Goal: Task Accomplishment & Management: Use online tool/utility

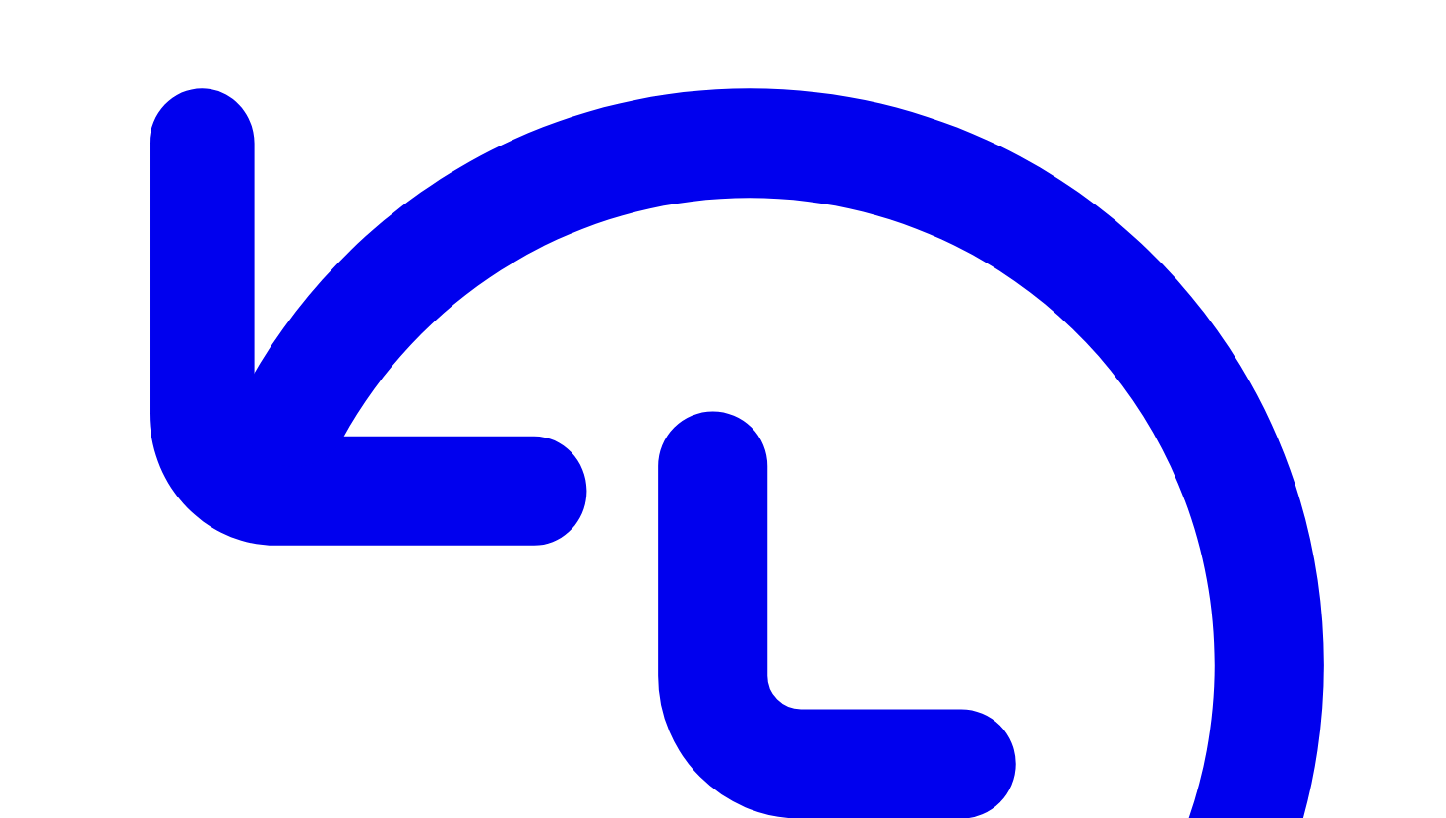
scroll to position [202, 0]
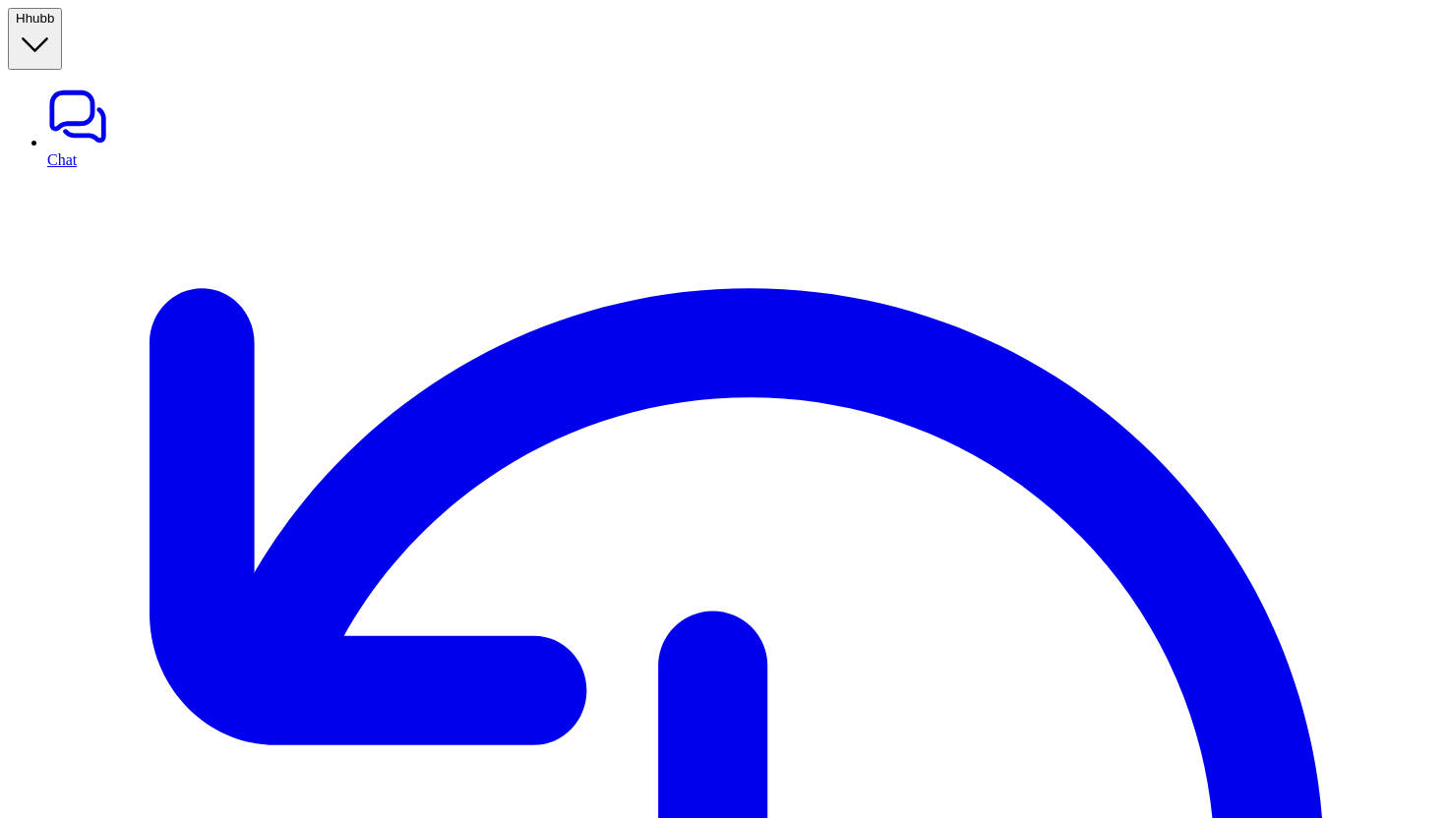
click at [55, 20] on span "hubb" at bounding box center [41, 18] width 30 height 15
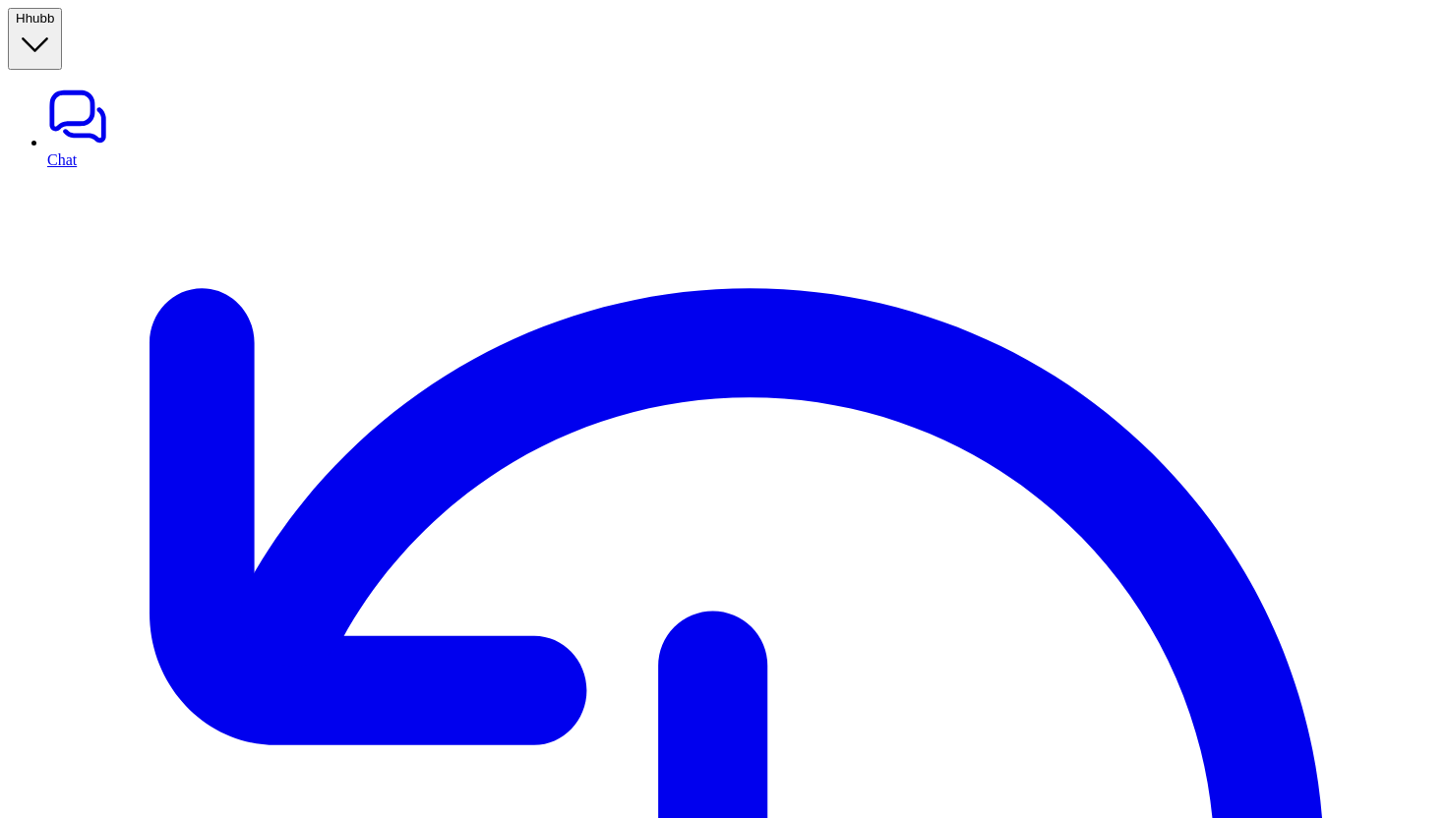
type input "***"
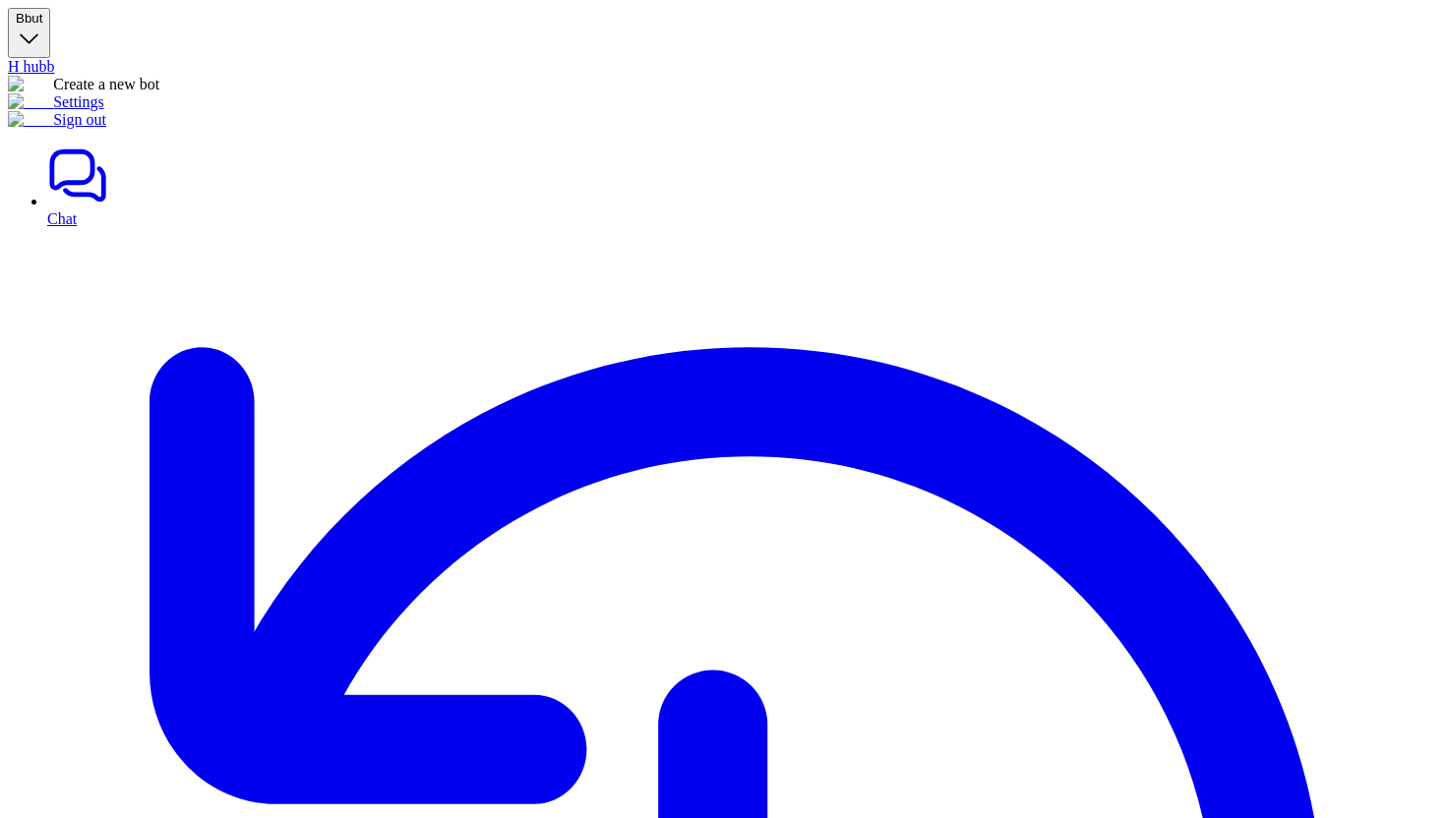
click at [43, 21] on span "but" at bounding box center [34, 18] width 19 height 15
click at [94, 110] on link "Settings" at bounding box center [56, 101] width 96 height 17
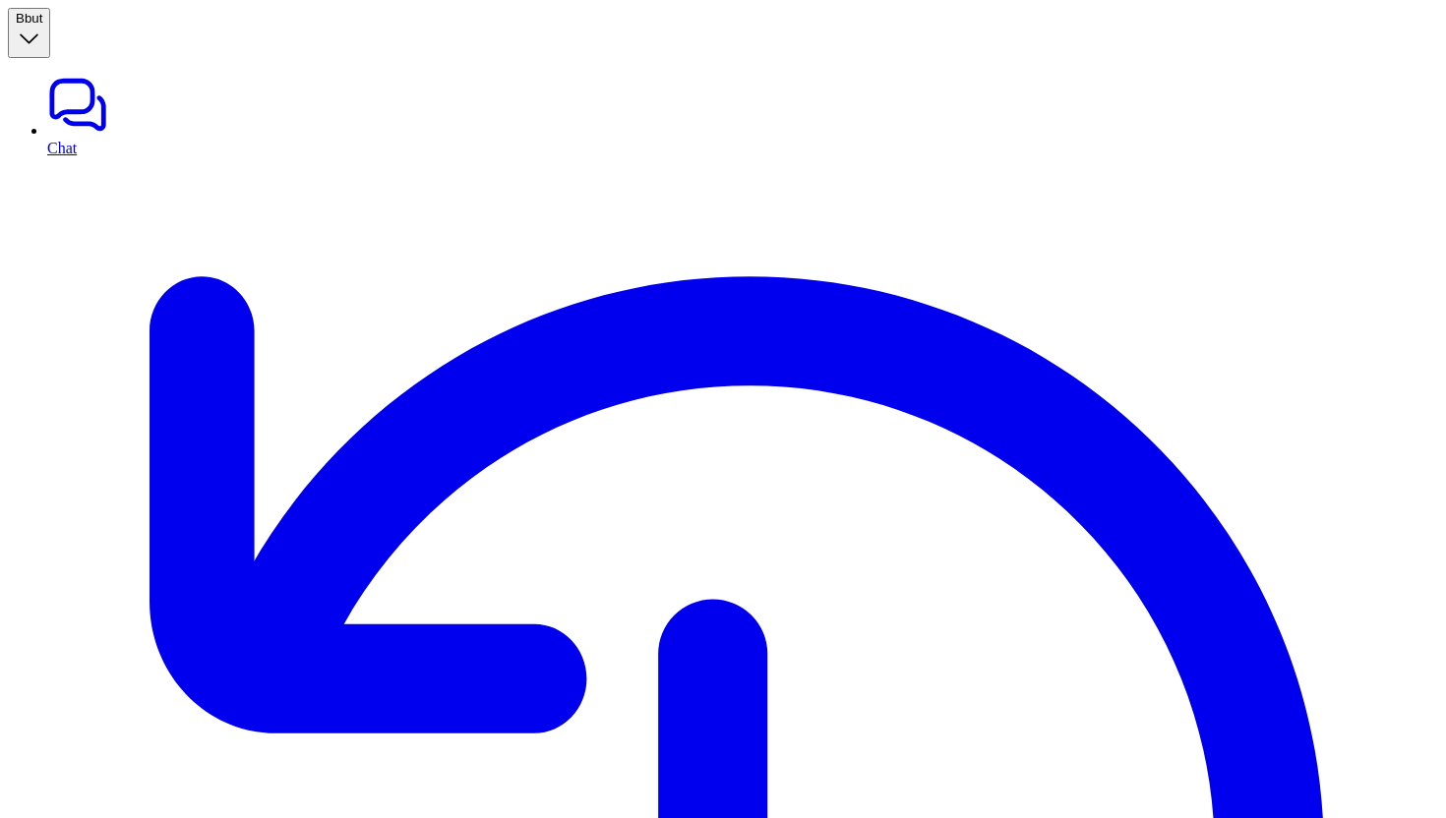
type textarea "**********"
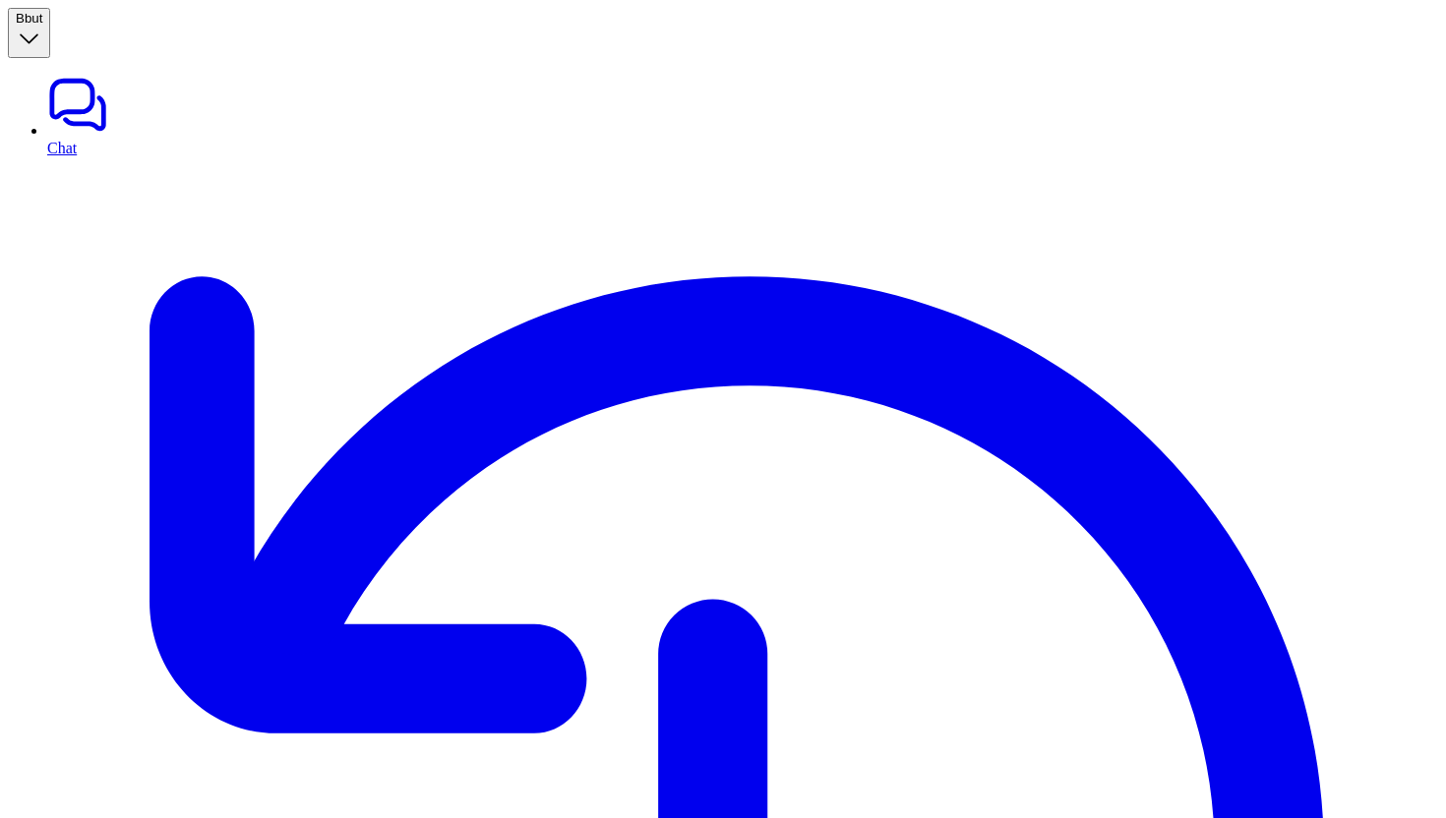
click at [124, 77] on link "Chat" at bounding box center [742, 115] width 1391 height 83
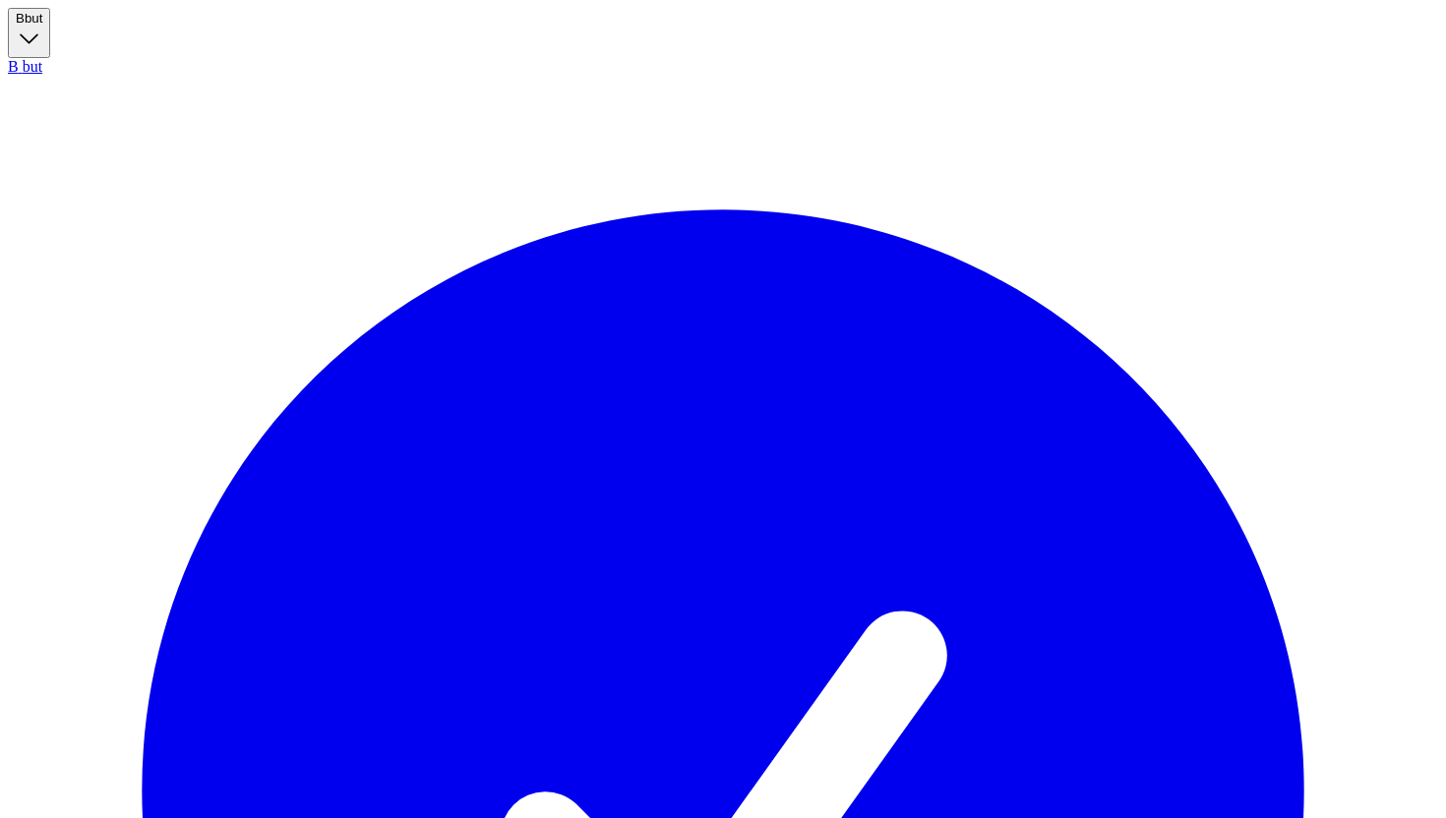
click at [50, 37] on button "B but" at bounding box center [29, 33] width 42 height 50
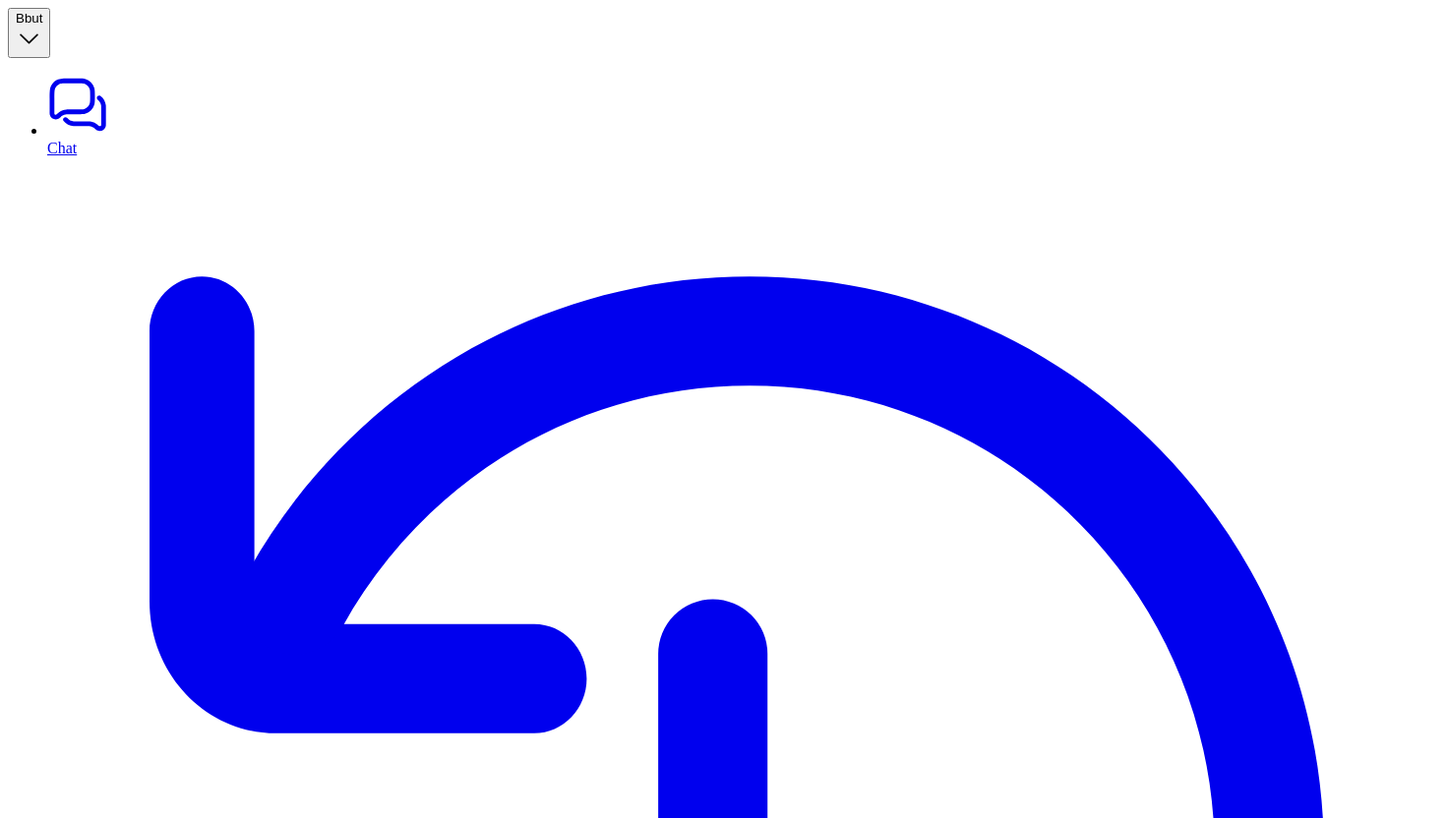
type input "******"
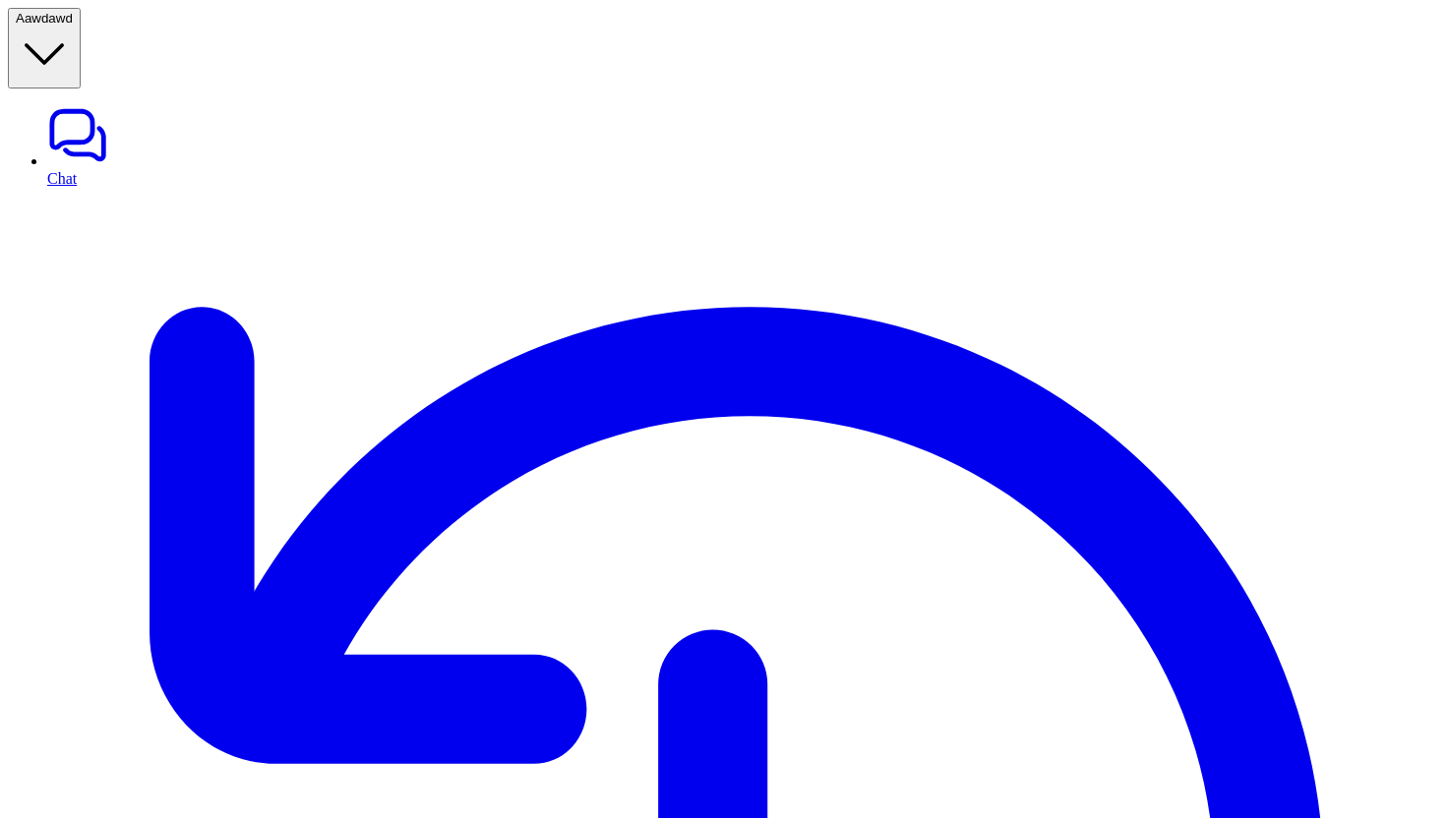
type textarea "**********"
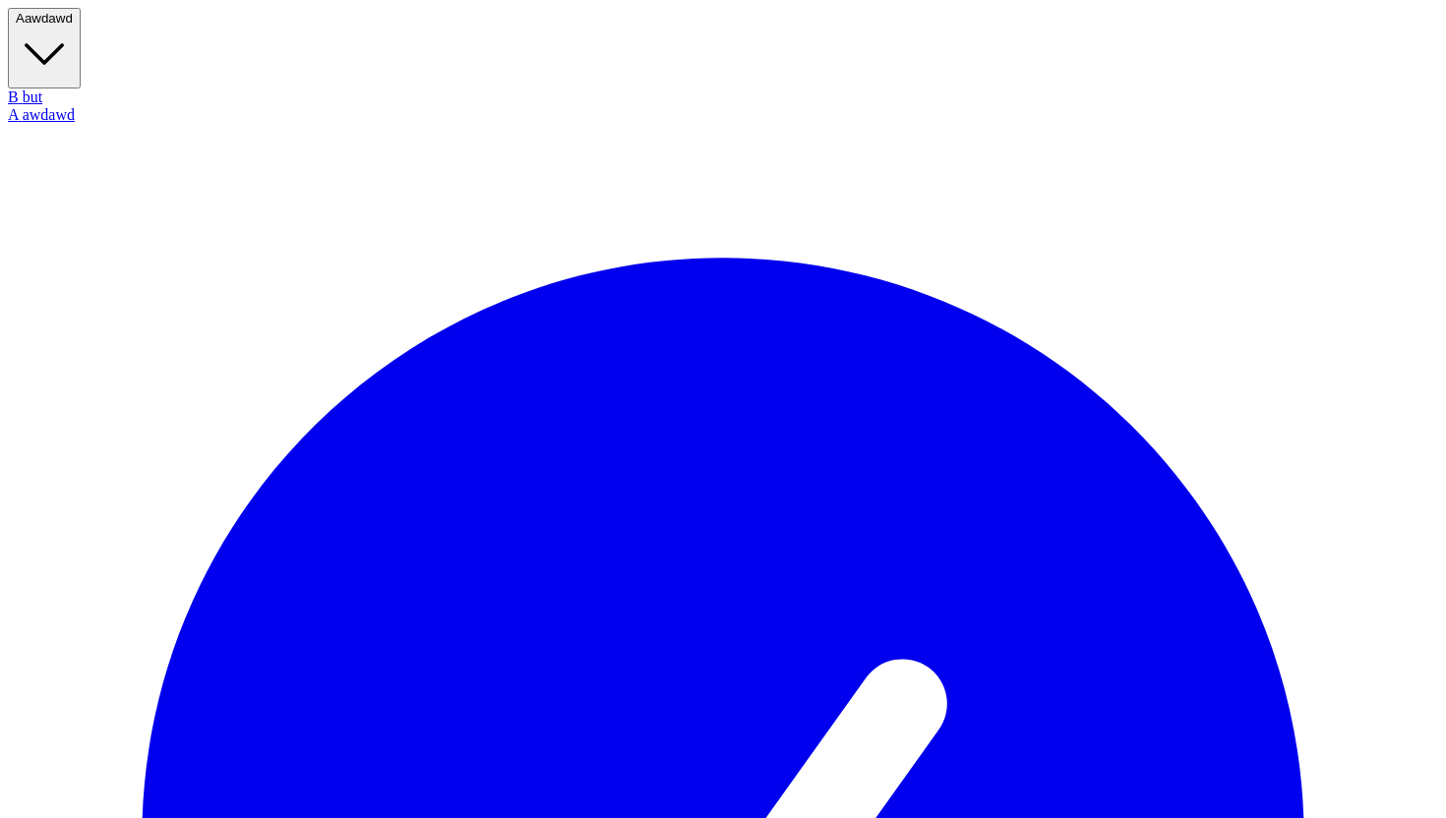
click at [68, 26] on span "awdawd" at bounding box center [49, 18] width 48 height 15
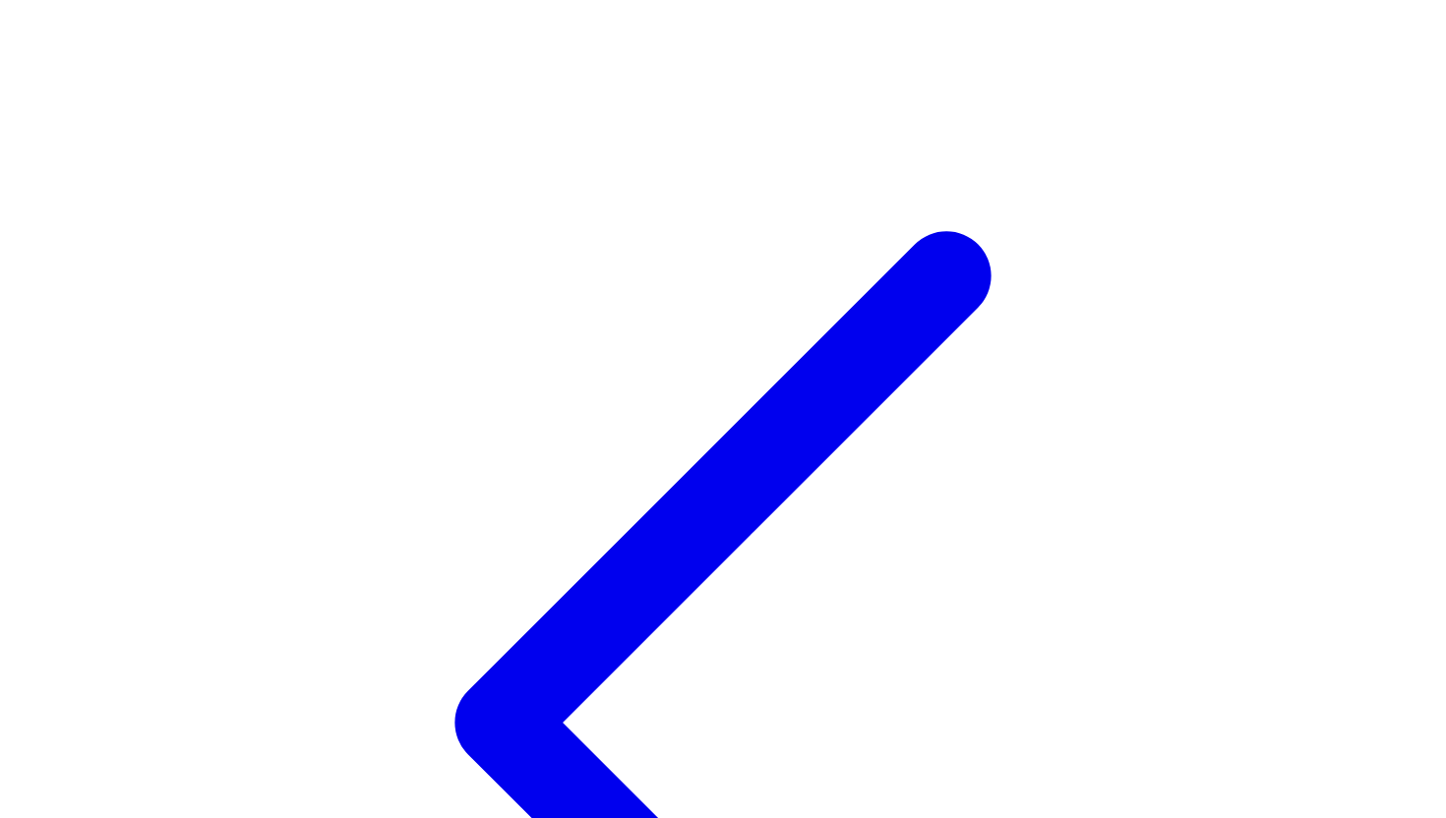
click at [28, 23] on icon at bounding box center [723, 723] width 1430 height 1430
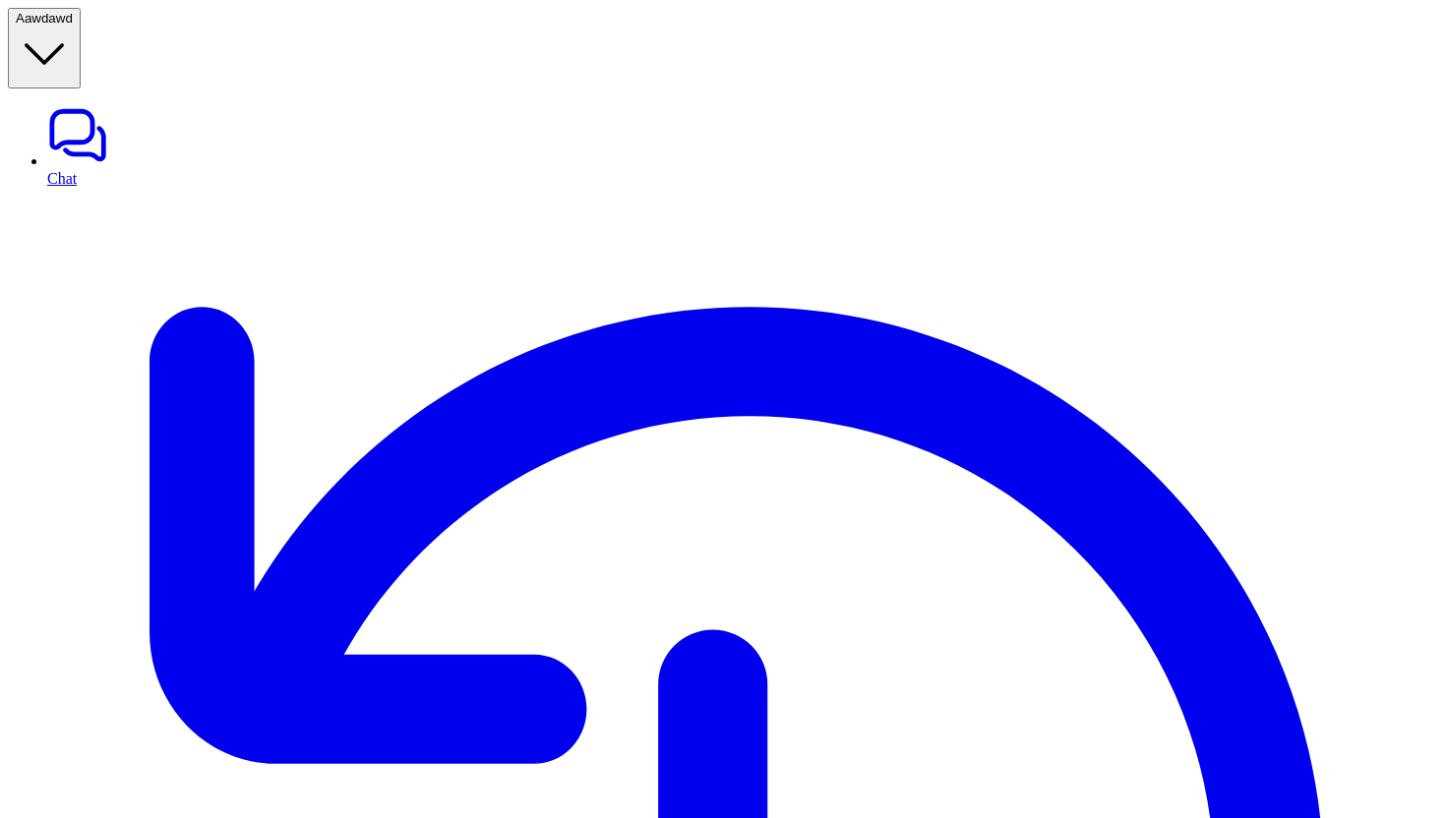
type textarea "**********"
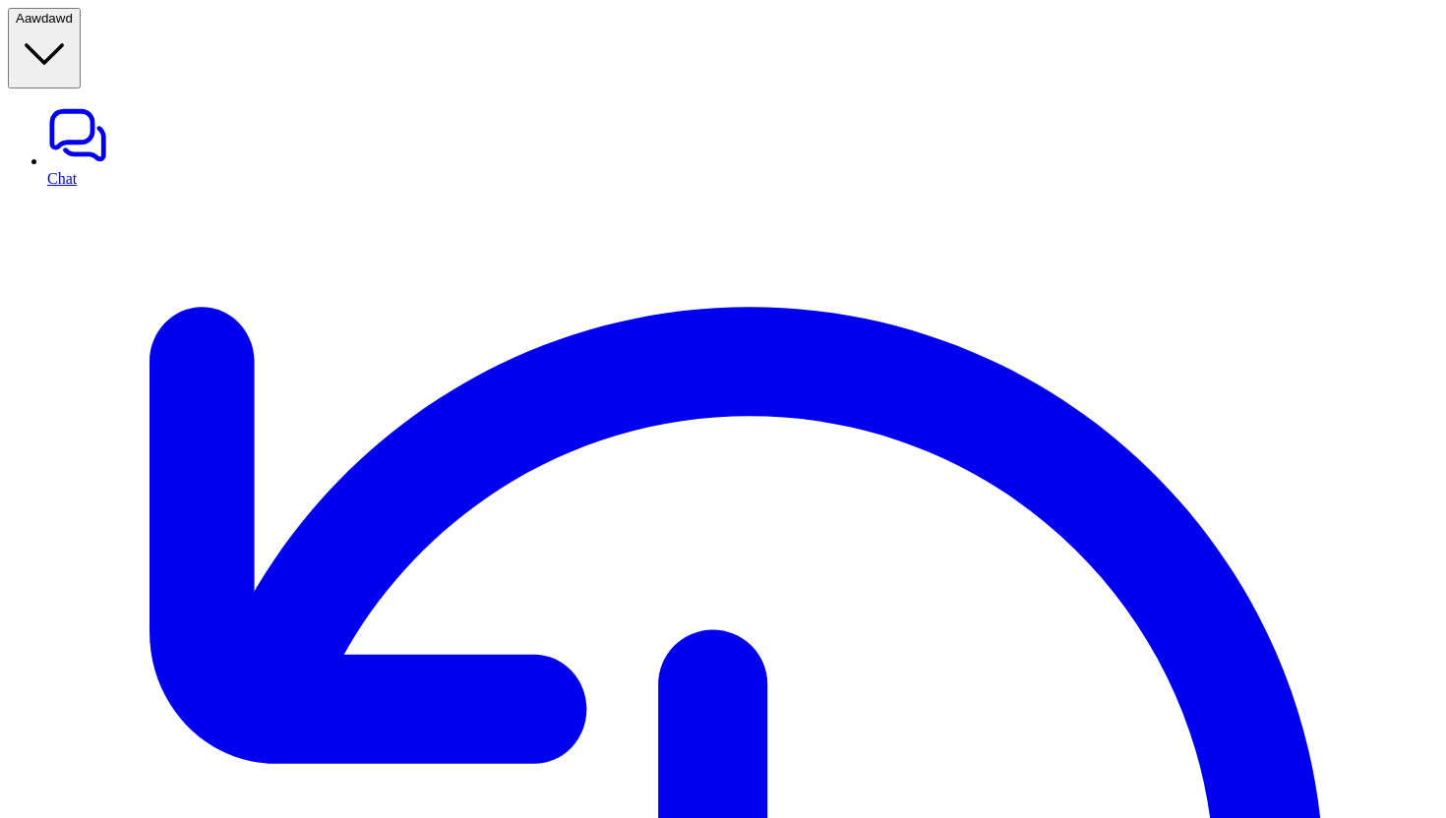
click at [73, 20] on span "awdawd" at bounding box center [49, 18] width 48 height 15
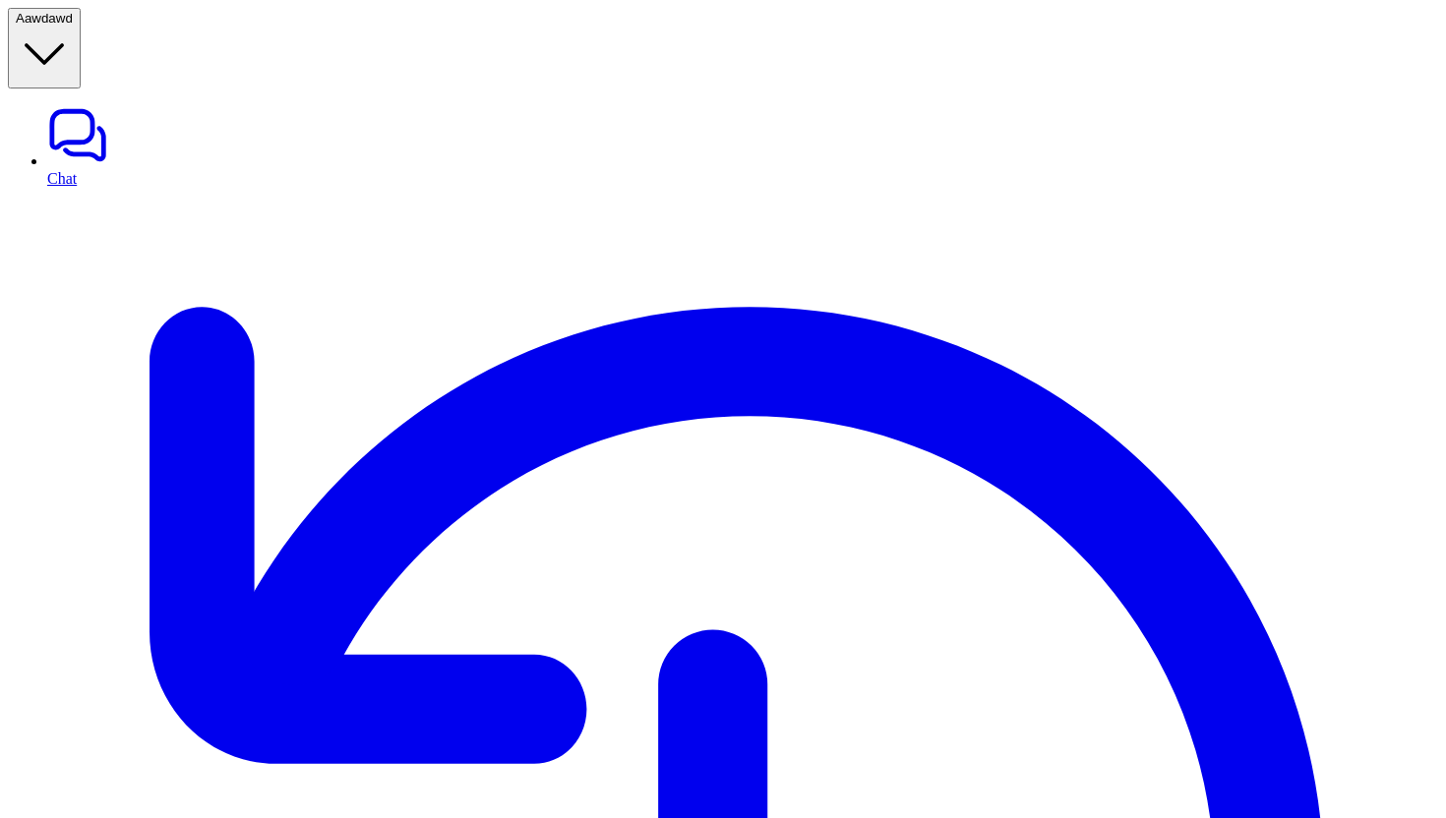
click at [73, 26] on span "awdawd" at bounding box center [49, 18] width 48 height 15
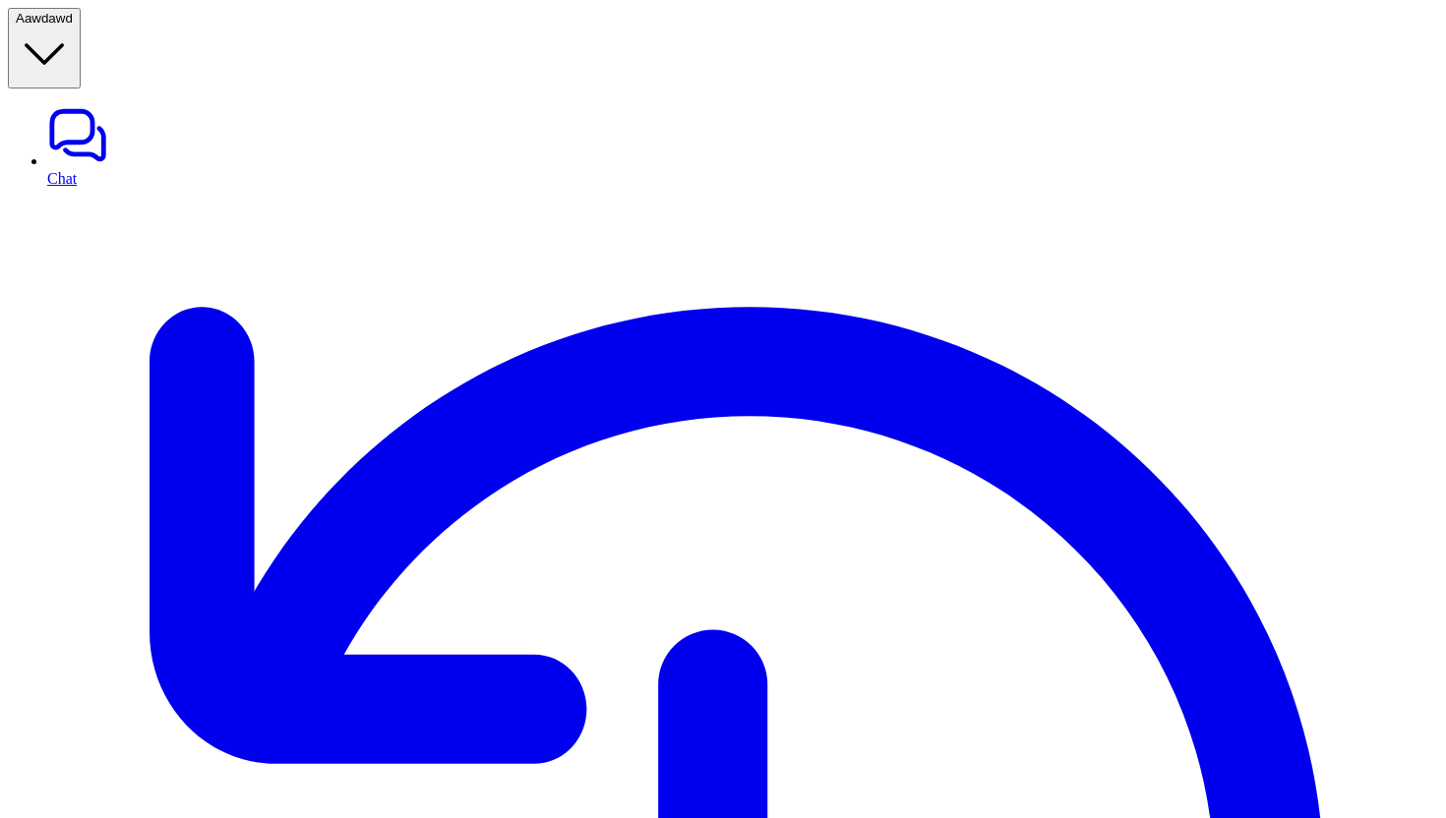
type input "*******"
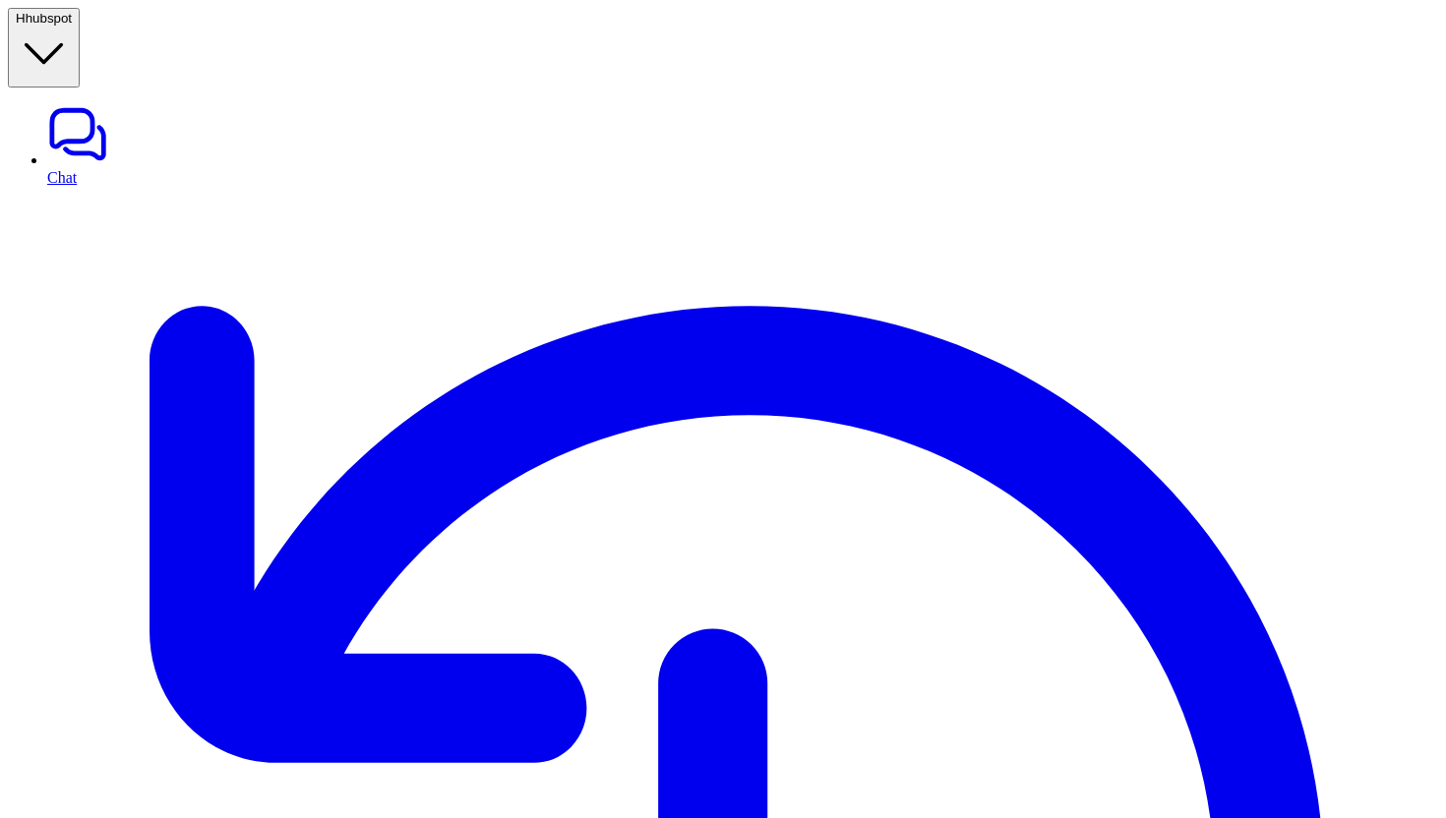
click at [72, 20] on span "hubspot" at bounding box center [49, 18] width 46 height 15
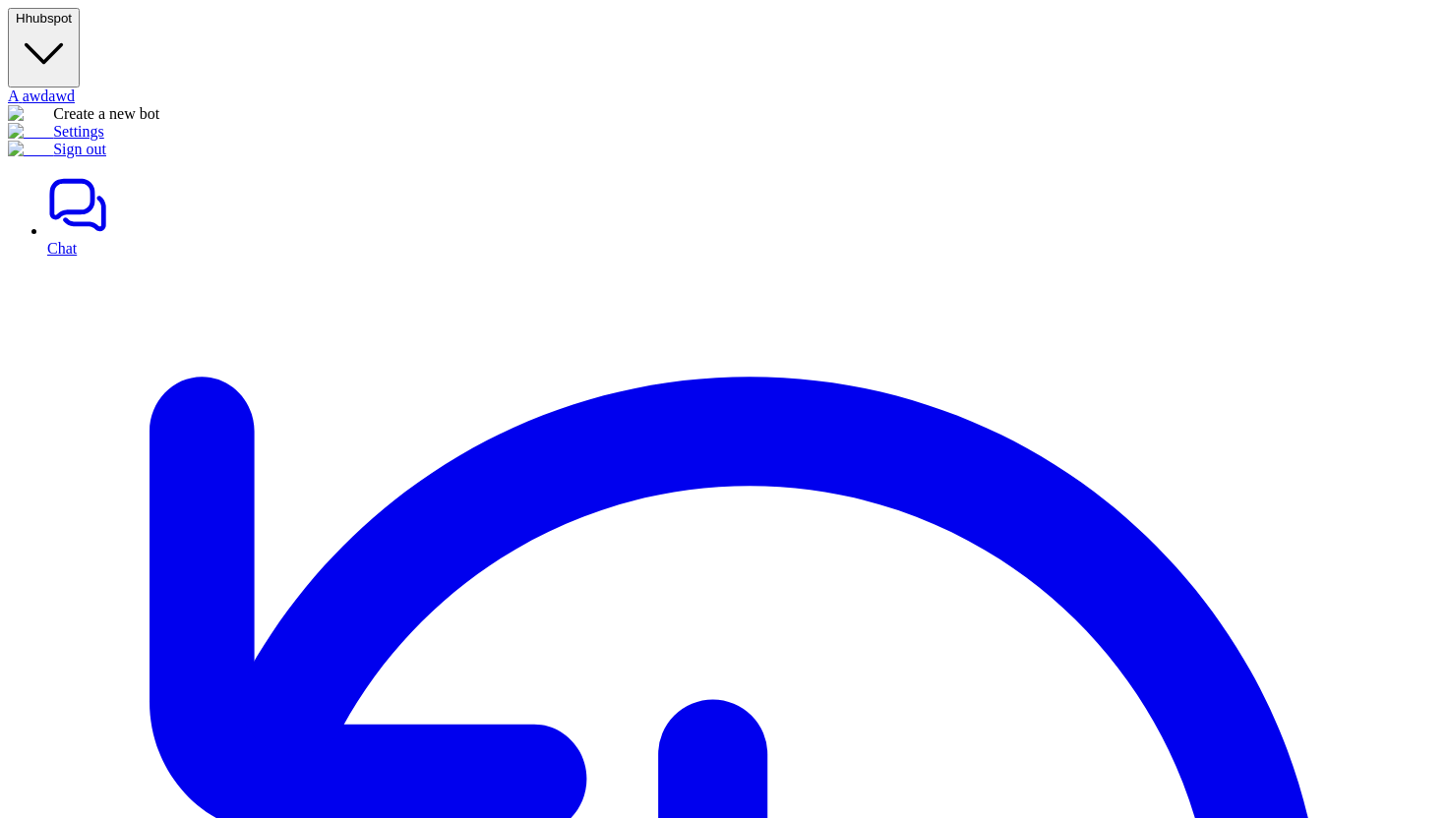
click at [104, 140] on link "Settings" at bounding box center [56, 131] width 96 height 17
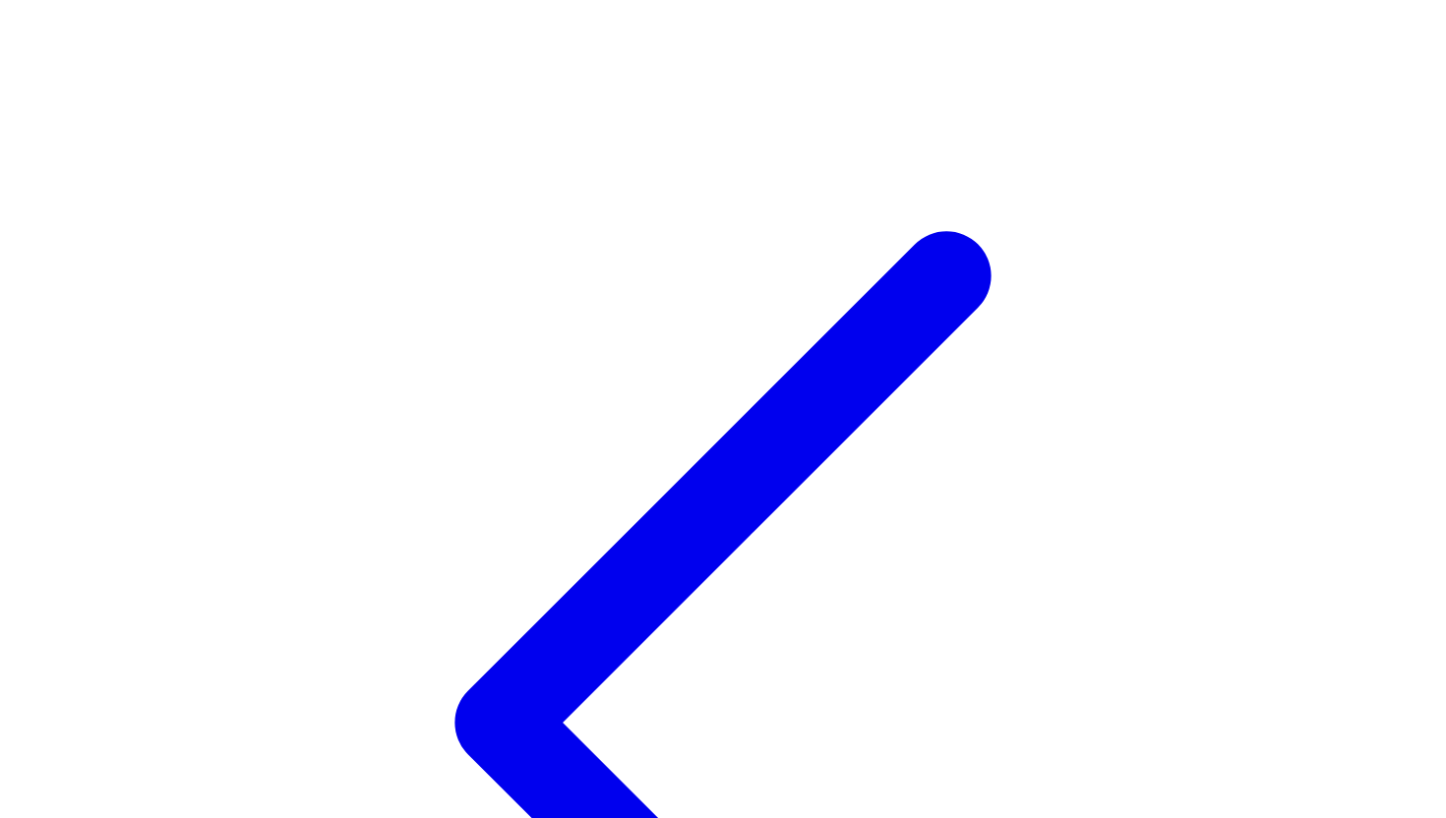
click at [30, 21] on icon at bounding box center [723, 723] width 1430 height 1430
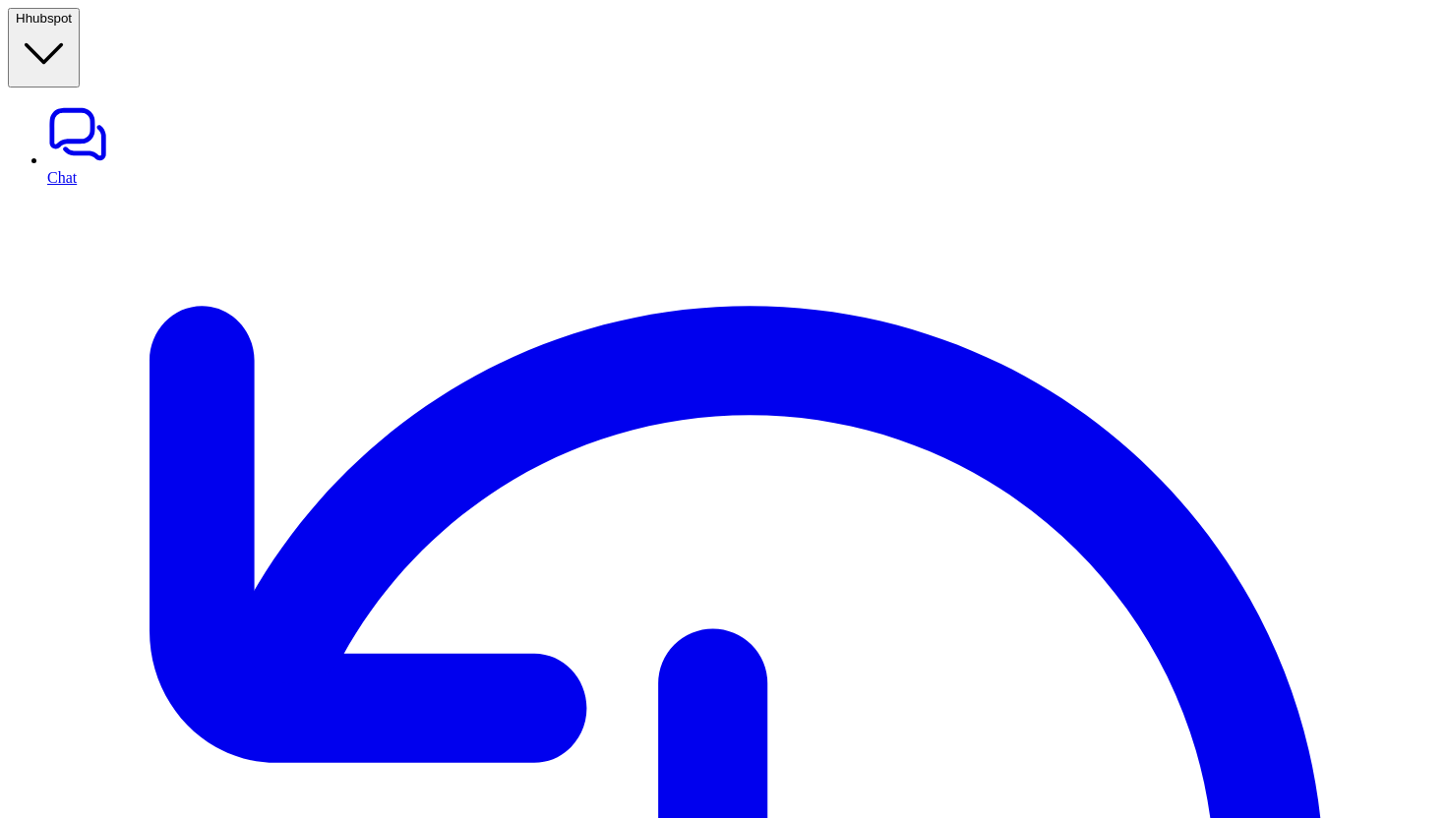
click at [72, 26] on span "hubspot" at bounding box center [49, 18] width 46 height 15
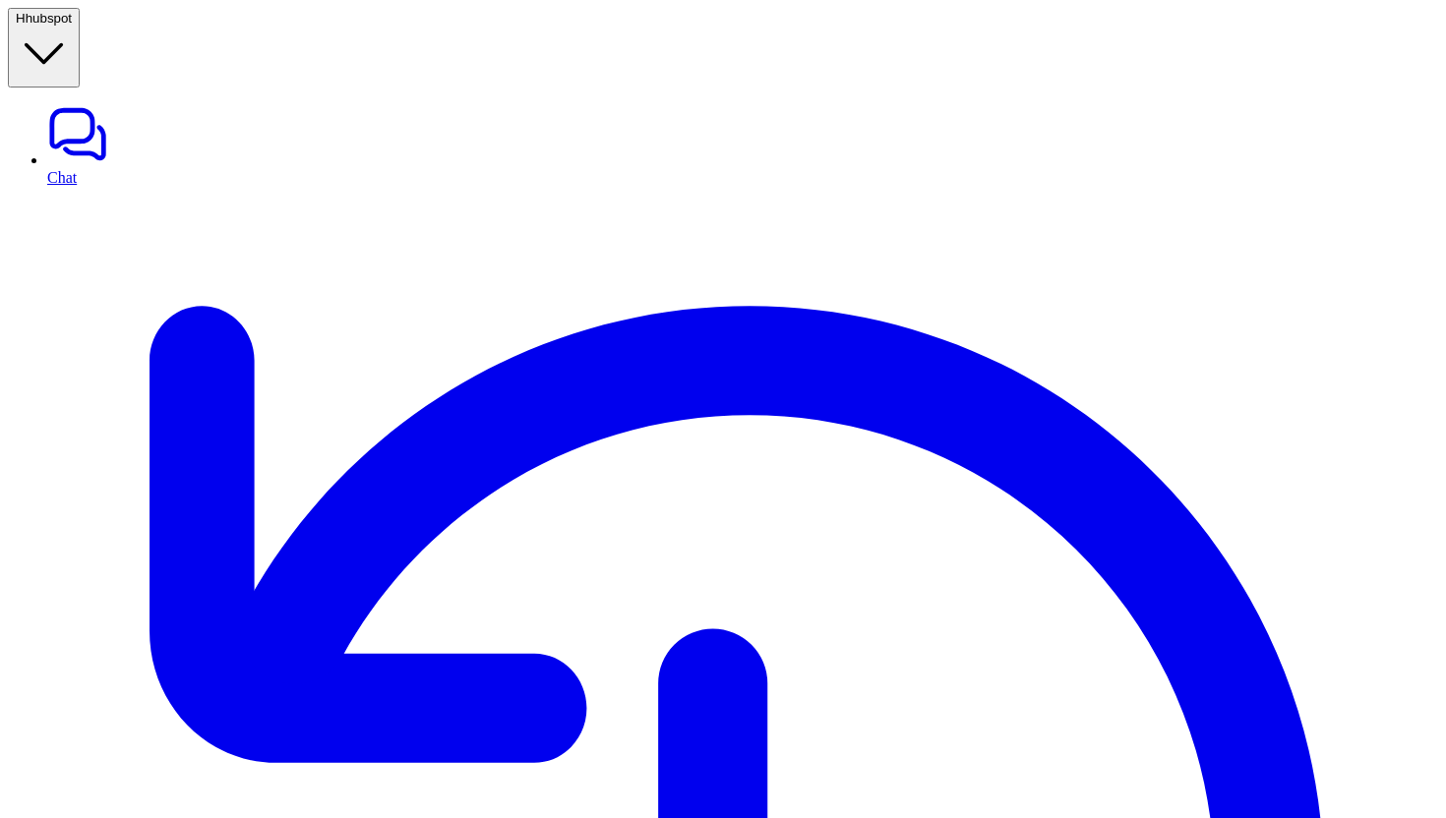
type input "******"
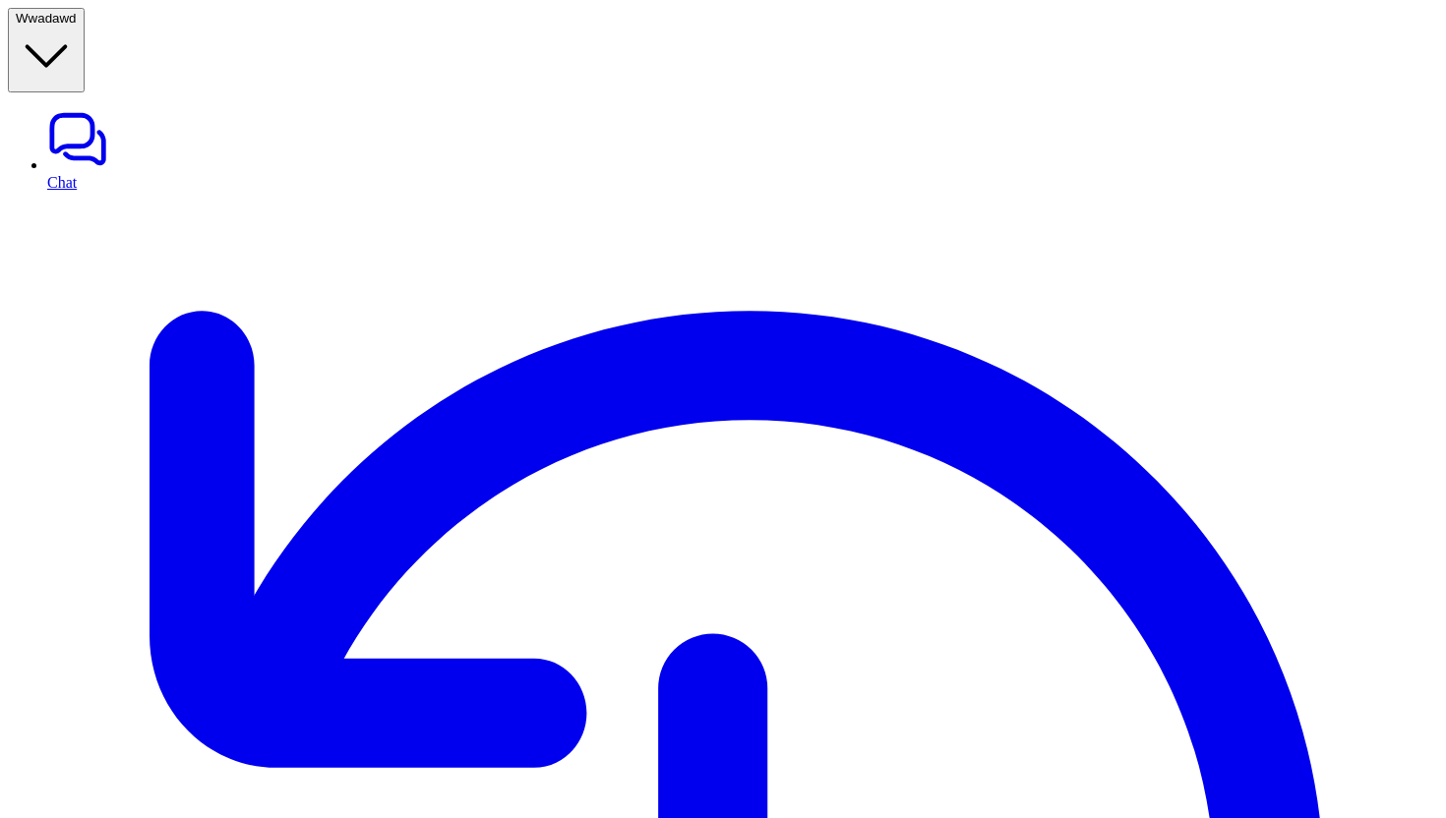
click at [77, 14] on span "wadawd" at bounding box center [53, 18] width 48 height 15
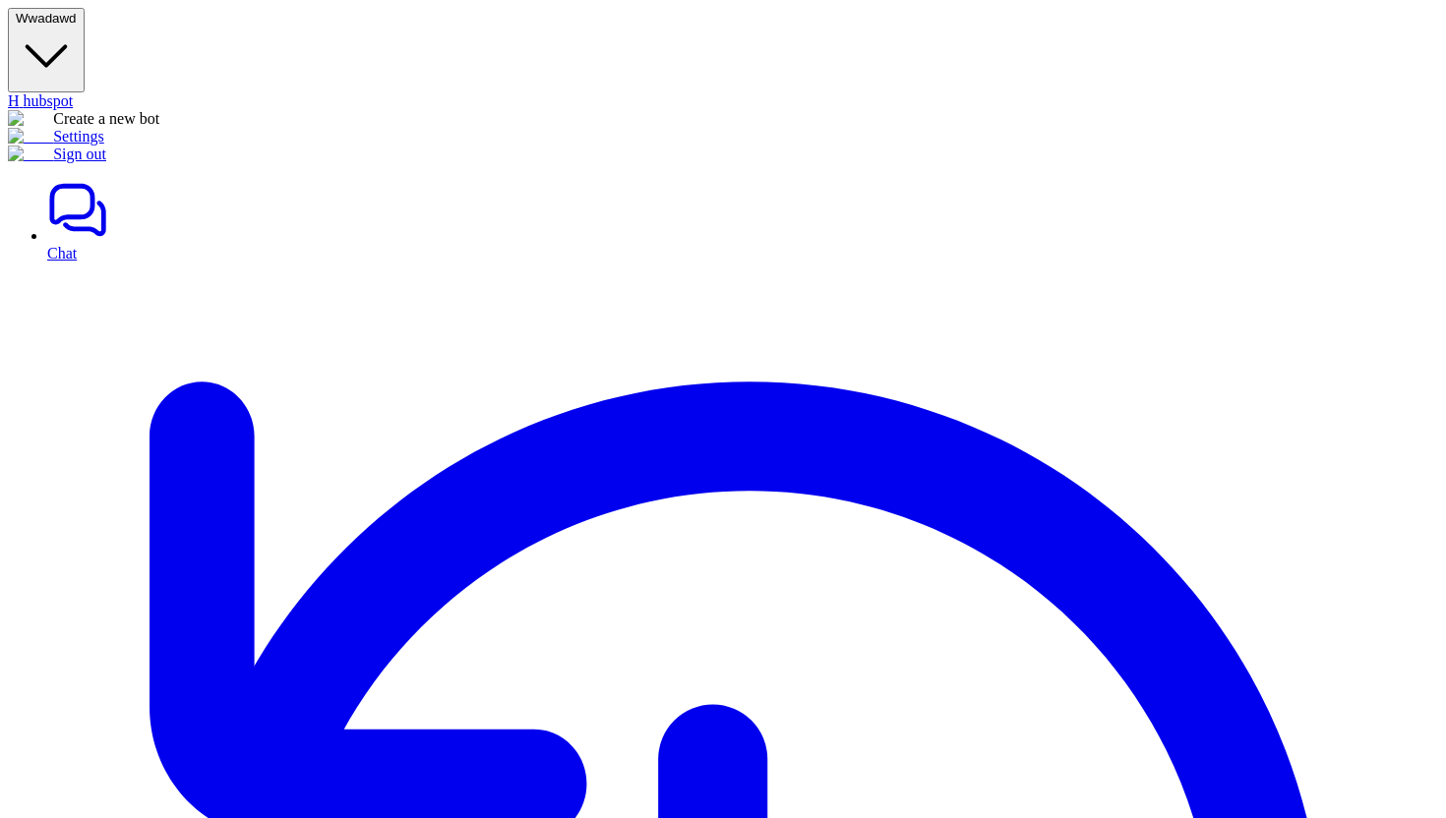
click at [104, 145] on link "Settings" at bounding box center [56, 136] width 96 height 17
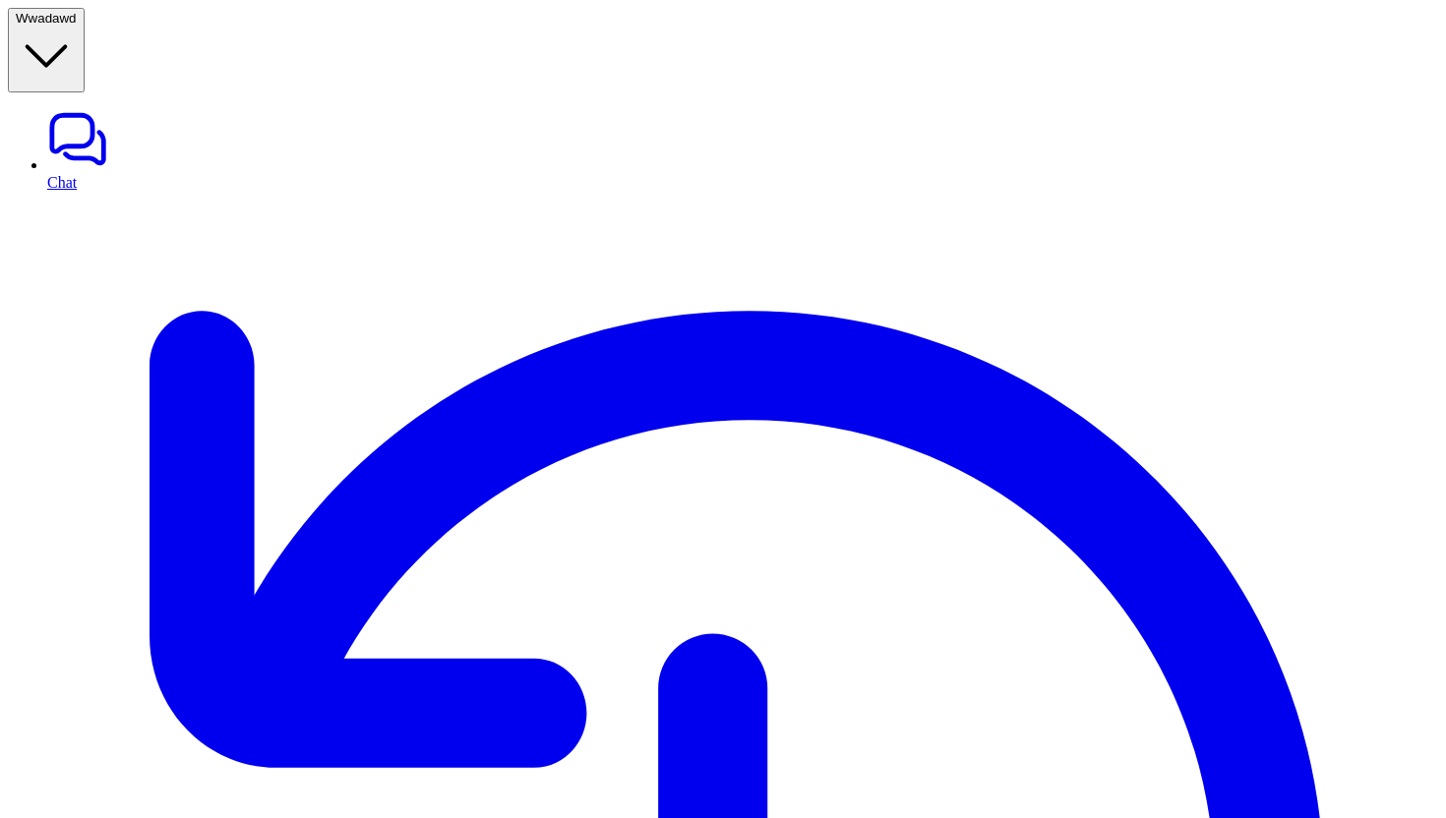
type textarea "**********"
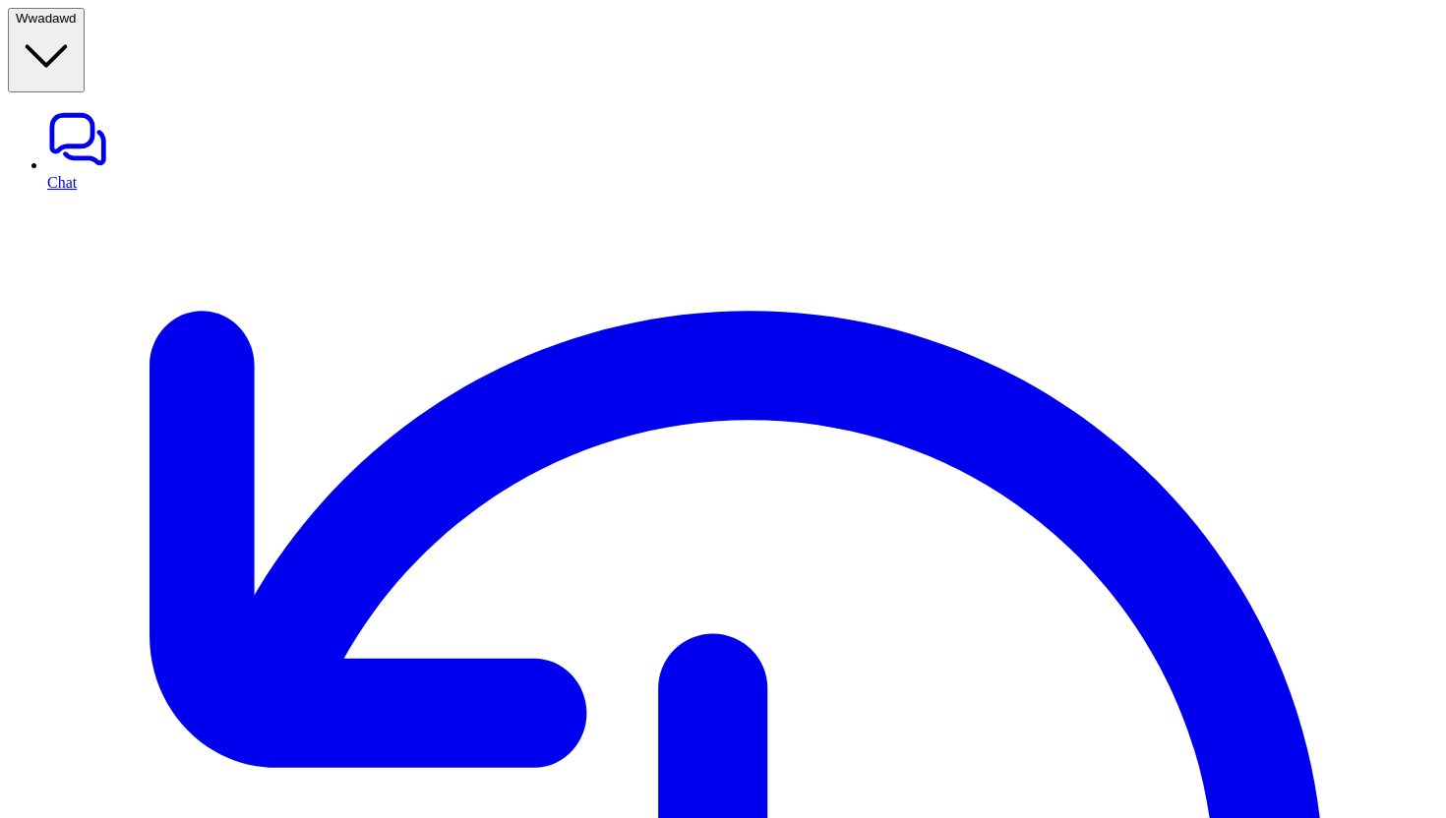
click at [77, 108] on link "Chat" at bounding box center [742, 149] width 1391 height 83
type textarea "**********"
click at [85, 38] on button "W wadawd" at bounding box center [46, 50] width 77 height 85
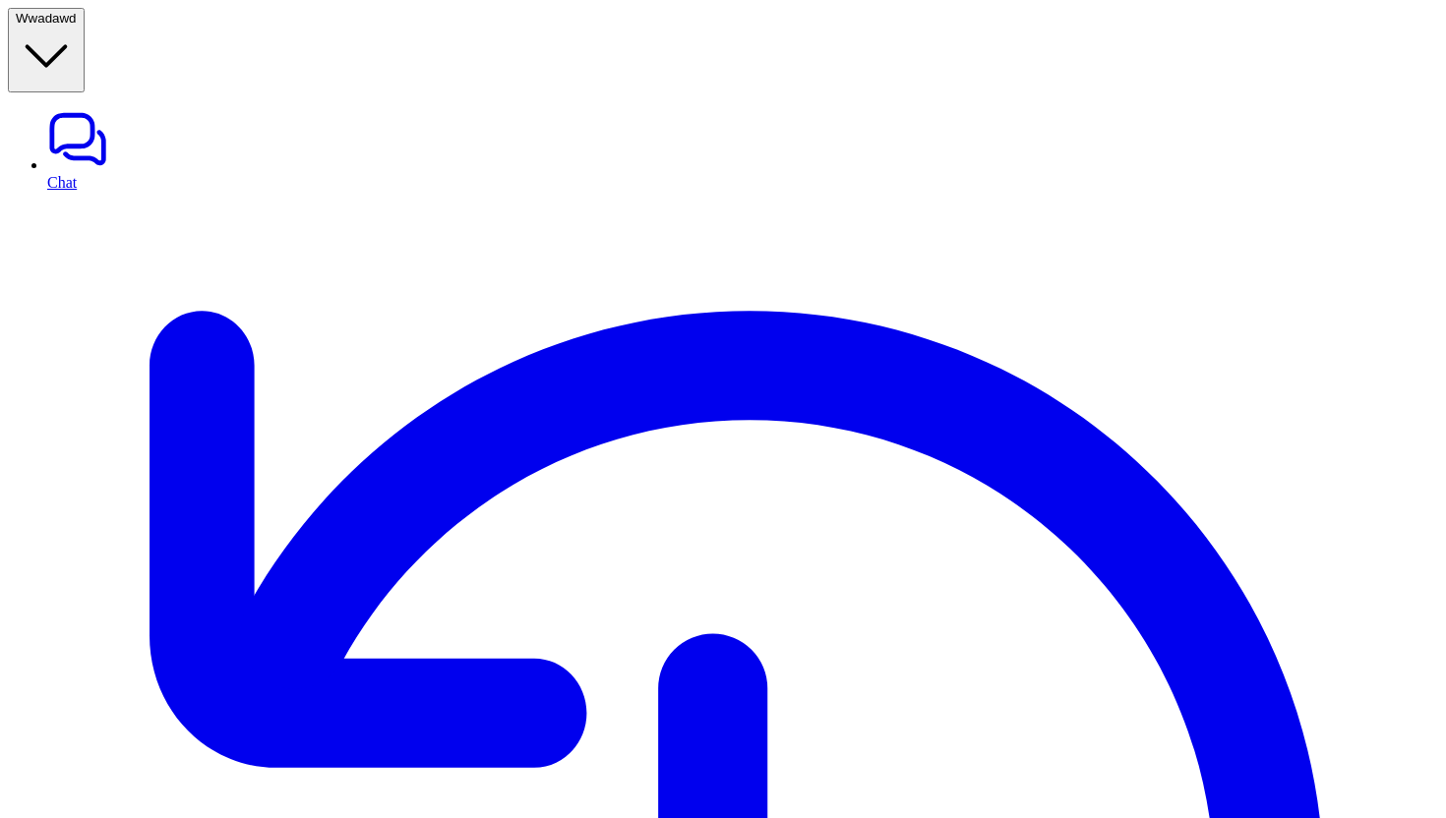
type input "******"
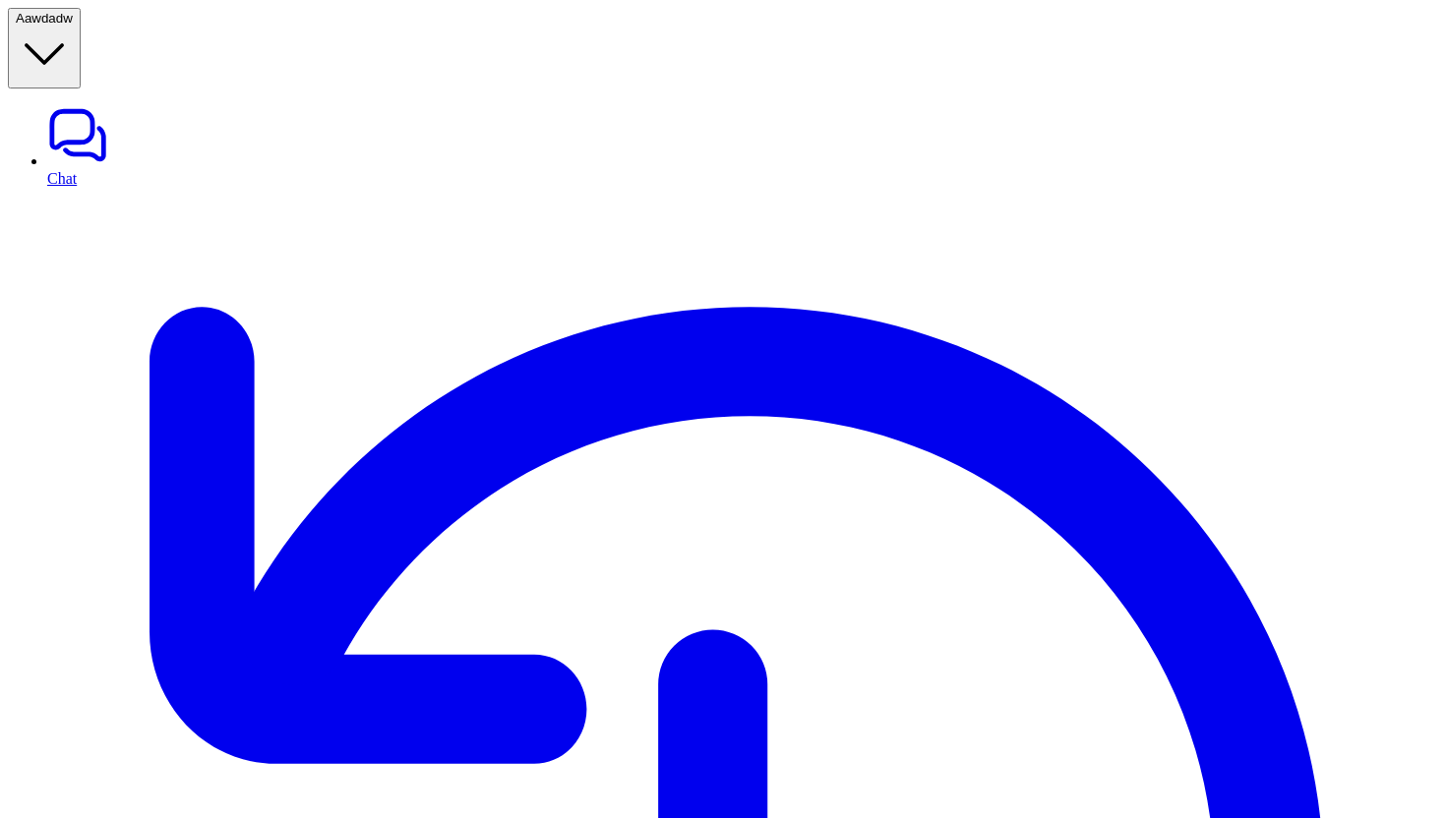
click at [73, 15] on span "awdadw" at bounding box center [49, 18] width 48 height 15
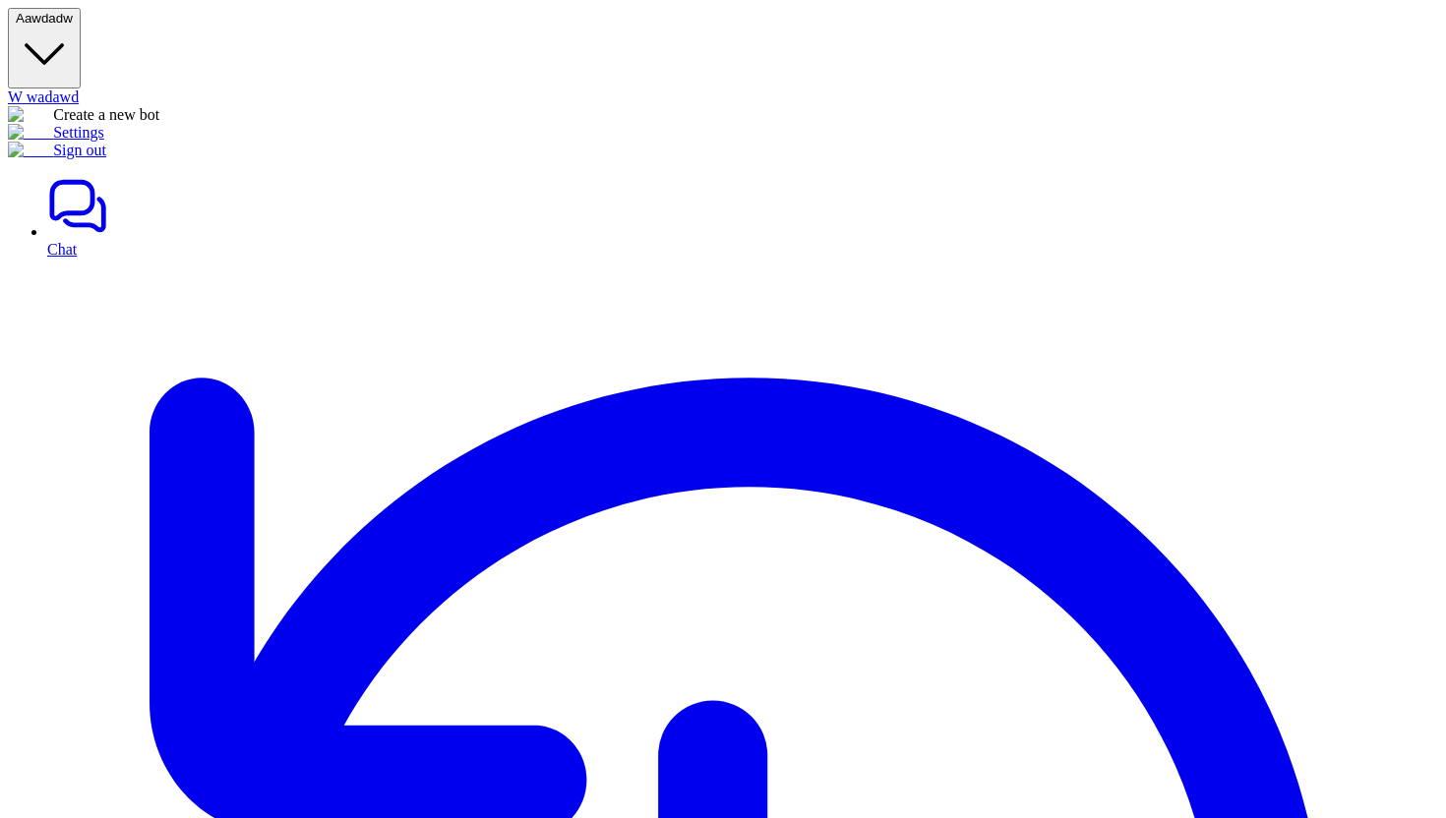
click at [104, 141] on link "Settings" at bounding box center [56, 132] width 96 height 17
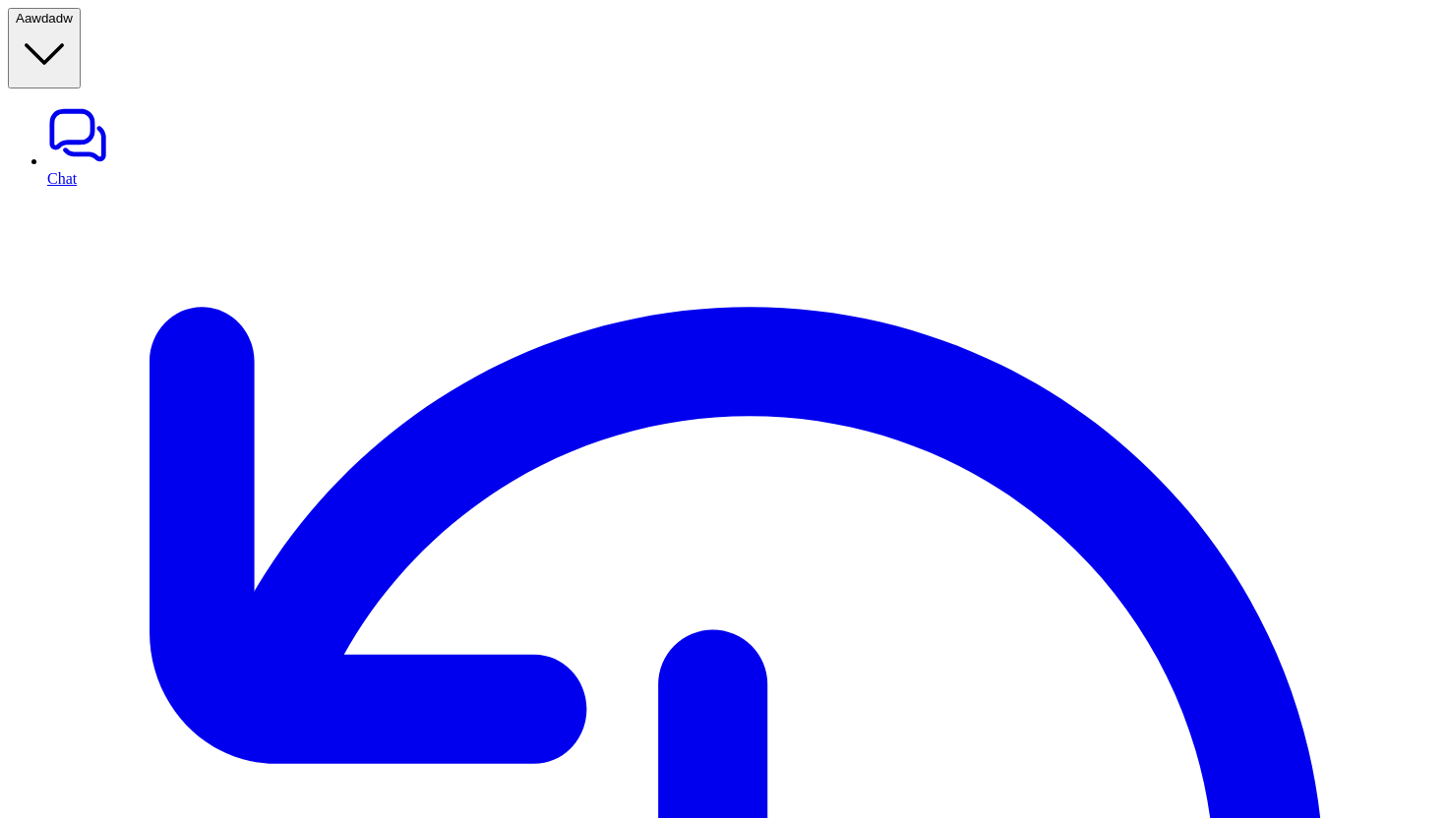
click at [176, 104] on link "Chat" at bounding box center [742, 145] width 1391 height 83
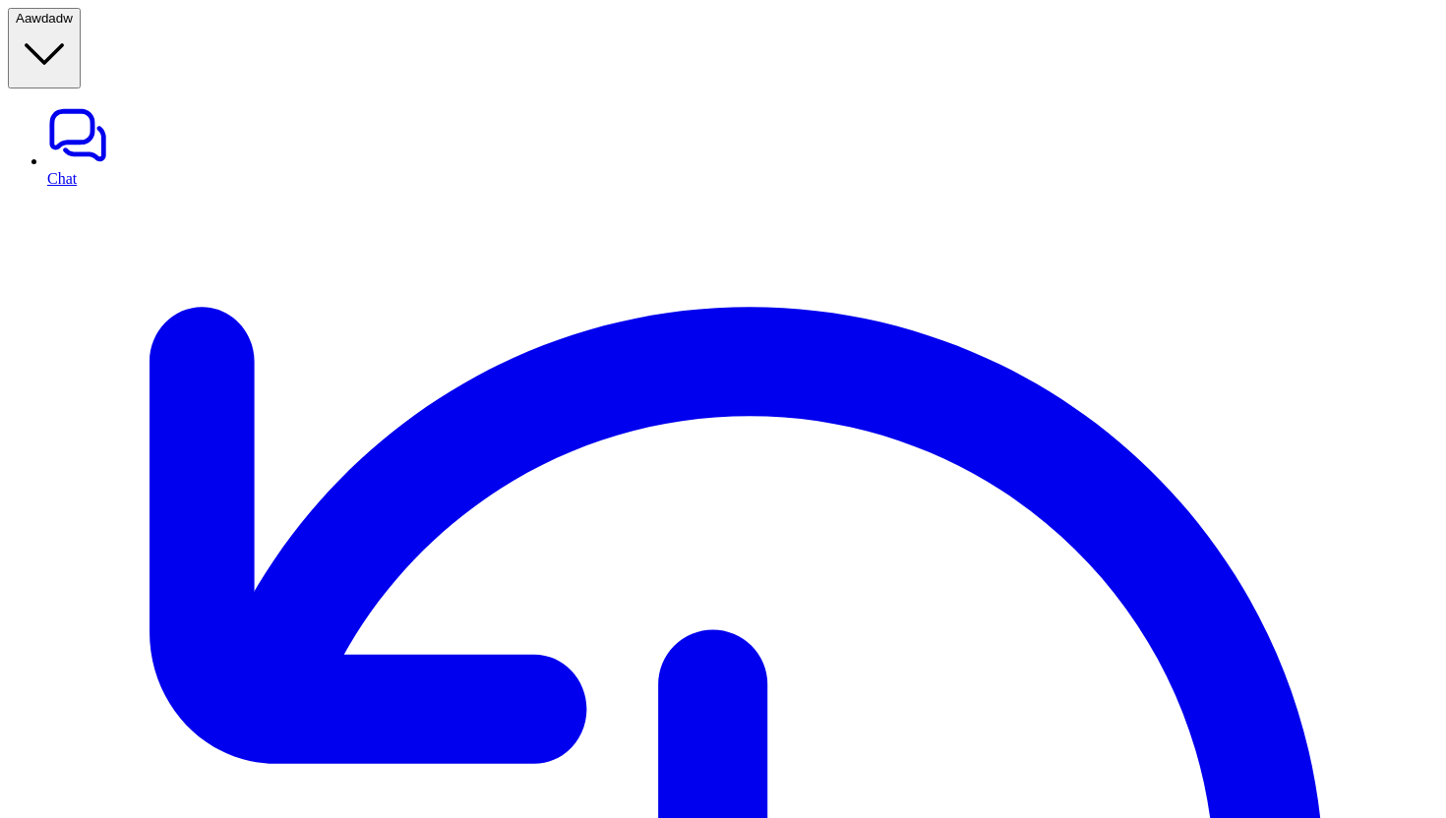
copy div "can you add note to id 9589867199 ok will look into it A"
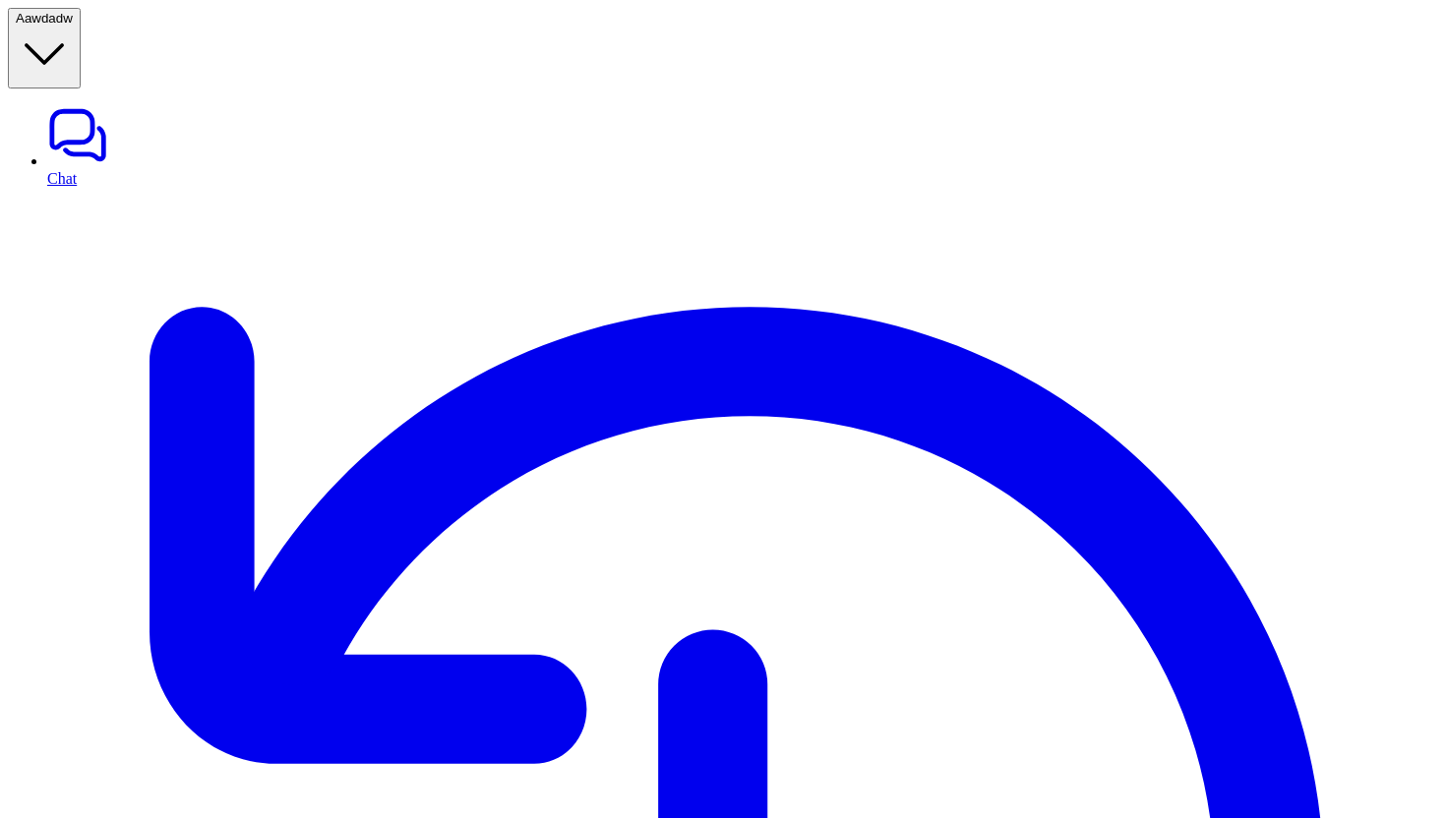
paste div
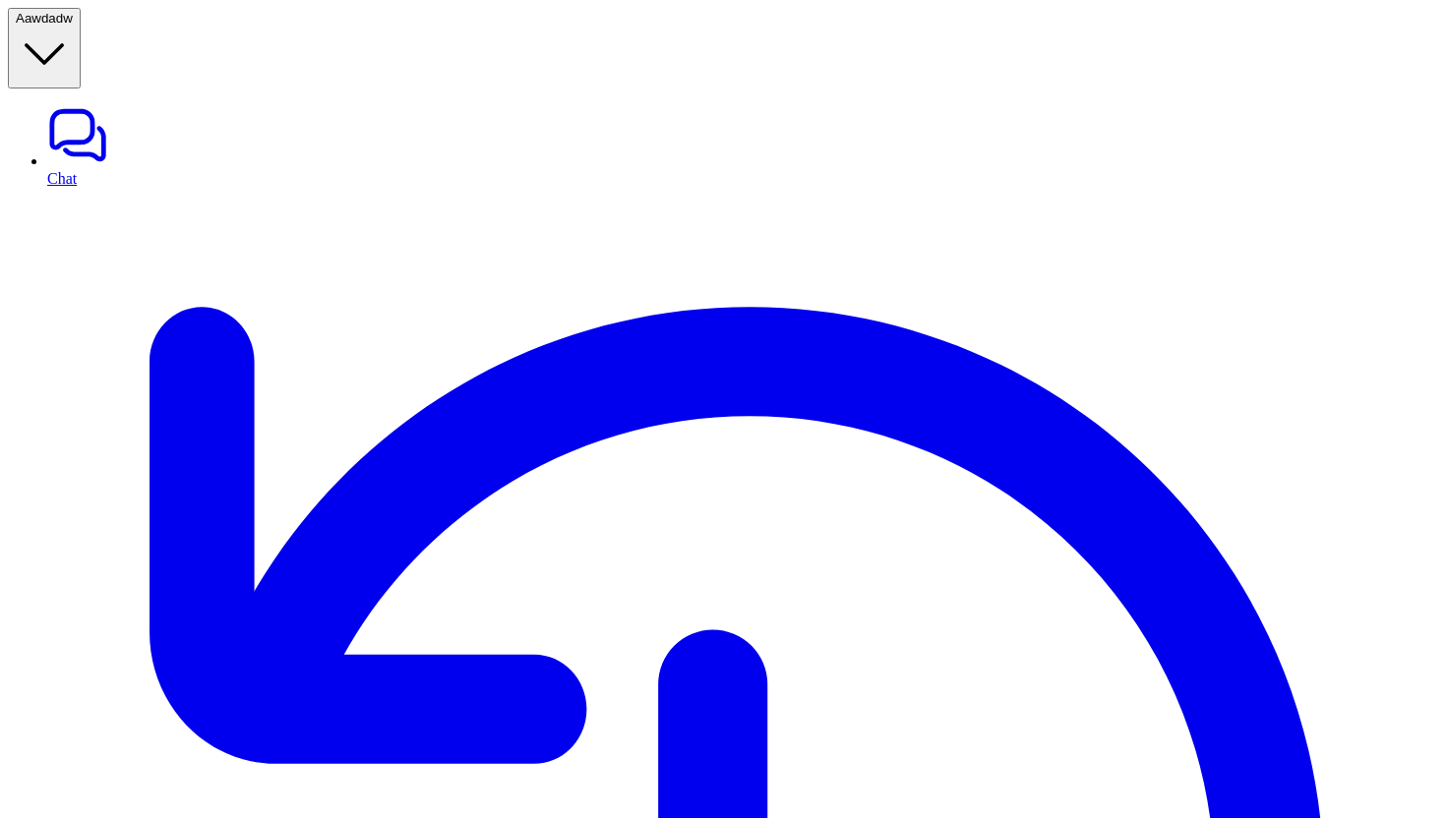
scroll to position [310, 0]
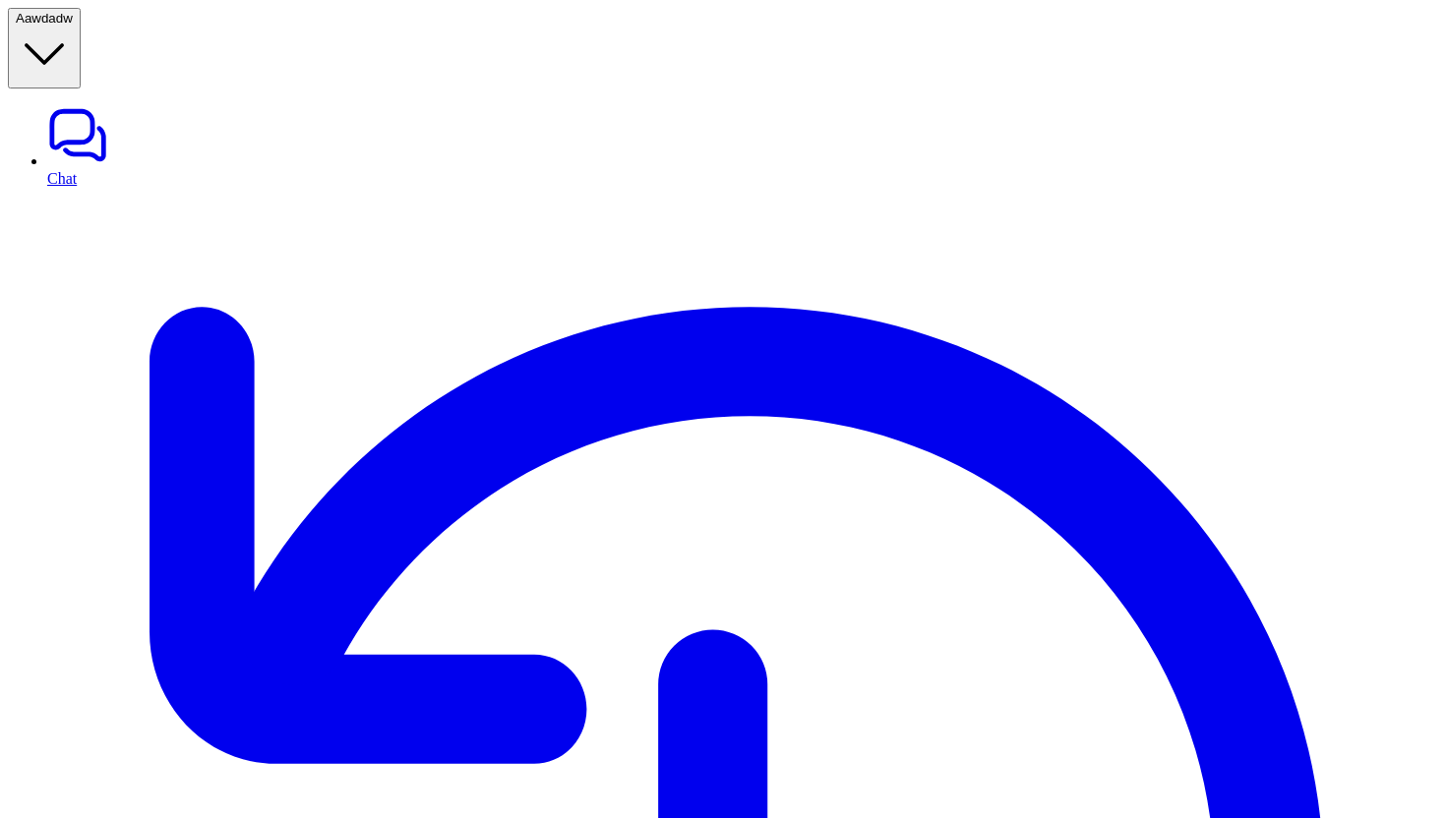
copy div "can you add comment to id 165622312668 will look into it A"
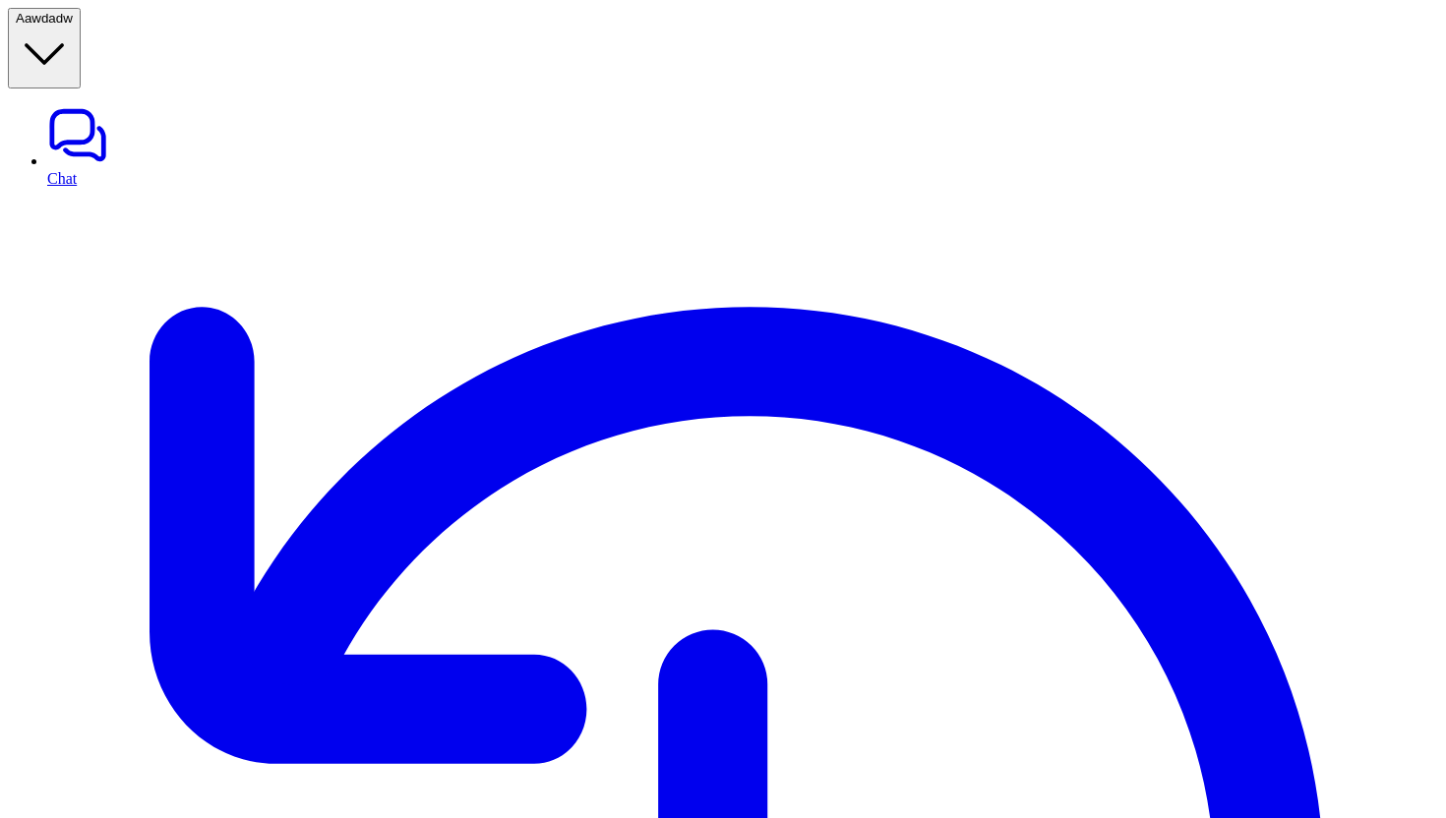
copy div "can you add comment to id 165622312668 will look into it A"
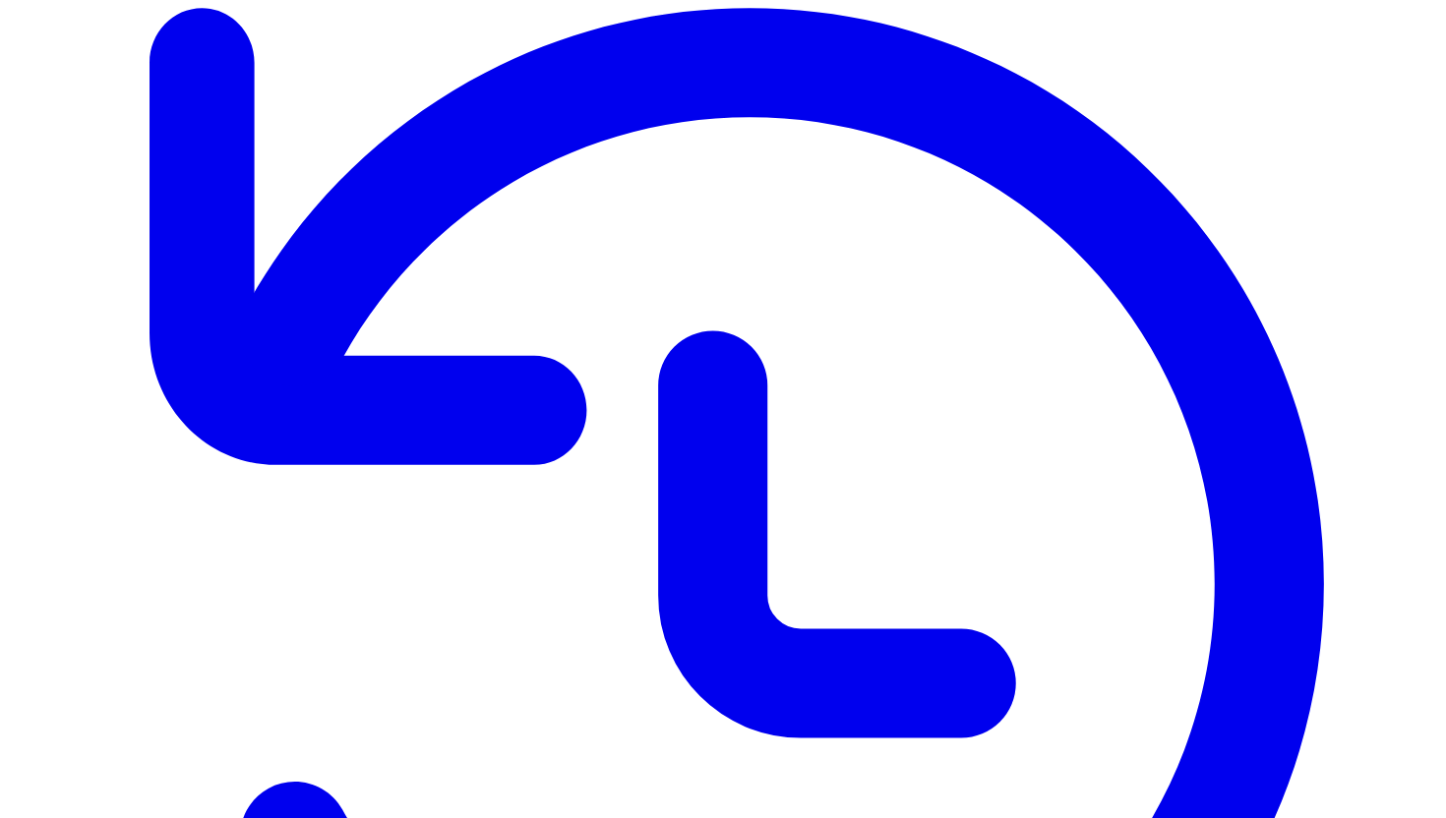
scroll to position [323, 0]
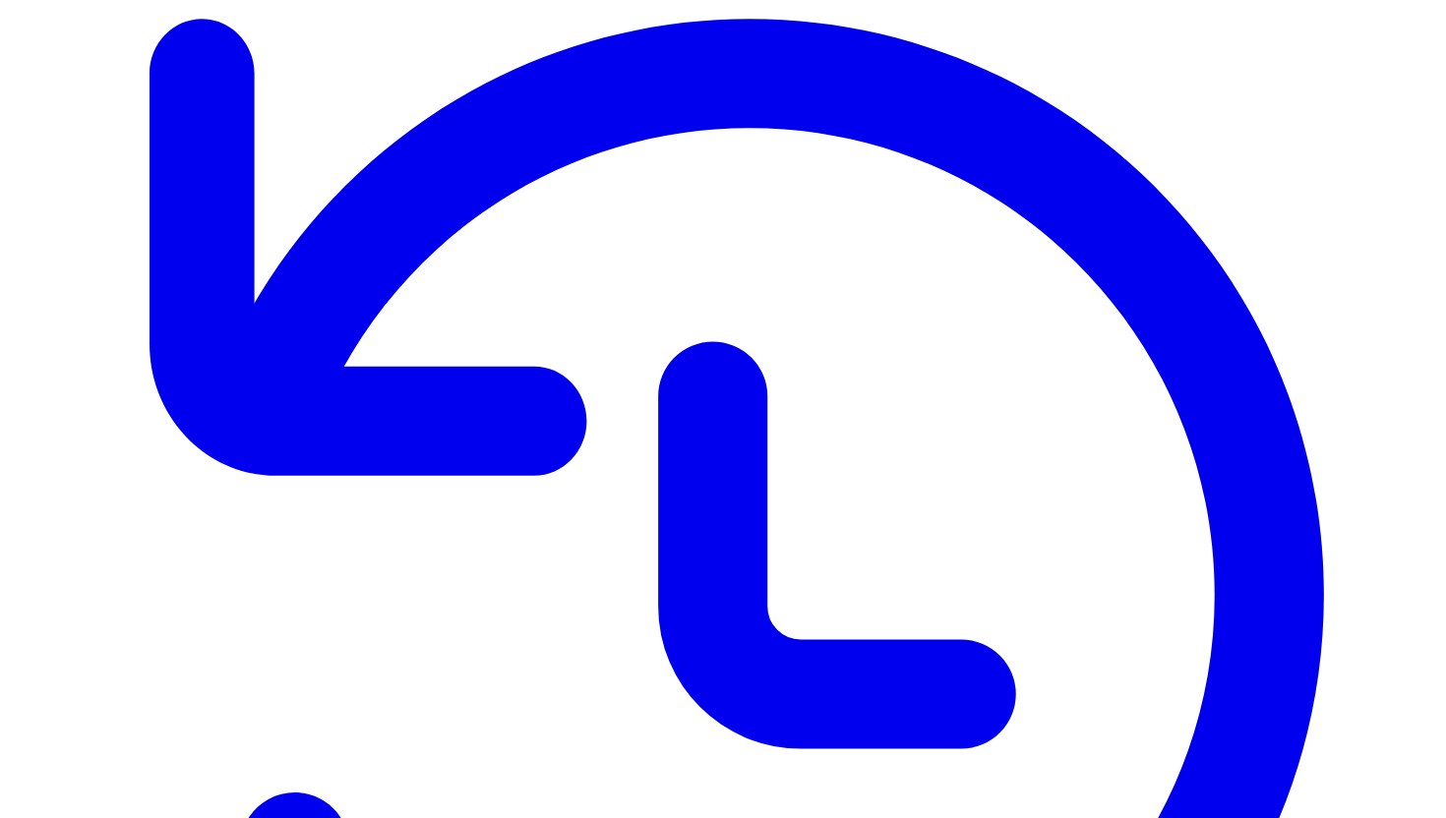
scroll to position [323, 0]
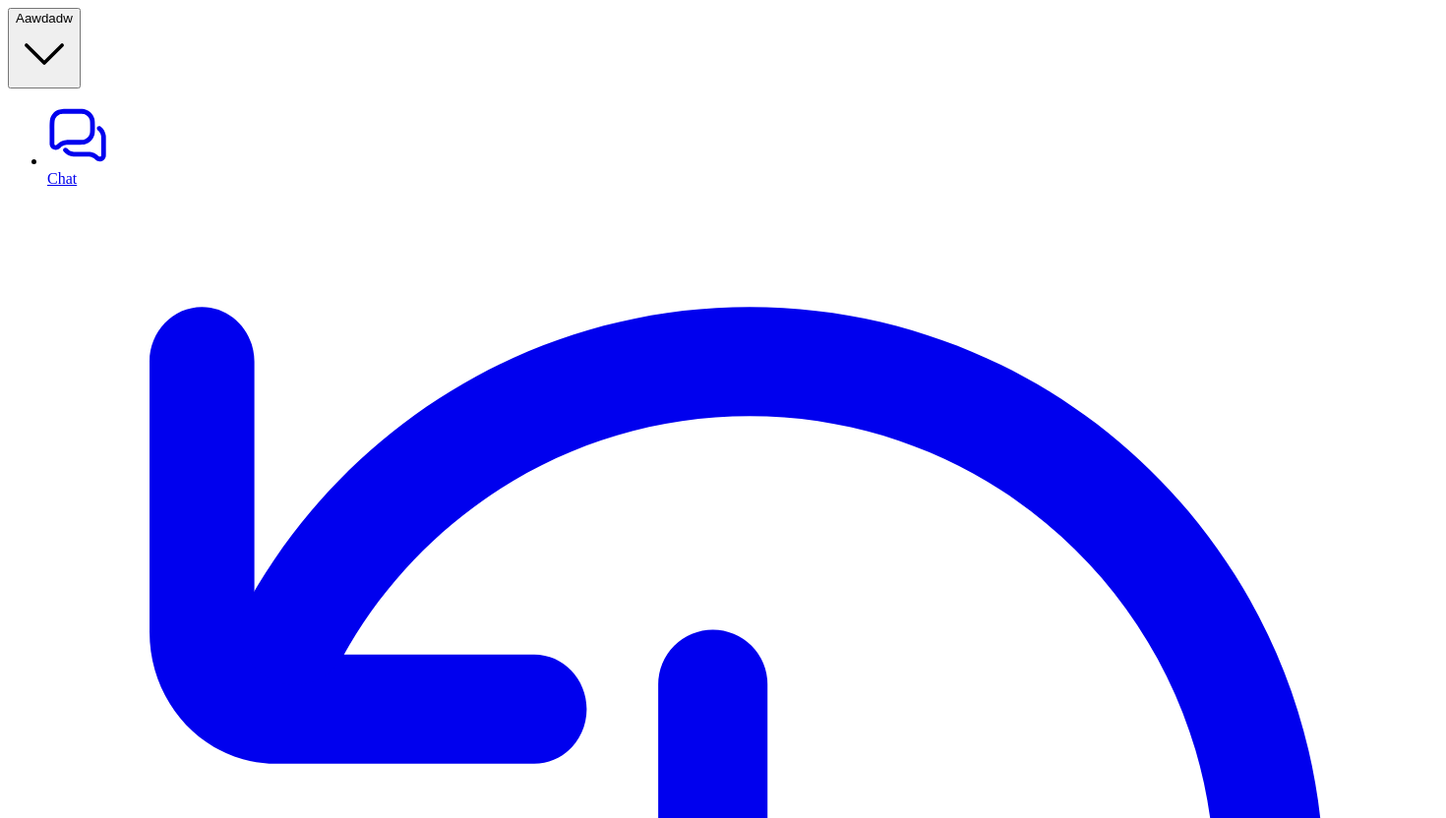
paste div
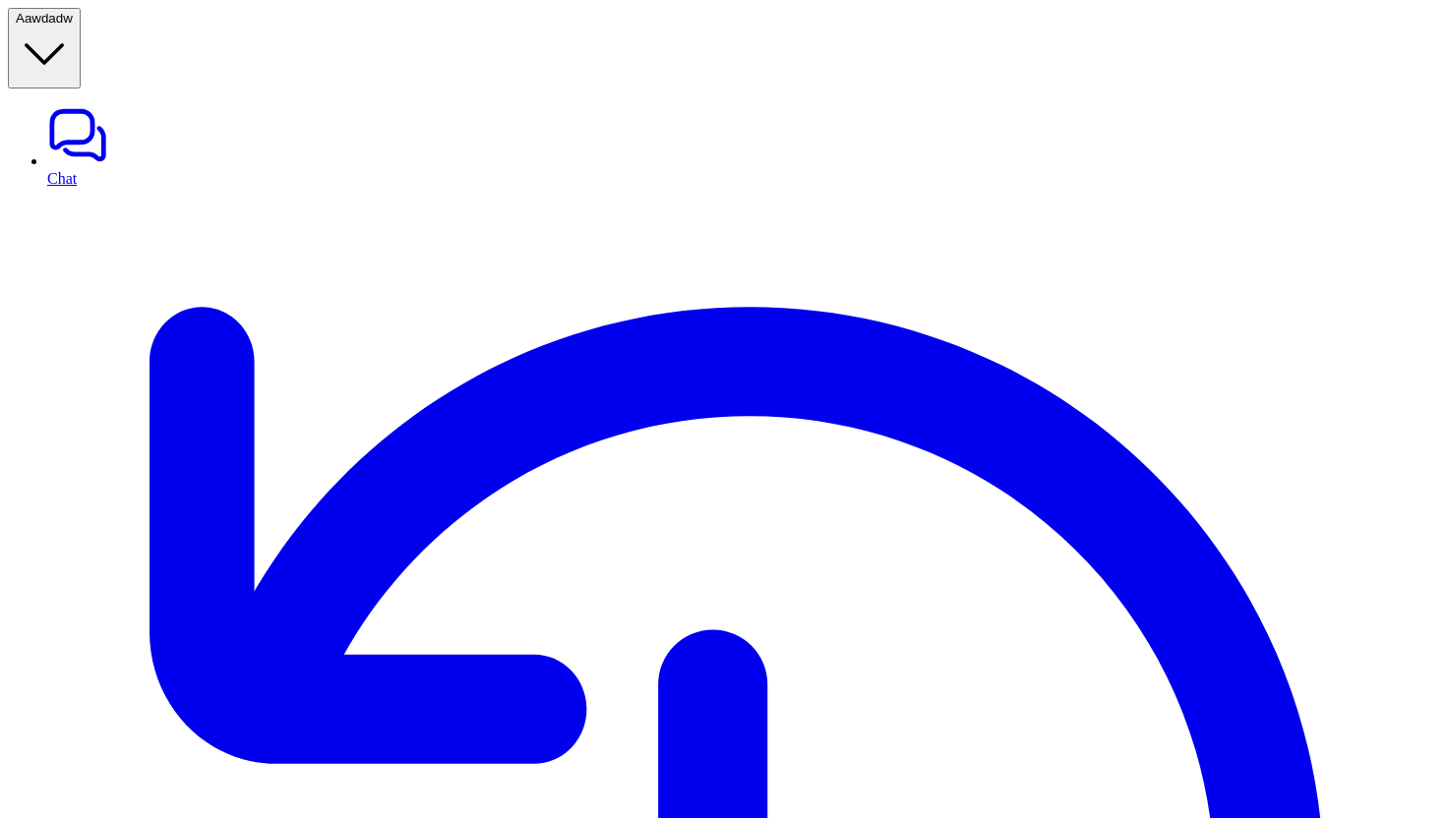
copy div "can you add comment to id 165622312668 will look into it A"
paste div
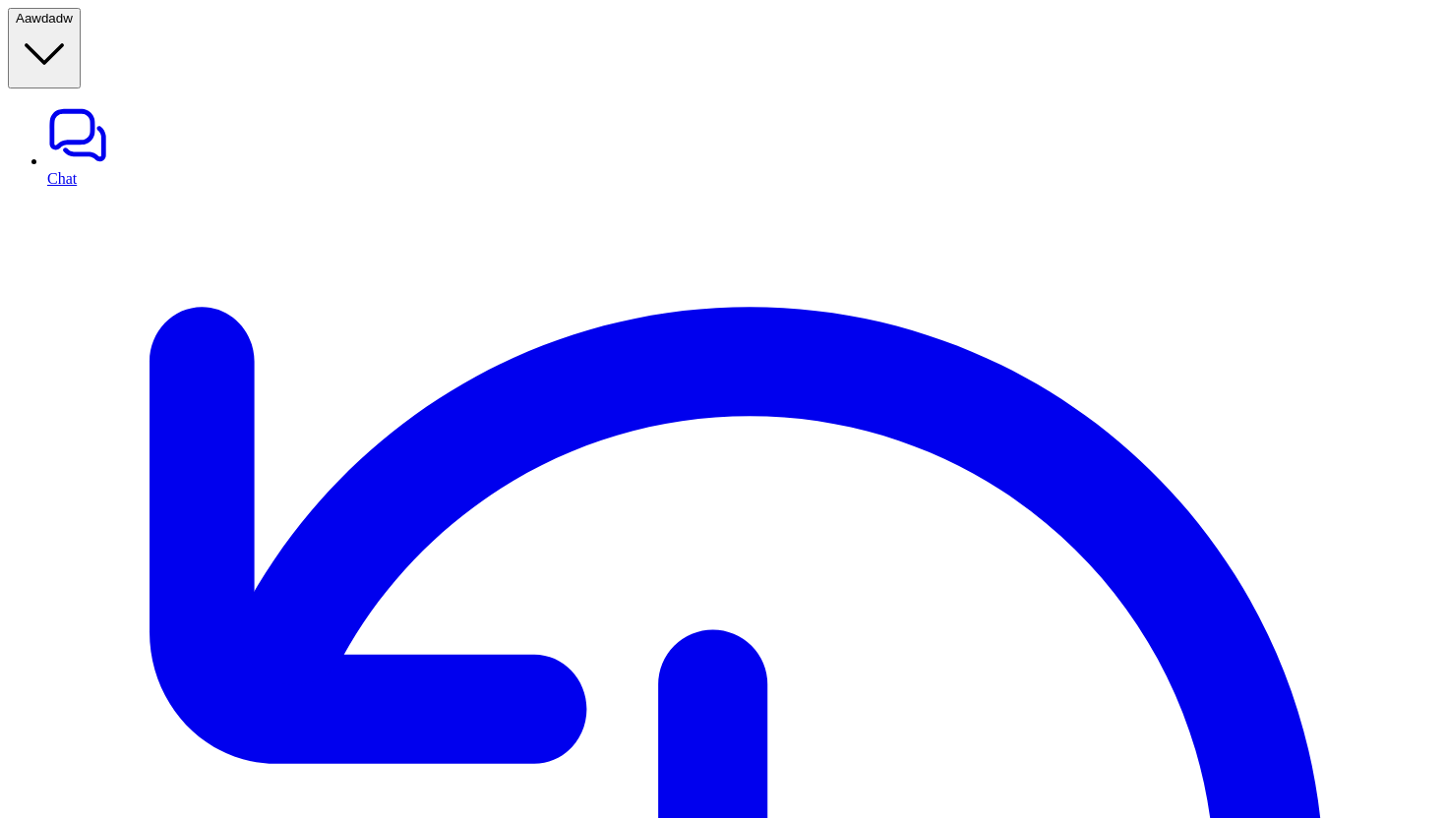
paste div
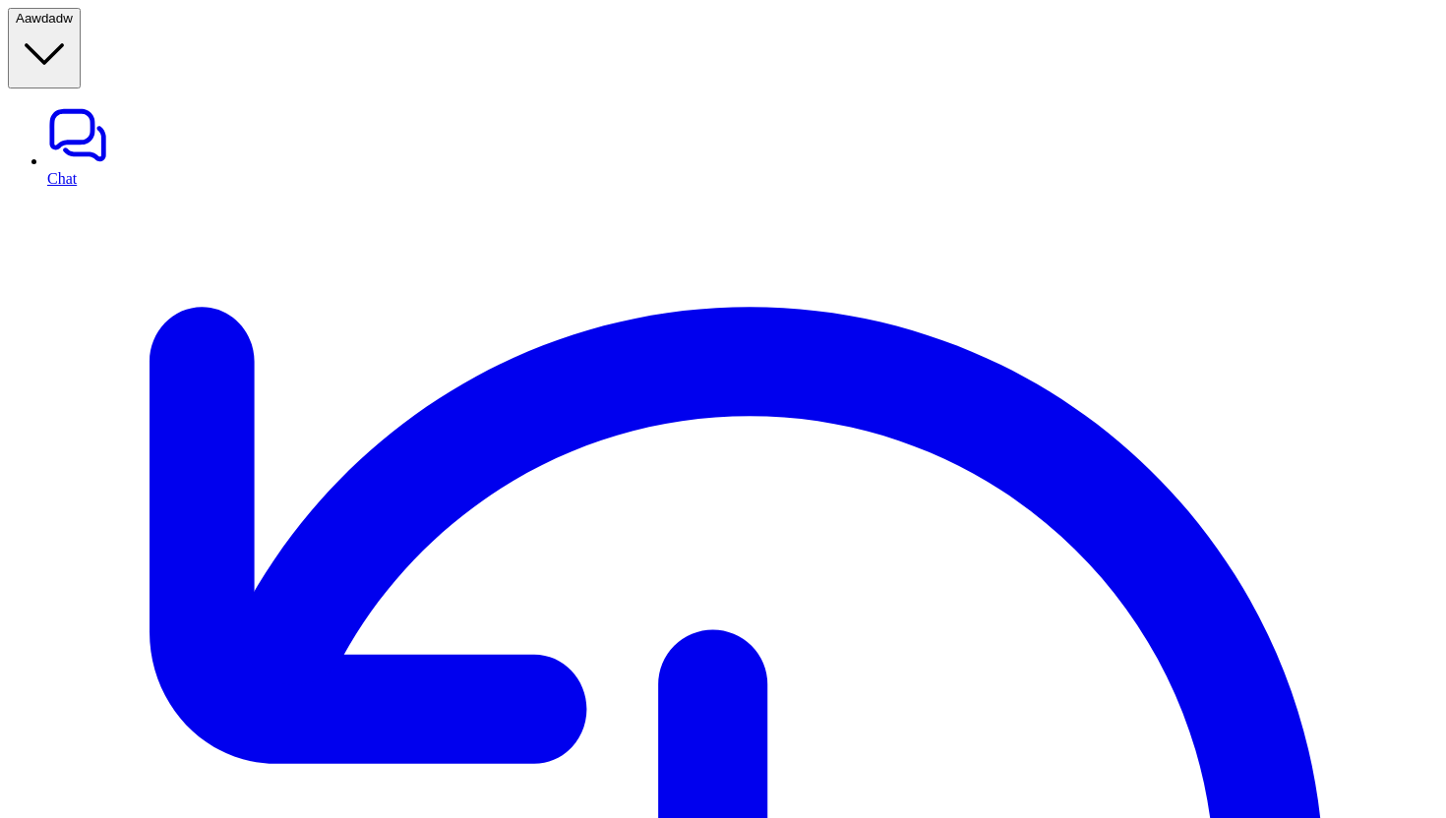
paste div
drag, startPoint x: 1057, startPoint y: 160, endPoint x: 1200, endPoint y: 163, distance: 142.6
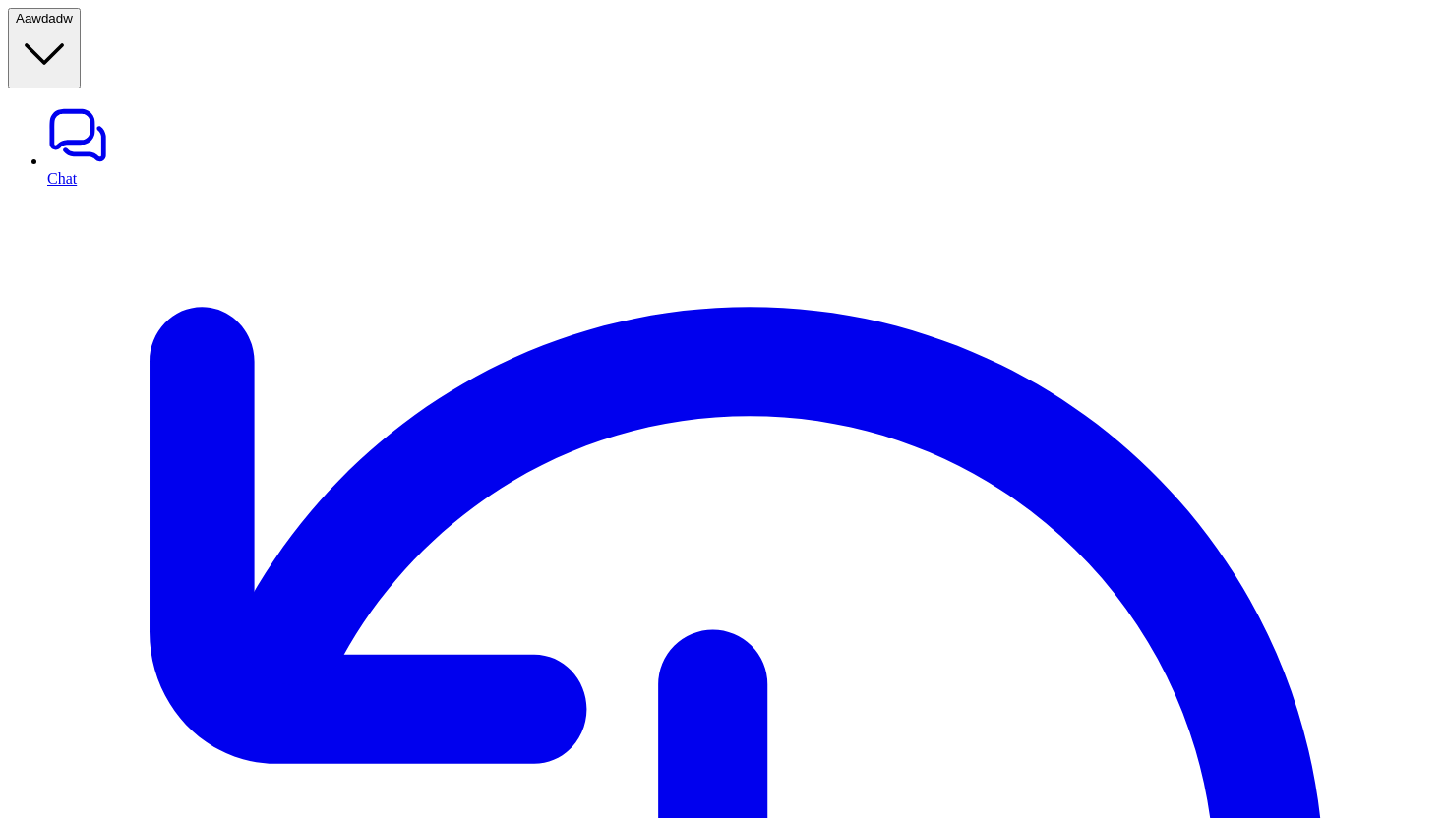
copy p "can you add comment"
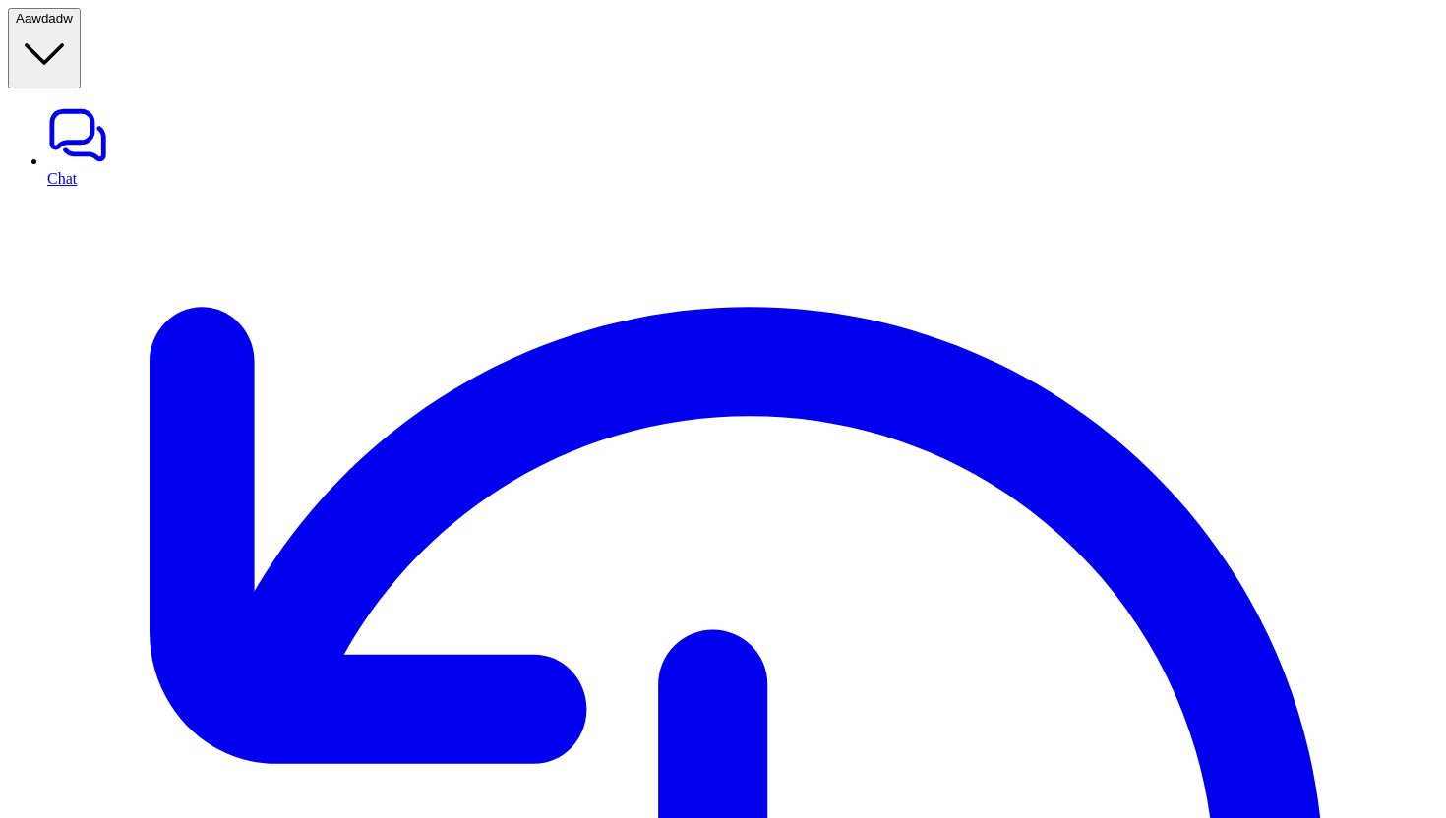
copy div "can you add comment to id 165622312668 will look into it A"
paste div
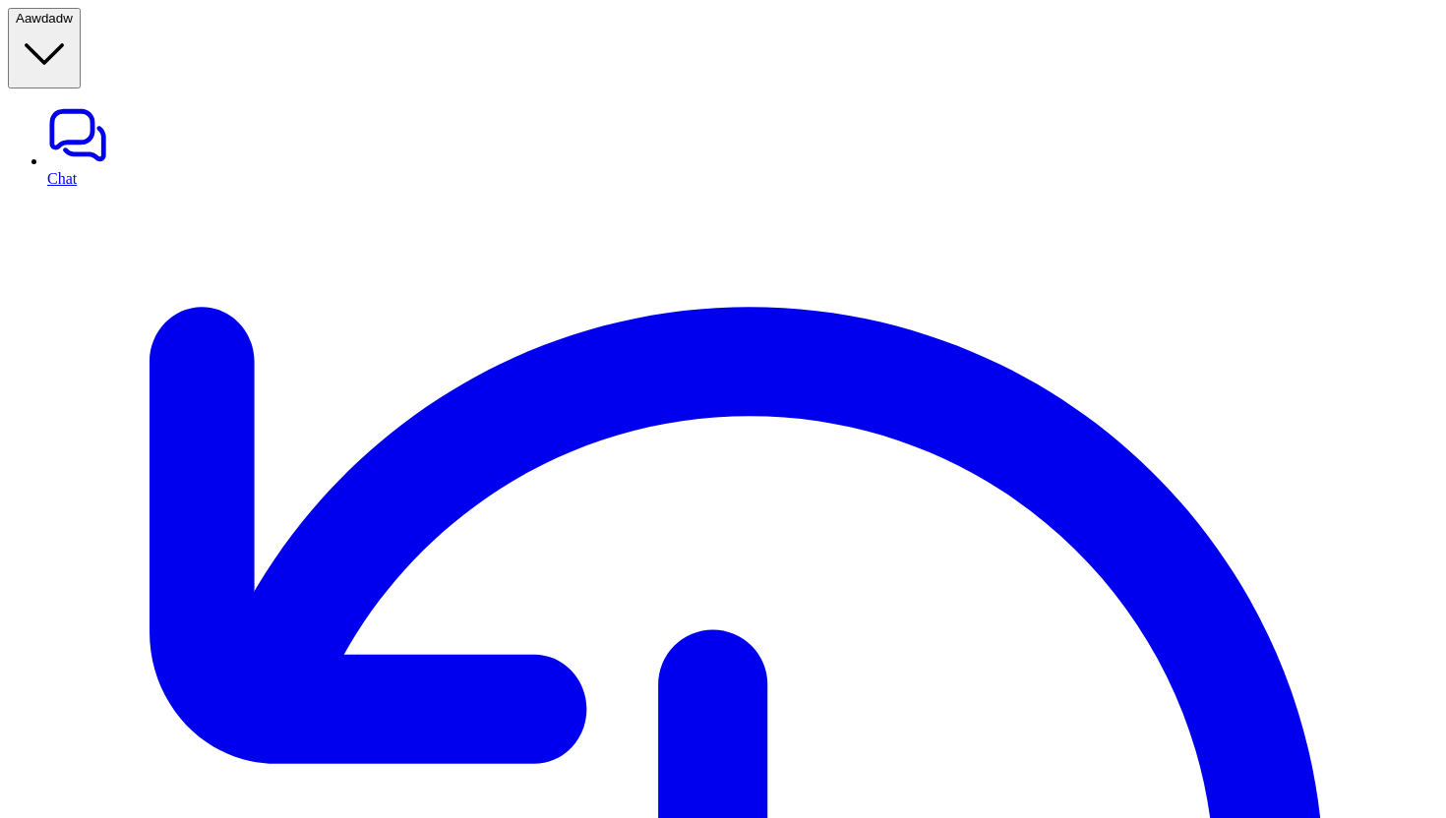
copy div "can you add comment to ticket with id 165622312668 will look into it A"
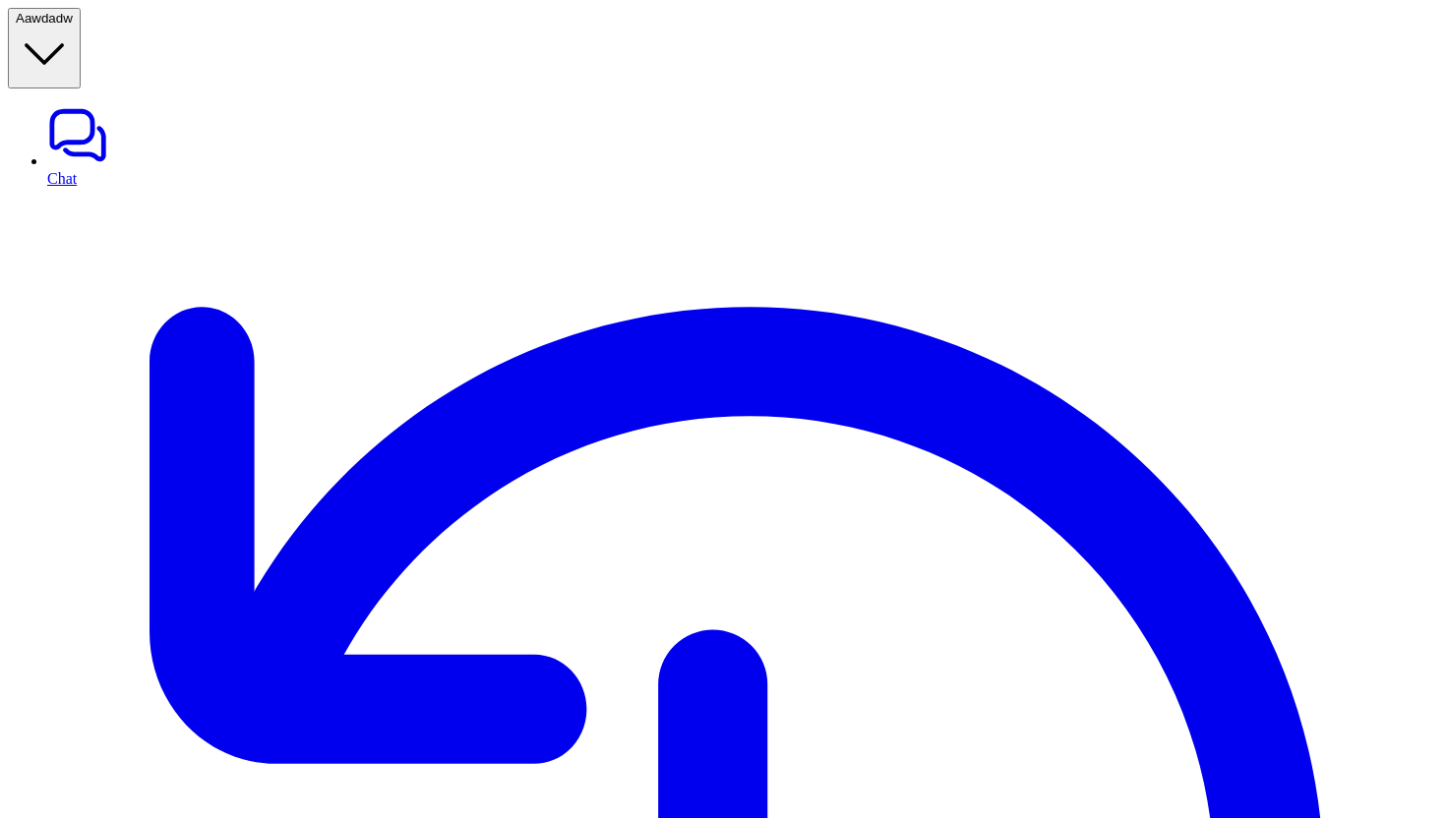
drag, startPoint x: 1159, startPoint y: 421, endPoint x: 1105, endPoint y: 411, distance: 55.0
drag, startPoint x: 1045, startPoint y: 393, endPoint x: 1256, endPoint y: 389, distance: 211.5
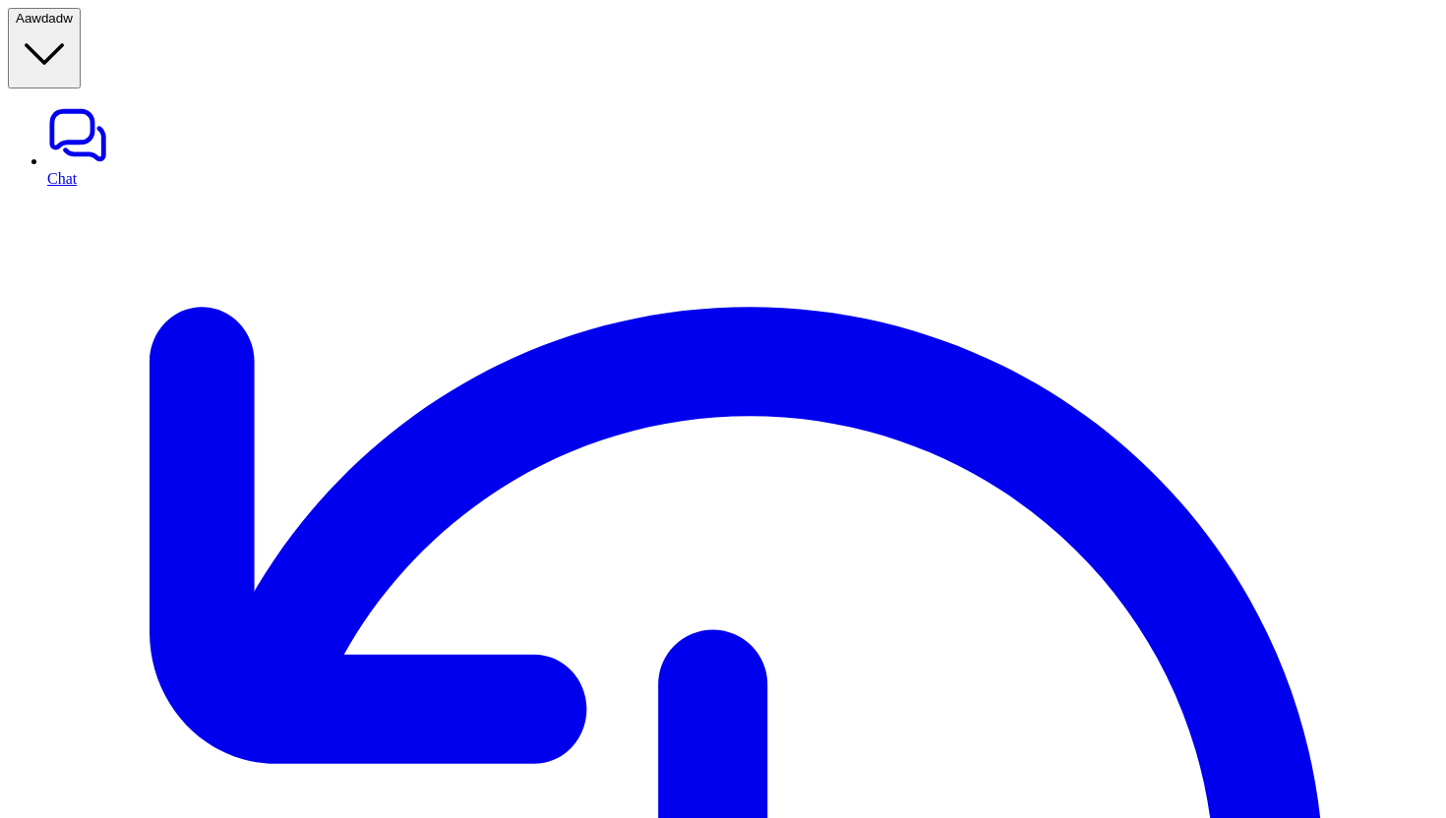
copy p "can you add comment to ticket"
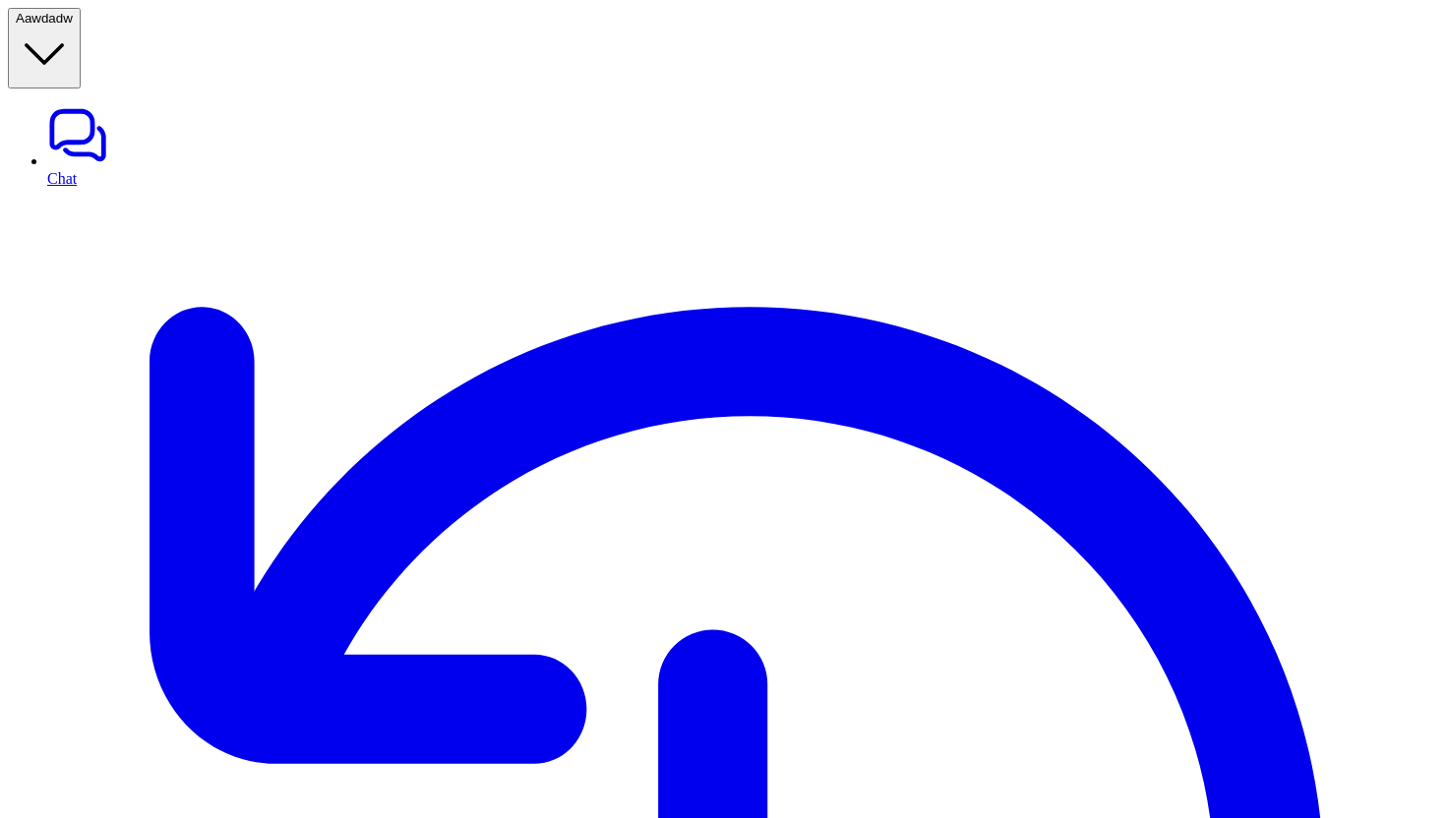
copy p "165622312668"
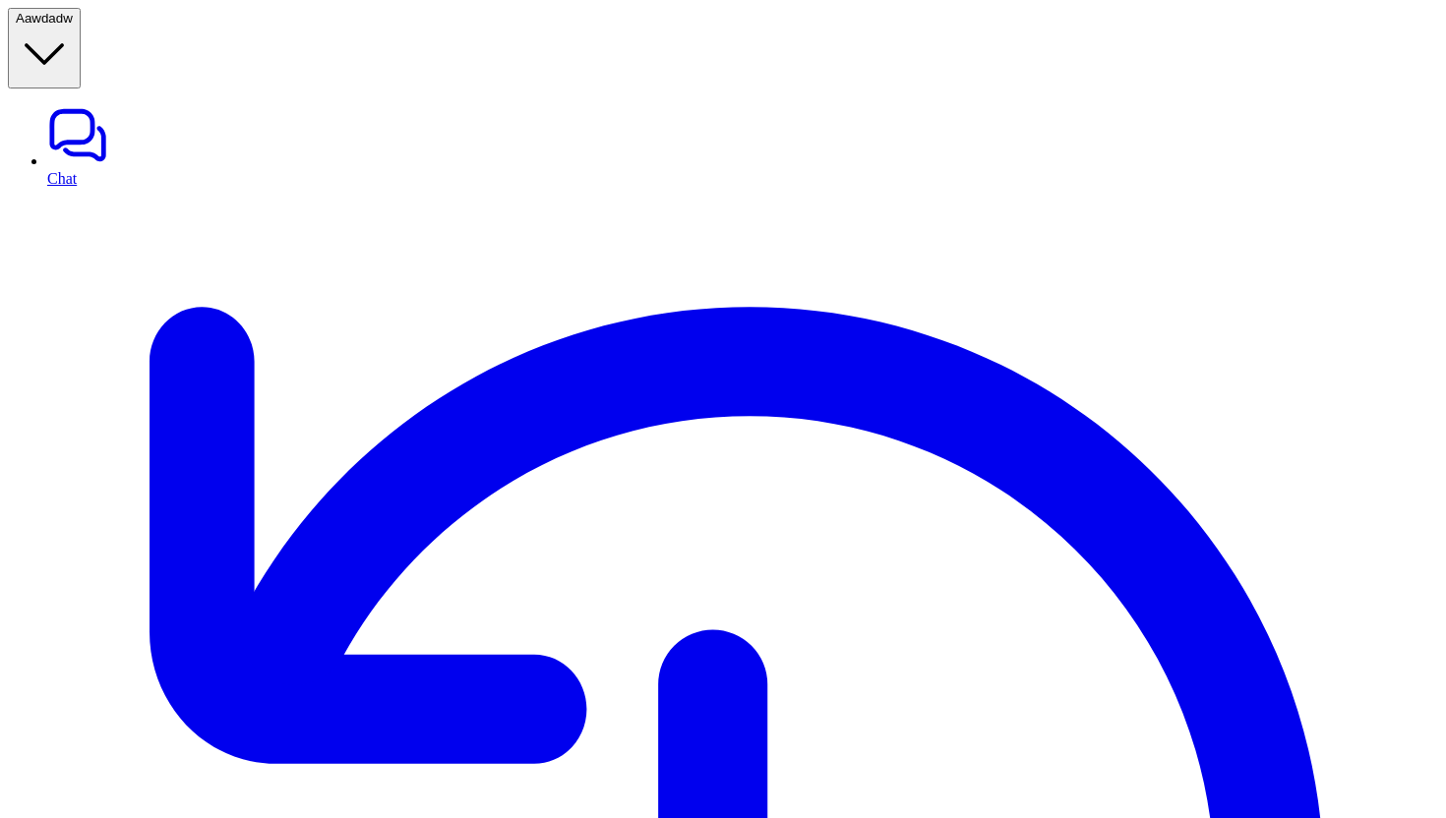
scroll to position [243, 0]
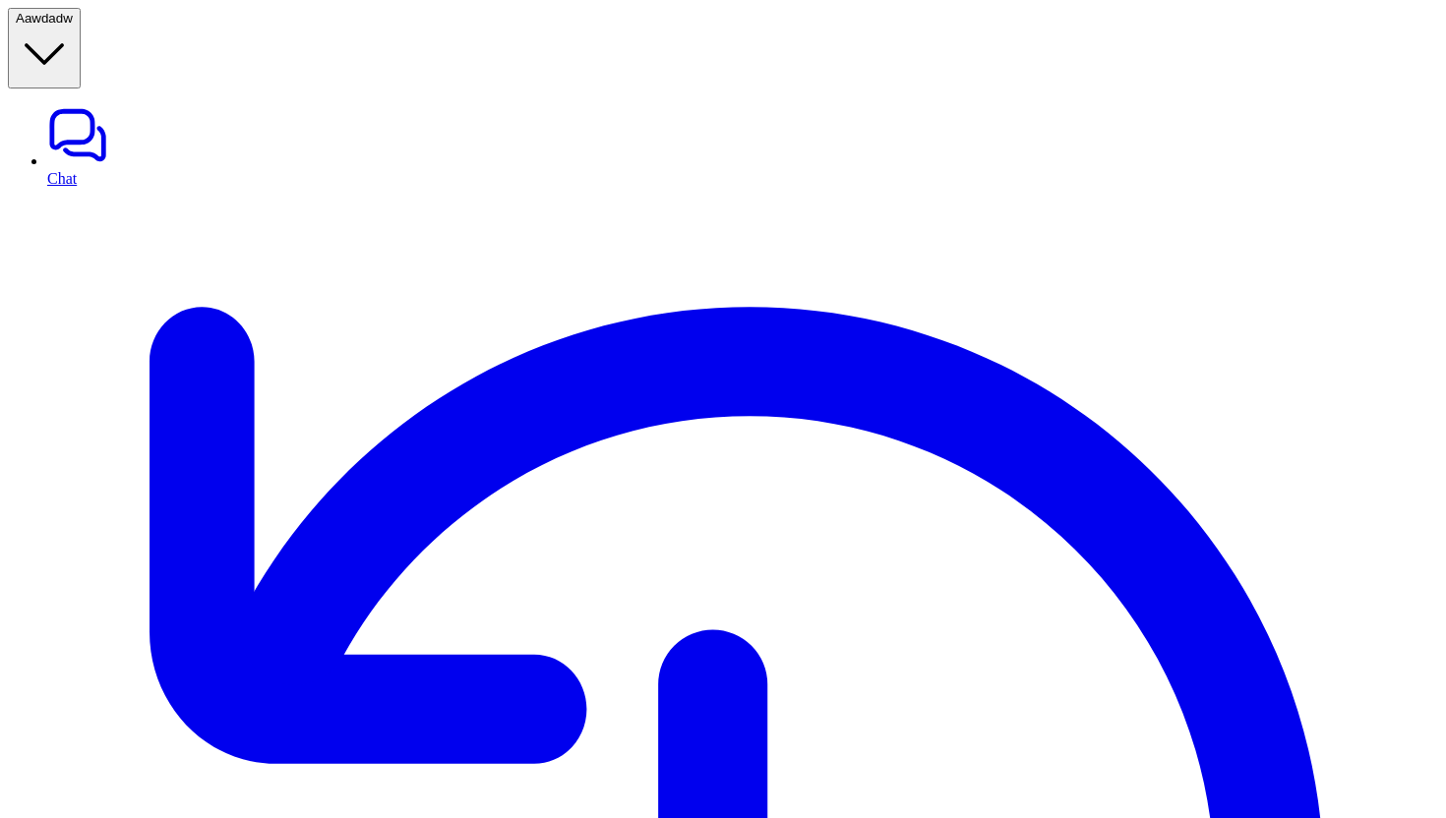
click at [81, 15] on button "A awdadw" at bounding box center [44, 48] width 73 height 81
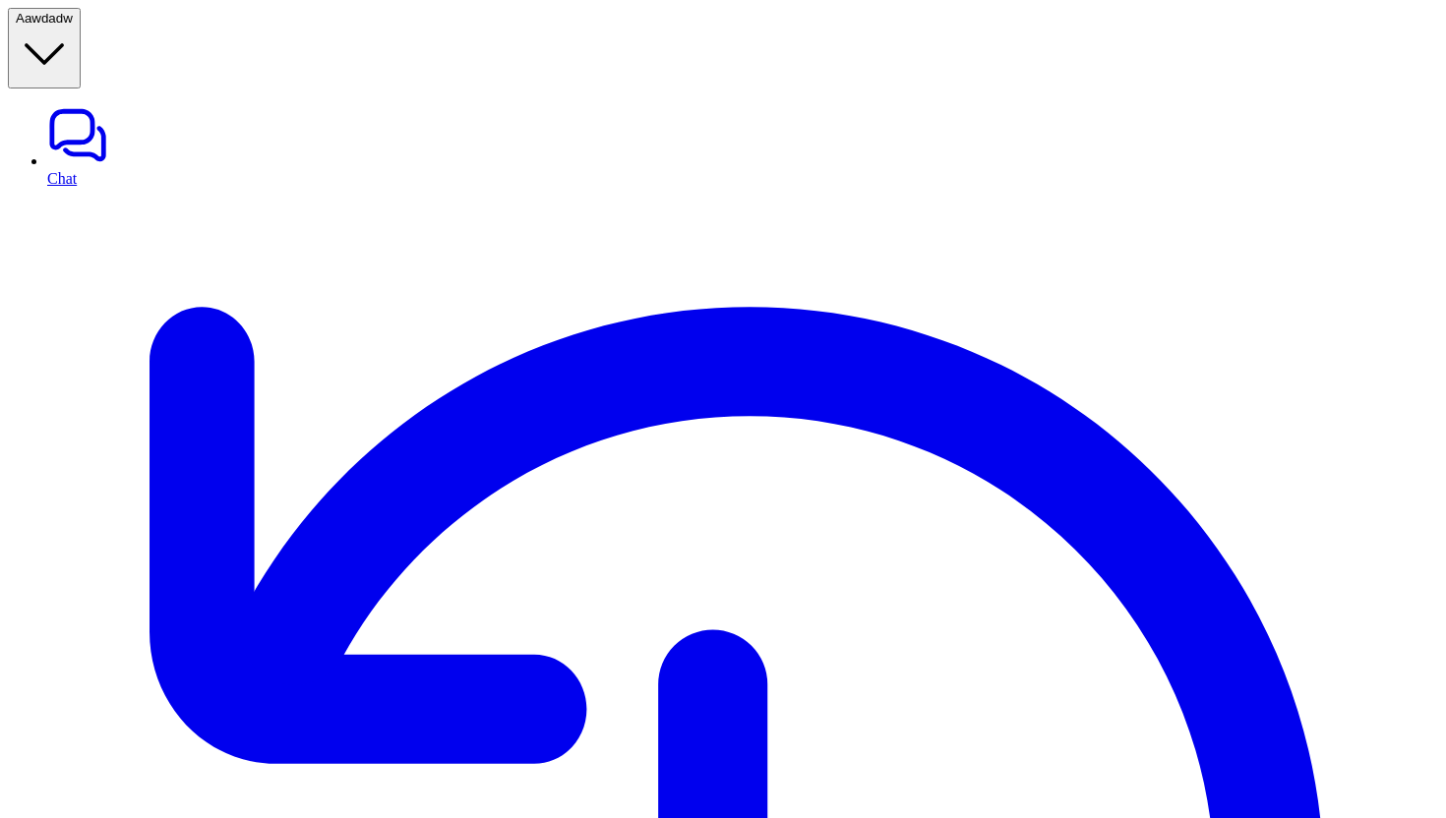
type input "*******"
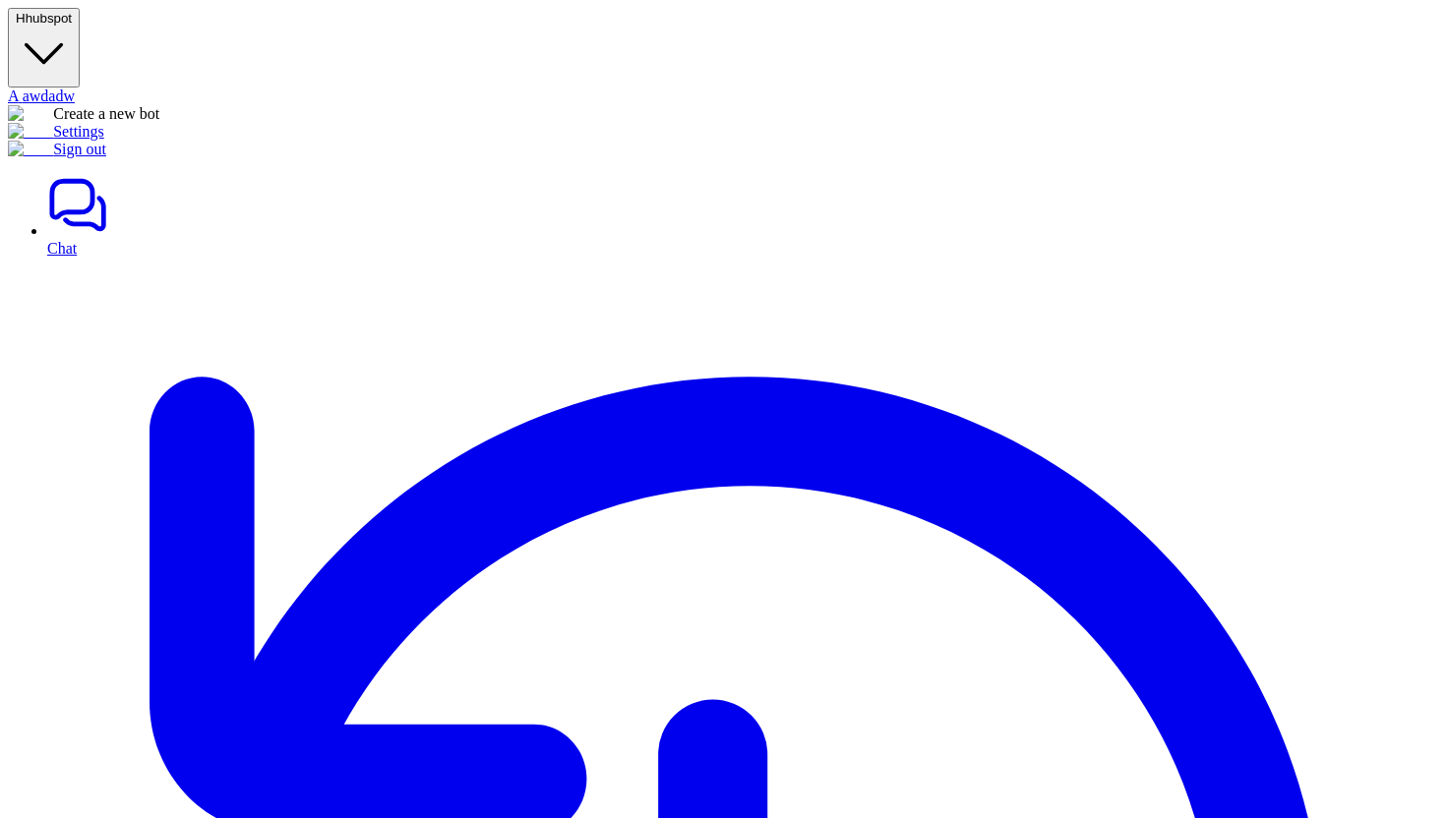
click at [80, 27] on button "H hubspot" at bounding box center [44, 48] width 72 height 80
click at [104, 140] on link "Settings" at bounding box center [56, 131] width 96 height 17
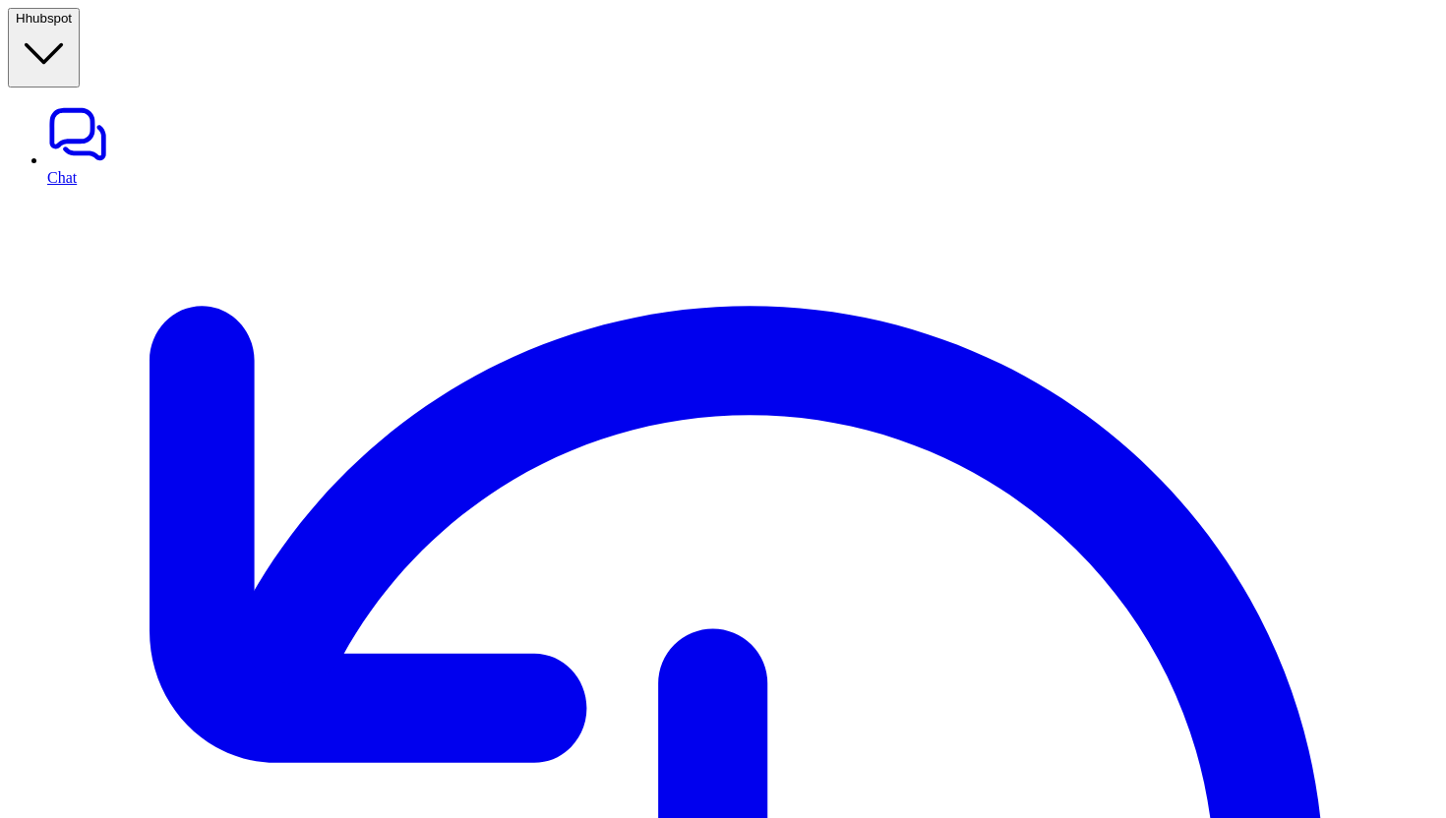
click at [80, 18] on button "H hubspot" at bounding box center [44, 48] width 72 height 80
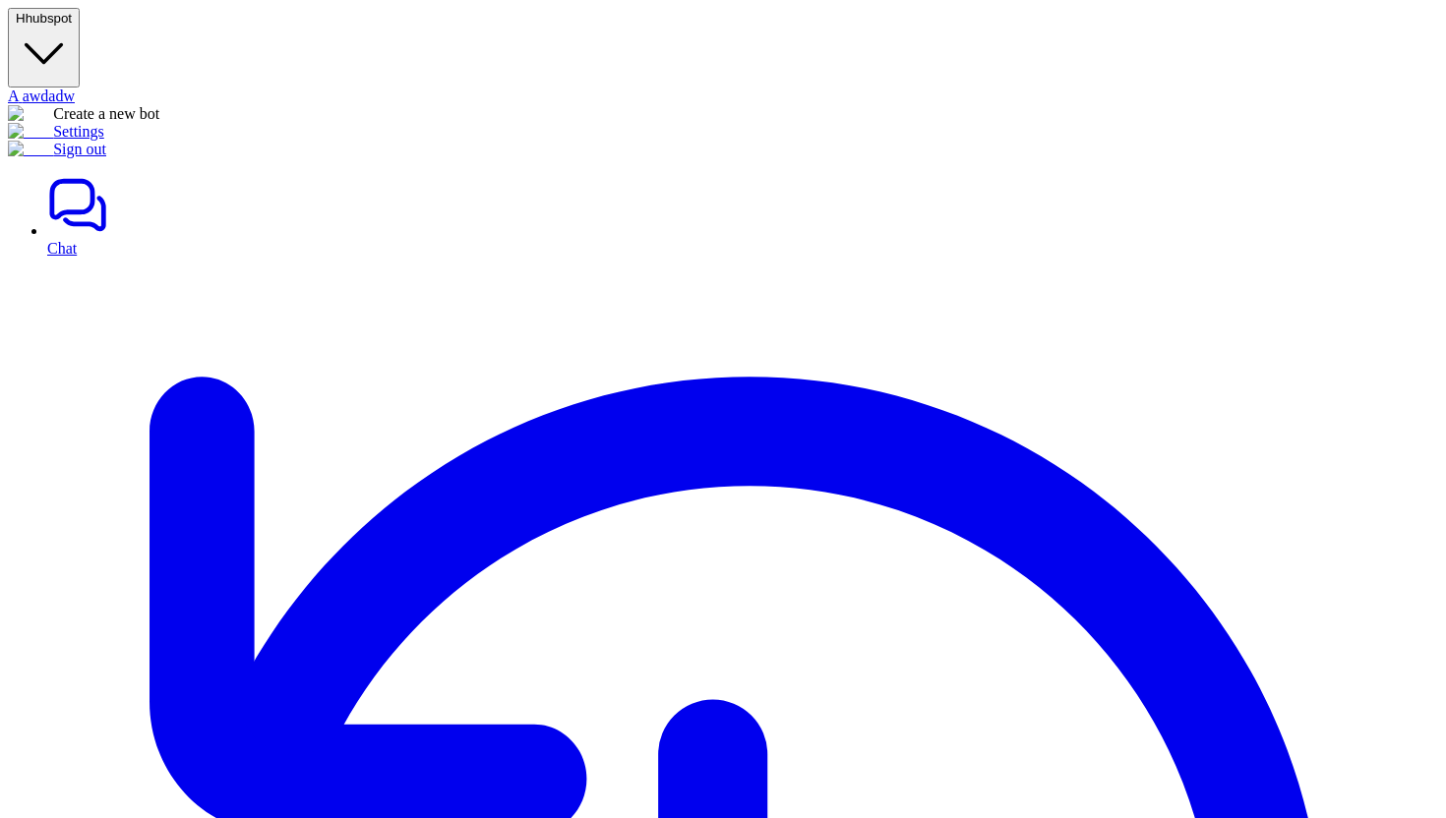
click at [104, 140] on link "Settings" at bounding box center [56, 131] width 96 height 17
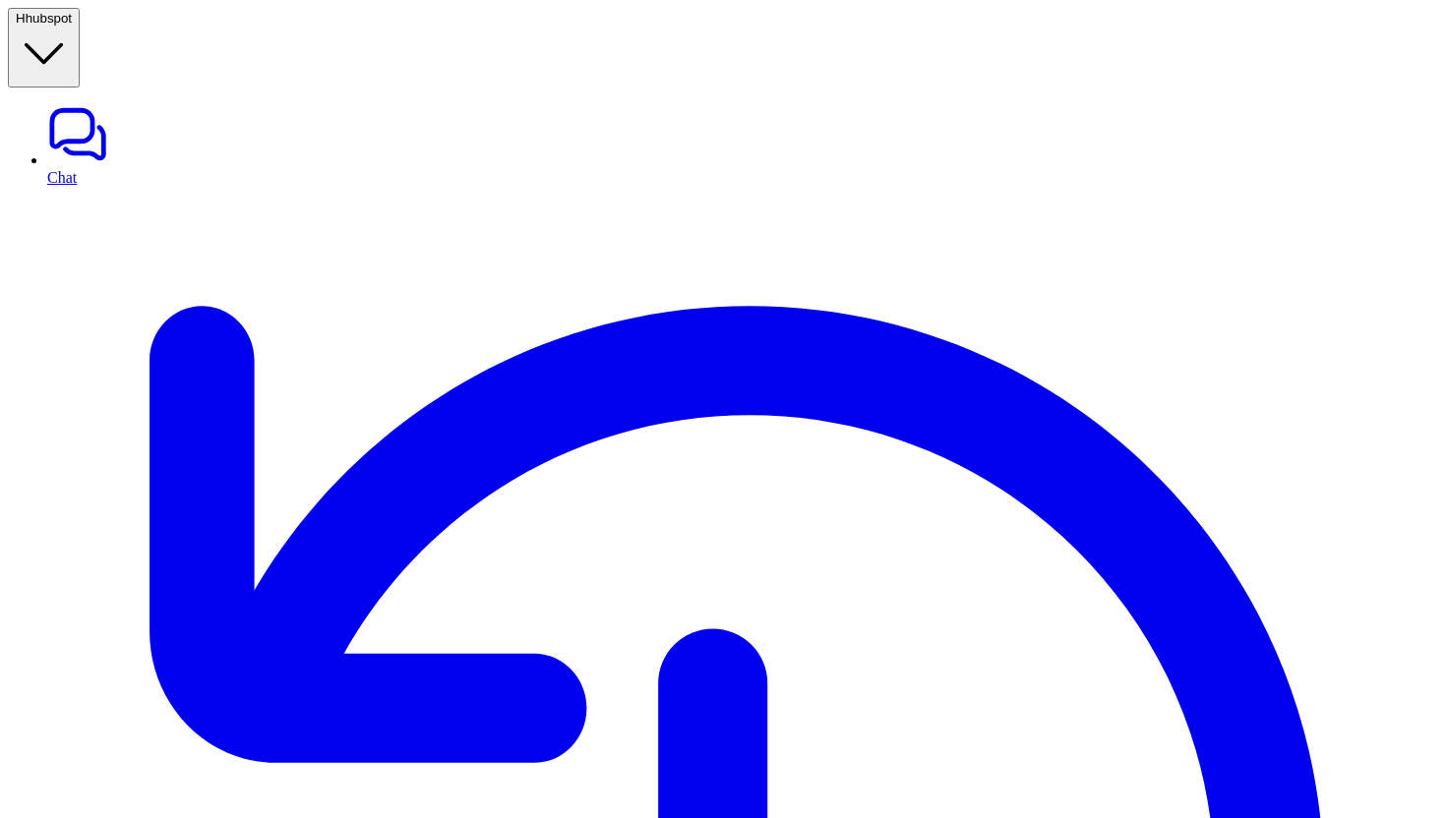
type textarea "**********"
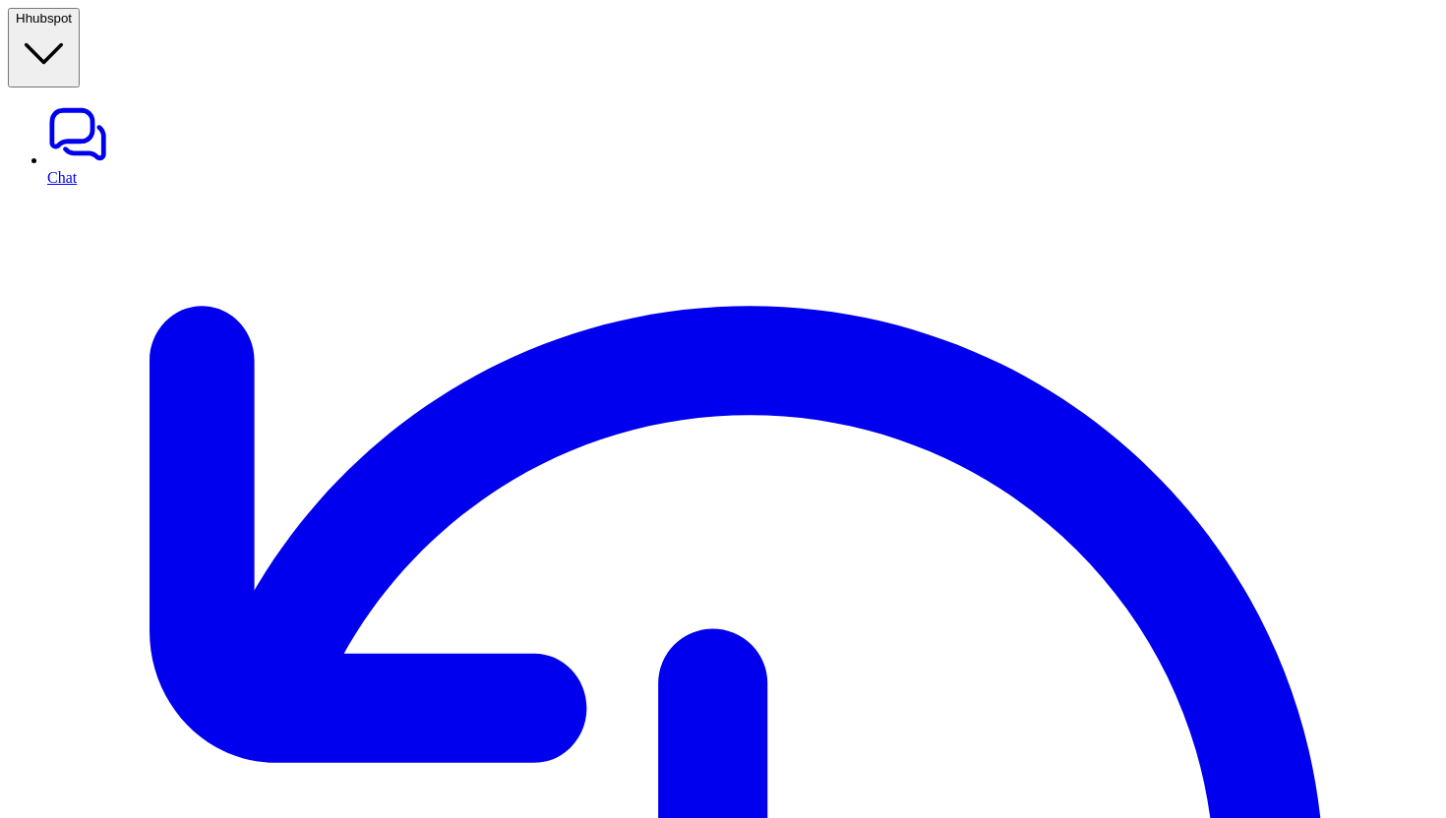
paste div
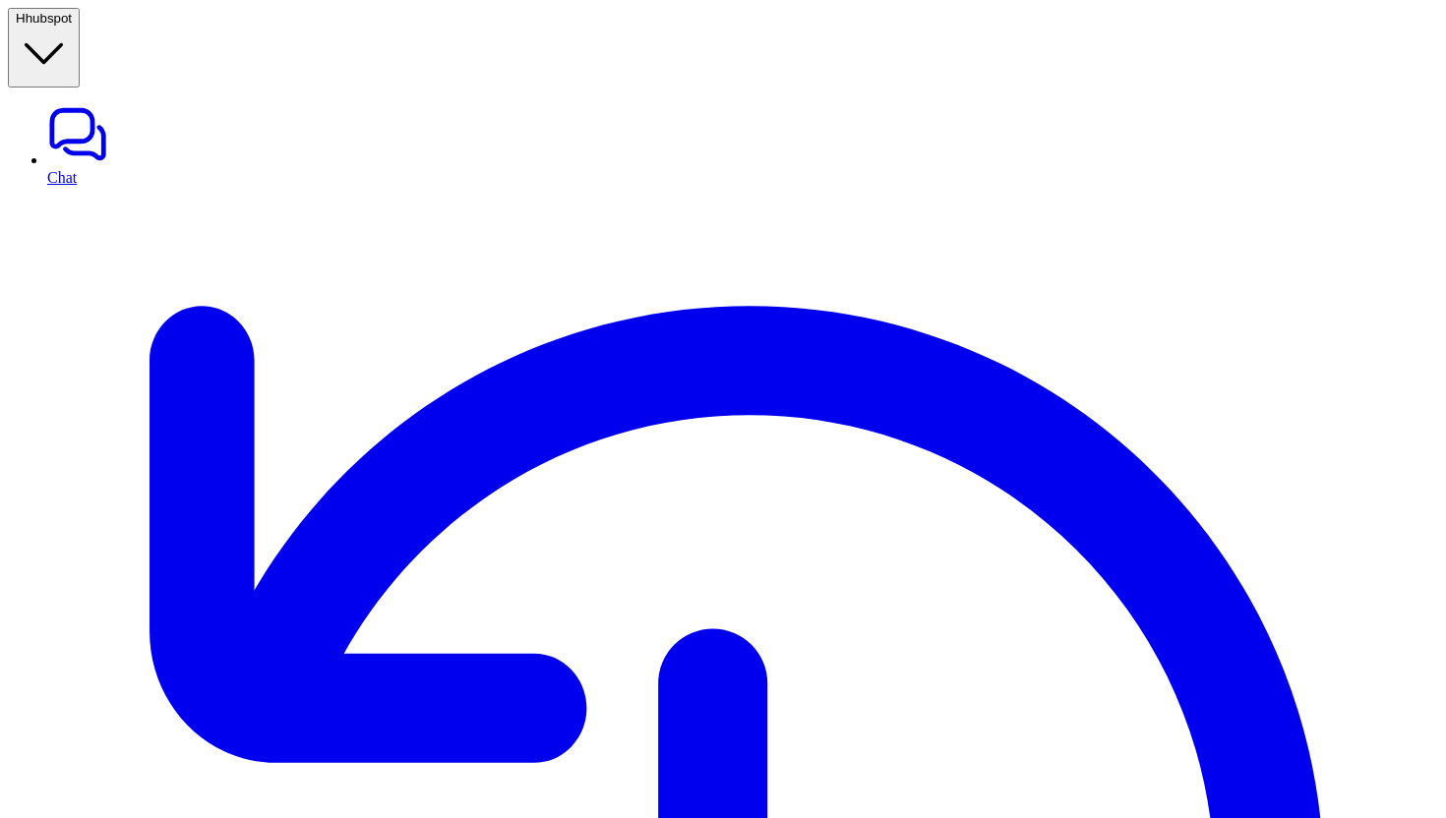
scroll to position [80, 0]
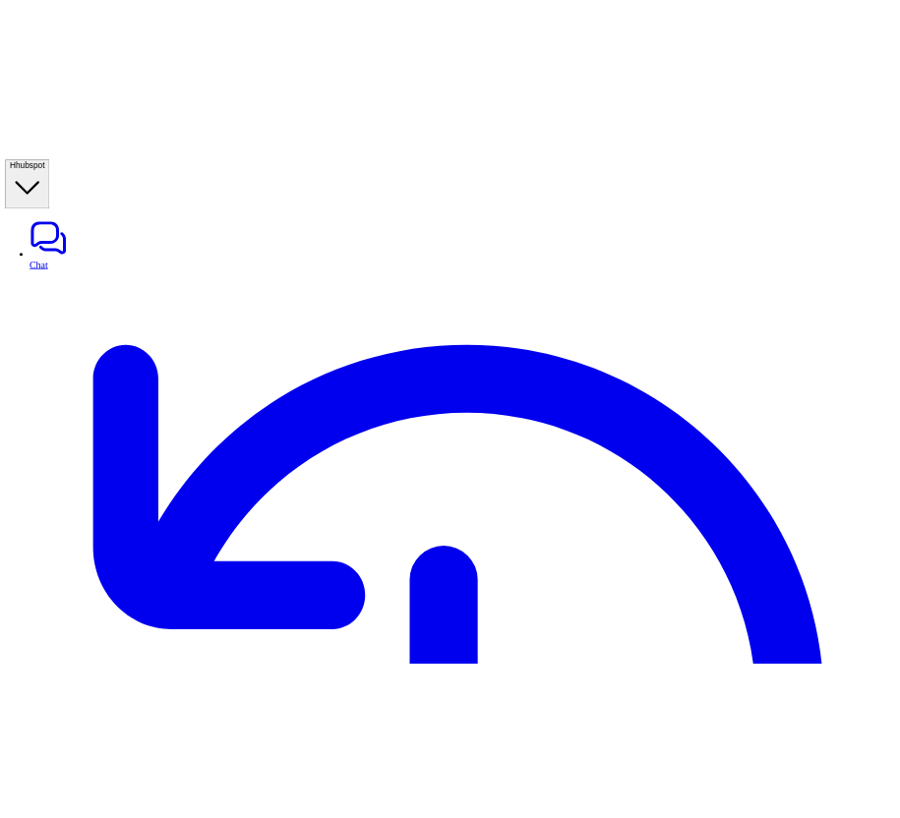
scroll to position [0, 0]
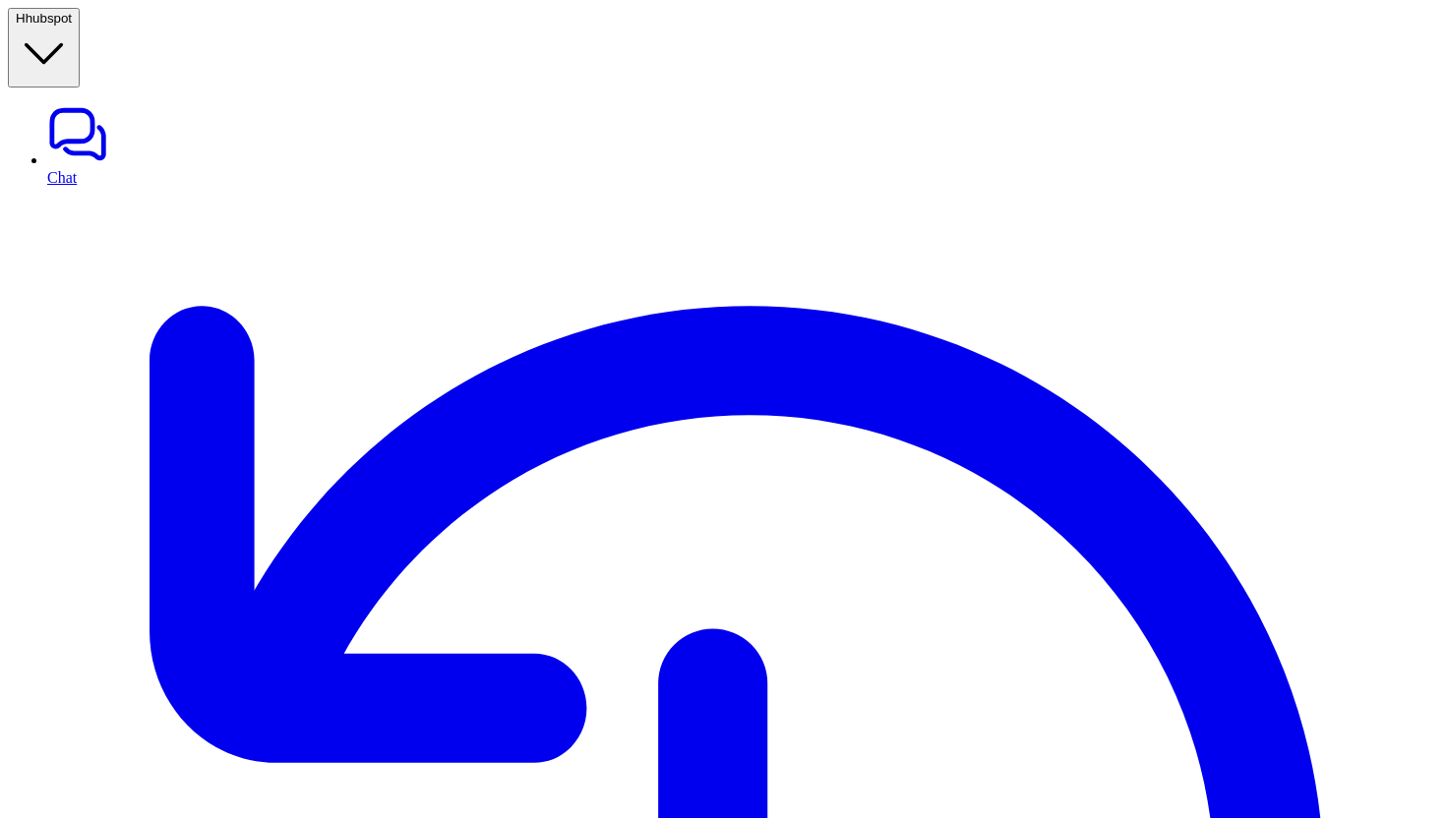
copy div "can you add comment to ticket? H"
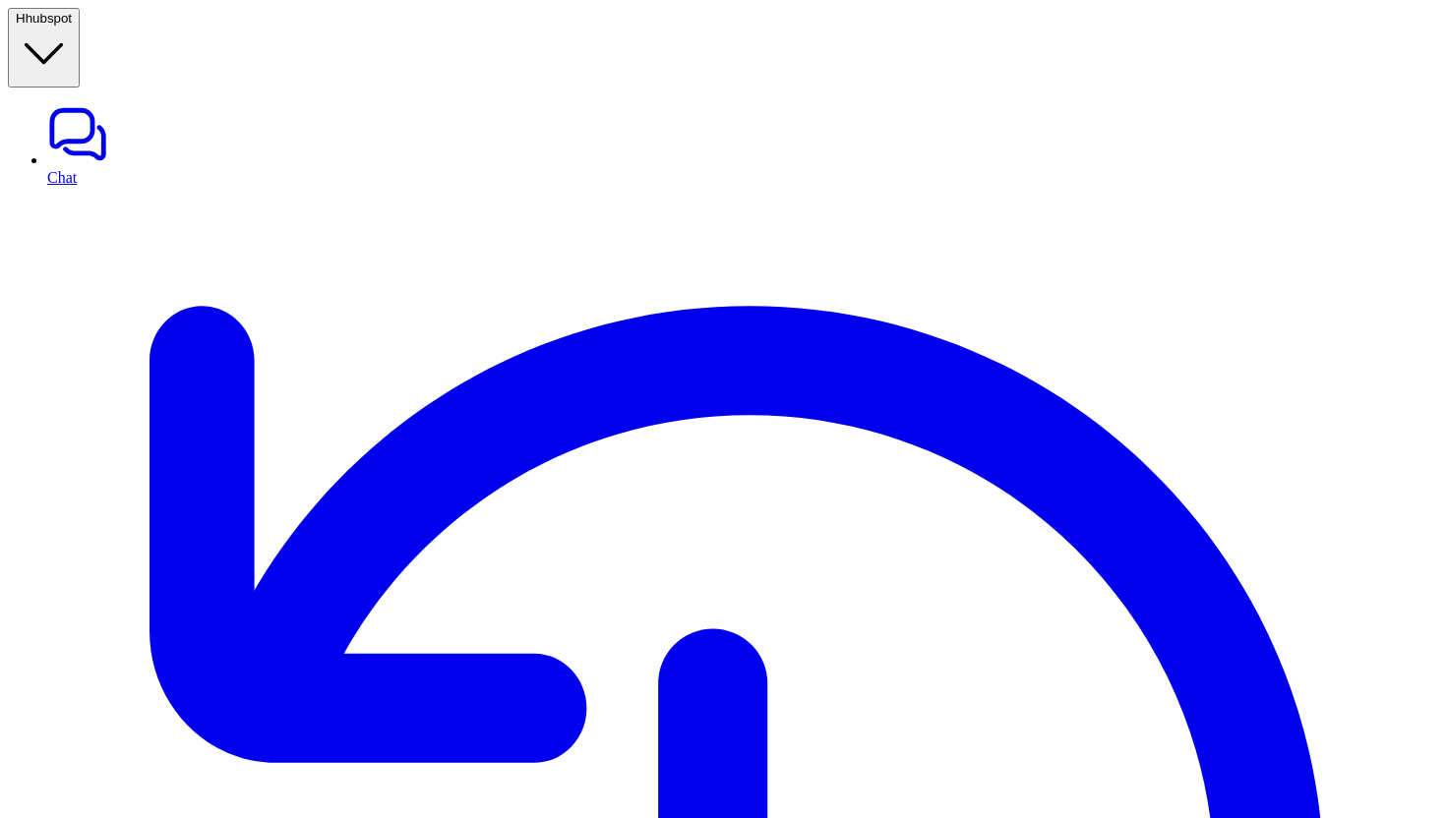
copy p "162599600833"
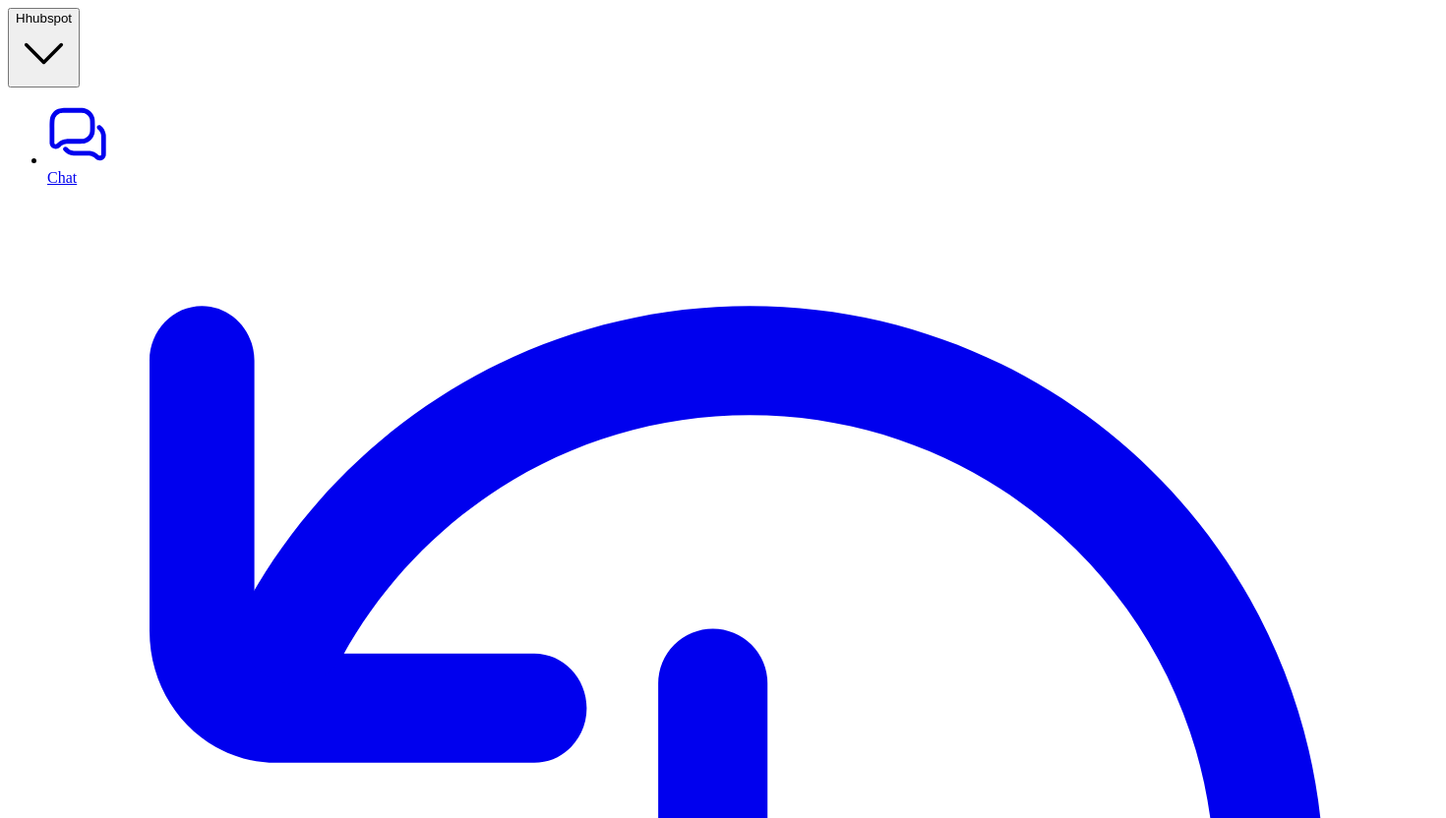
copy div "will look into it H"
click at [158, 103] on link "Chat" at bounding box center [742, 144] width 1391 height 83
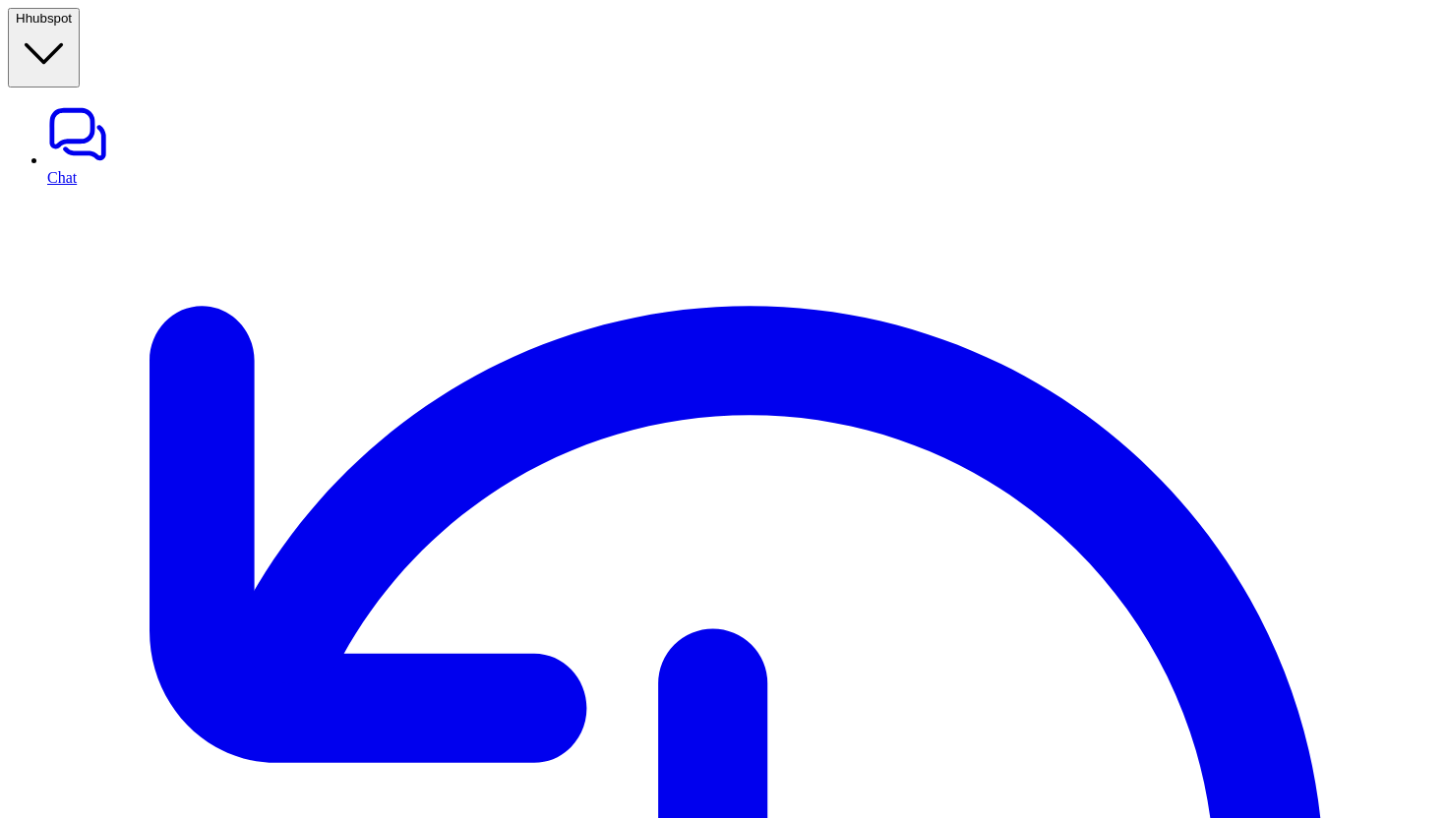
paste div
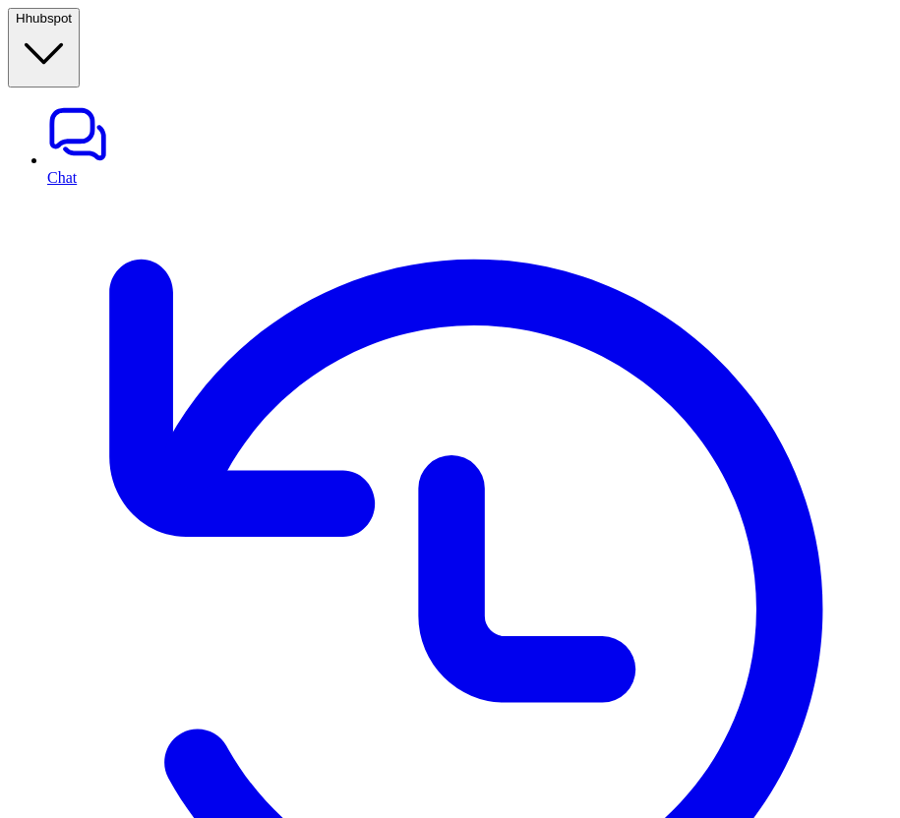
copy div "can you add comment to ticket 162599600833 message will look into it H"
paste div
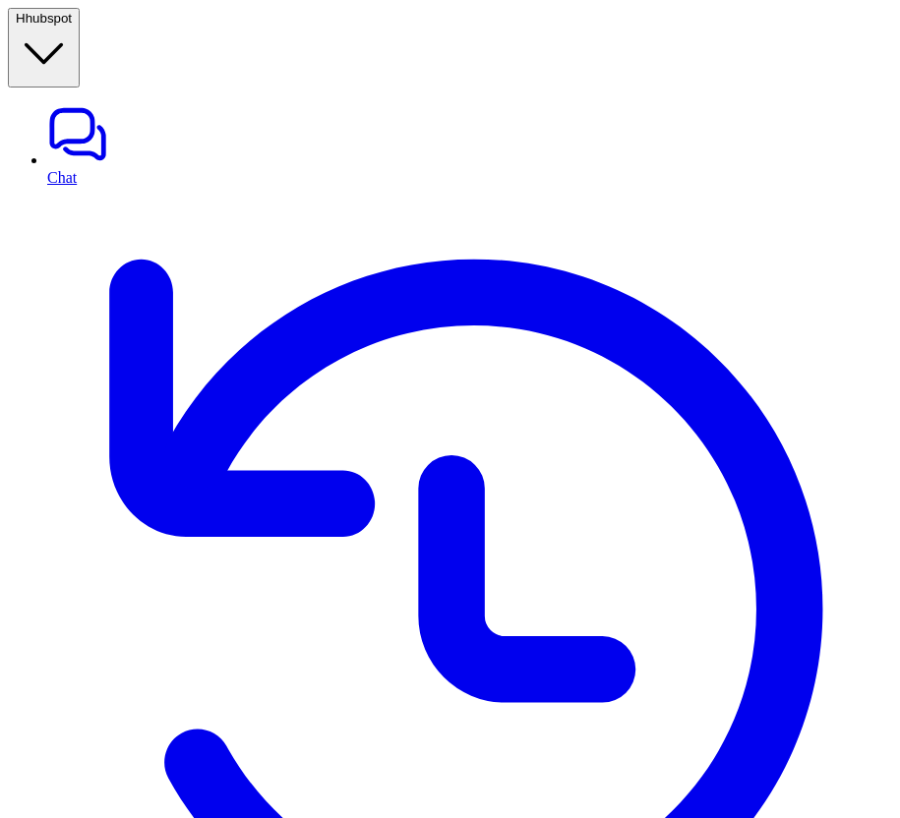
paste div
click at [132, 103] on link "Chat" at bounding box center [469, 144] width 845 height 83
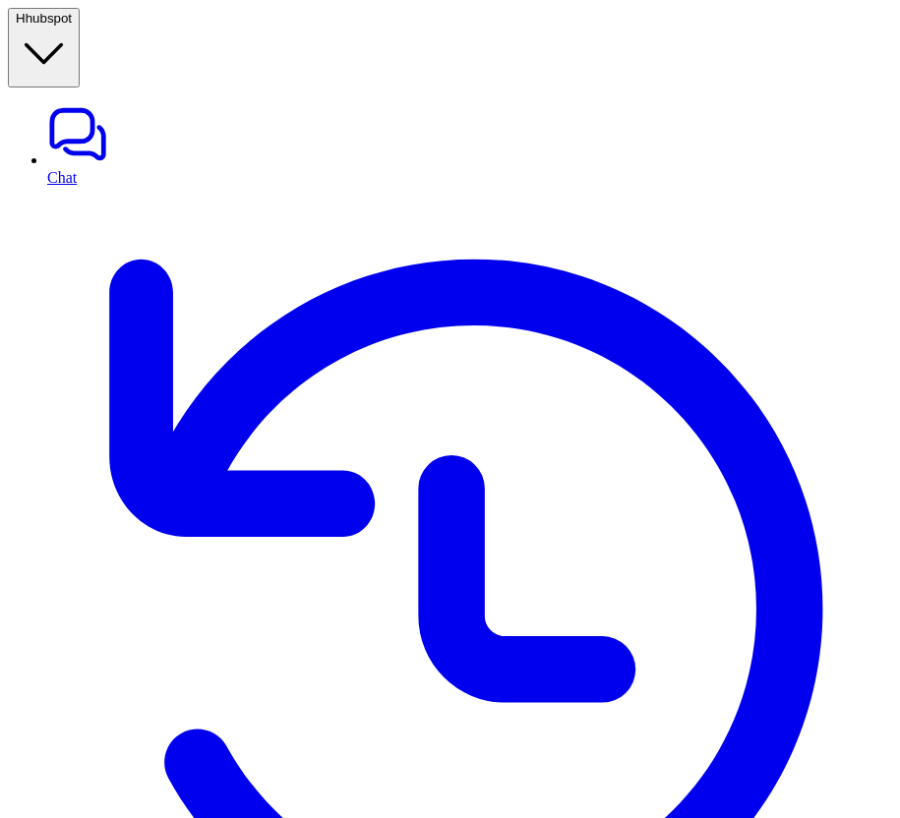
paste div
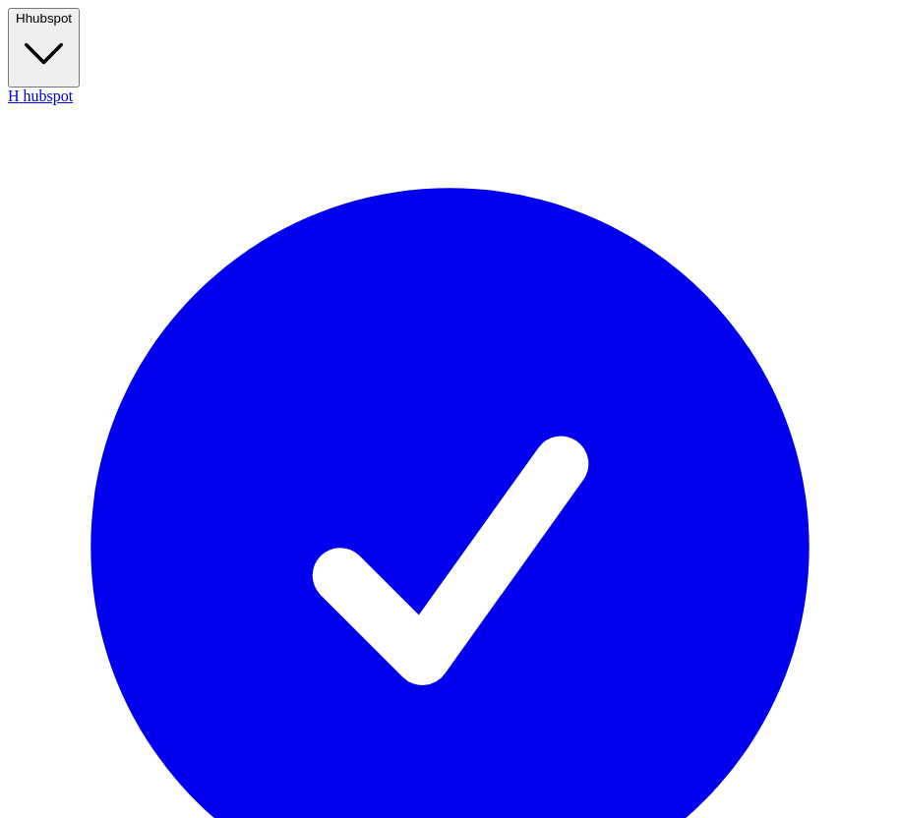
click at [80, 17] on button "H hubspot" at bounding box center [44, 48] width 72 height 80
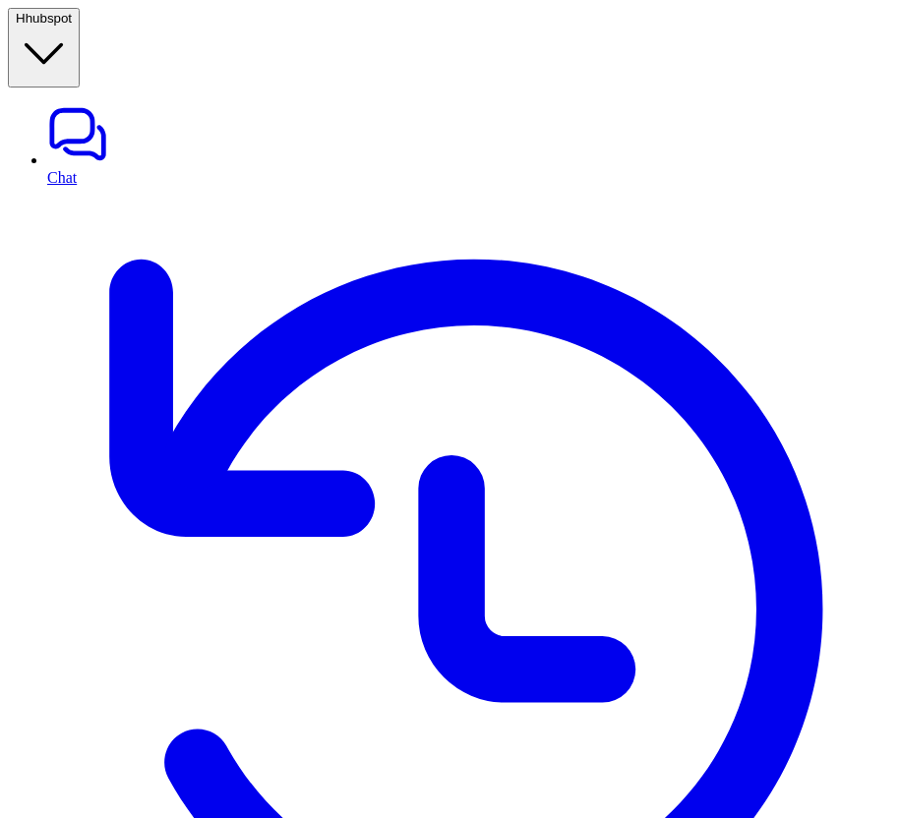
type input "*******"
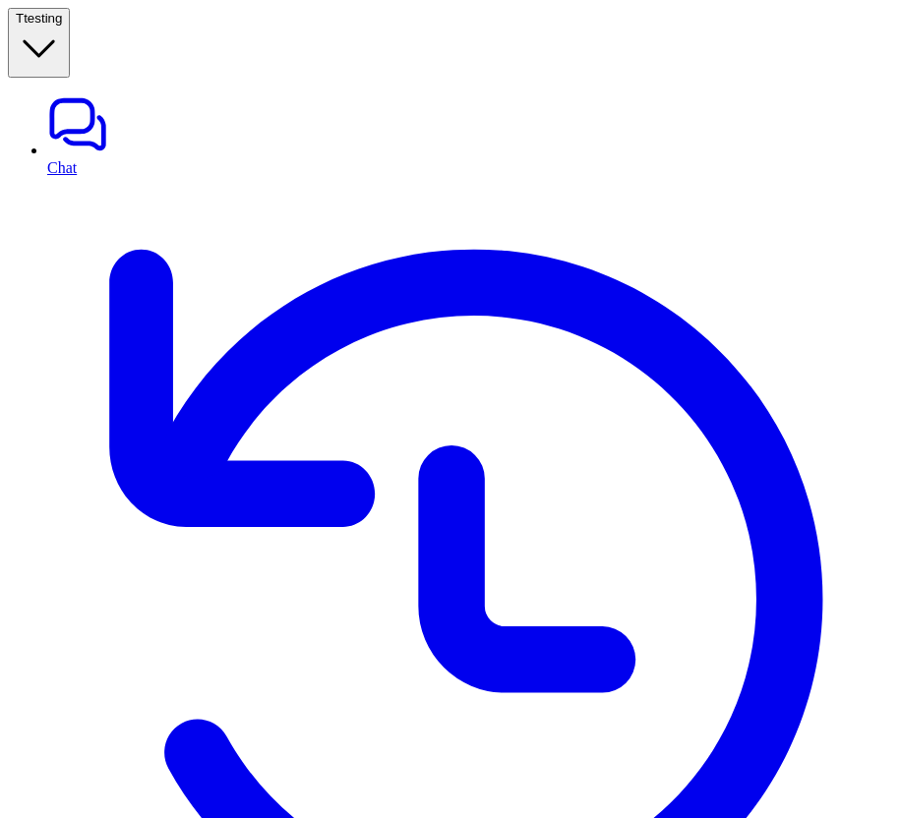
click at [62, 26] on icon "button" at bounding box center [39, 49] width 46 height 46
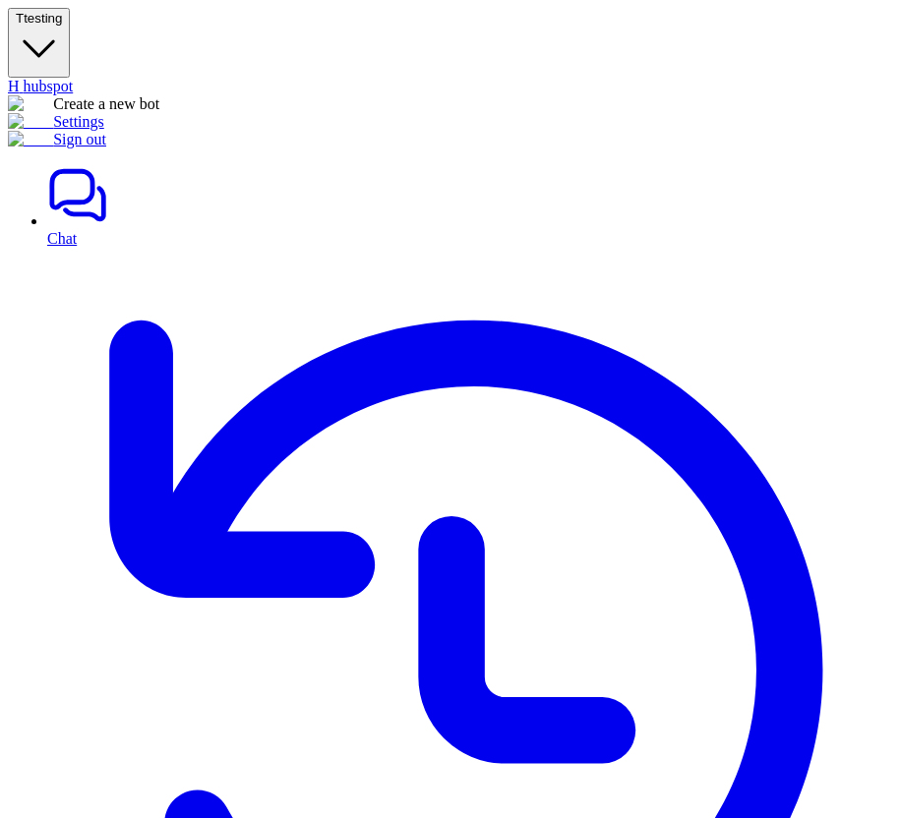
click at [104, 130] on link "Settings" at bounding box center [56, 121] width 96 height 17
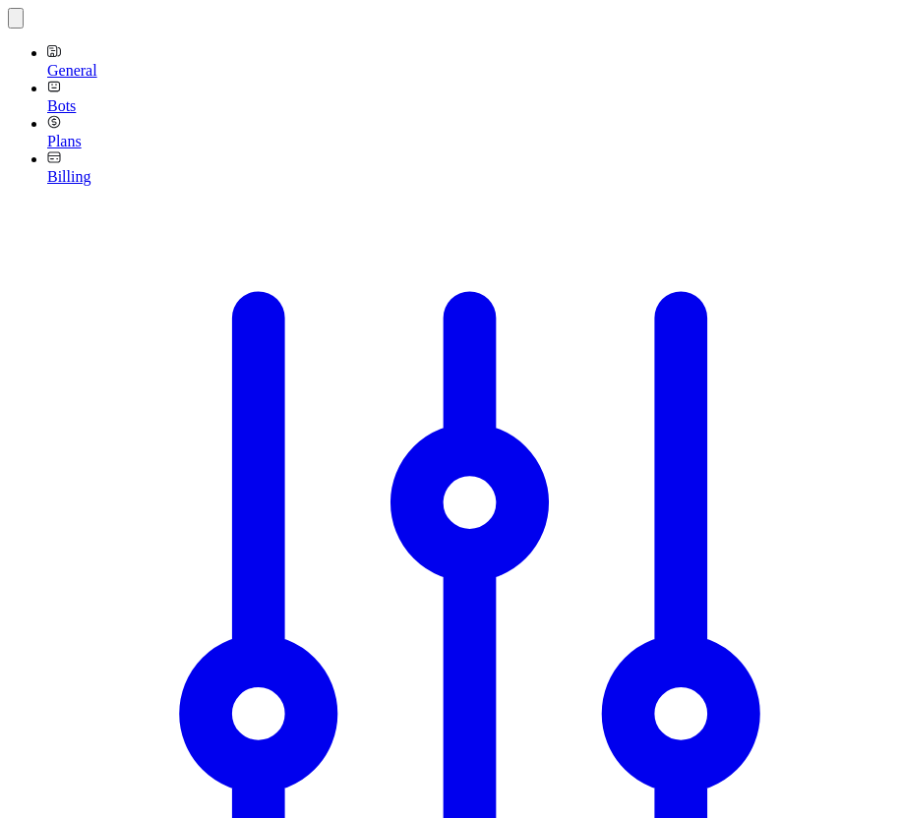
click at [24, 29] on button "button" at bounding box center [16, 18] width 16 height 21
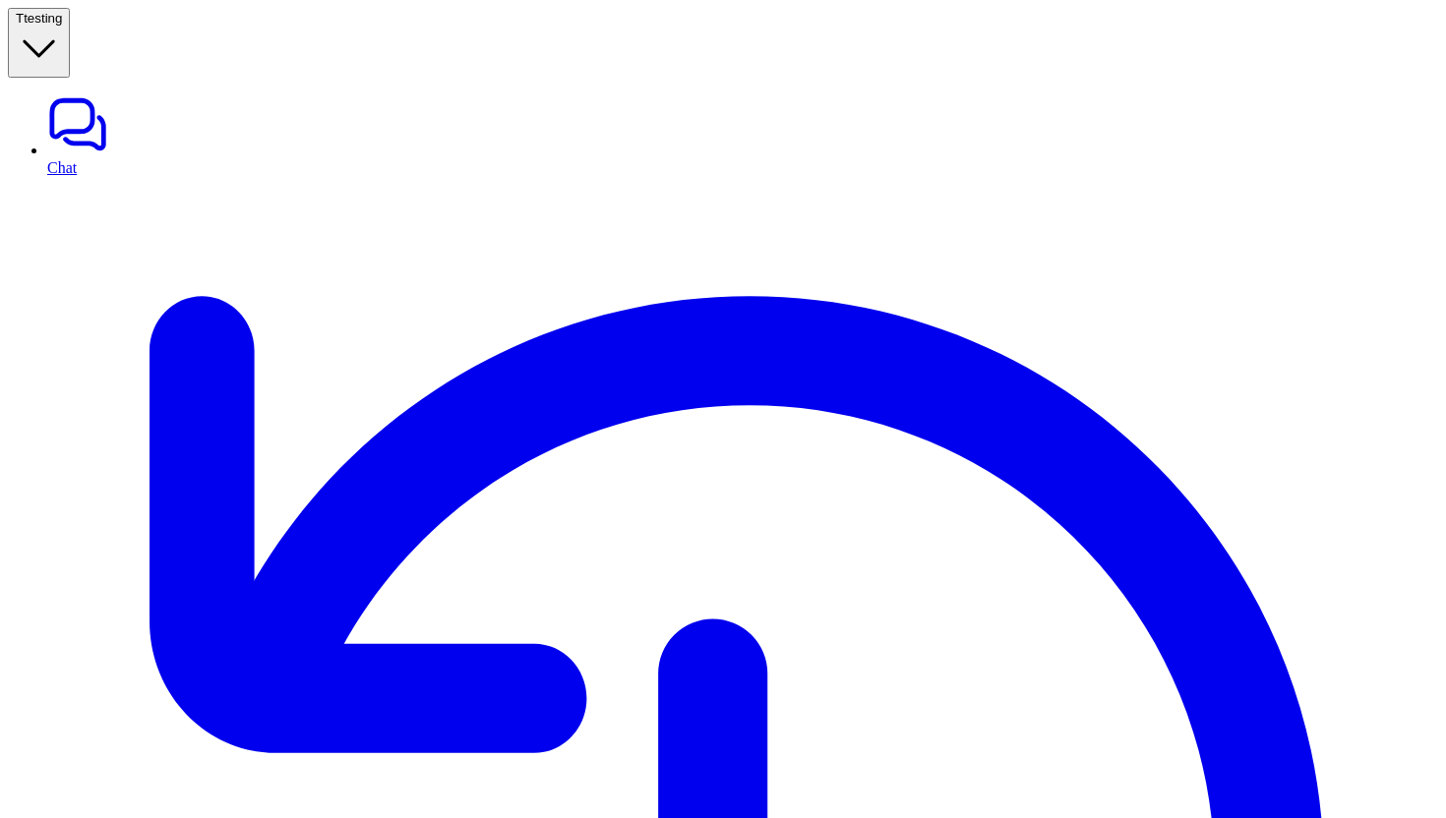
type textarea "**********"
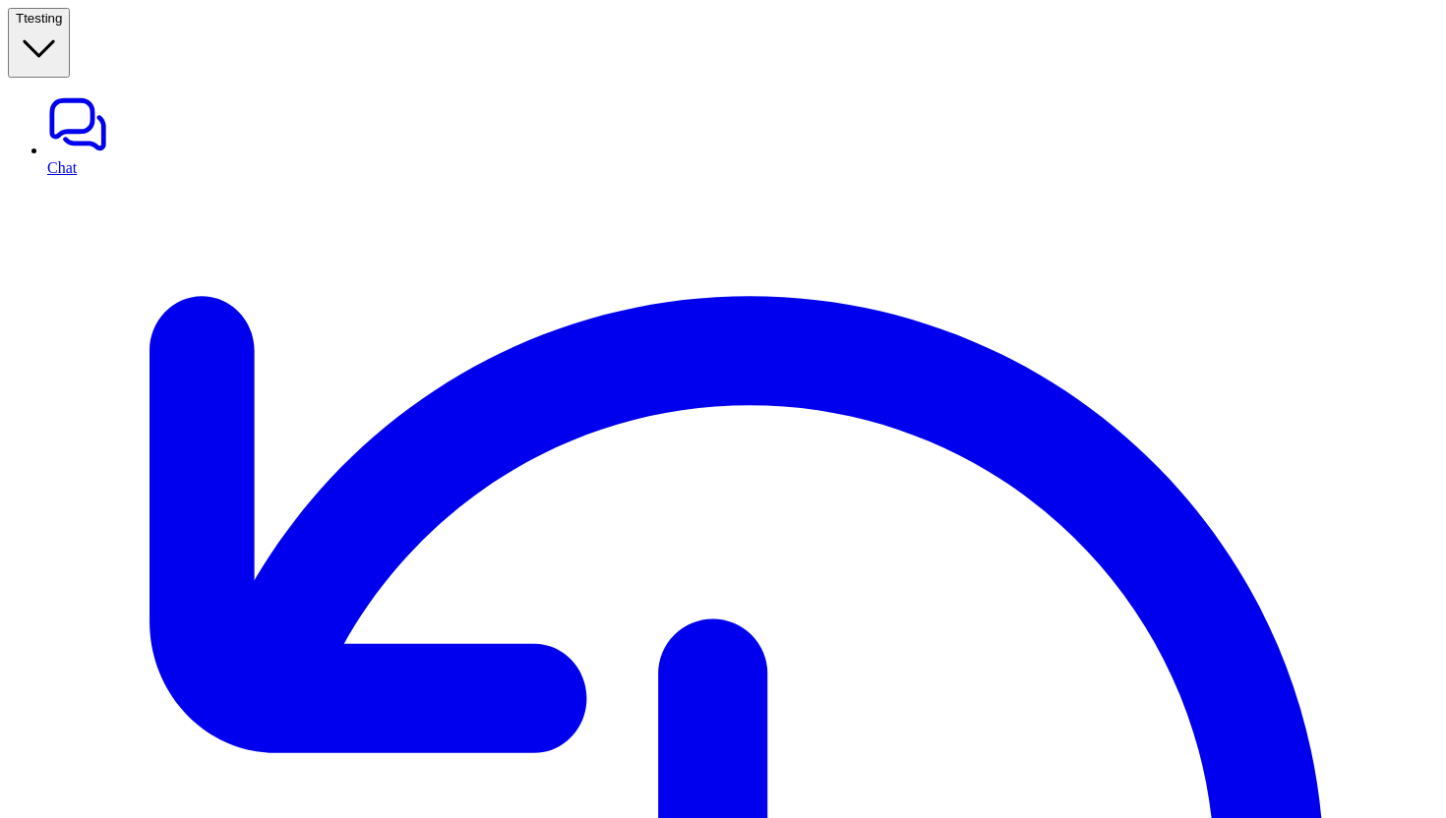
drag, startPoint x: 898, startPoint y: 329, endPoint x: 274, endPoint y: 182, distance: 640.6
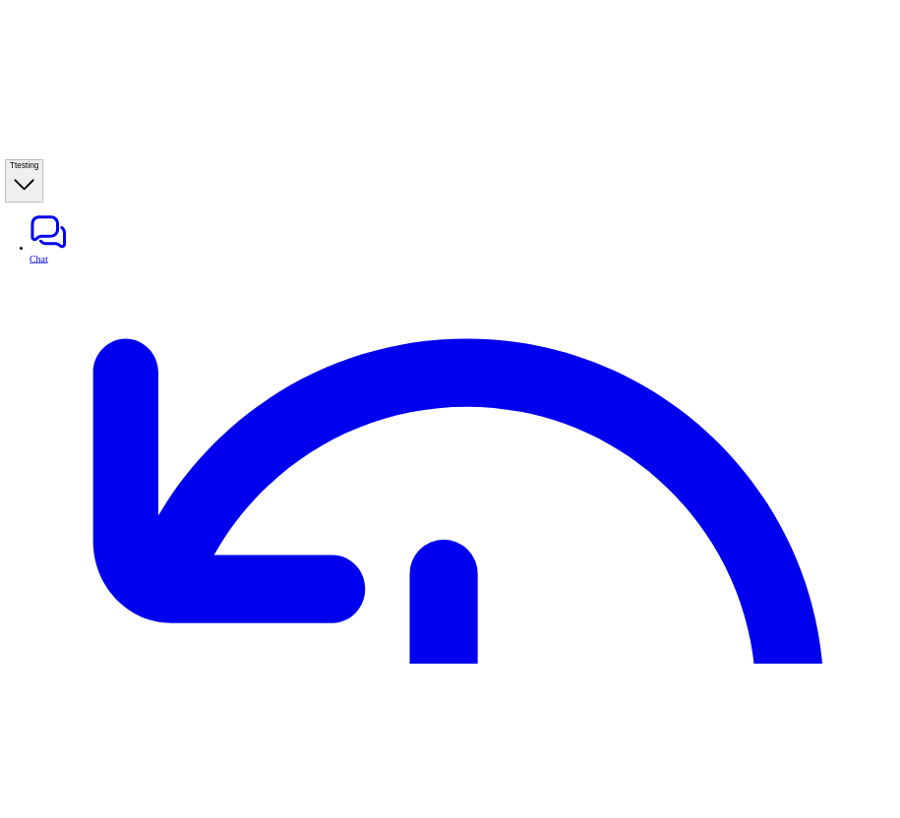
scroll to position [1932, 0]
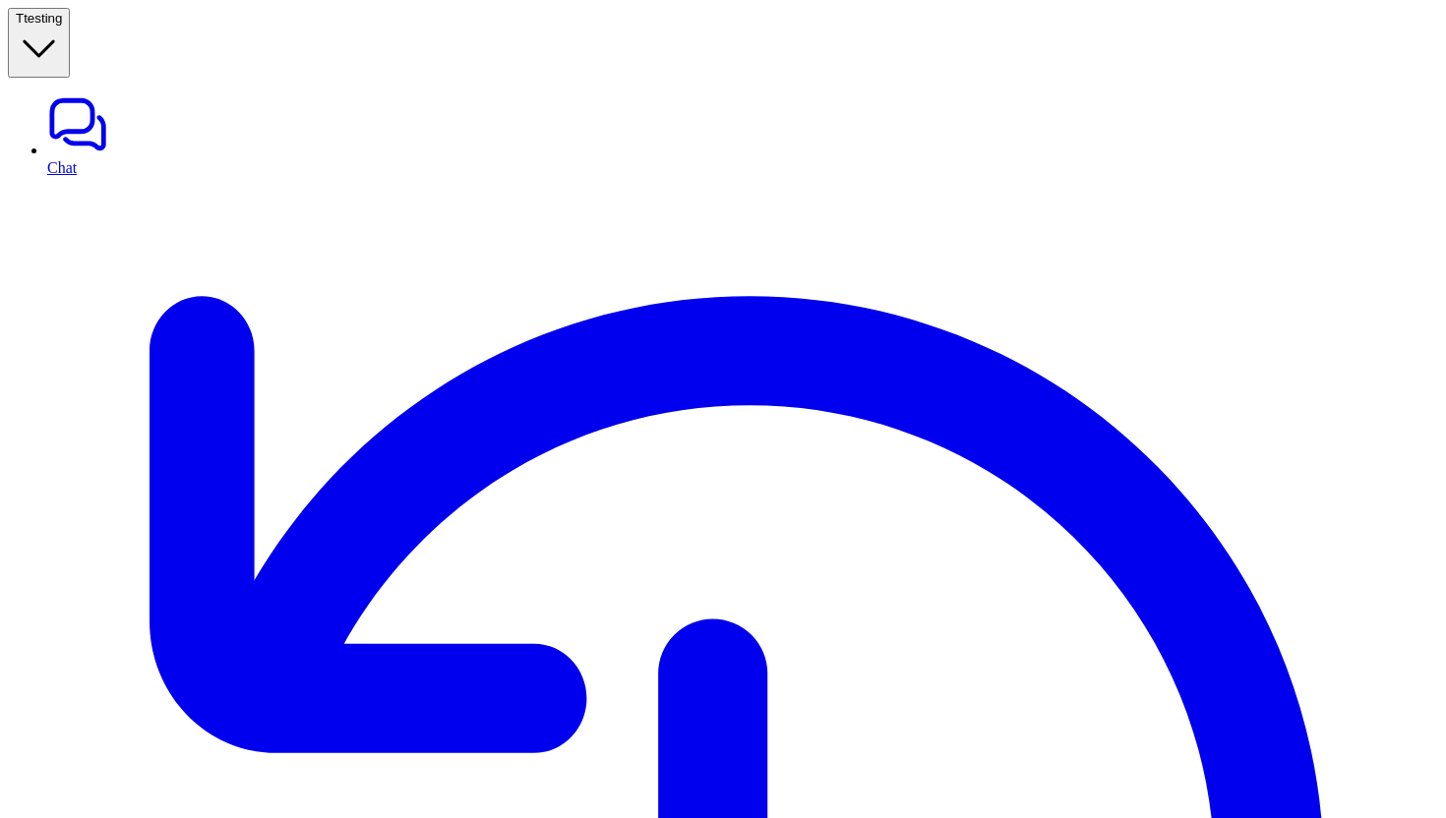
drag, startPoint x: 817, startPoint y: 740, endPoint x: 352, endPoint y: 752, distance: 465.4
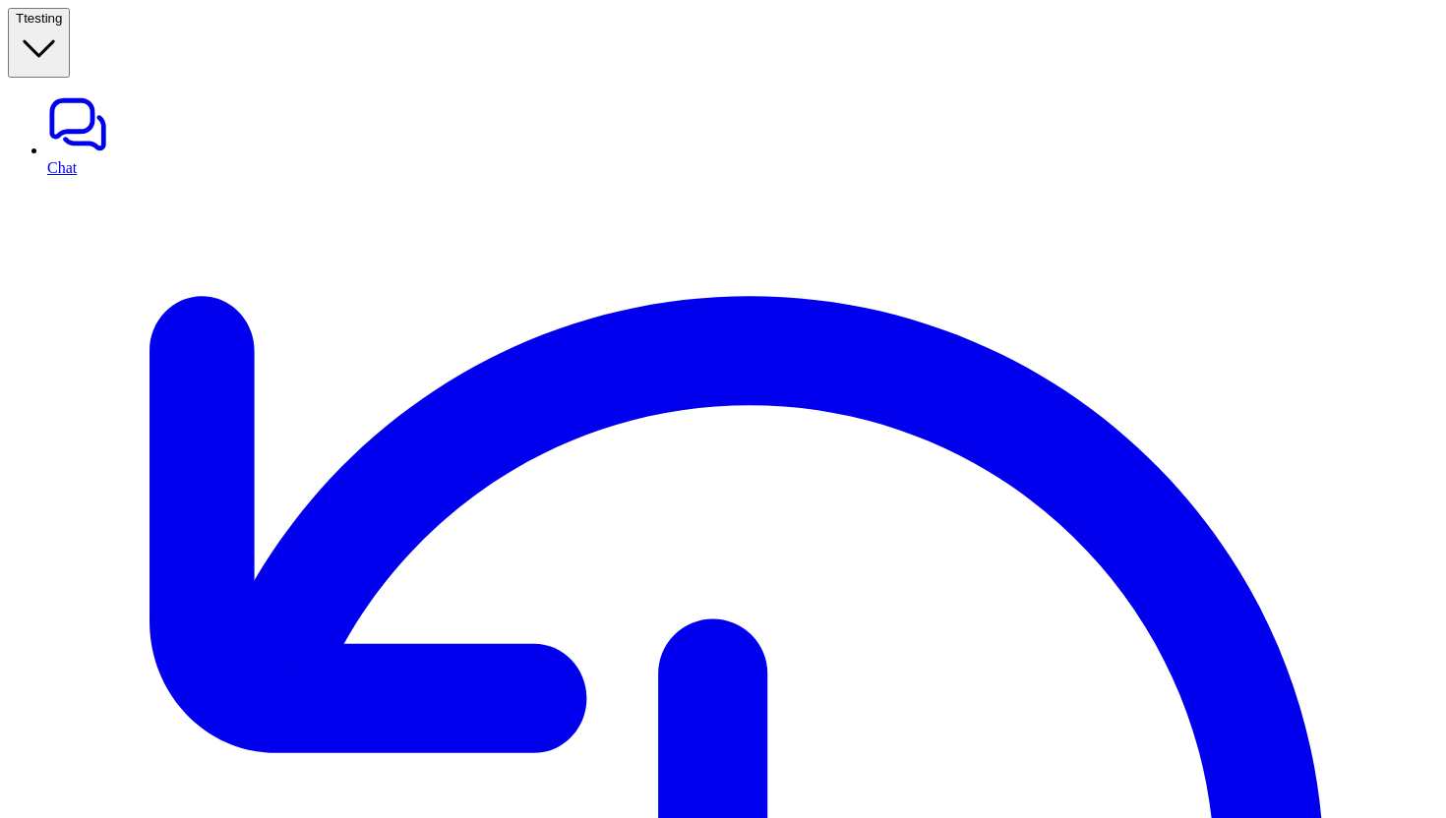
paste div
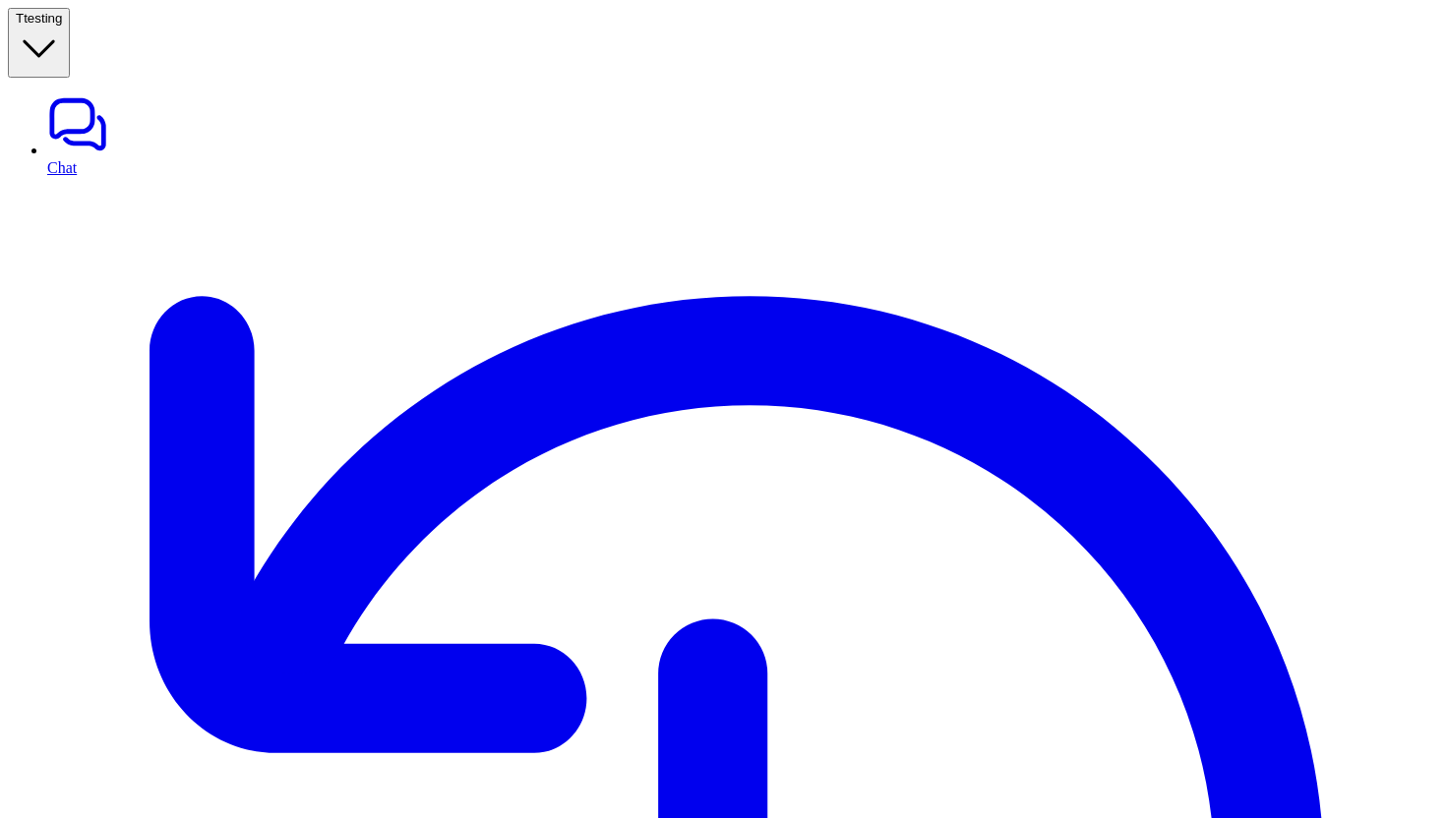
click at [66, 93] on link "Chat" at bounding box center [742, 134] width 1391 height 83
paste div
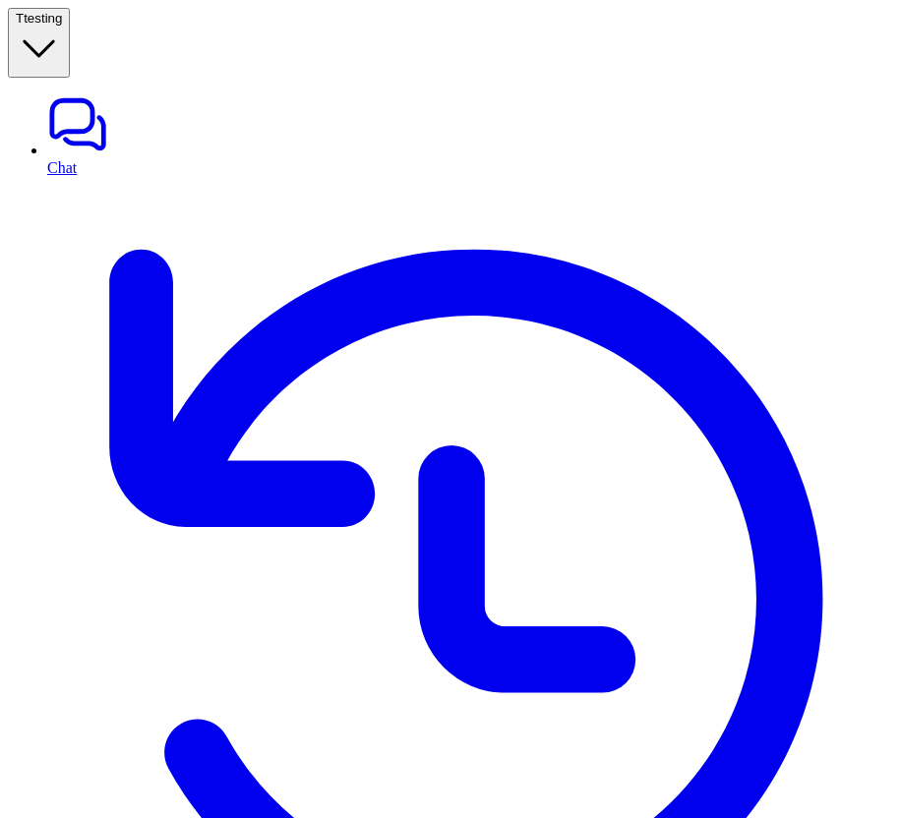
copy div "can you add comment to ticket 162599600833 message will look into it T"
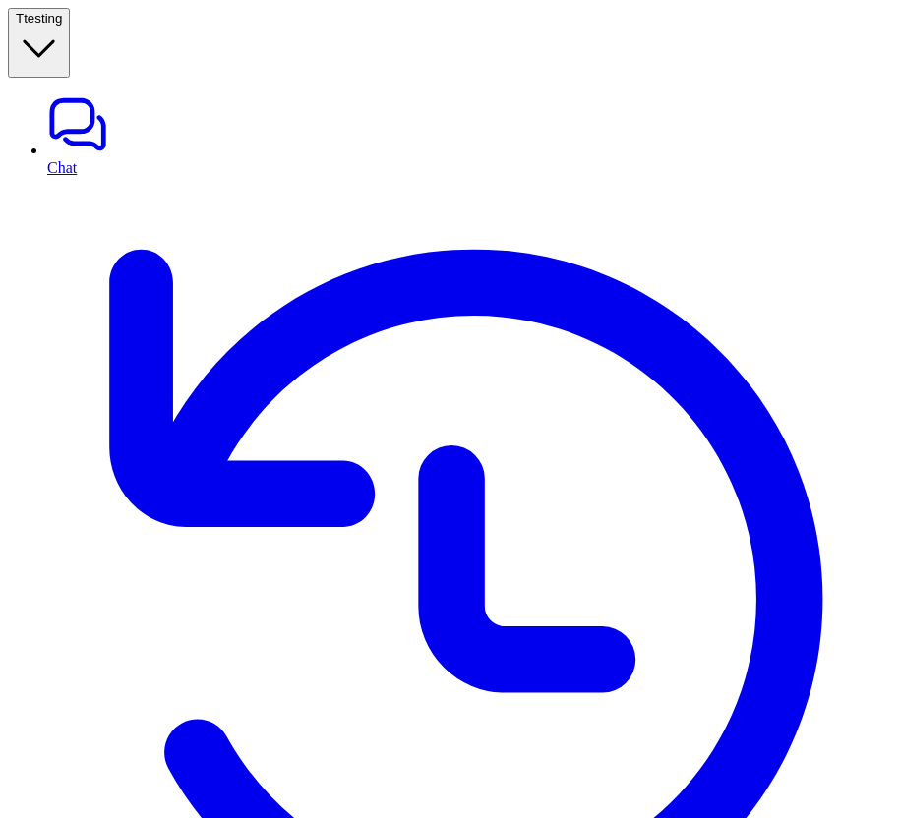
paste div
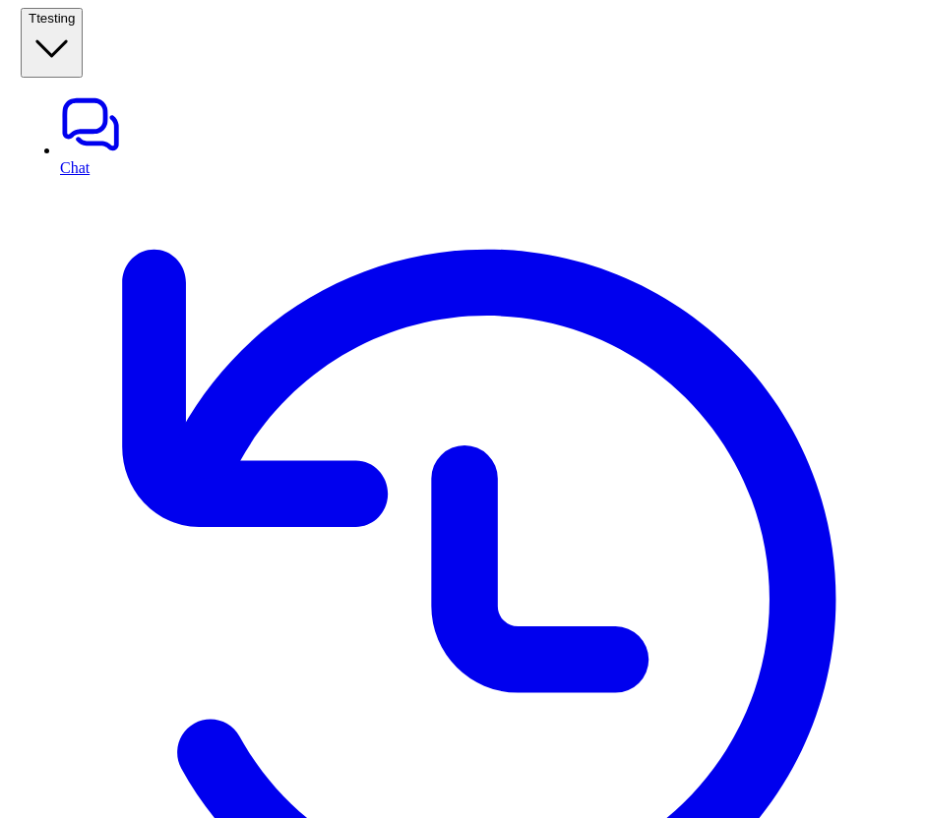
scroll to position [46, 0]
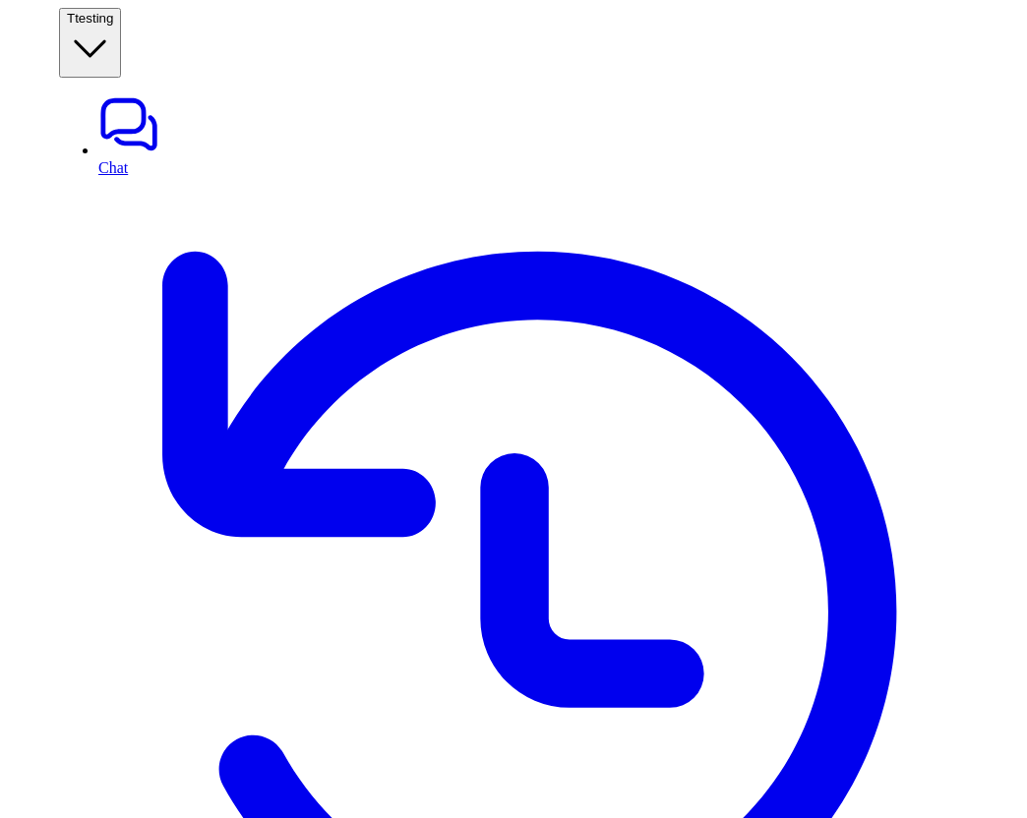
scroll to position [23, 0]
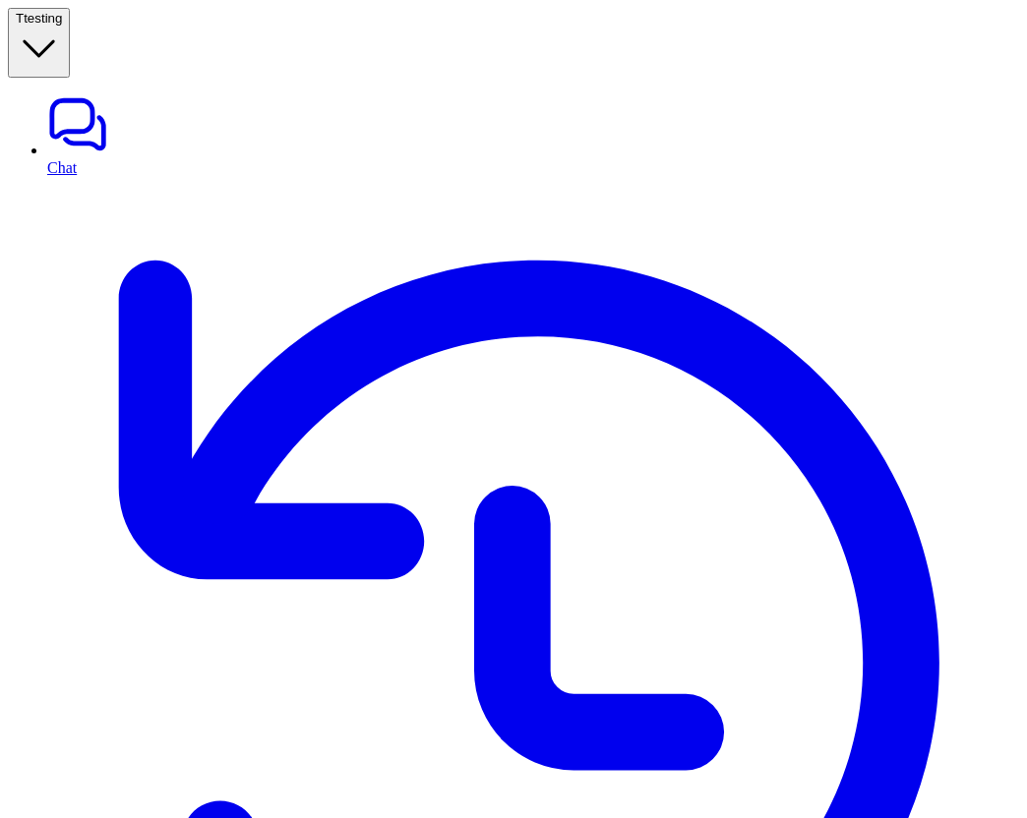
copy div "can you add comment to ticket 162599600833 message will look into it T"
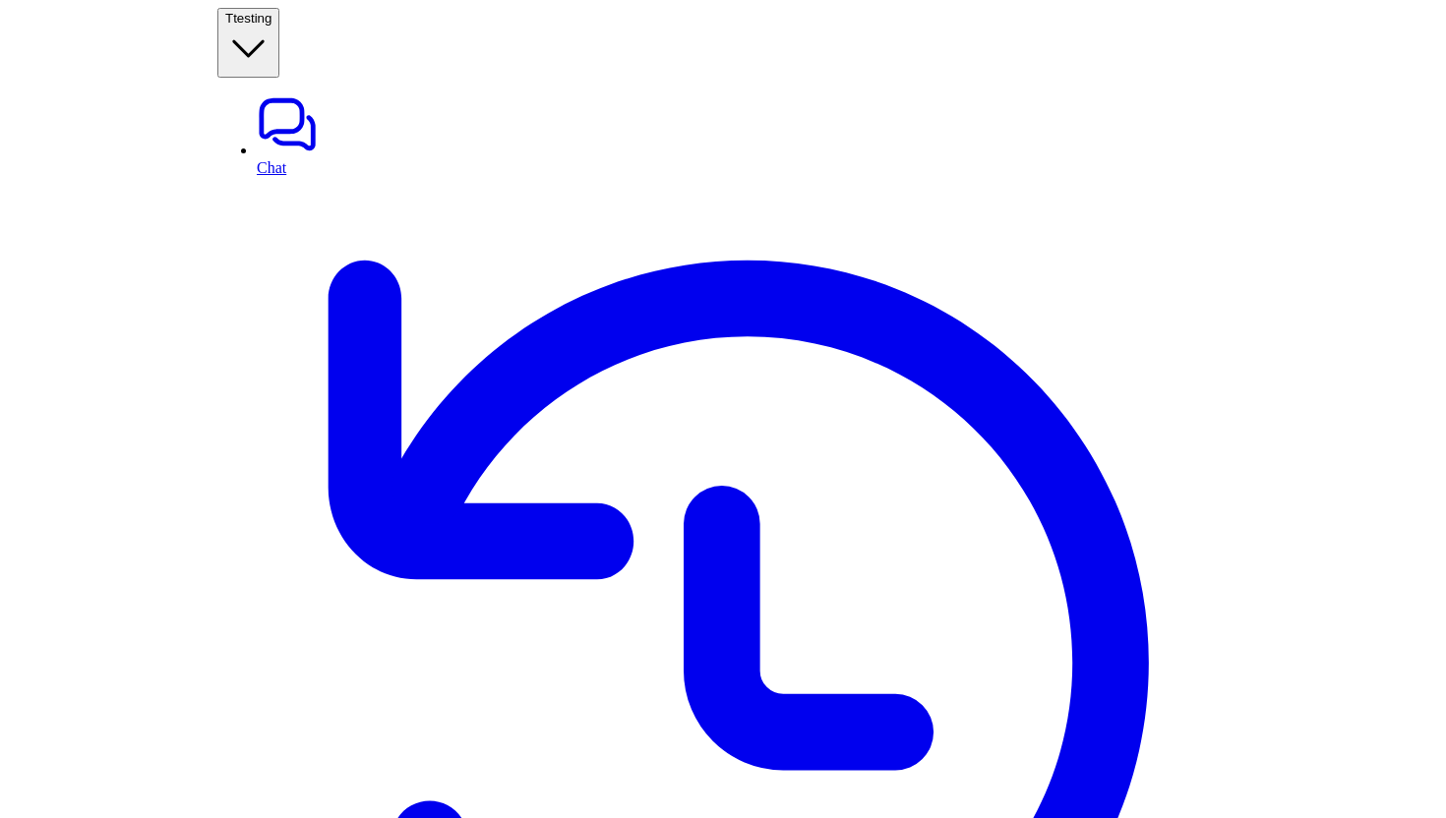
scroll to position [310, 0]
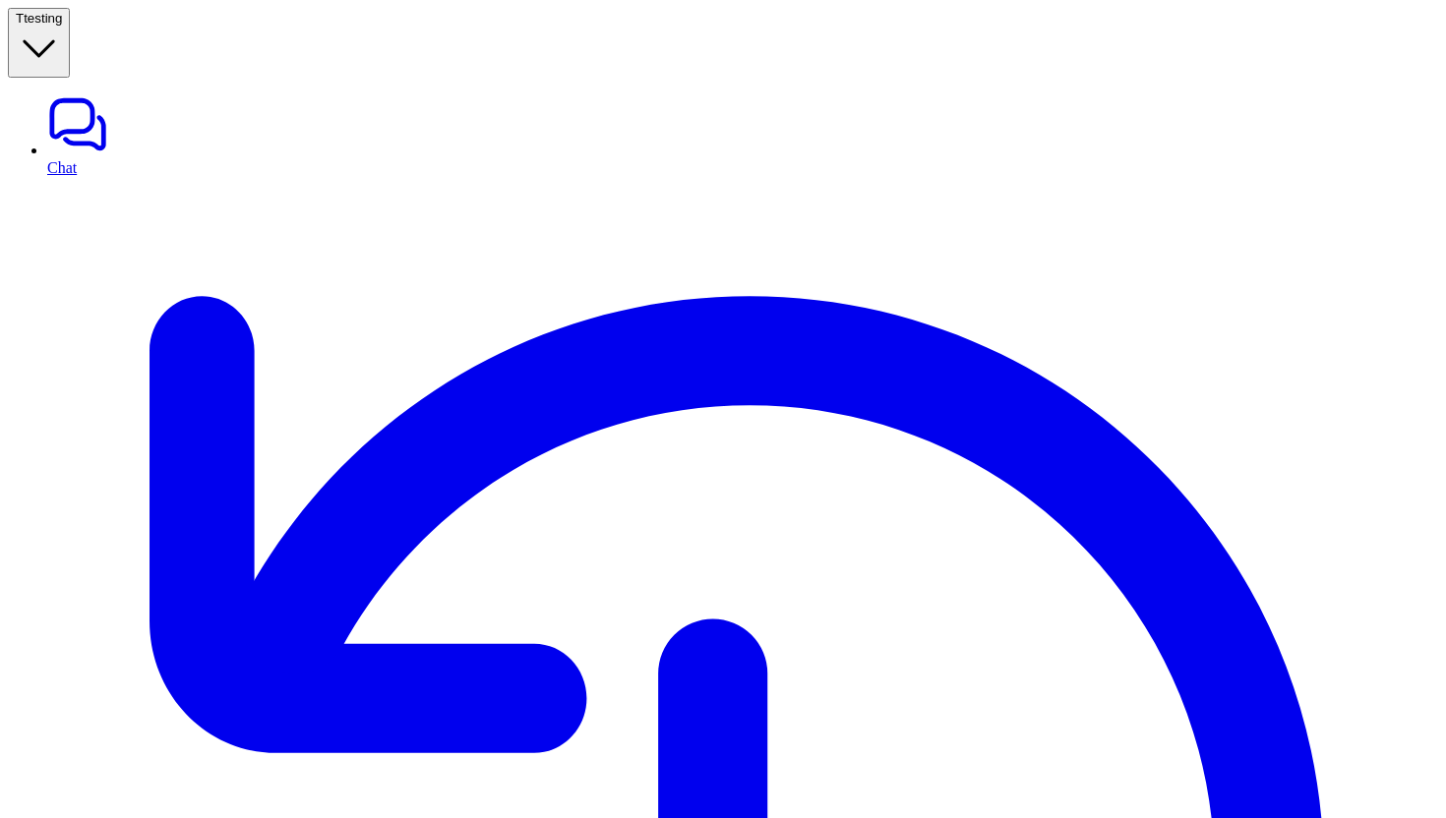
scroll to position [125, 0]
type textarea "**********"
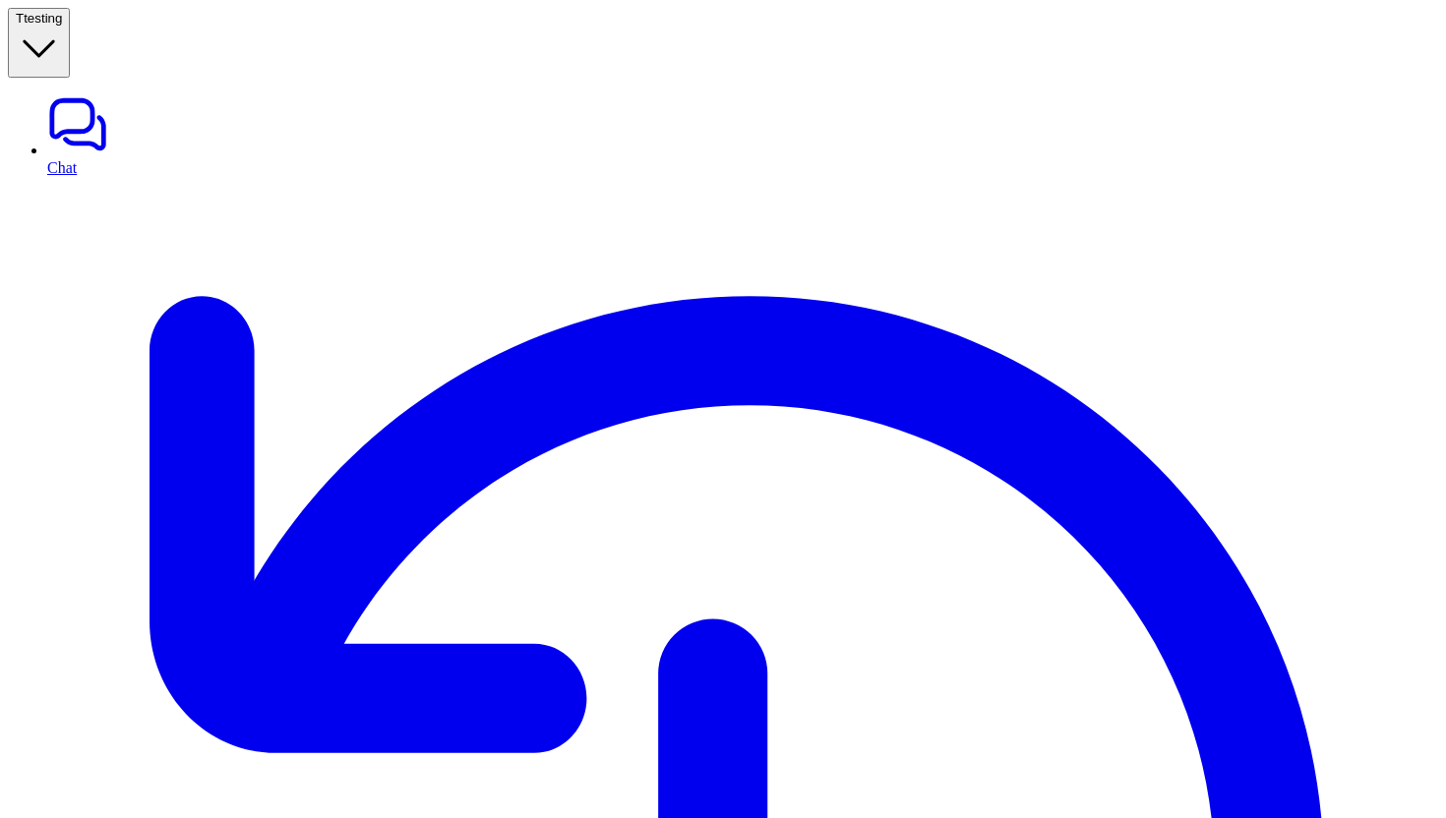
copy div "can you add comment to ticket 162599600833 message will look into it T"
paste div
click at [70, 8] on button "T testing" at bounding box center [39, 43] width 62 height 70
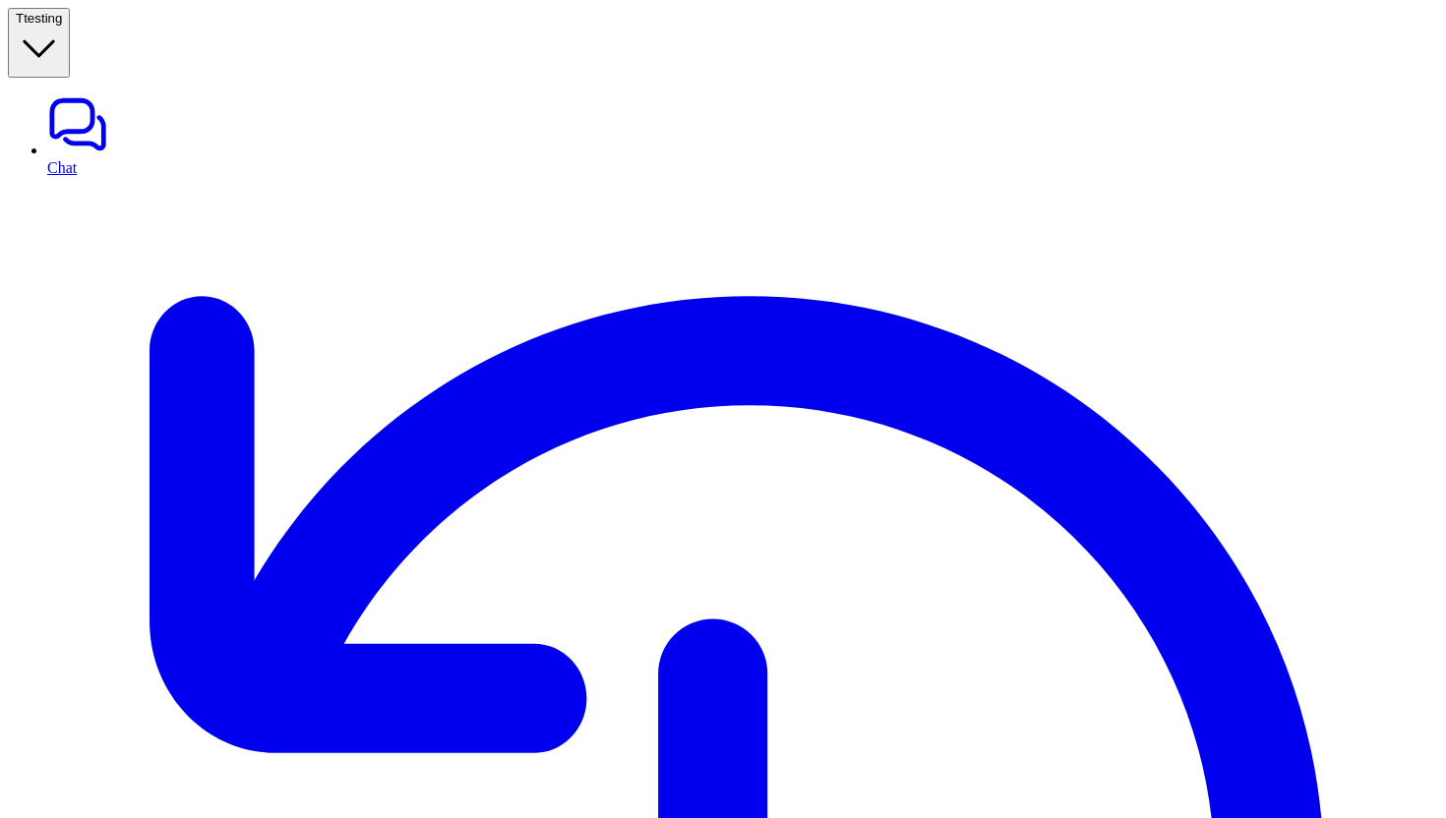
type input "*******"
click at [70, 25] on button "T testing" at bounding box center [39, 43] width 62 height 70
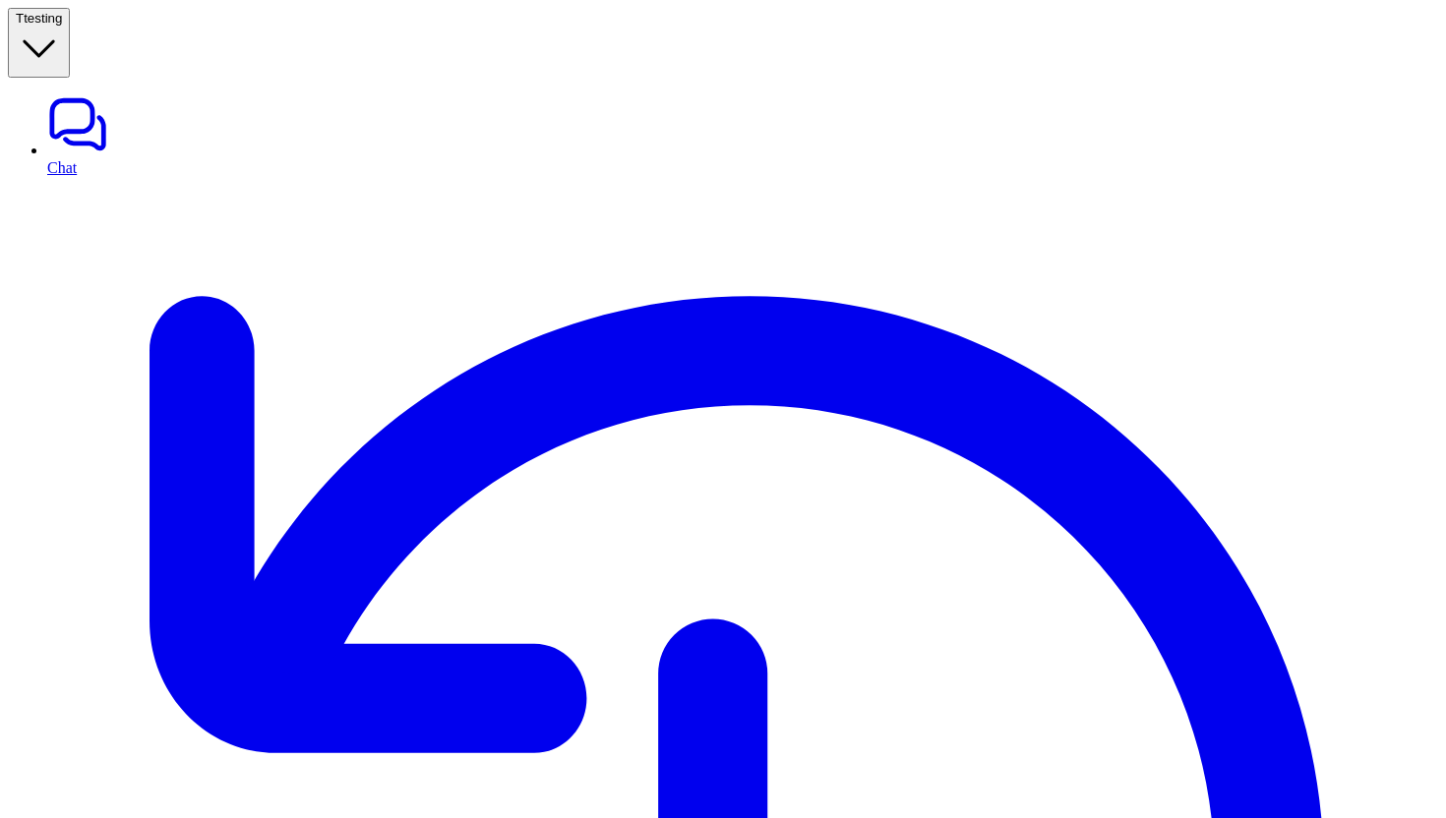
scroll to position [0, 0]
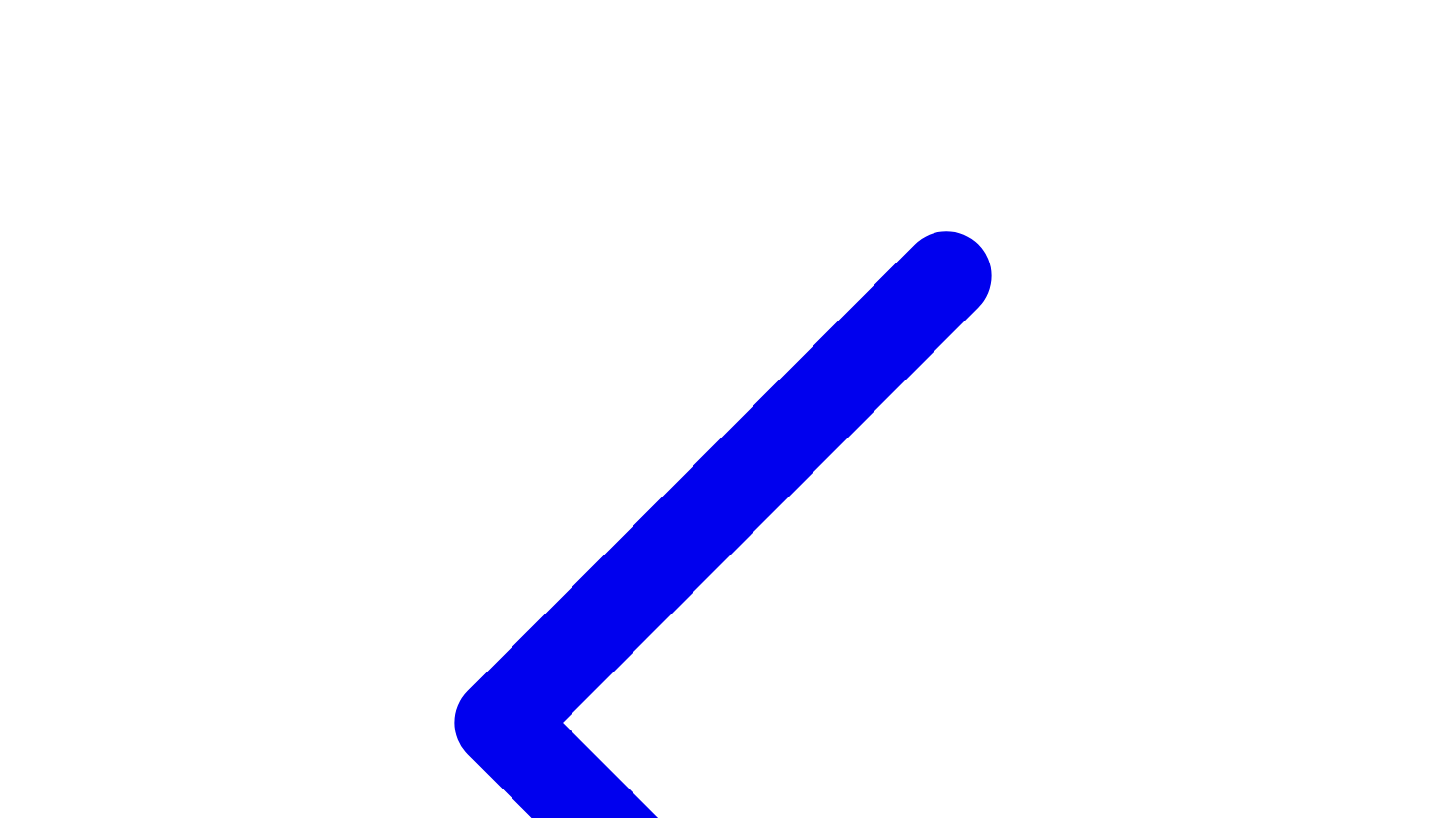
click at [25, 19] on icon at bounding box center [723, 723] width 1430 height 1430
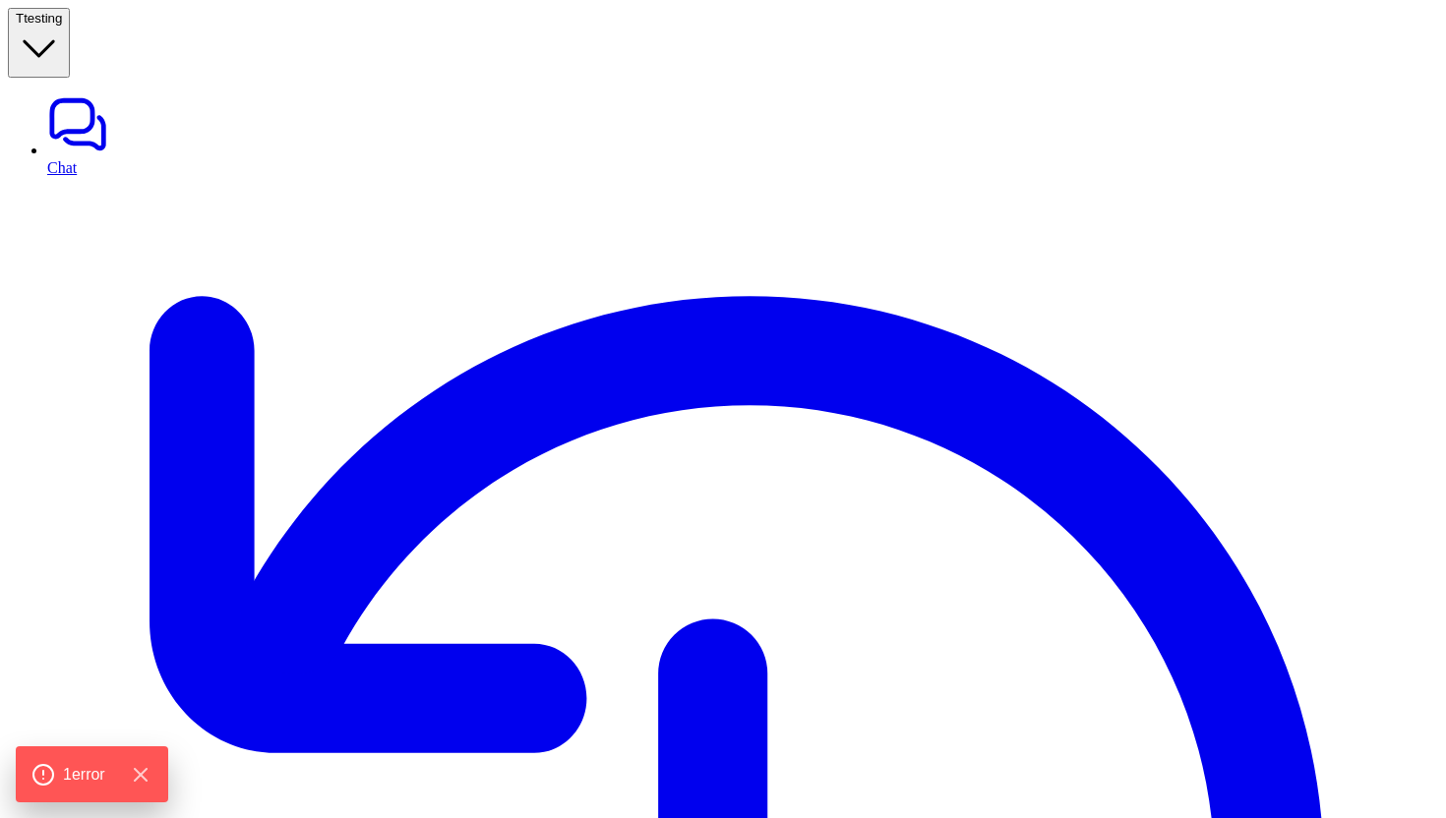
click at [62, 26] on icon "button" at bounding box center [39, 49] width 46 height 46
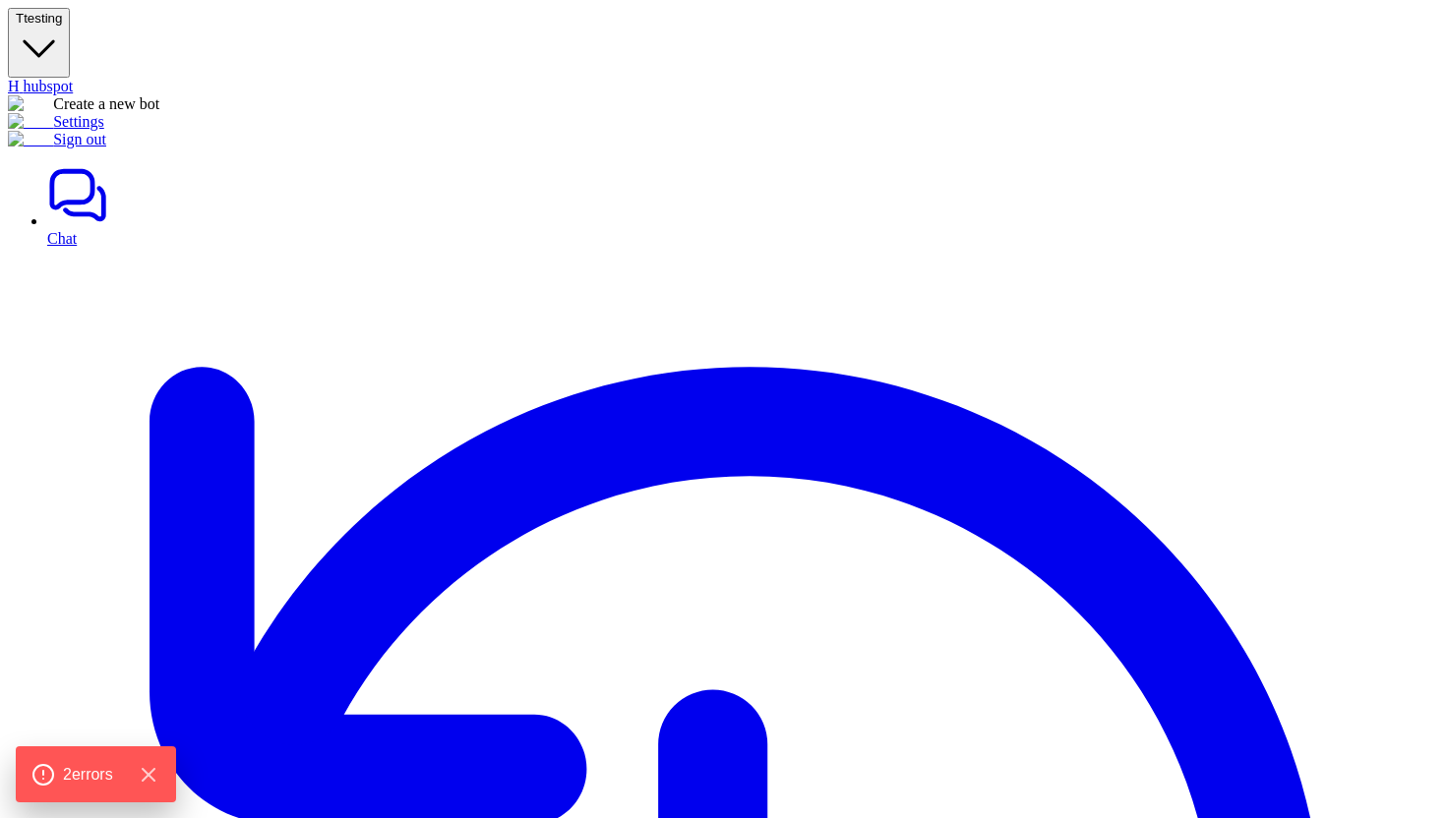
click at [115, 84] on link "H hubspot" at bounding box center [723, 87] width 1430 height 18
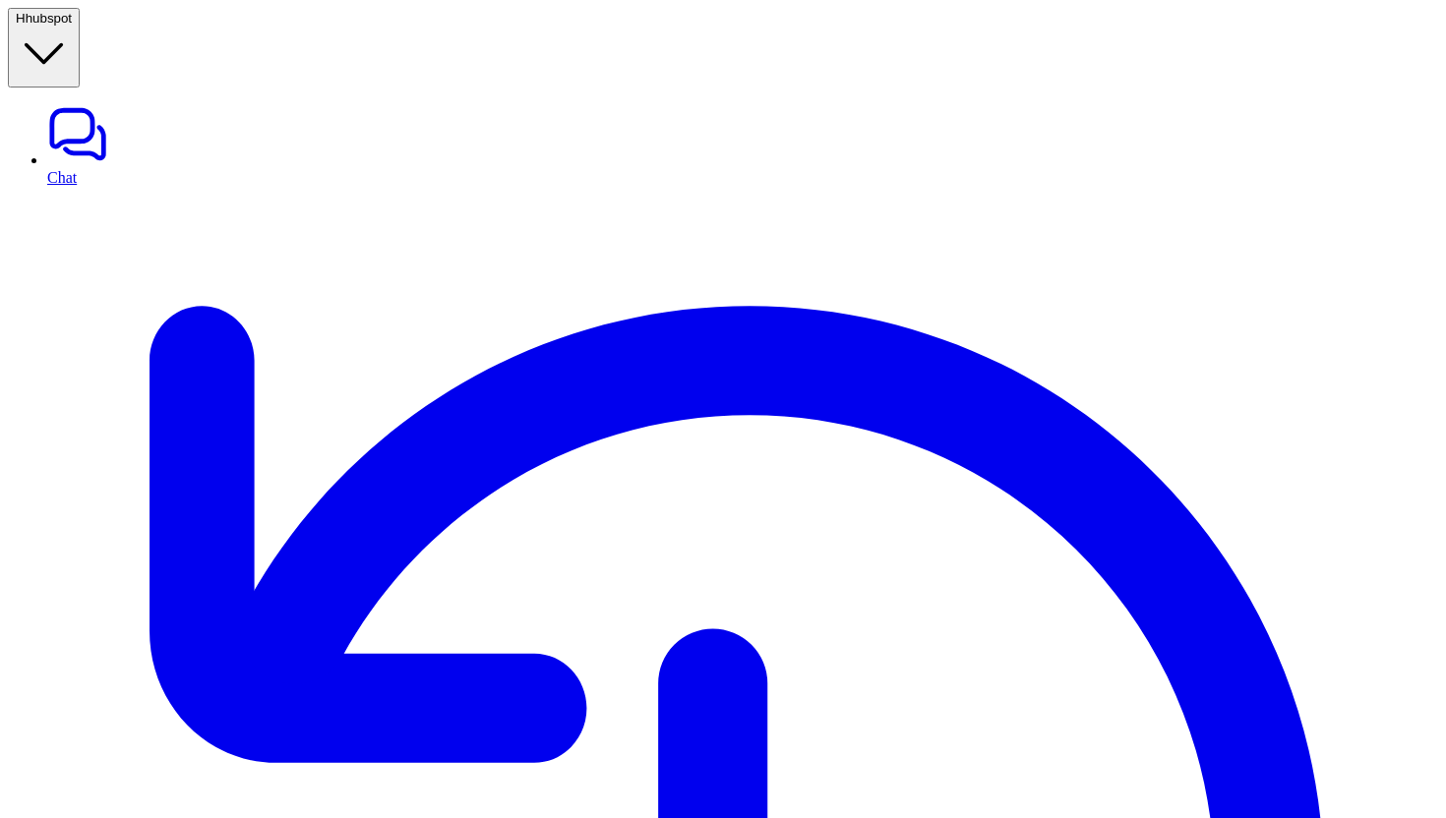
click at [90, 103] on link "Chat" at bounding box center [742, 144] width 1391 height 83
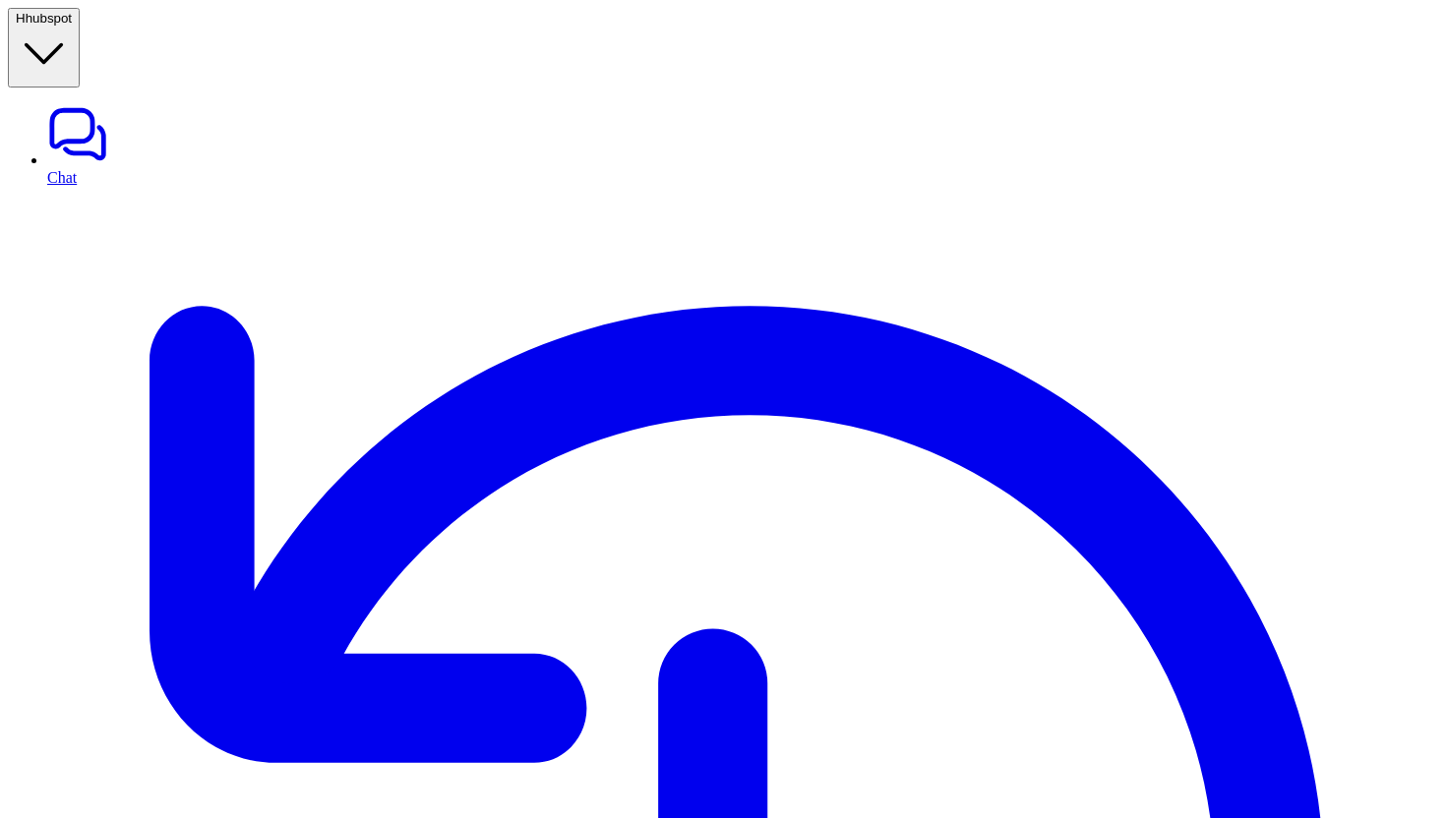
click at [102, 103] on link "Chat" at bounding box center [742, 144] width 1391 height 83
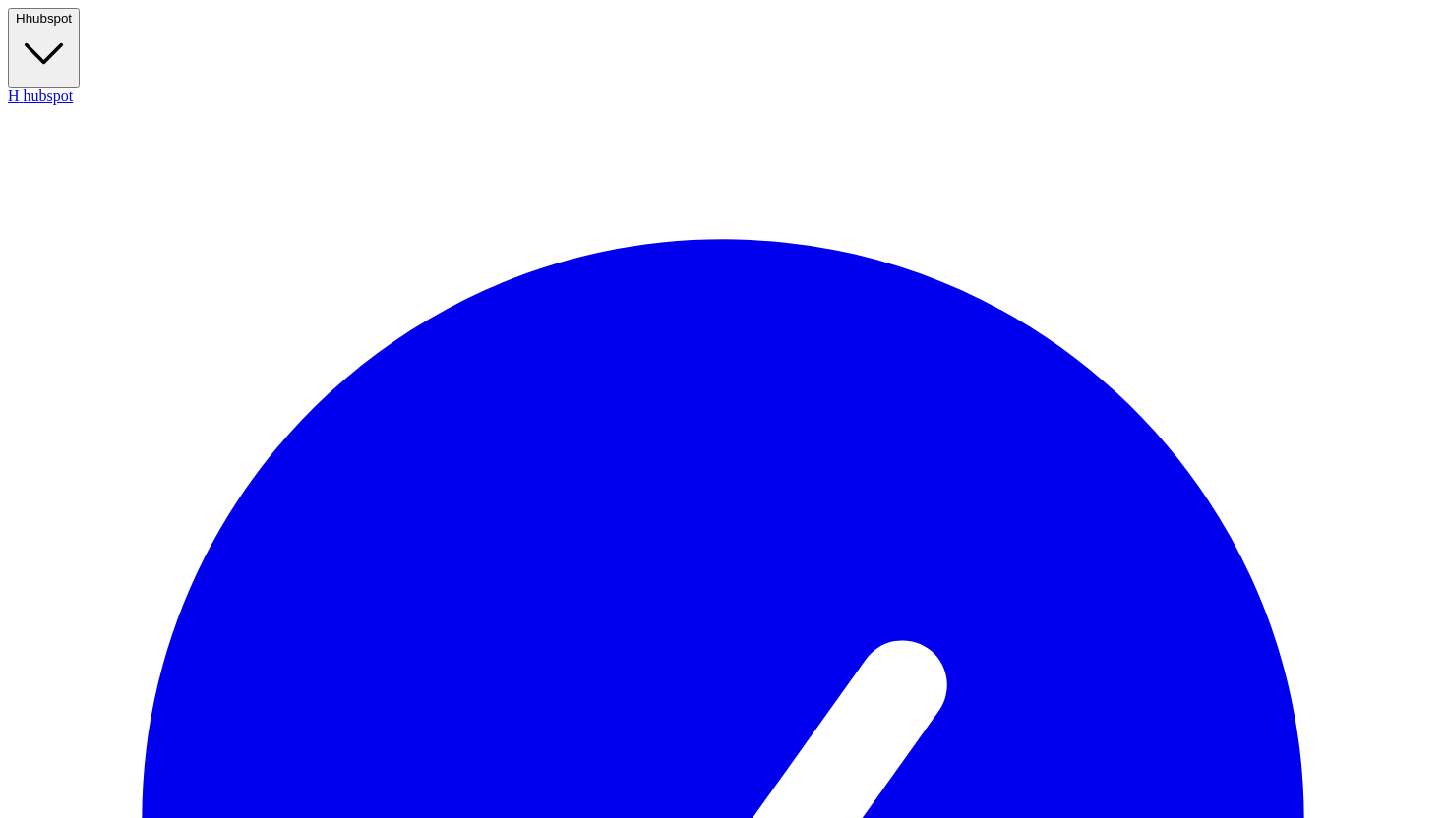
click at [72, 26] on span "hubspot" at bounding box center [49, 18] width 46 height 15
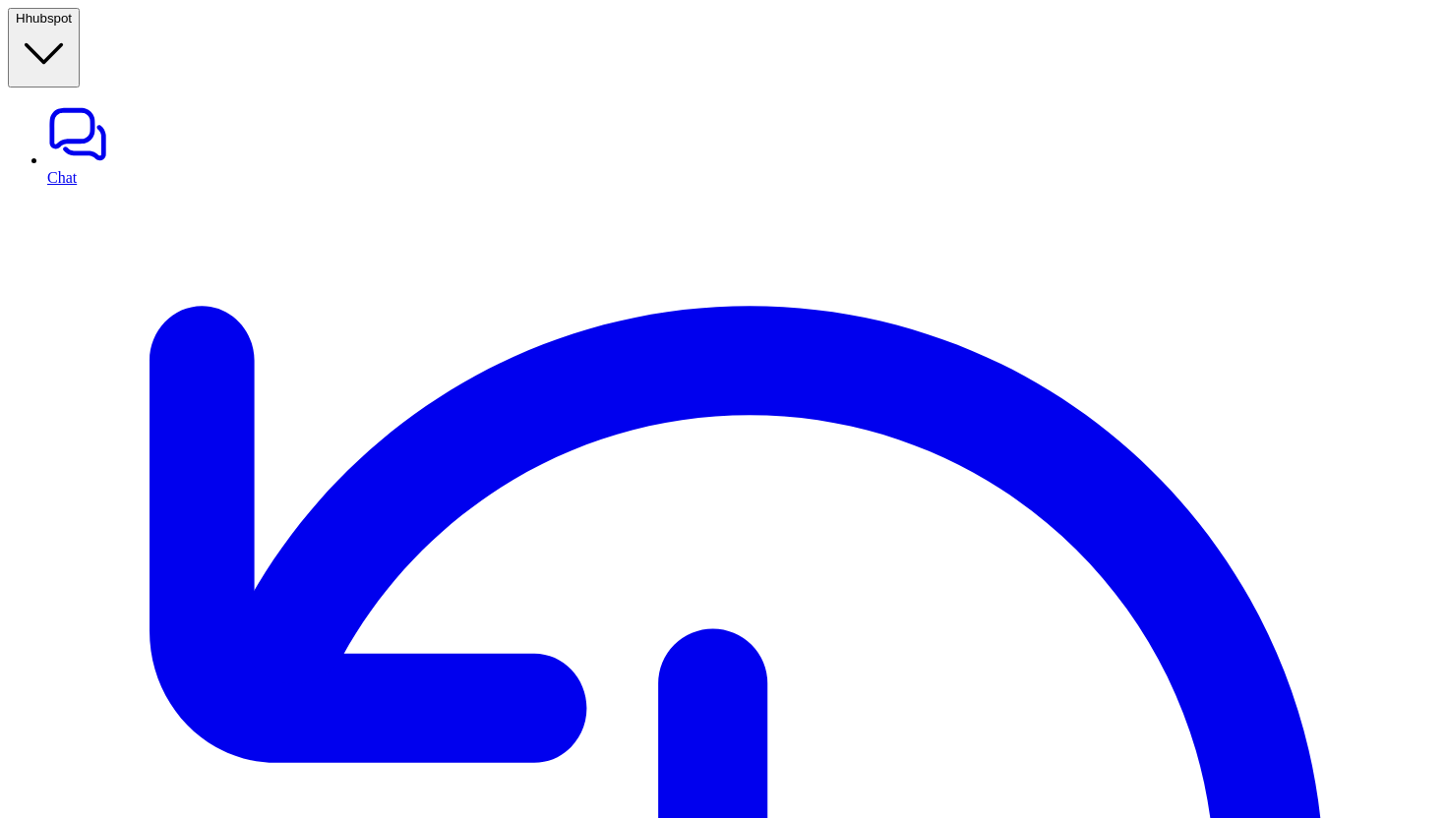
type input "******"
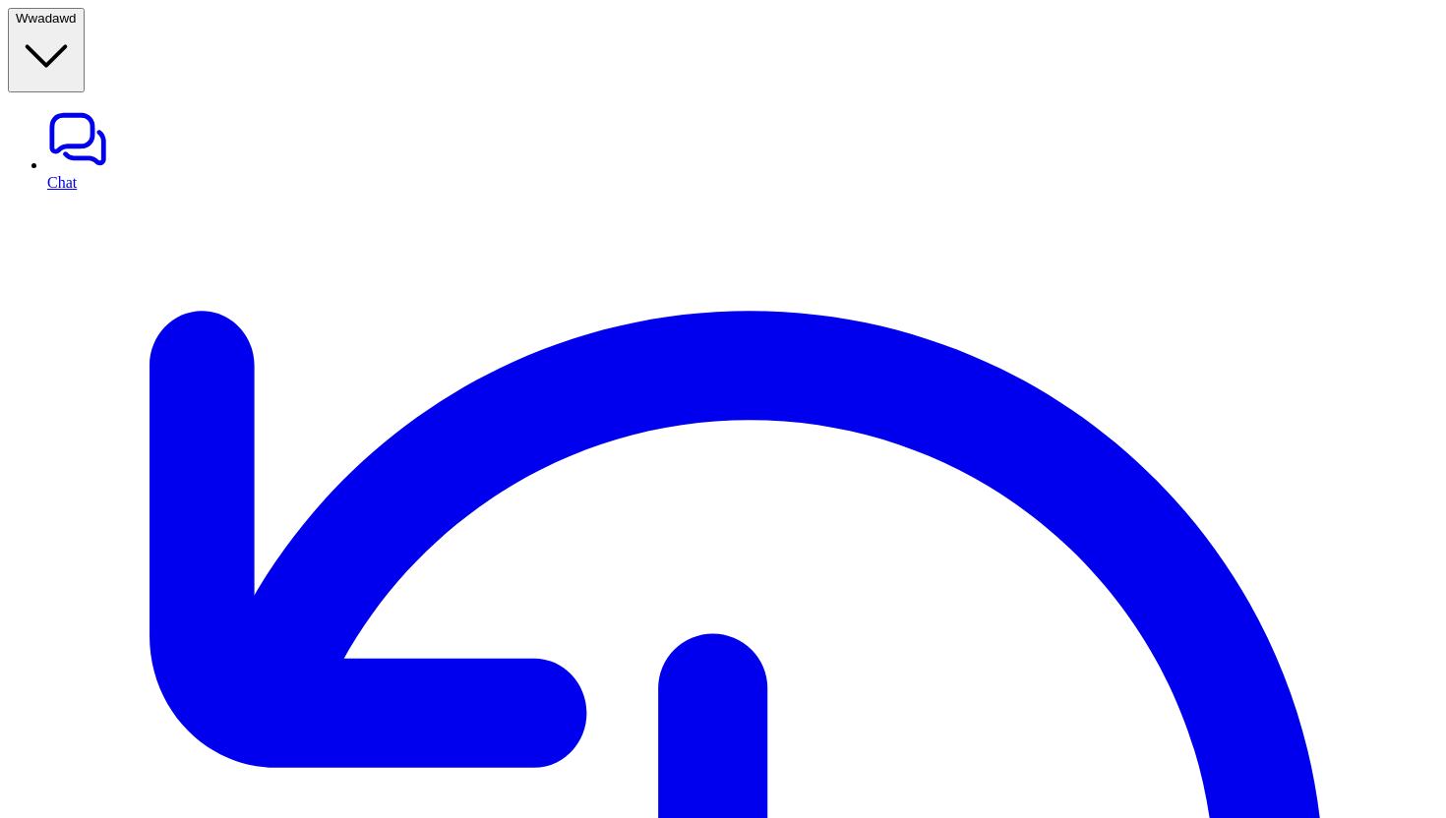
click at [65, 46] on icon "button" at bounding box center [46, 55] width 37 height 19
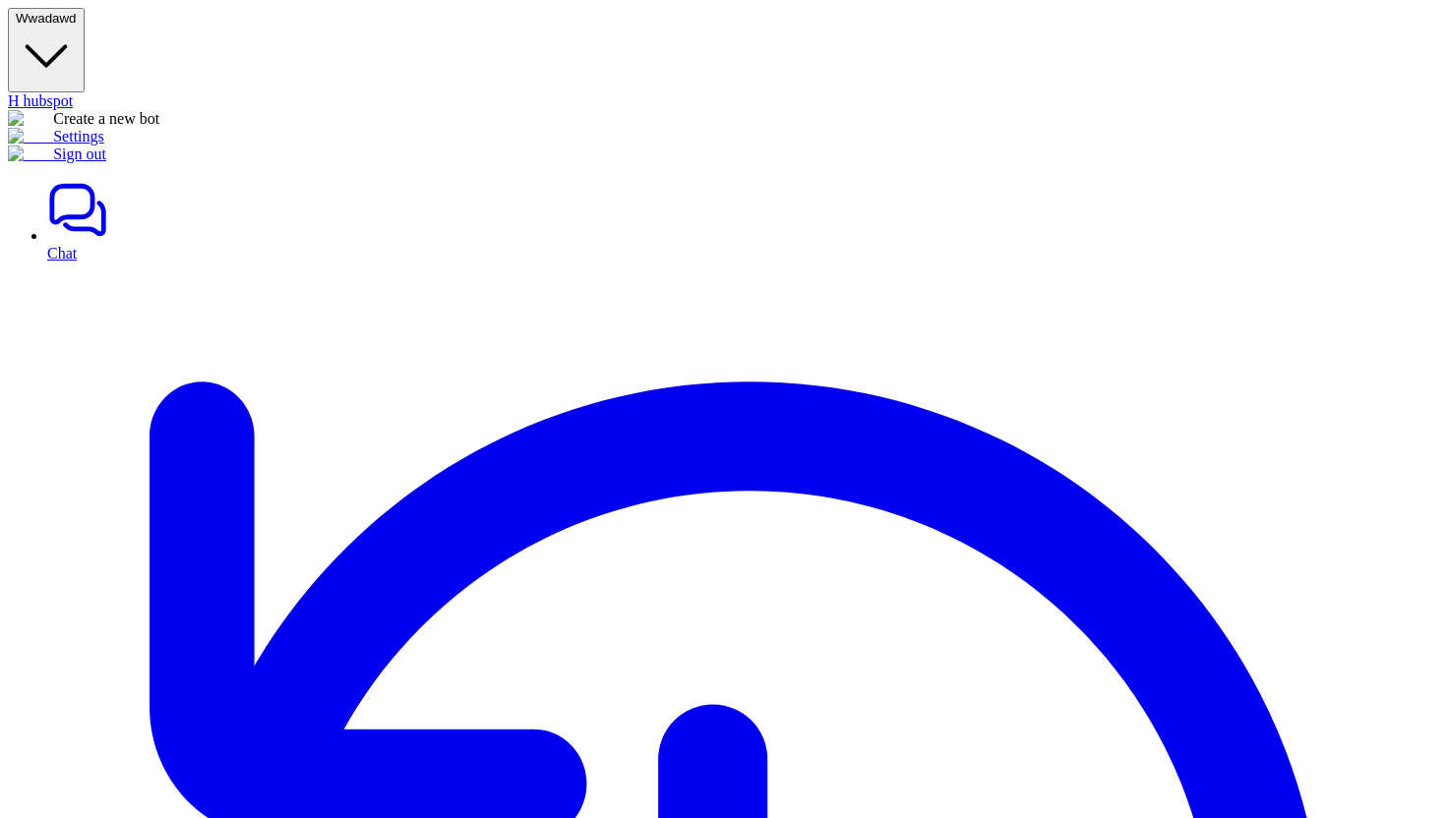
click at [104, 132] on link "Settings" at bounding box center [56, 136] width 96 height 17
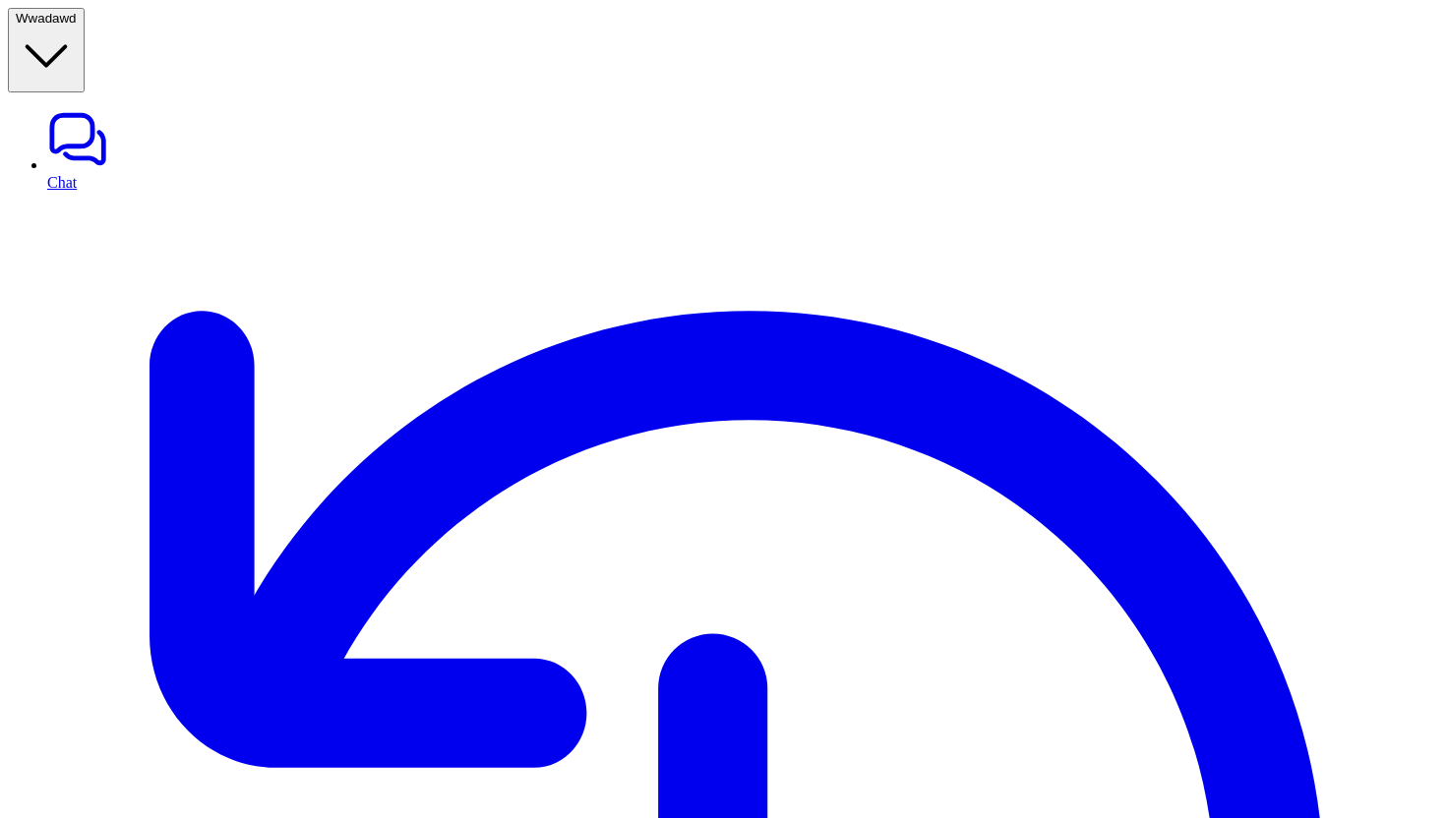
type textarea "**********"
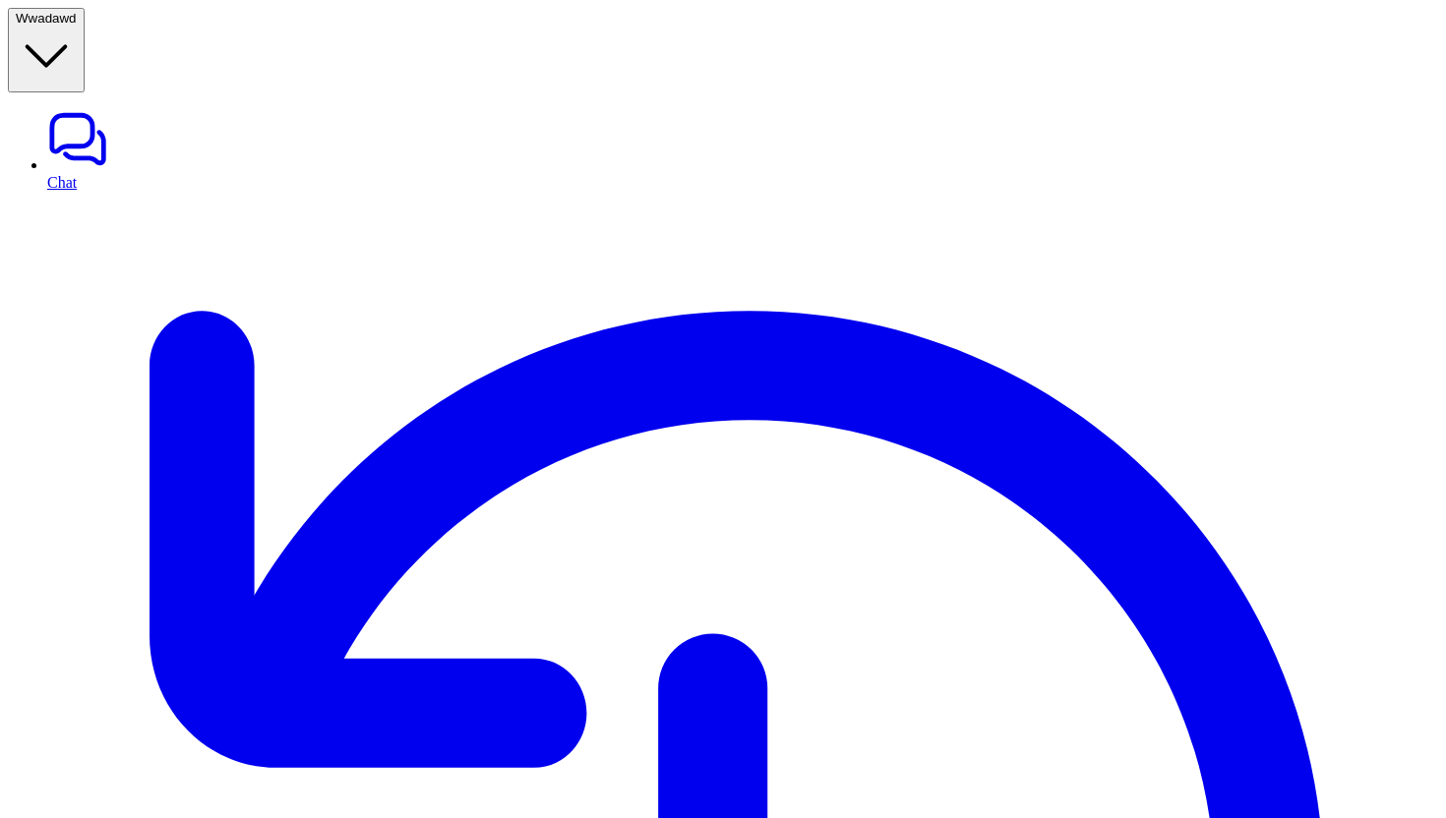
click at [74, 108] on link "Chat" at bounding box center [742, 149] width 1391 height 83
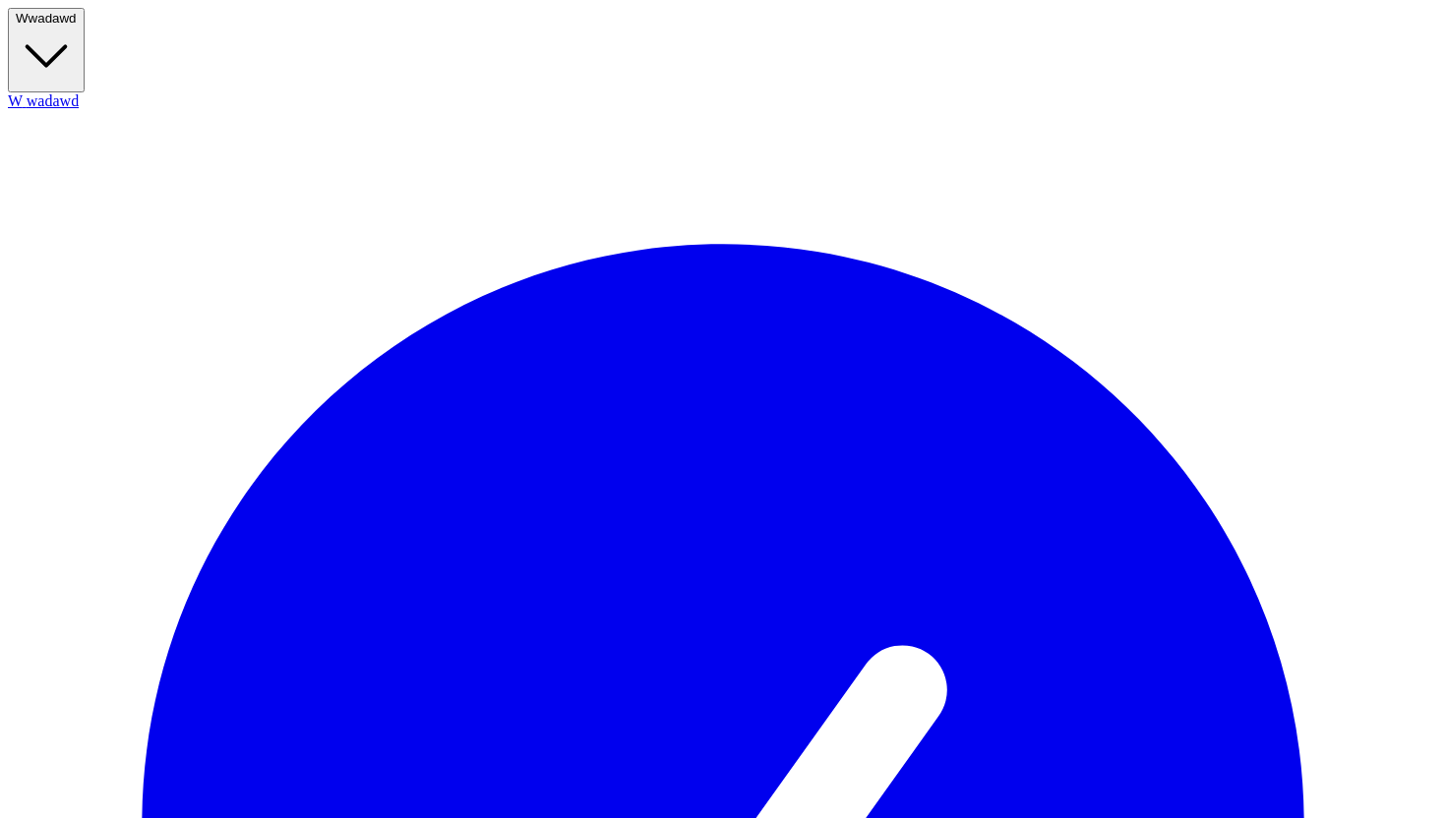
click at [85, 28] on button "W wadawd" at bounding box center [46, 50] width 77 height 85
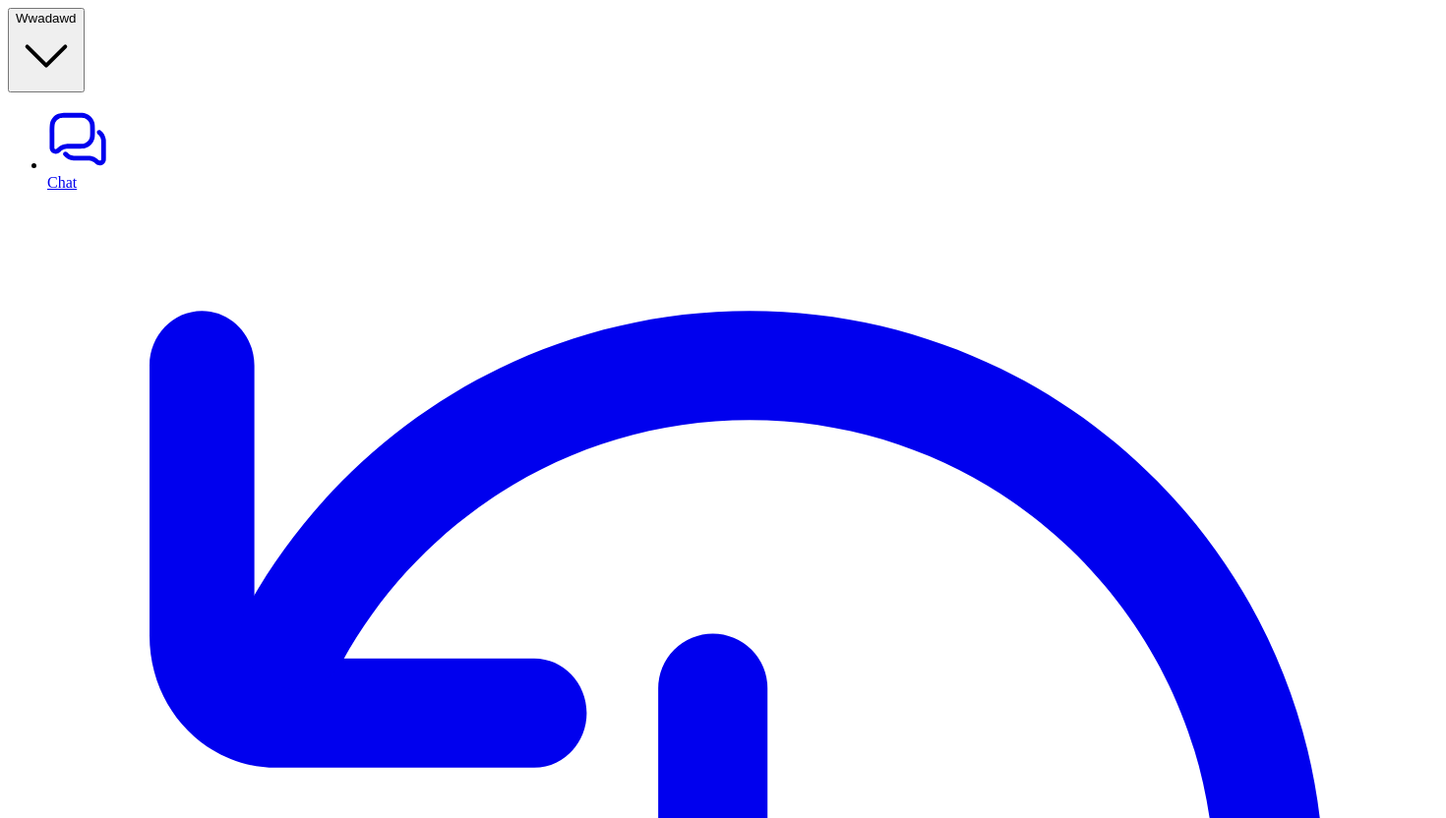
type input "****"
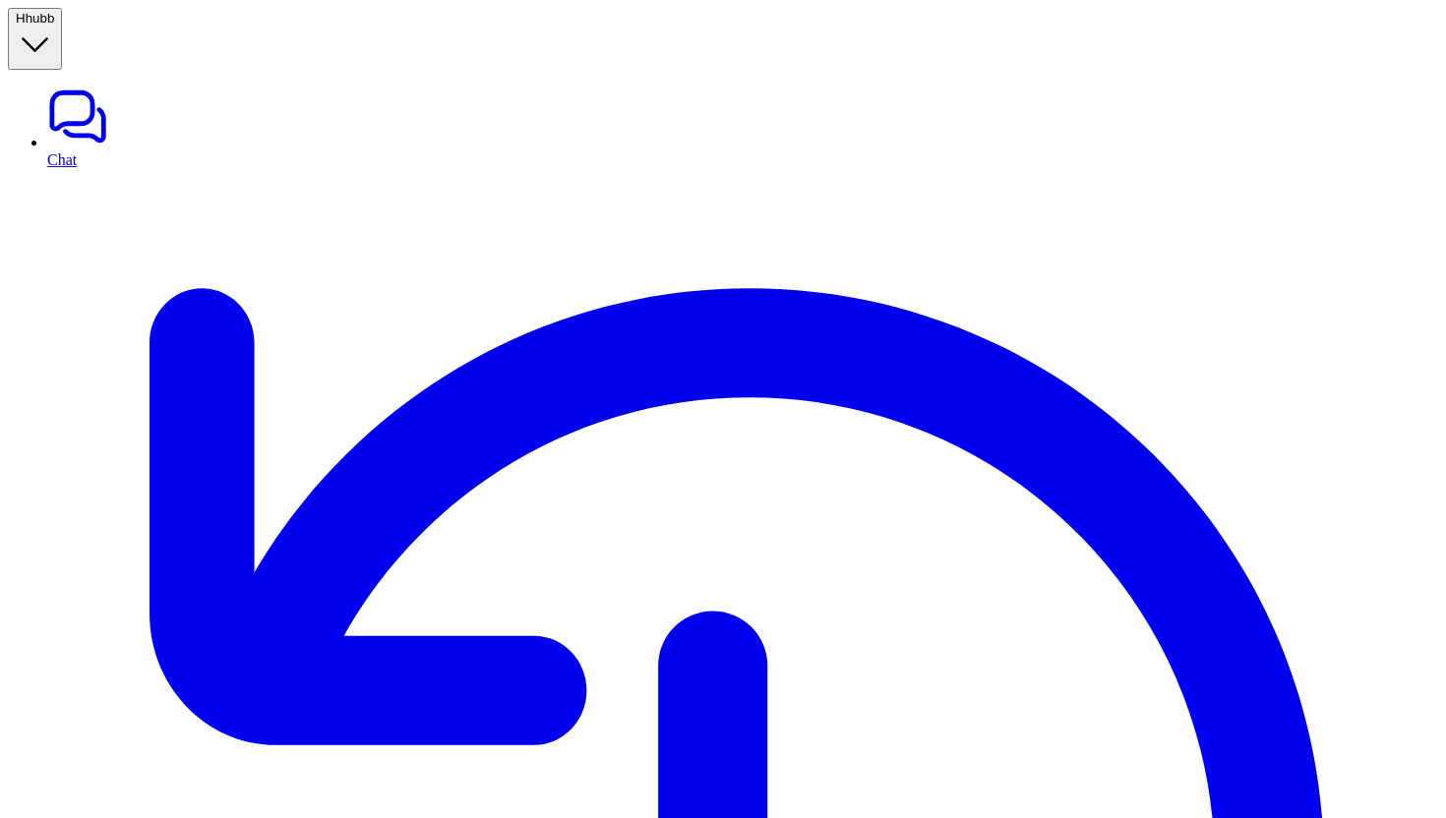
type textarea "**********"
click at [62, 30] on button "H hubb" at bounding box center [35, 39] width 54 height 62
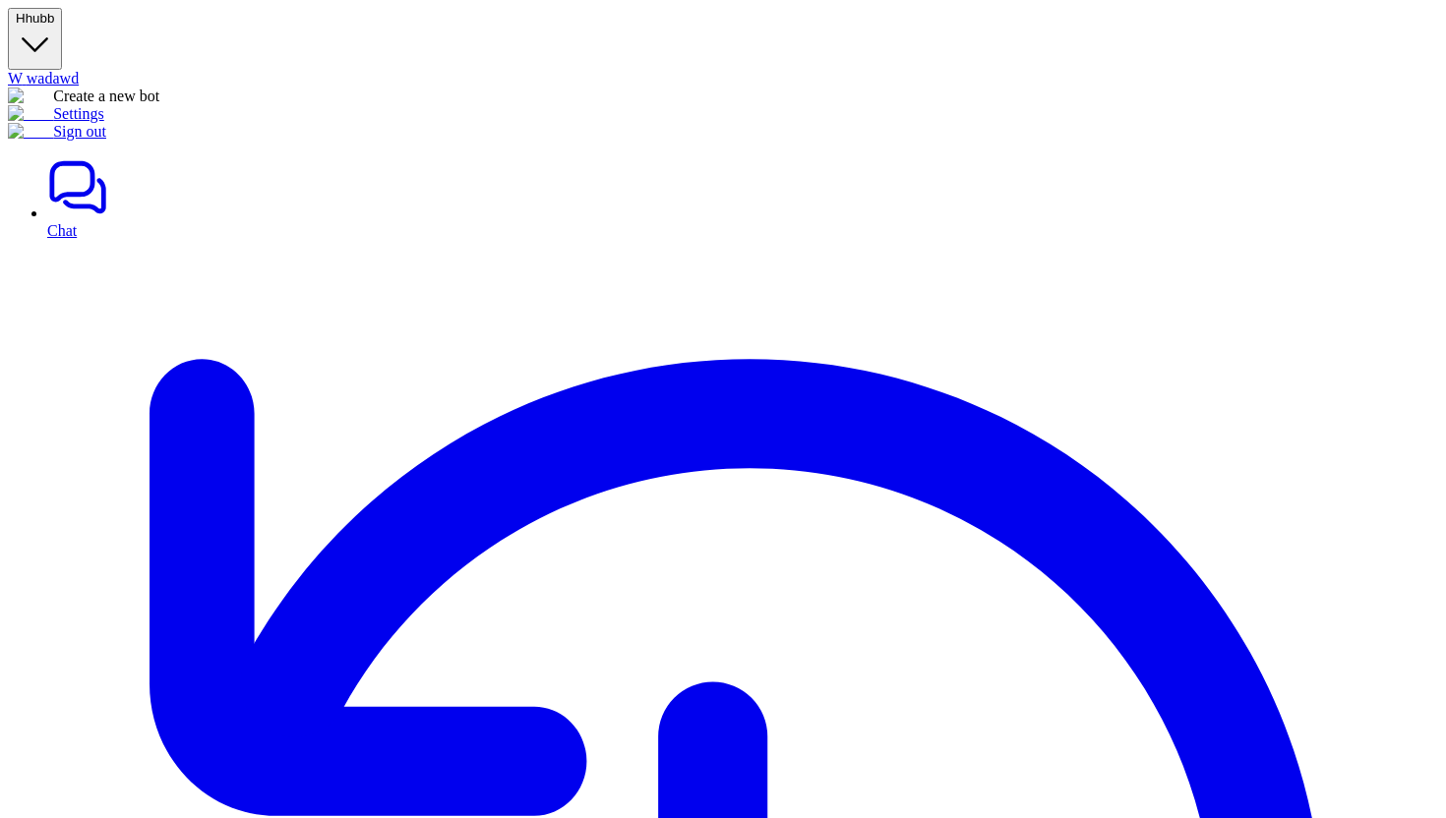
click at [104, 122] on link "Settings" at bounding box center [56, 113] width 96 height 17
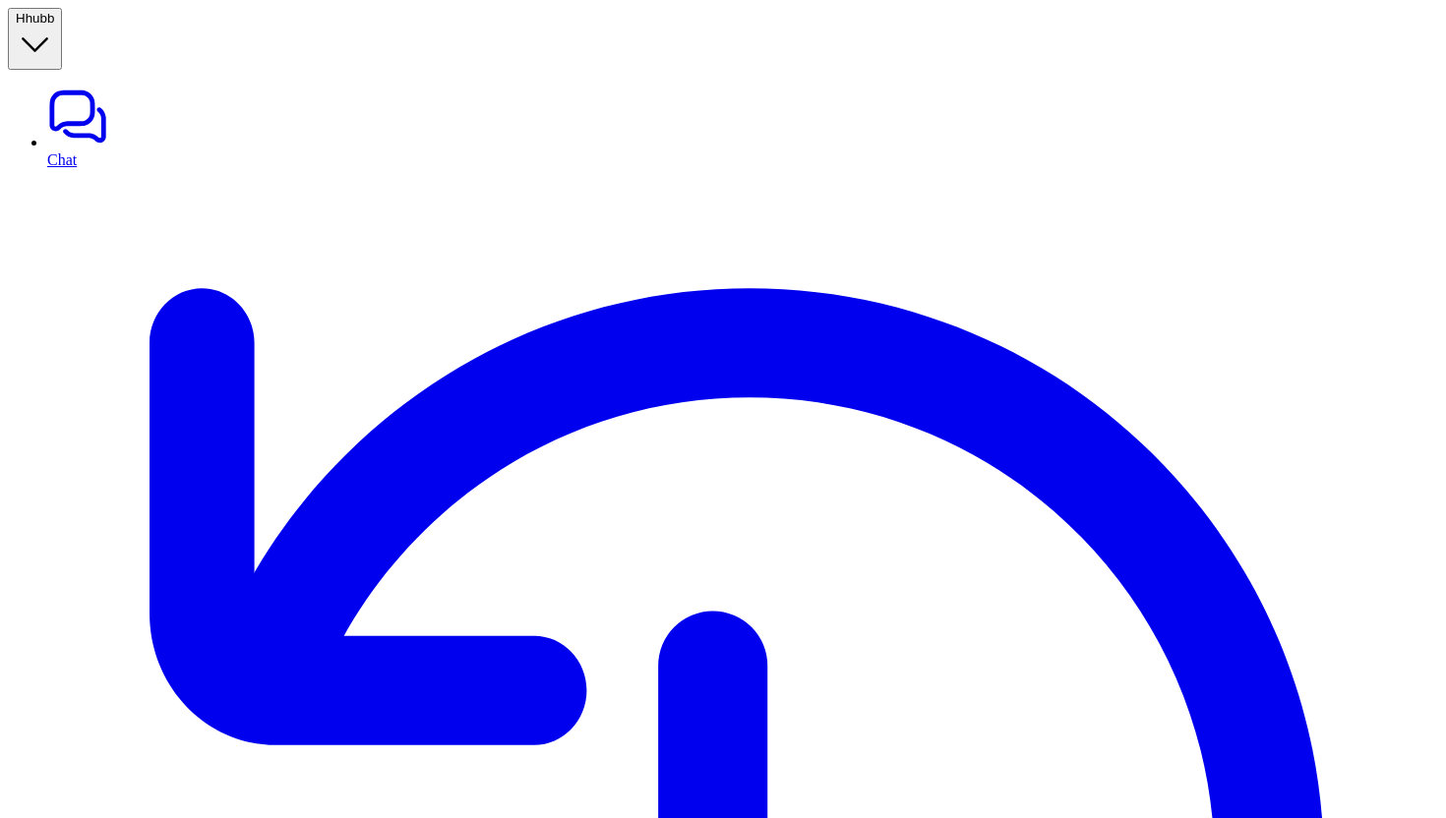
click at [55, 26] on span "hubb" at bounding box center [41, 18] width 30 height 15
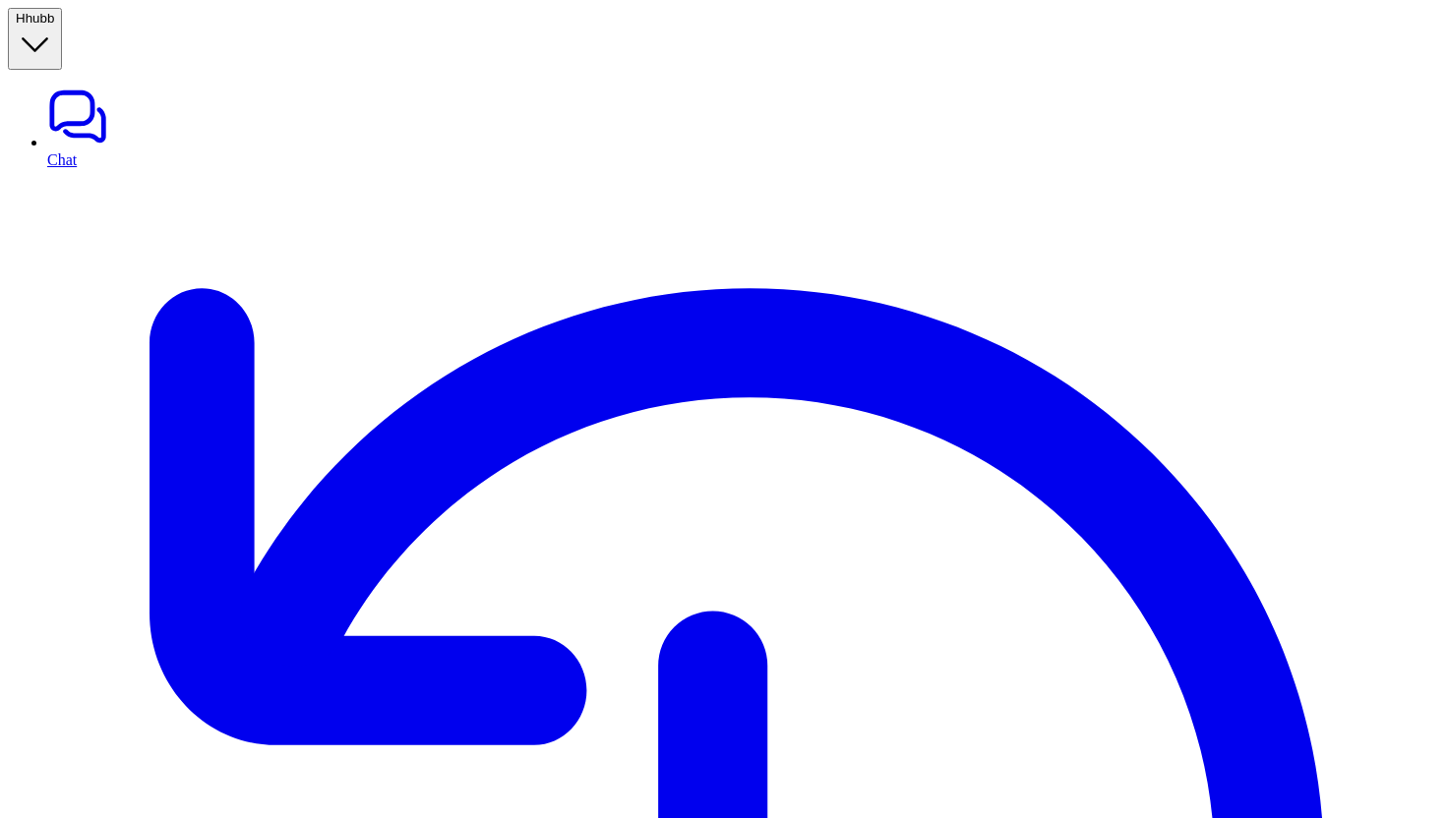
type input "****"
click at [62, 21] on button "A aaaa" at bounding box center [35, 39] width 54 height 62
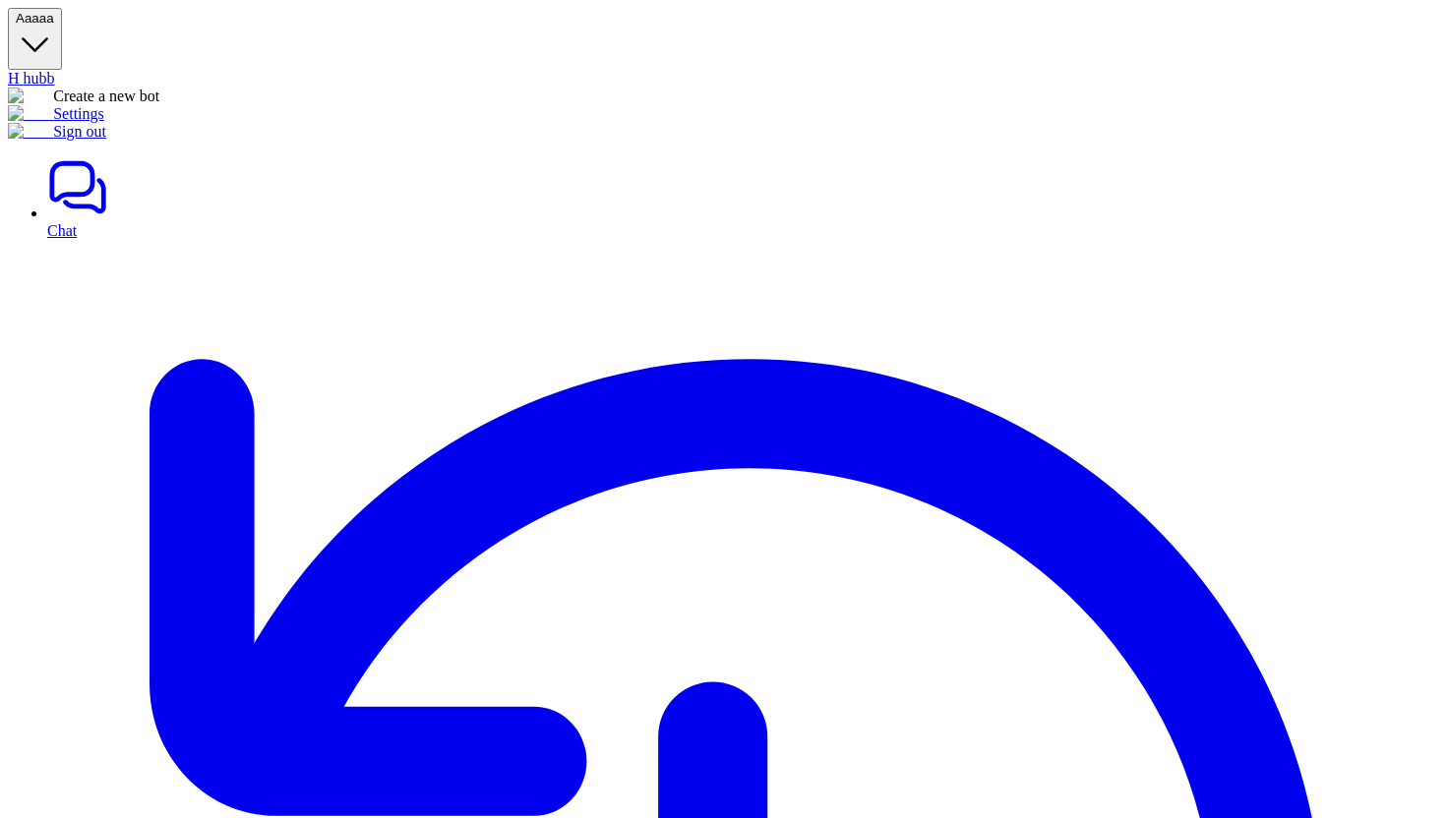
click at [104, 122] on link "Settings" at bounding box center [56, 113] width 96 height 17
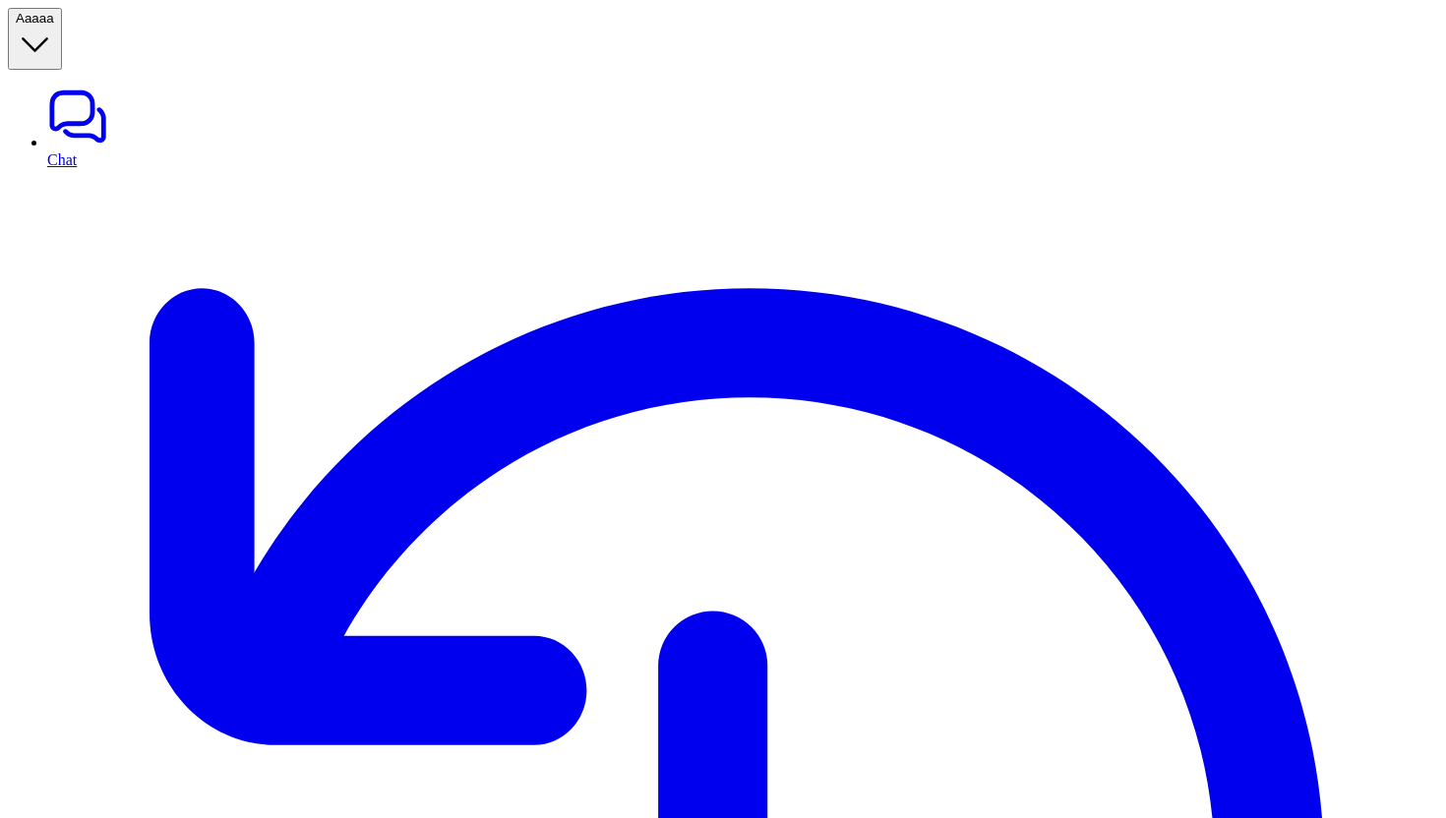
click at [62, 29] on button "A aaaa" at bounding box center [35, 39] width 54 height 62
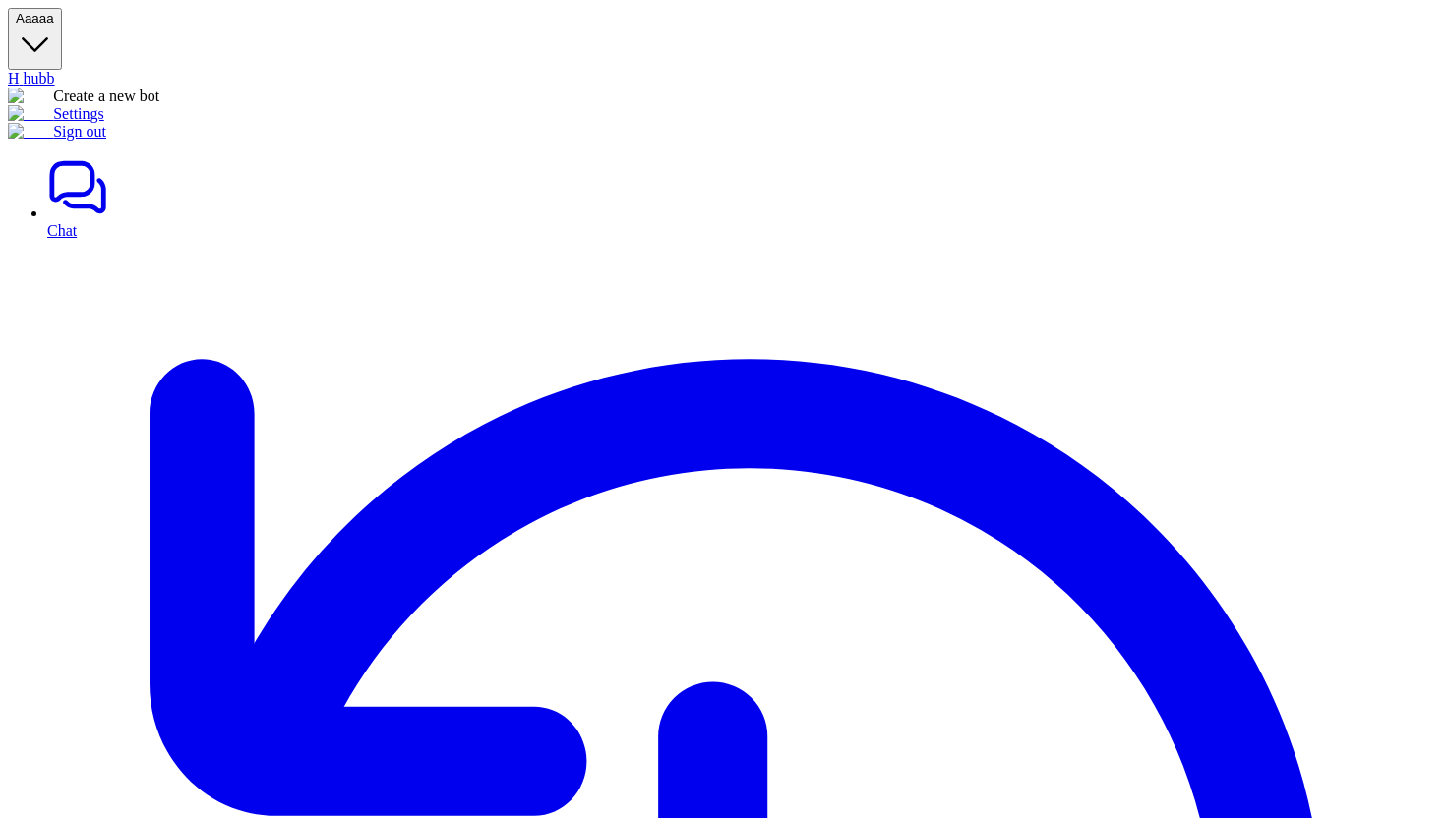
click at [98, 122] on link "Settings" at bounding box center [56, 113] width 96 height 17
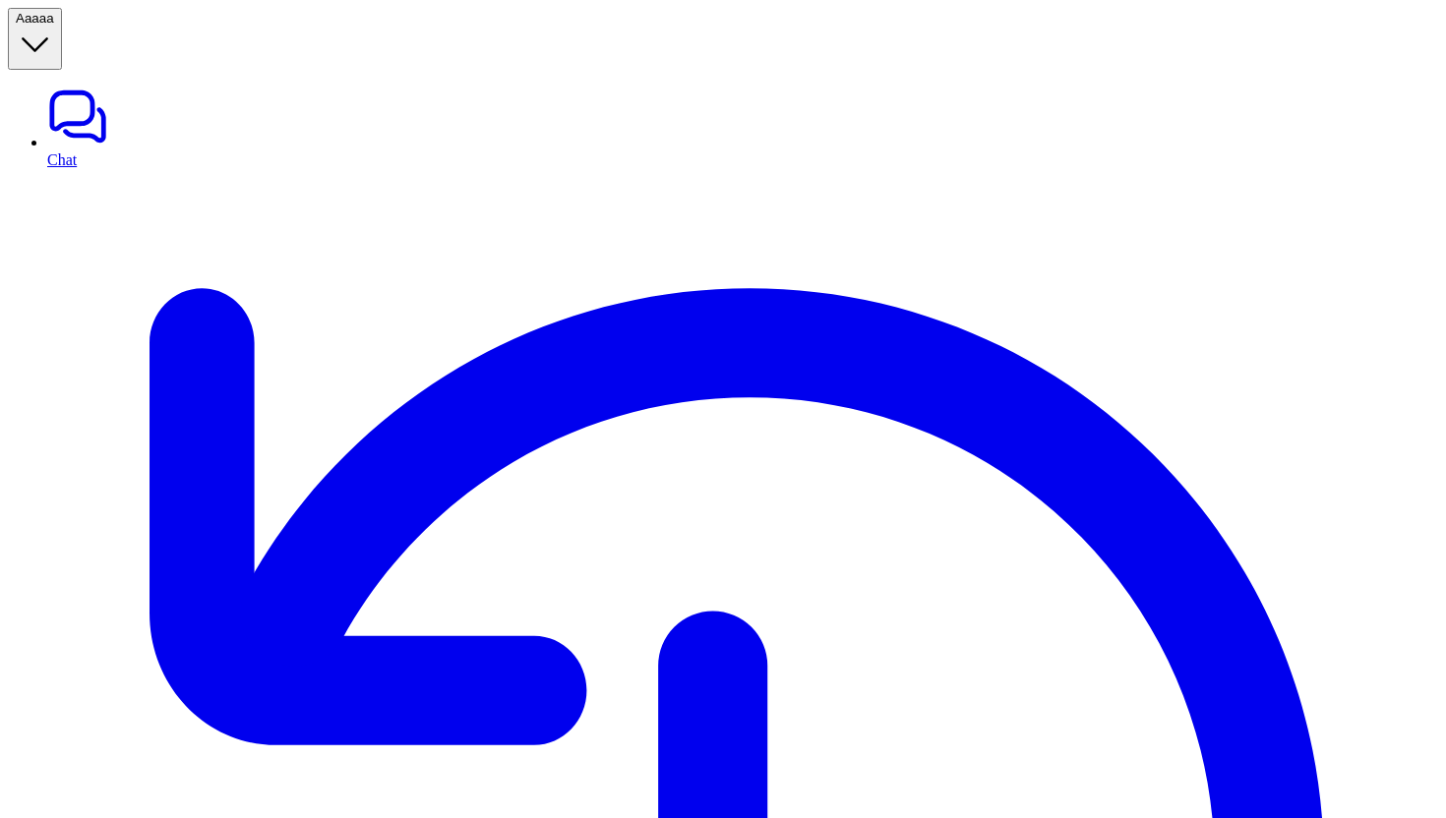
click at [86, 86] on link "Chat" at bounding box center [742, 127] width 1391 height 83
paste div
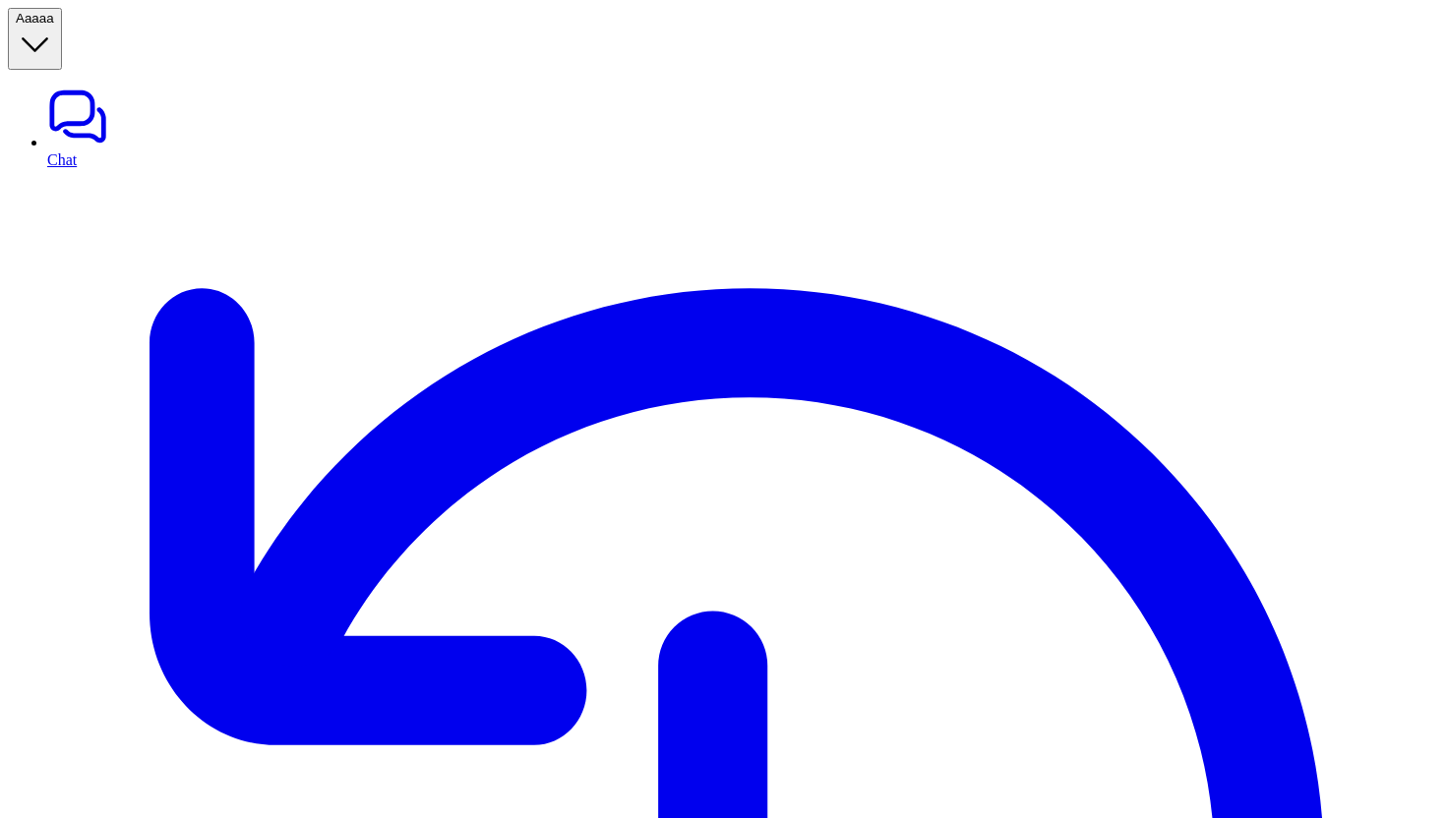
copy div "can you add comment for ticket with id 165618707147 with message test A"
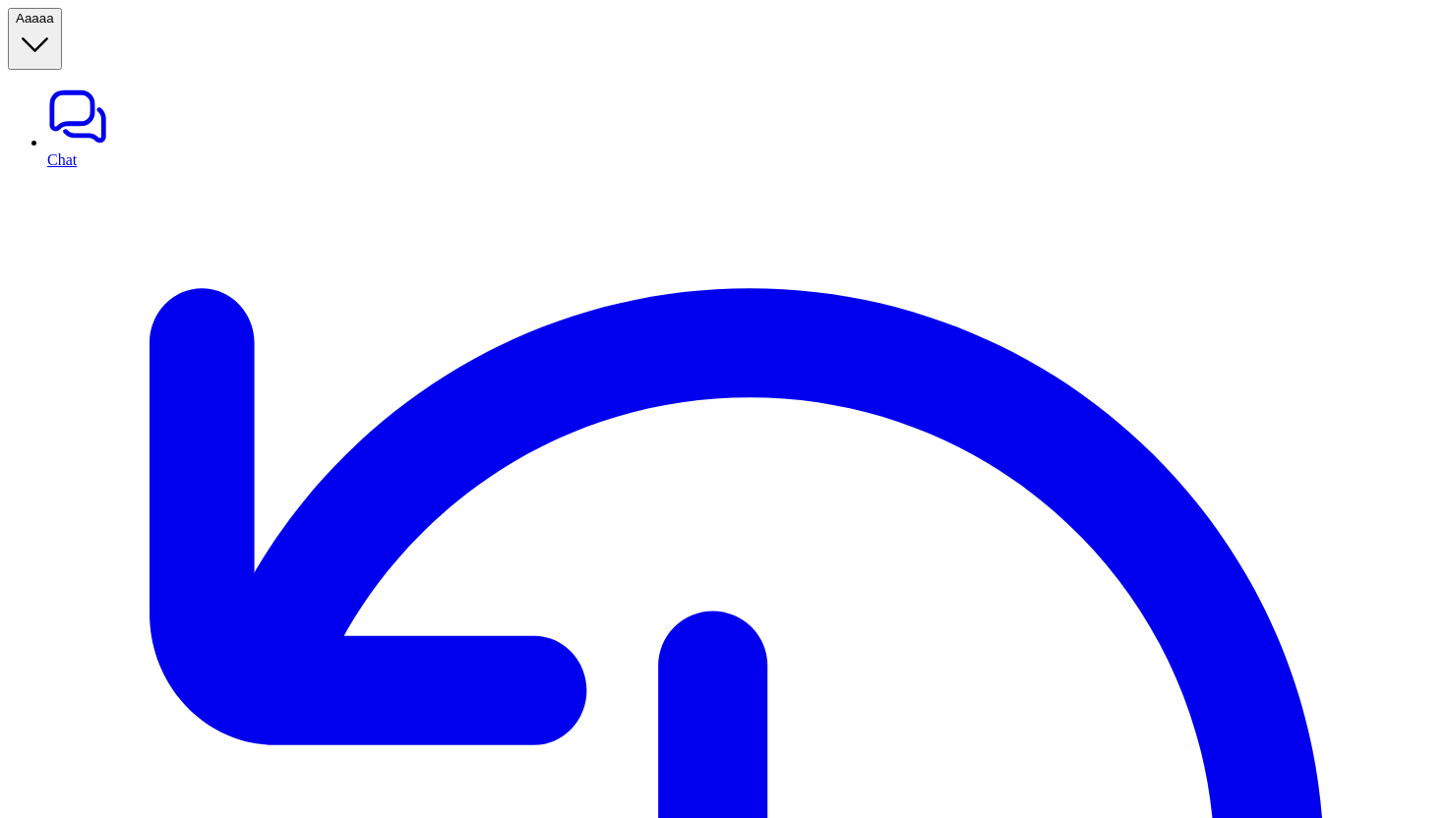
paste div
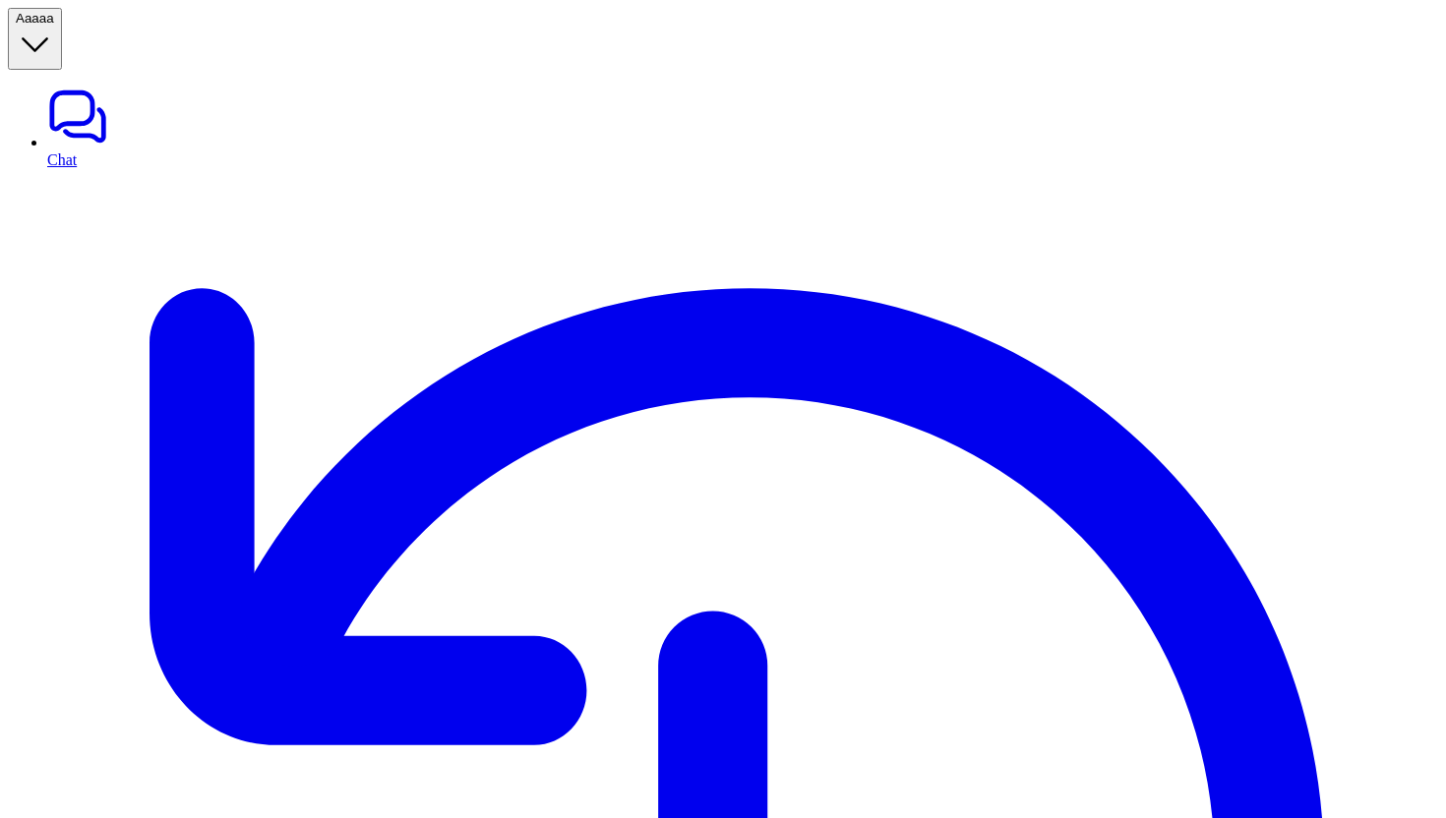
copy div "can you add comment for ticket with id 165618707147 with message test A"
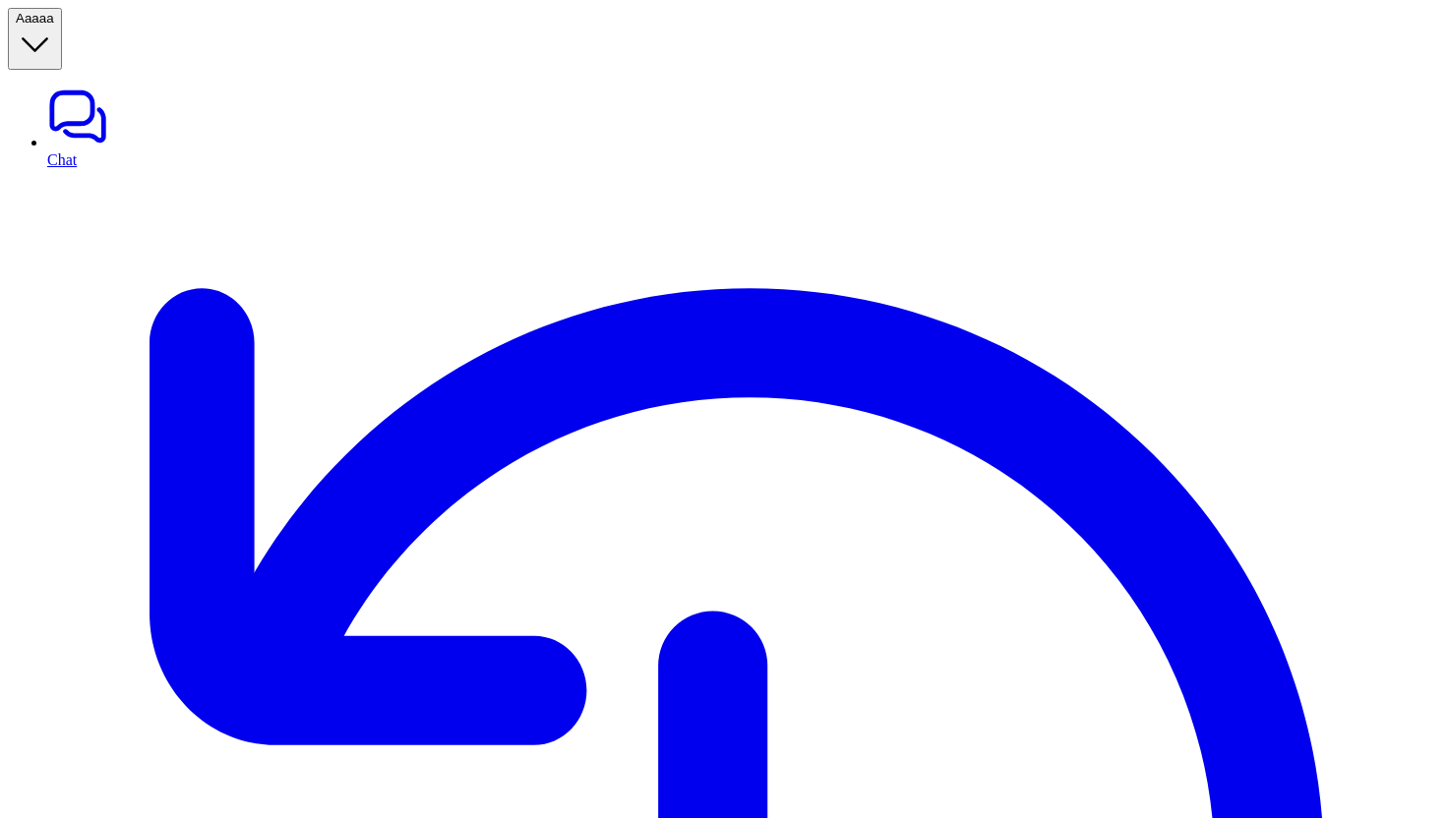
paste div
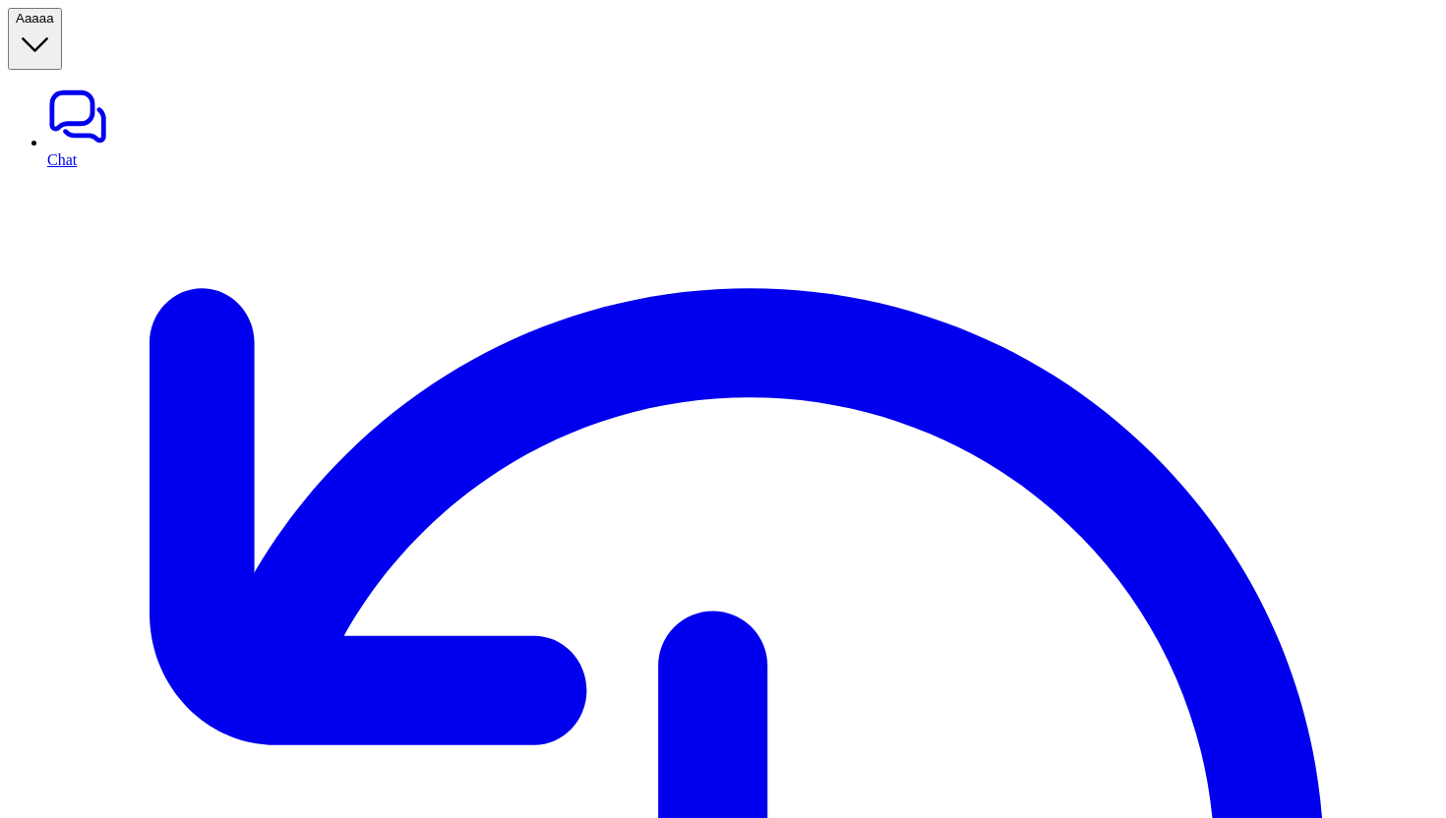
copy div "can you add comment for ticket with id 165618707147 with message test A"
paste div
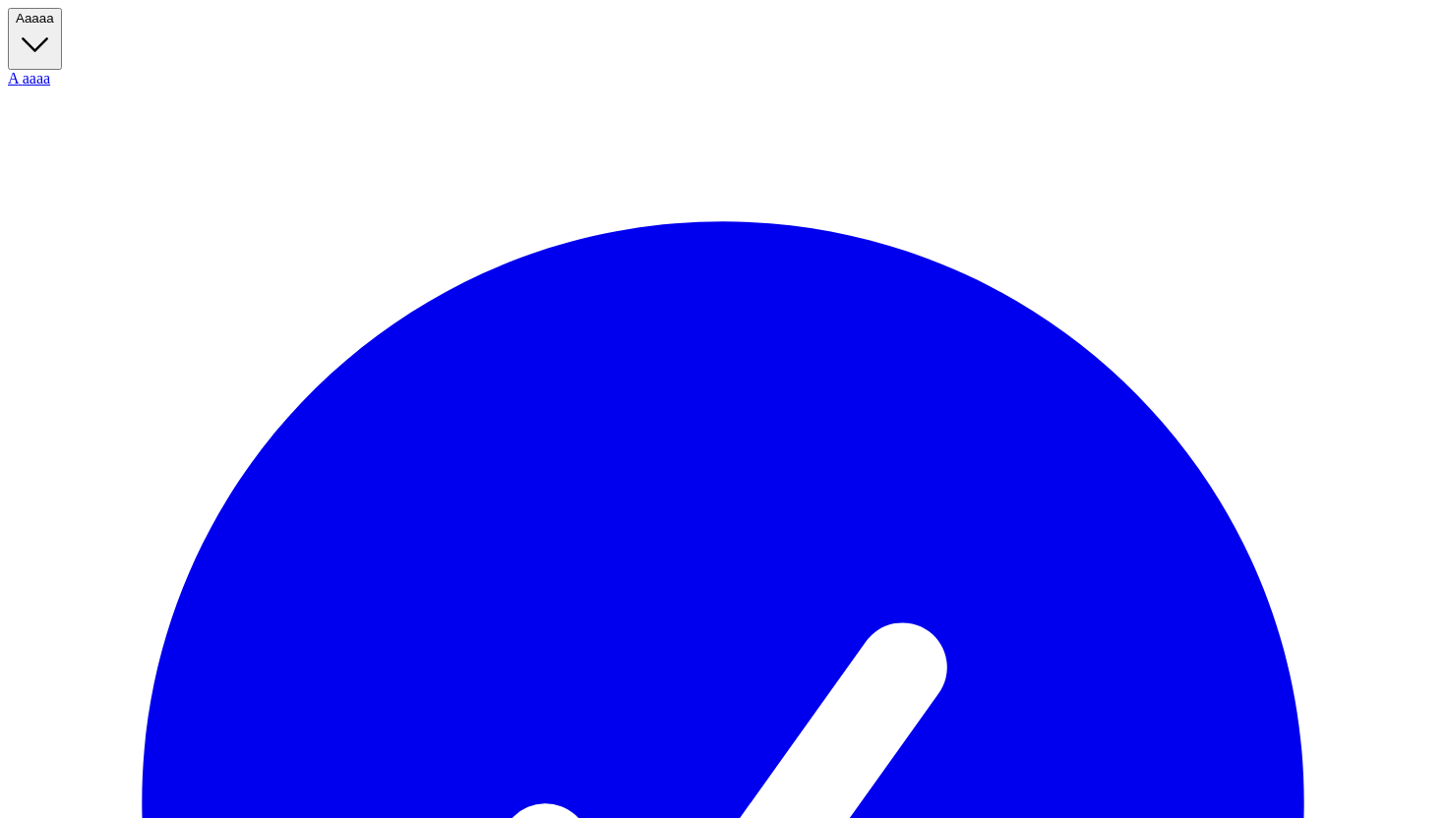
click at [62, 15] on button "A aaaa" at bounding box center [35, 39] width 54 height 62
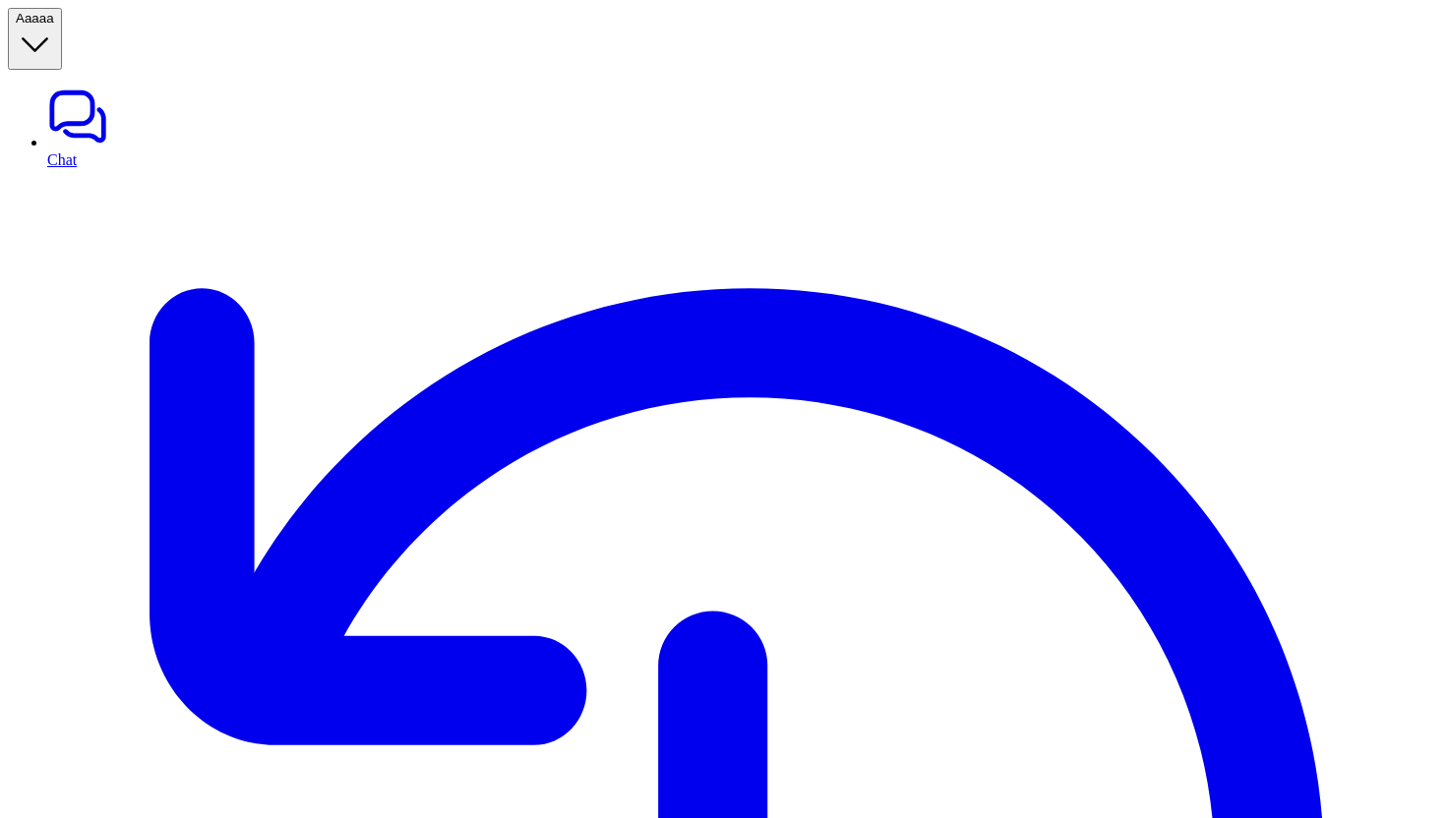
type input "*******"
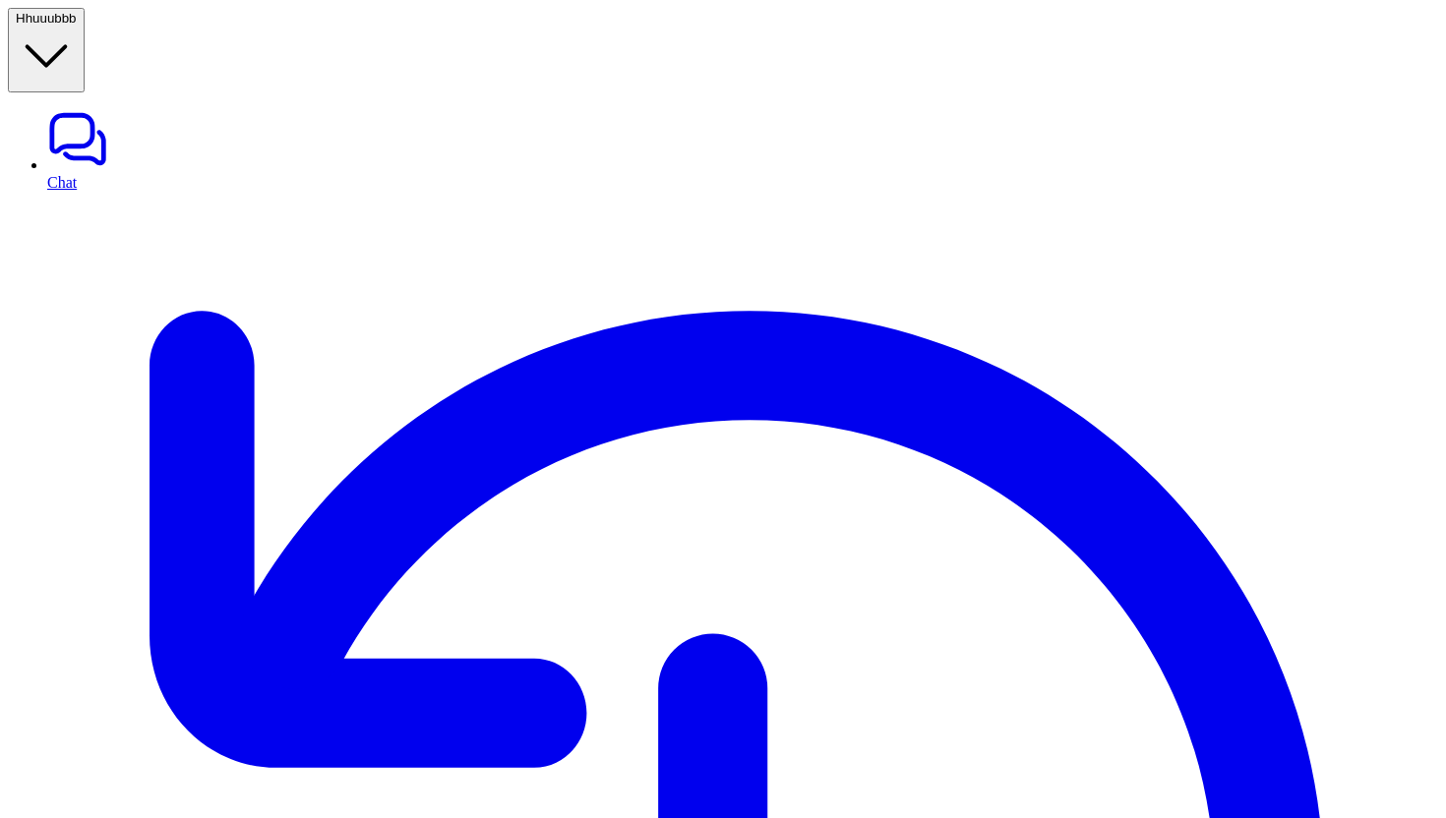
type textarea "**********"
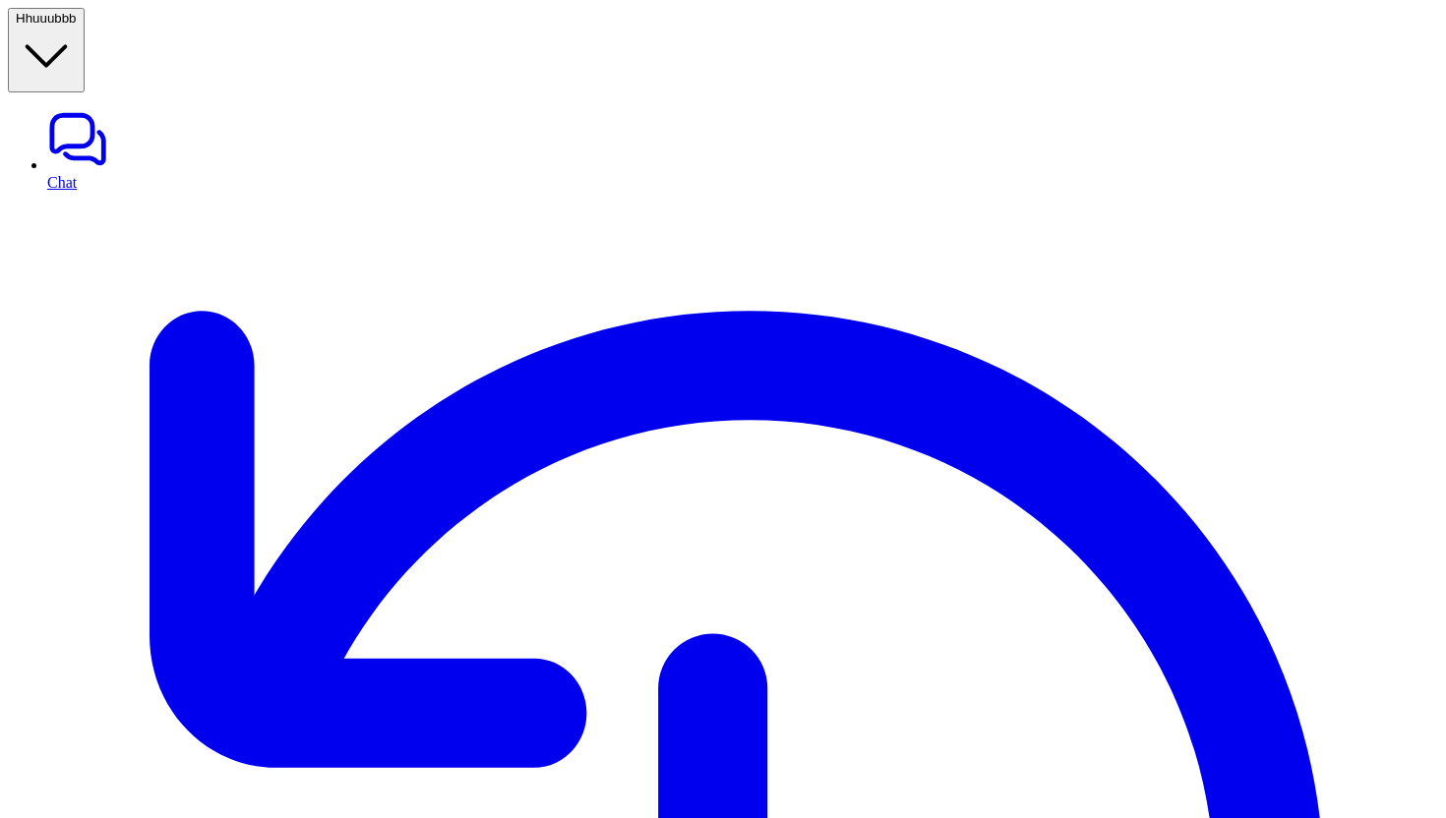
copy div "can you add comment for ticket id 165687128798 add msg testing H"
paste div
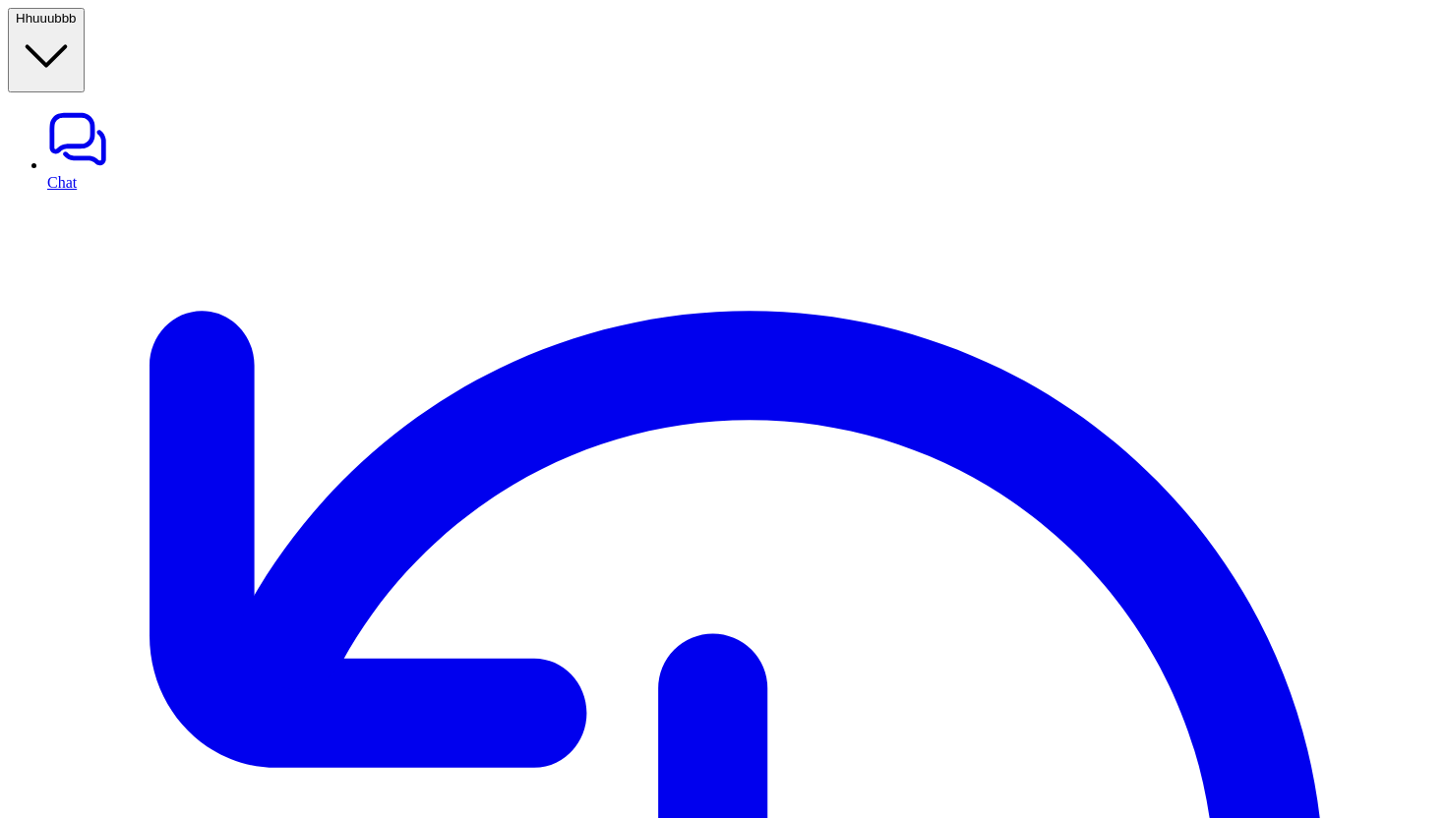
copy div "can you add comment for ticket id 165687128798 add message testing H"
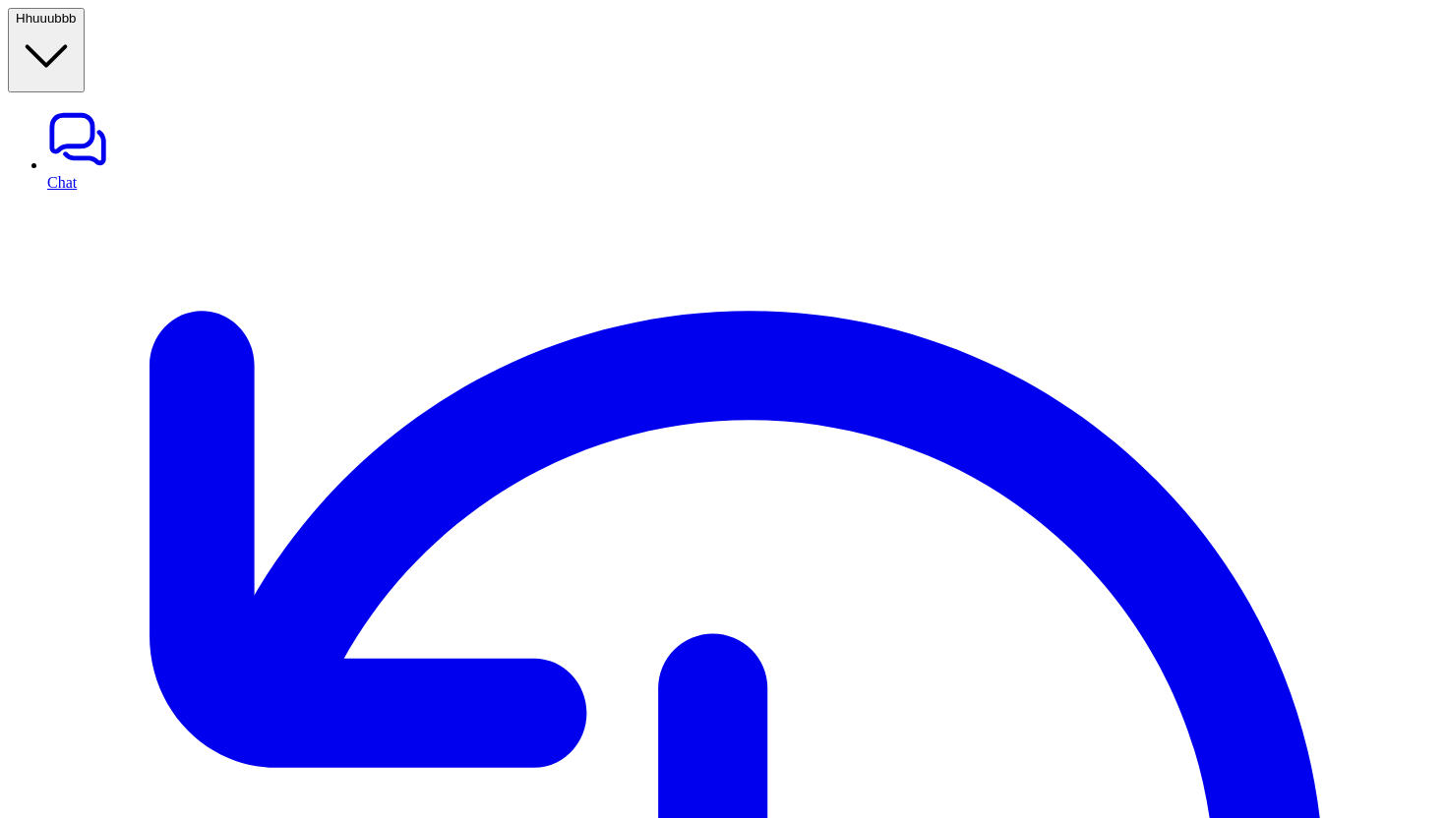
click at [58, 108] on link "Chat" at bounding box center [742, 149] width 1391 height 83
paste div
click at [85, 40] on button "H huuubbb" at bounding box center [46, 50] width 77 height 85
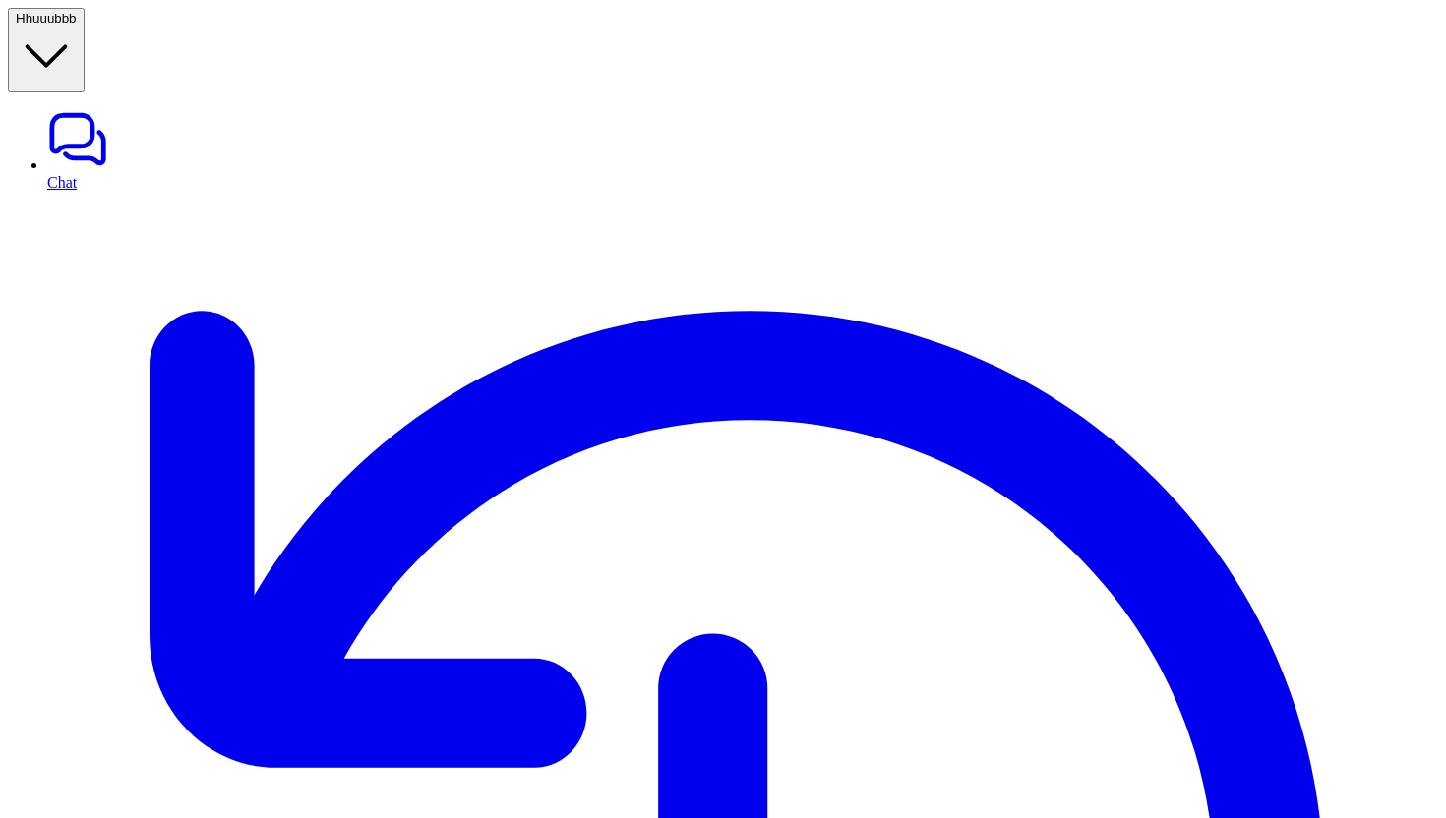
type input "*****"
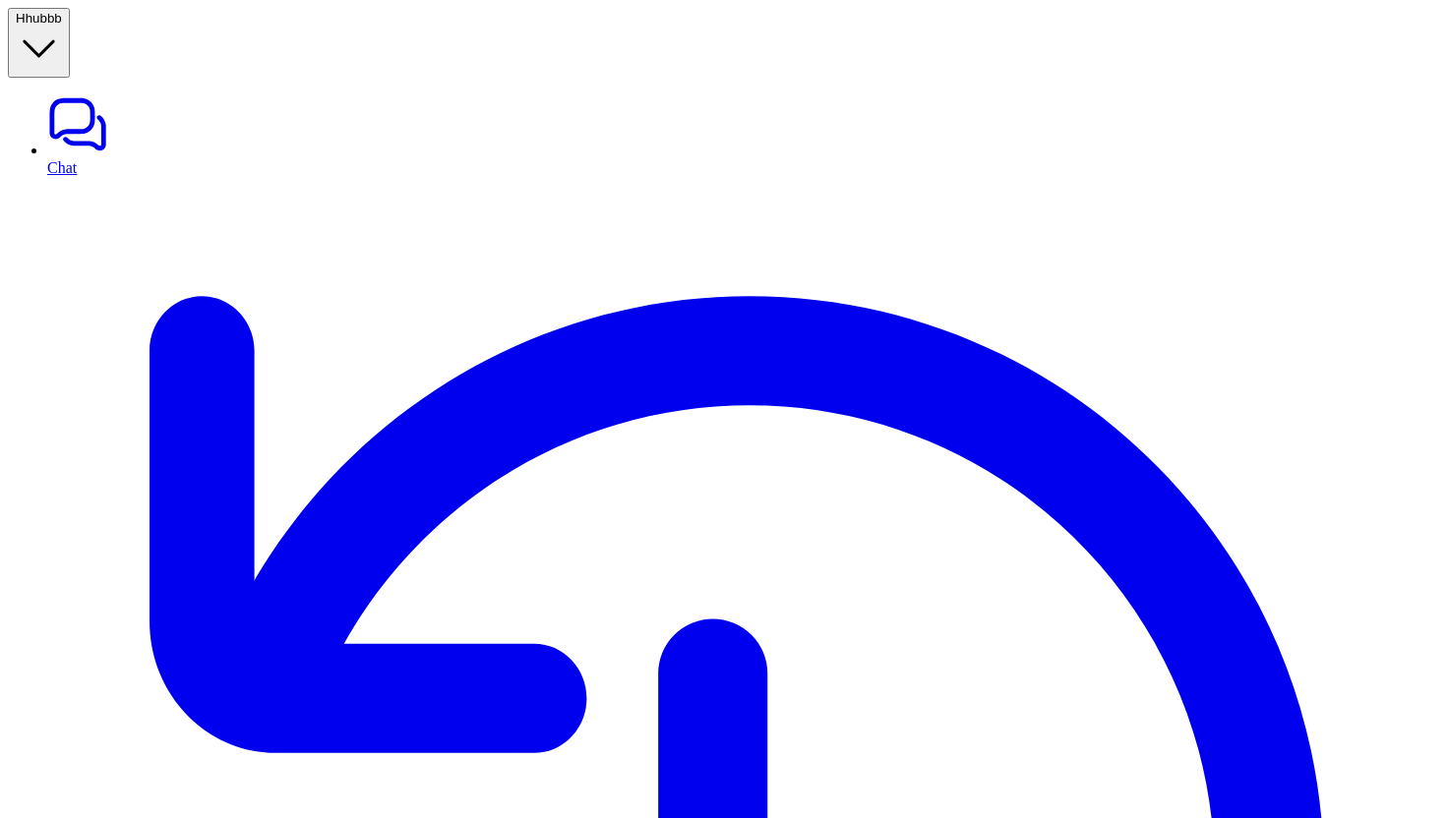
click at [70, 23] on button "H hubbb" at bounding box center [39, 43] width 62 height 70
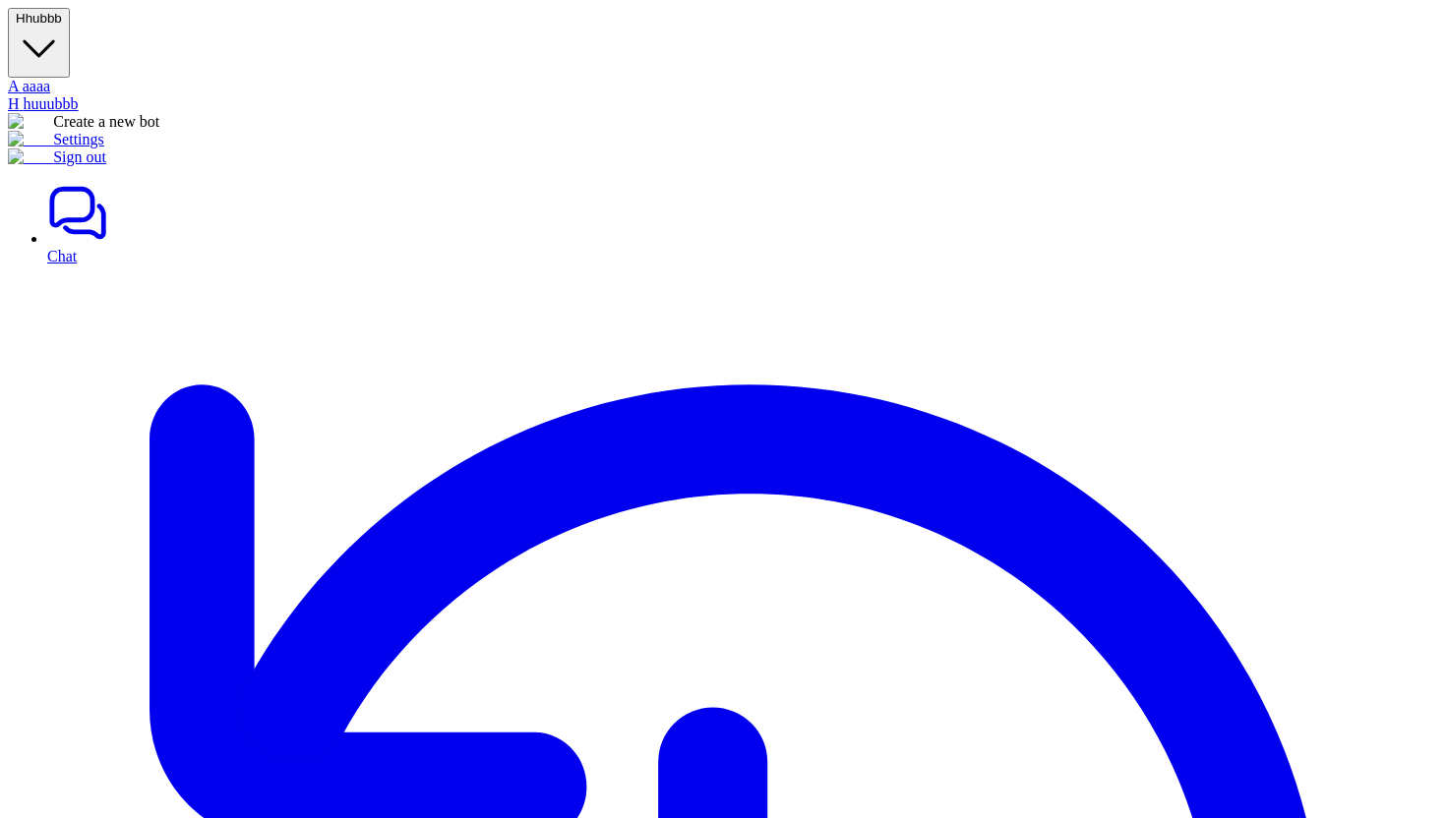
click at [104, 148] on link "Settings" at bounding box center [56, 139] width 96 height 17
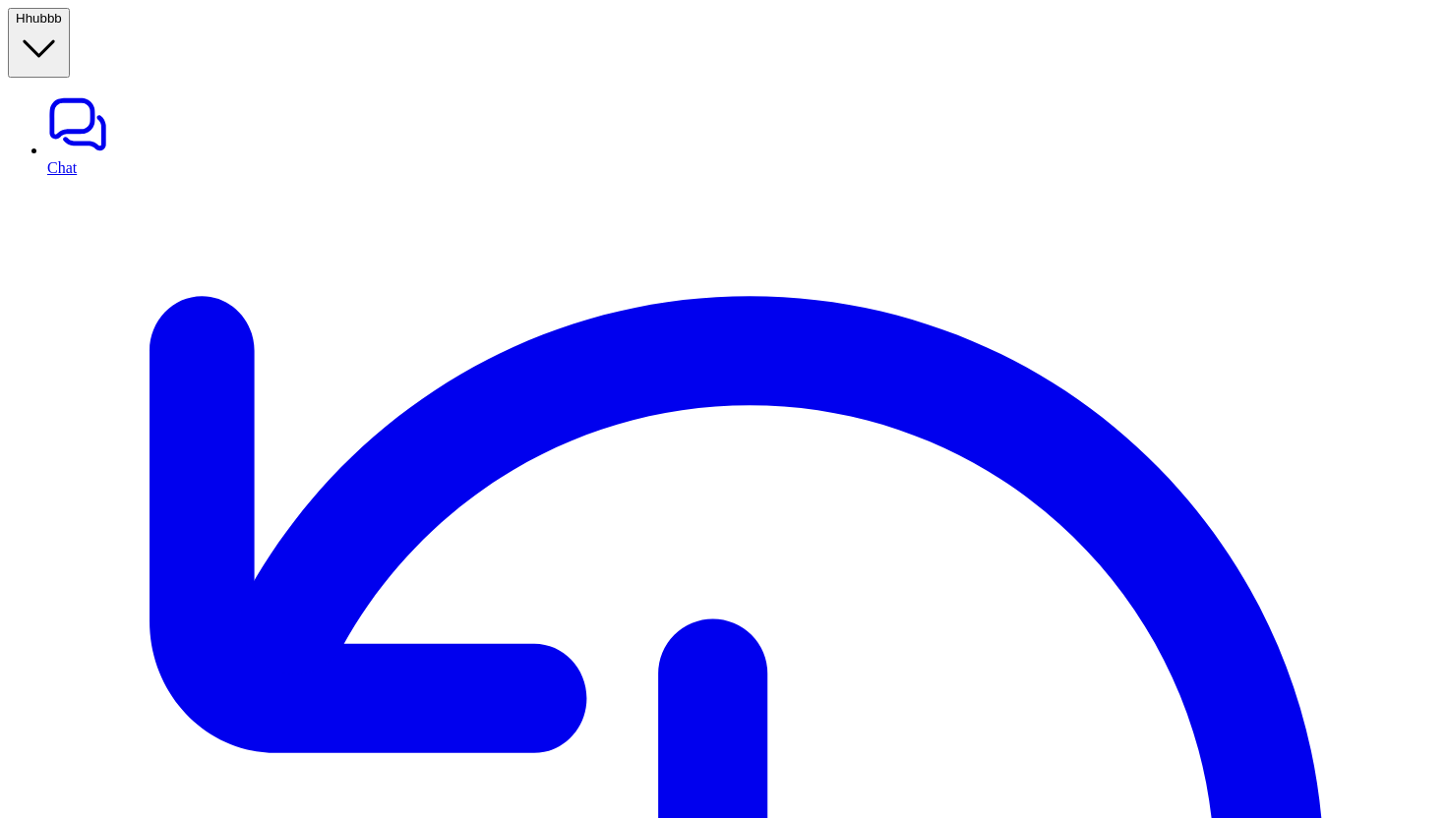
type textarea "**********"
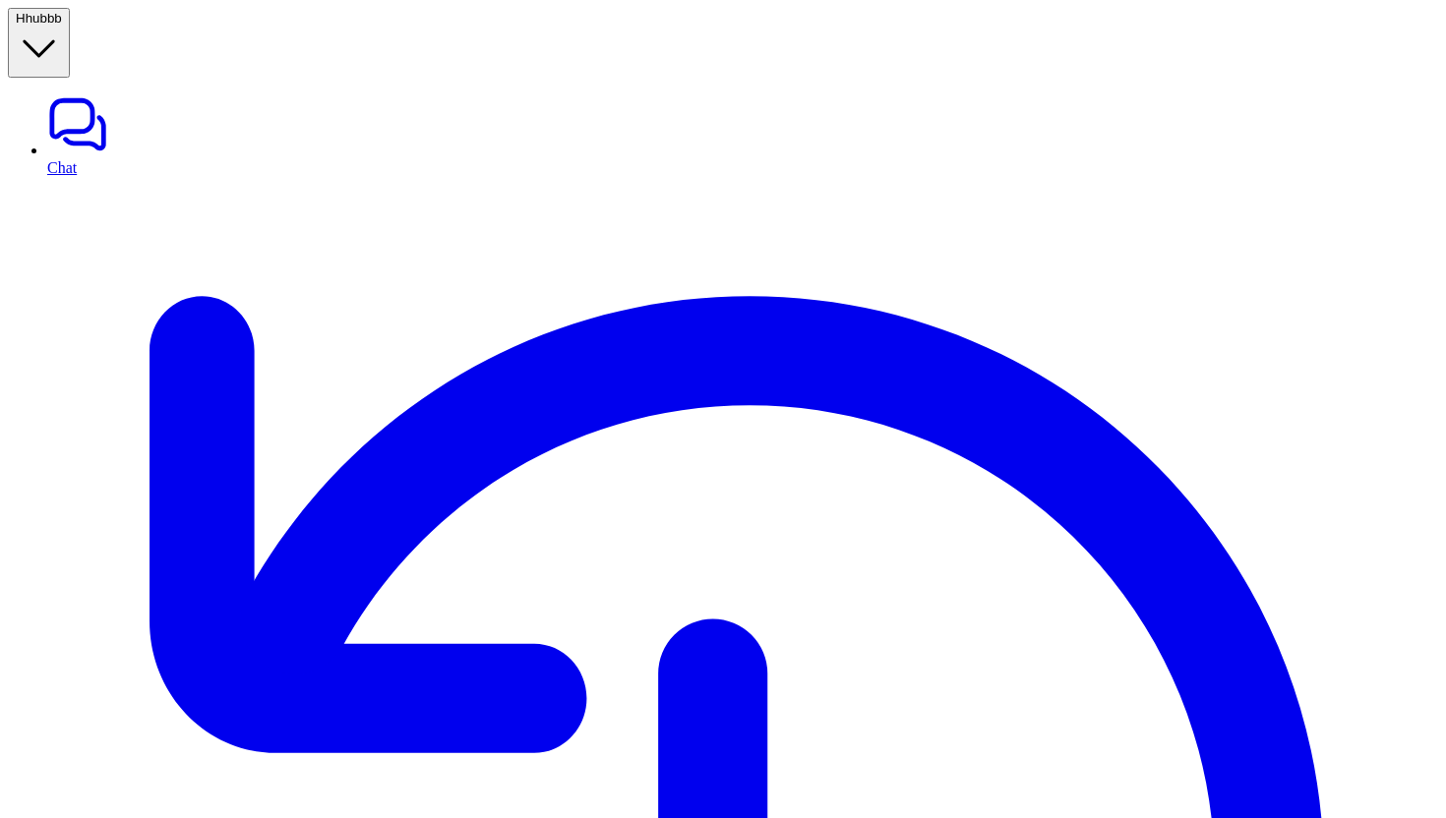
click at [62, 26] on span "hubbb" at bounding box center [44, 18] width 36 height 15
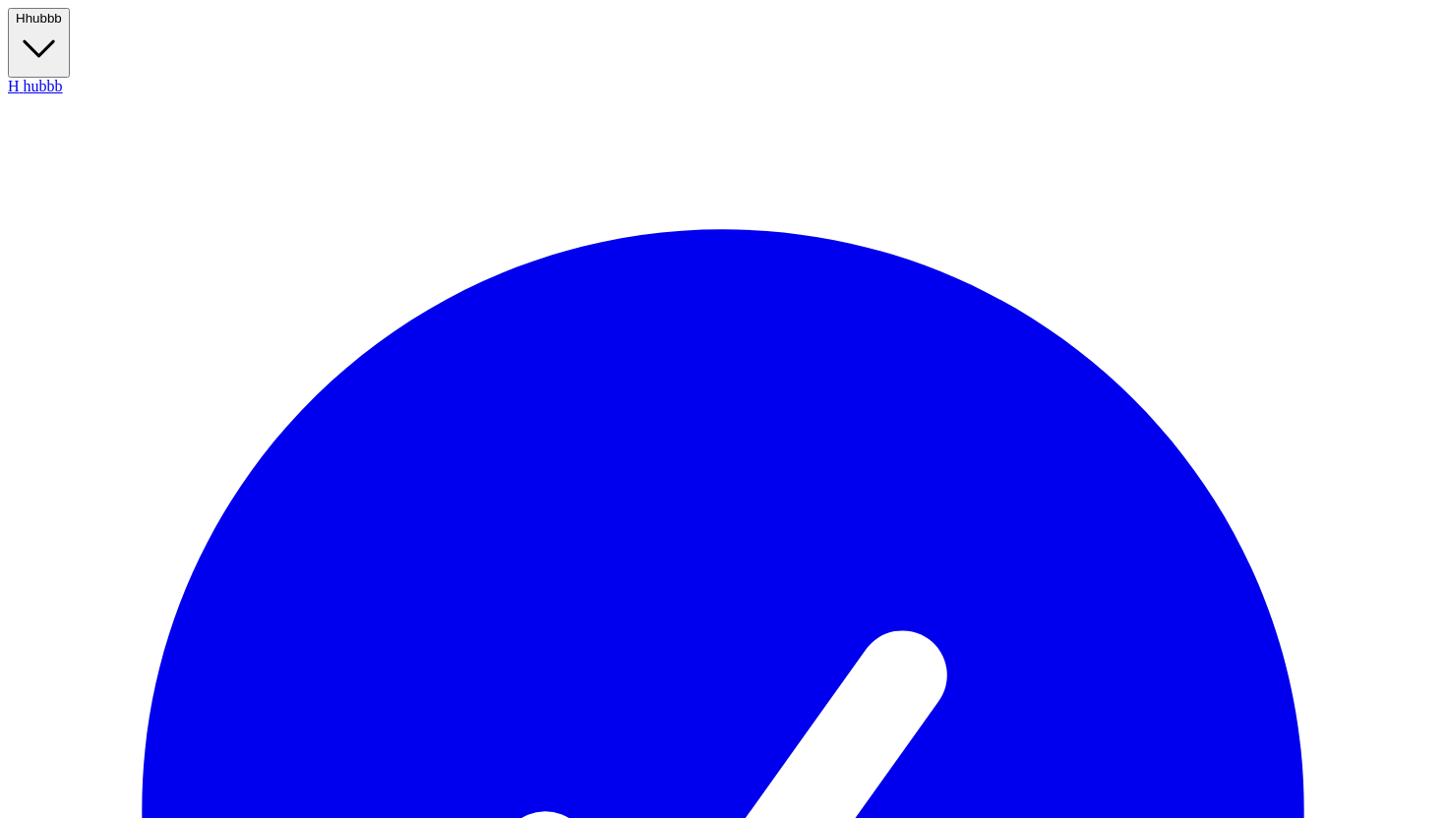
click at [62, 26] on span "hubbb" at bounding box center [44, 18] width 36 height 15
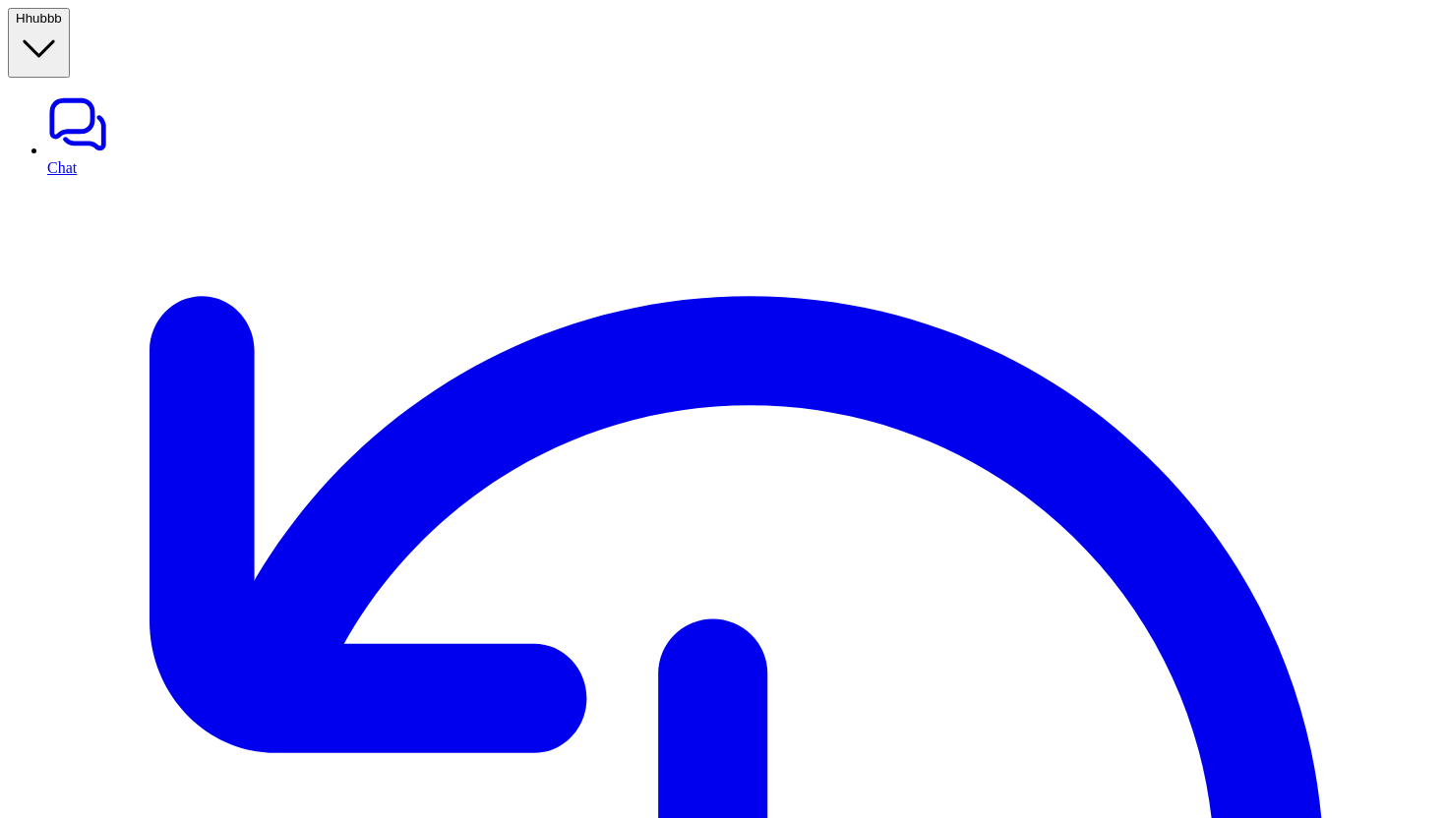
drag, startPoint x: 336, startPoint y: 232, endPoint x: 525, endPoint y: 266, distance: 191.8
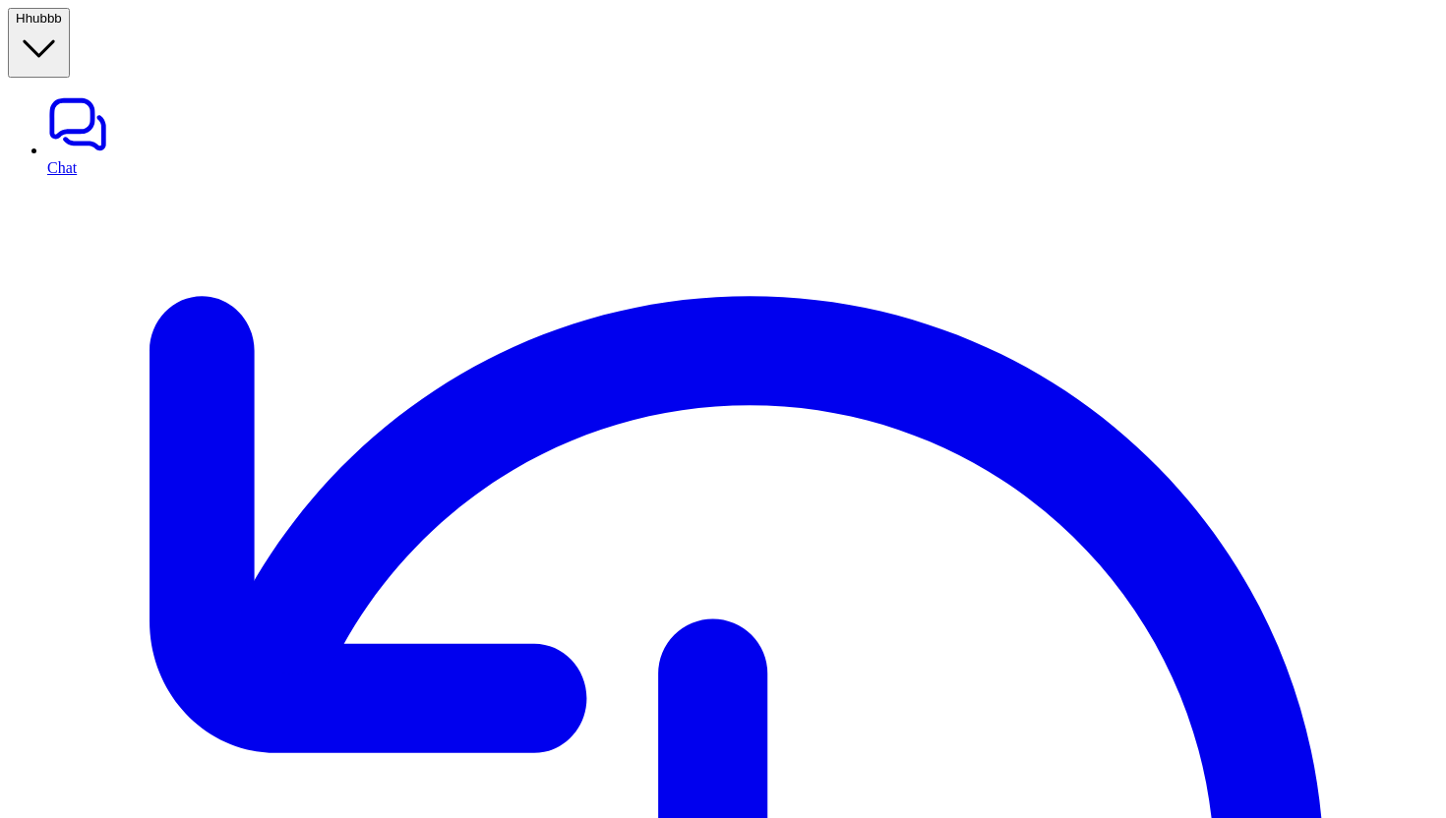
drag, startPoint x: 521, startPoint y: 264, endPoint x: 321, endPoint y: 229, distance: 203.6
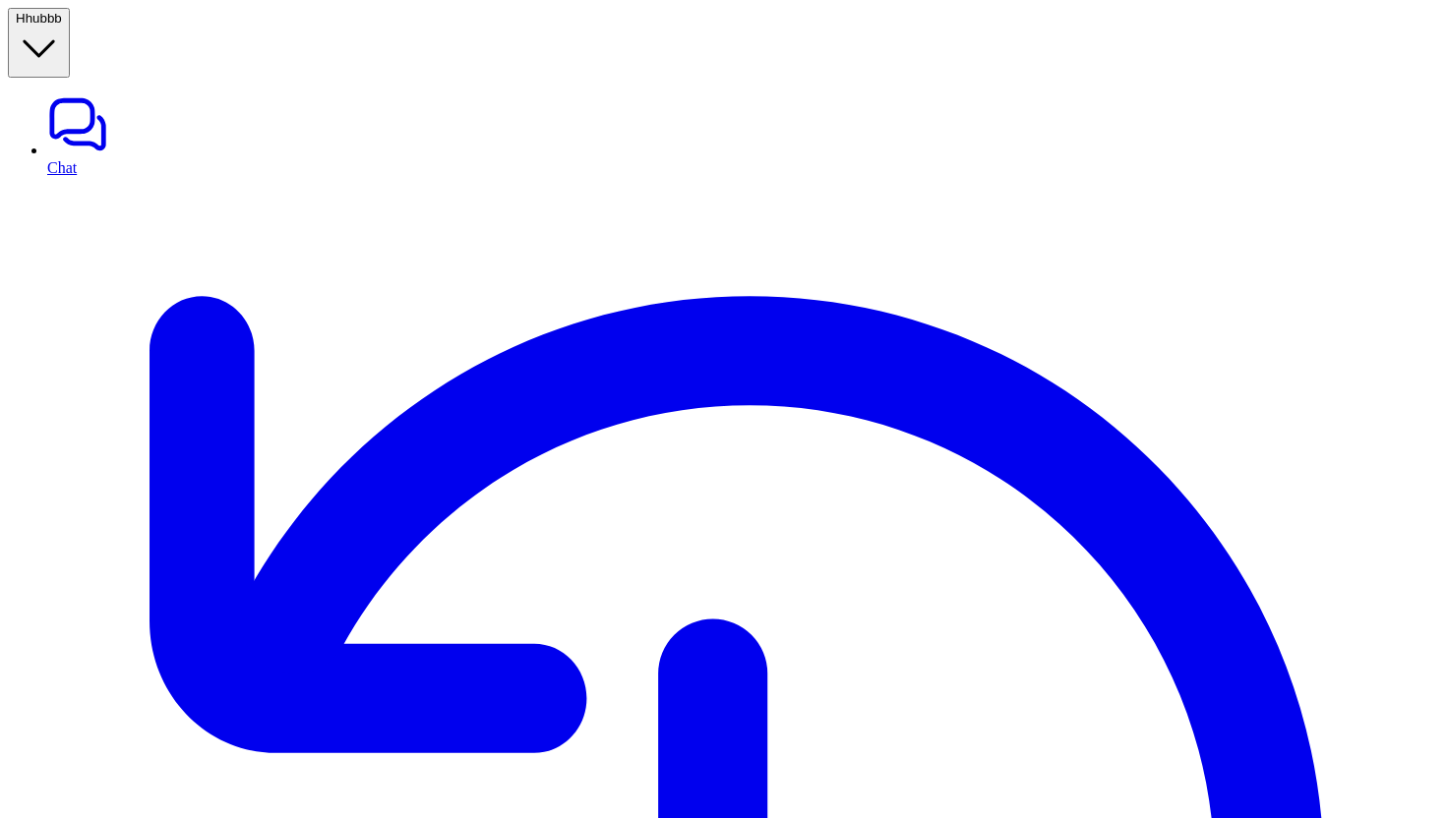
drag, startPoint x: 340, startPoint y: 229, endPoint x: 547, endPoint y: 362, distance: 245.6
drag, startPoint x: 547, startPoint y: 362, endPoint x: 338, endPoint y: 230, distance: 246.7
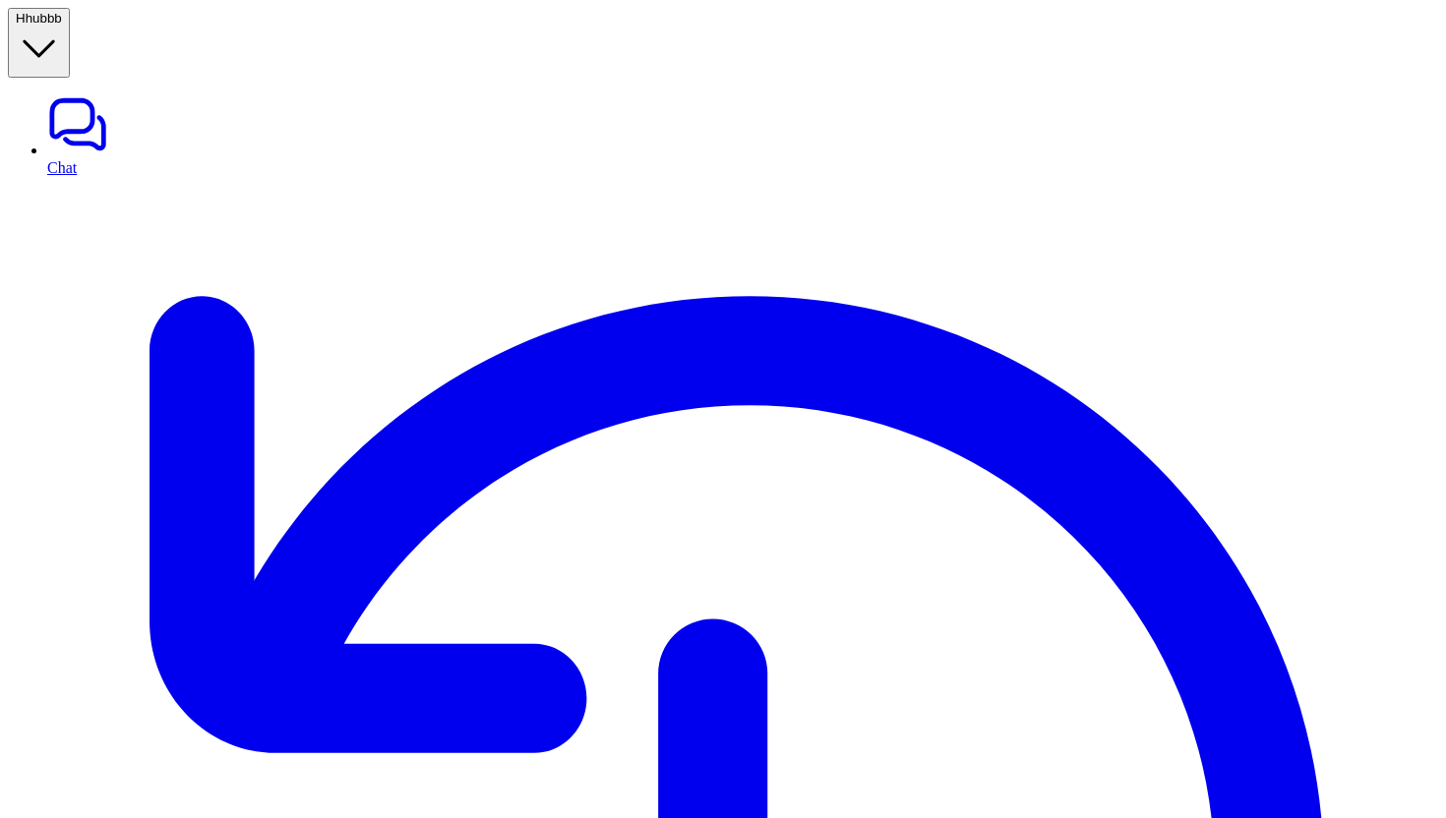
drag, startPoint x: 338, startPoint y: 230, endPoint x: 526, endPoint y: 357, distance: 226.7
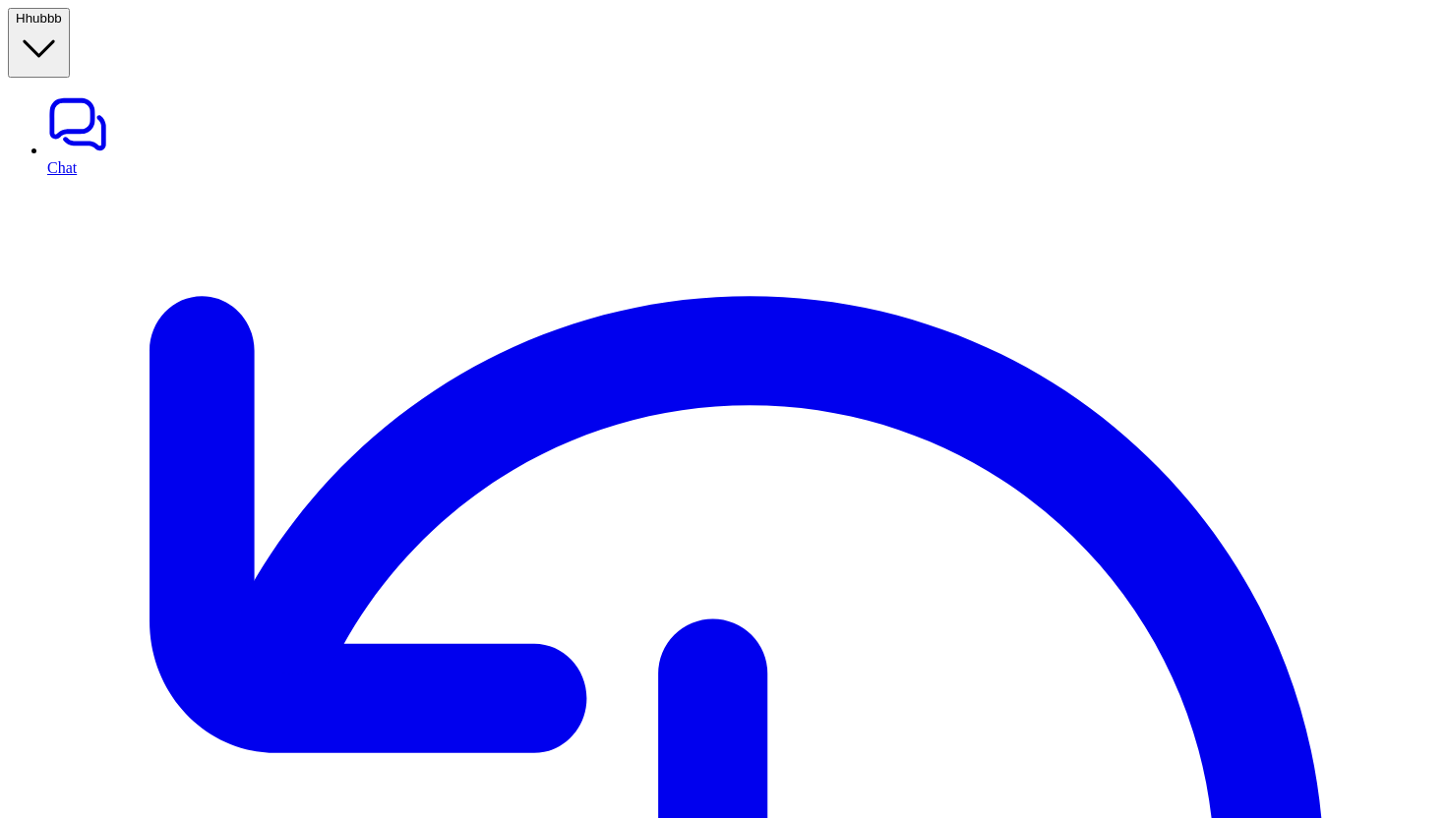
drag, startPoint x: 546, startPoint y: 371, endPoint x: 343, endPoint y: 236, distance: 243.3
drag, startPoint x: 335, startPoint y: 227, endPoint x: 534, endPoint y: 372, distance: 245.7
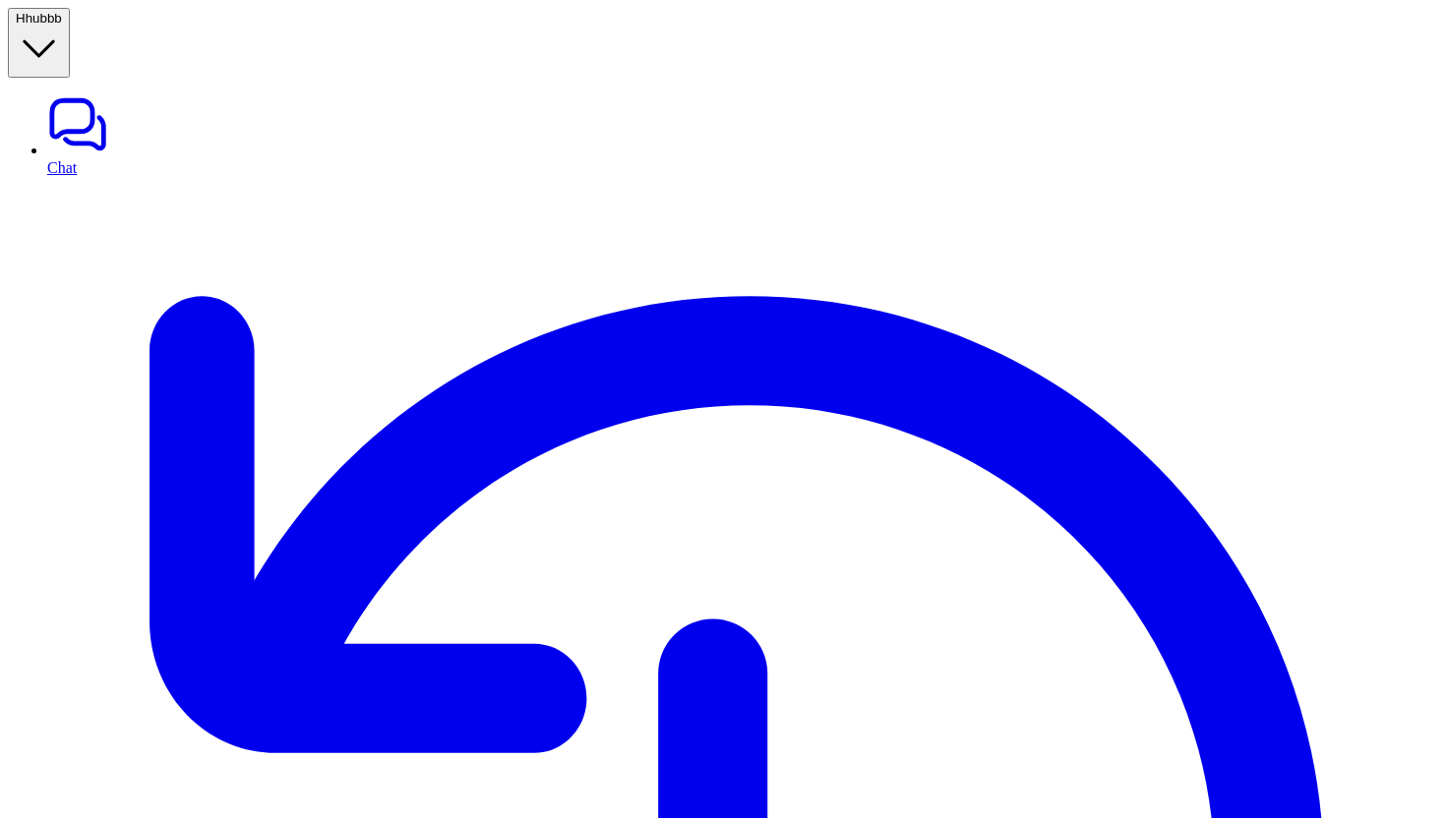
drag, startPoint x: 546, startPoint y: 374, endPoint x: 328, endPoint y: 217, distance: 268.6
drag, startPoint x: 328, startPoint y: 217, endPoint x: 537, endPoint y: 372, distance: 260.3
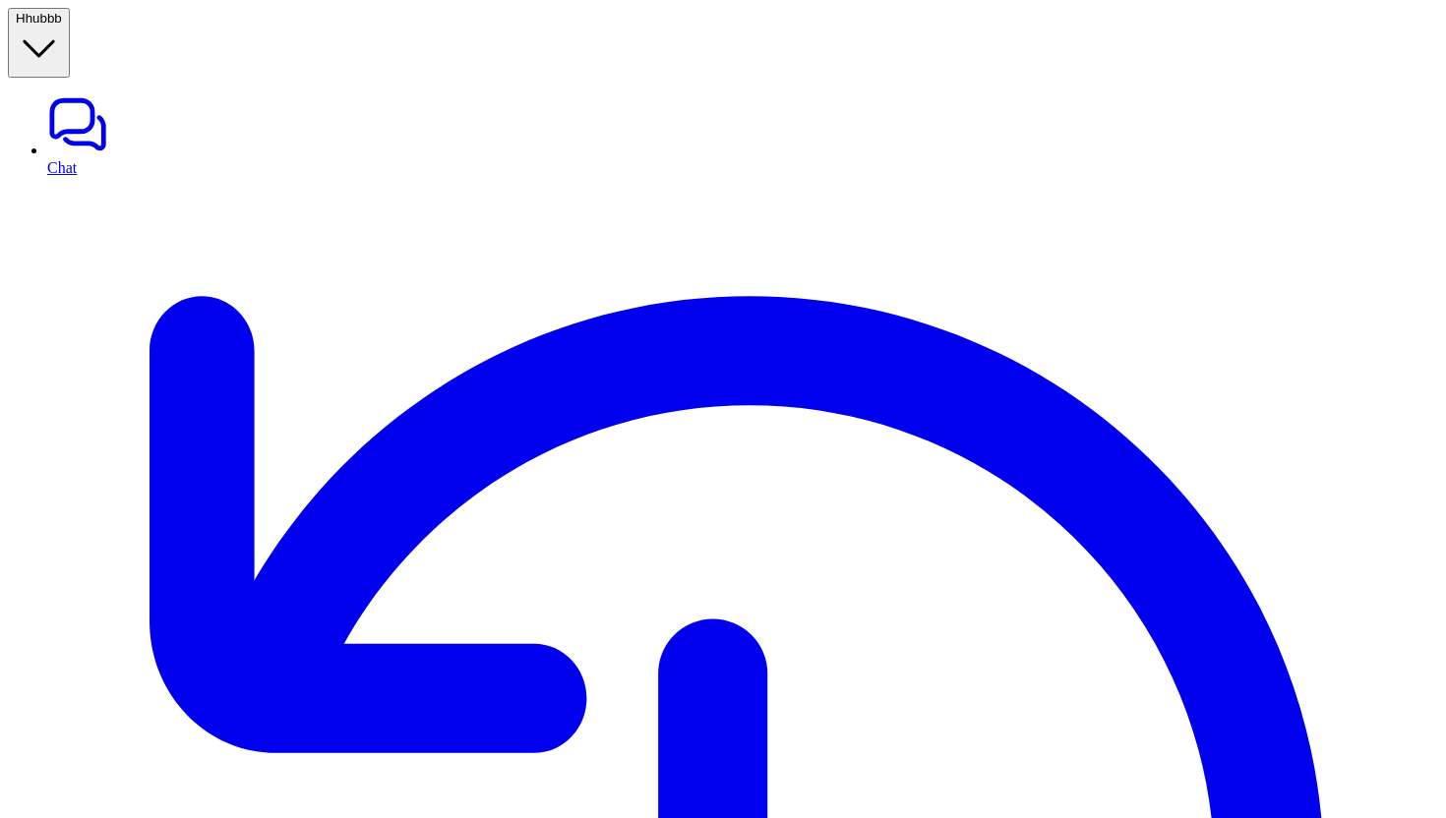
drag, startPoint x: 537, startPoint y: 372, endPoint x: 334, endPoint y: 235, distance: 244.4
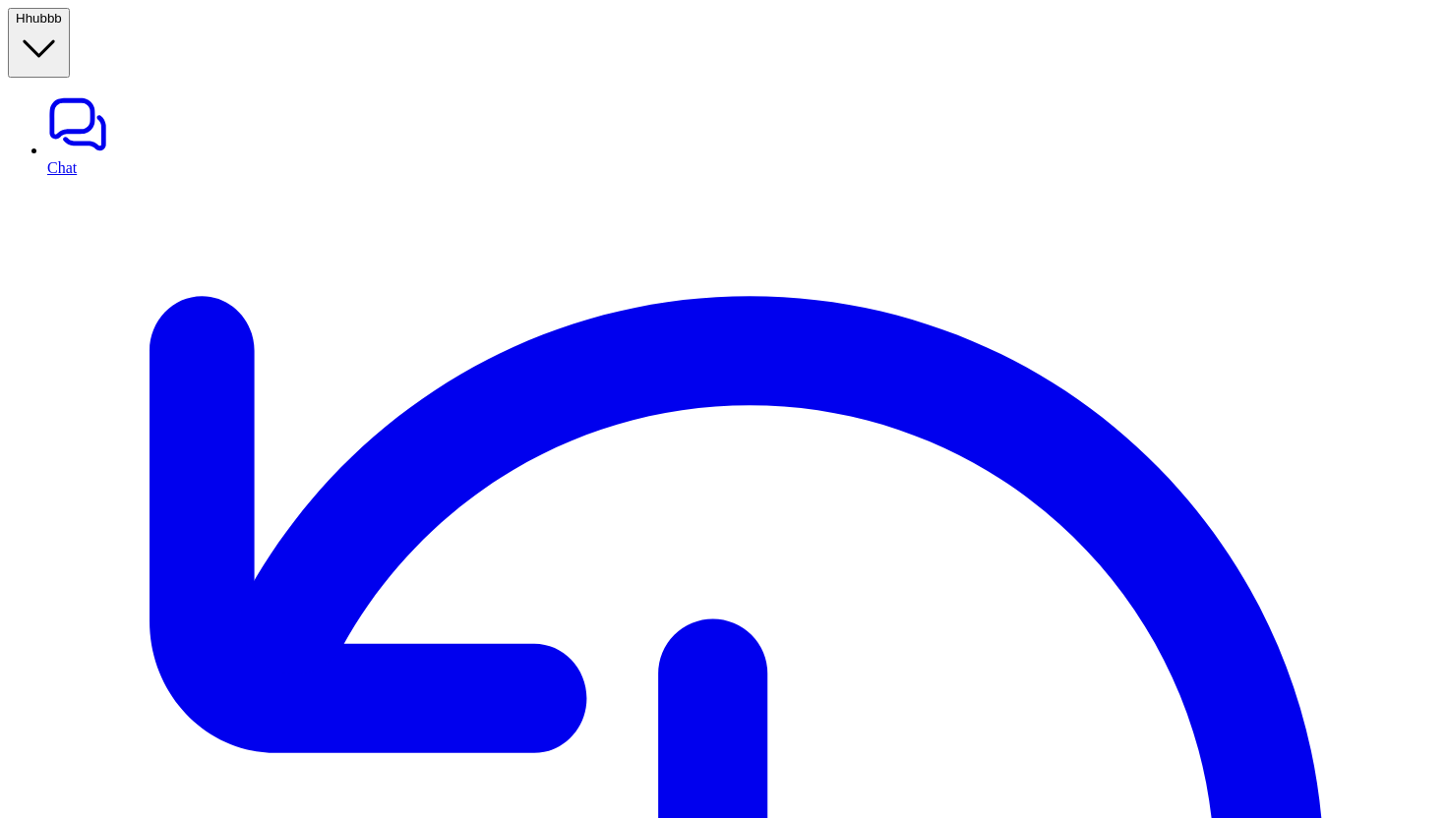
drag, startPoint x: 335, startPoint y: 235, endPoint x: 542, endPoint y: 363, distance: 242.9
drag, startPoint x: 548, startPoint y: 373, endPoint x: 327, endPoint y: 235, distance: 260.6
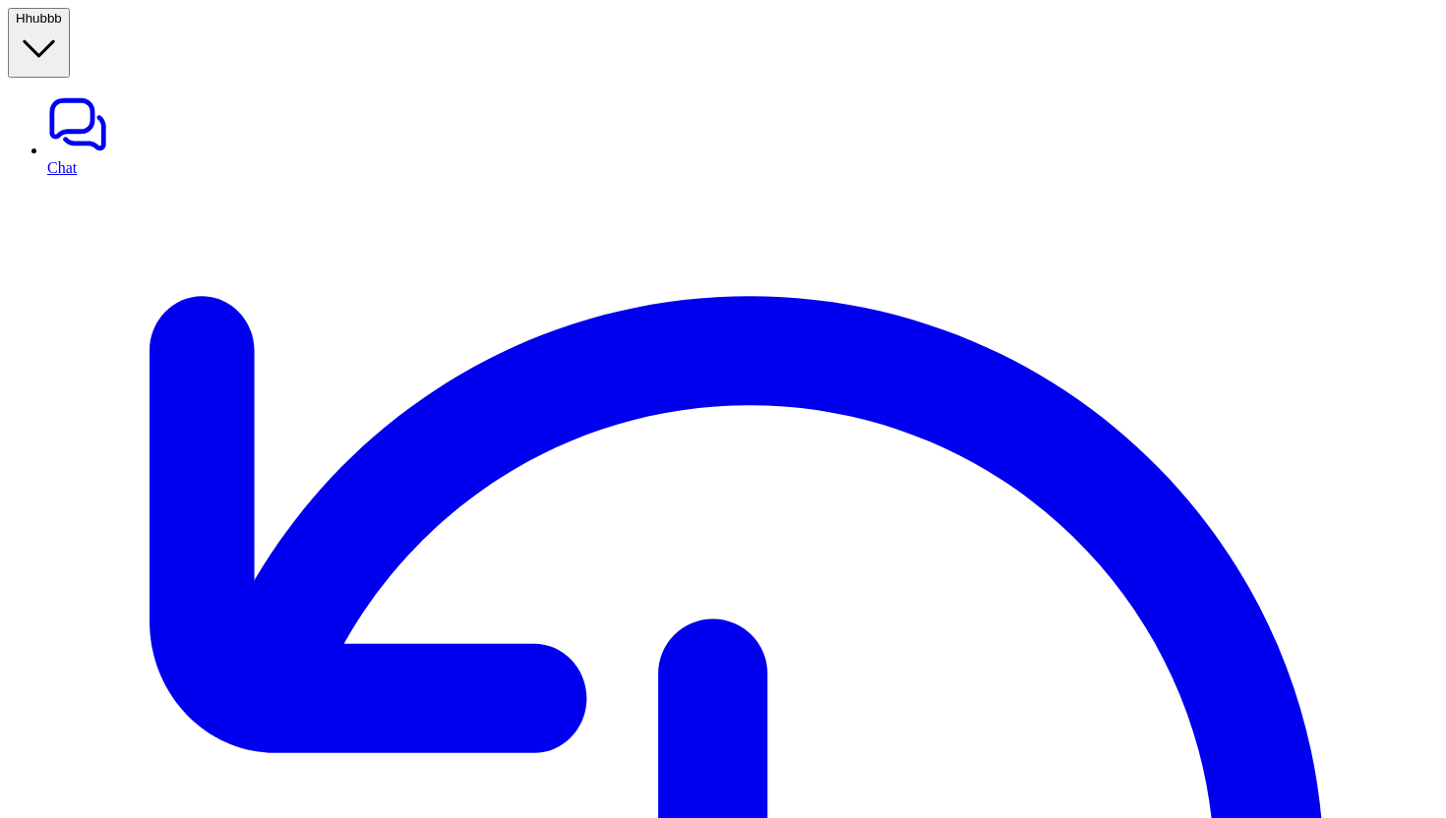
drag, startPoint x: 330, startPoint y: 235, endPoint x: 521, endPoint y: 495, distance: 322.2
drag, startPoint x: 339, startPoint y: 229, endPoint x: 571, endPoint y: 375, distance: 274.0
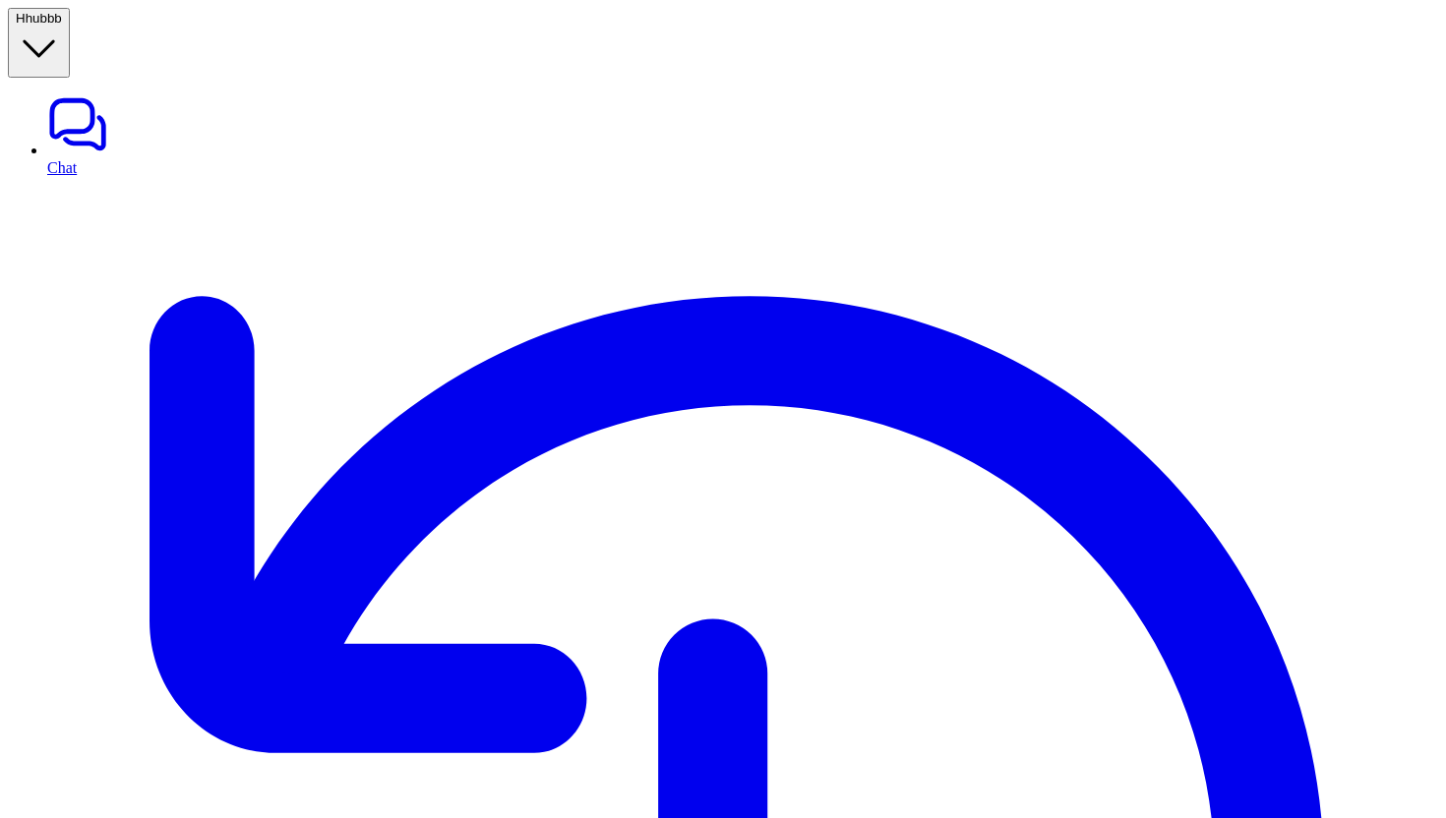
drag, startPoint x: 334, startPoint y: 227, endPoint x: 537, endPoint y: 389, distance: 259.0
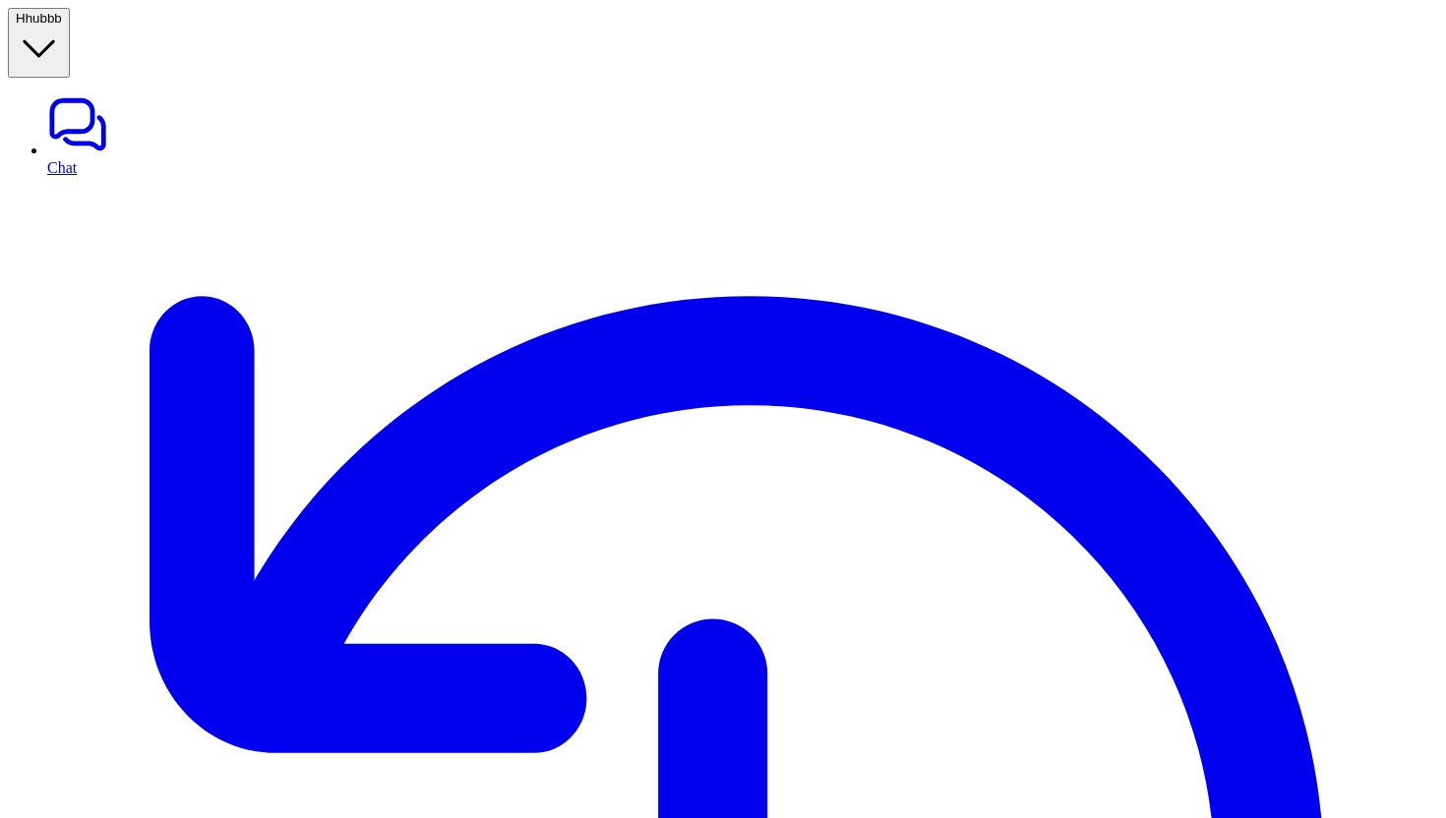
drag, startPoint x: 336, startPoint y: 226, endPoint x: 611, endPoint y: 527, distance: 407.3
drag, startPoint x: 333, startPoint y: 226, endPoint x: 544, endPoint y: 395, distance: 270.0
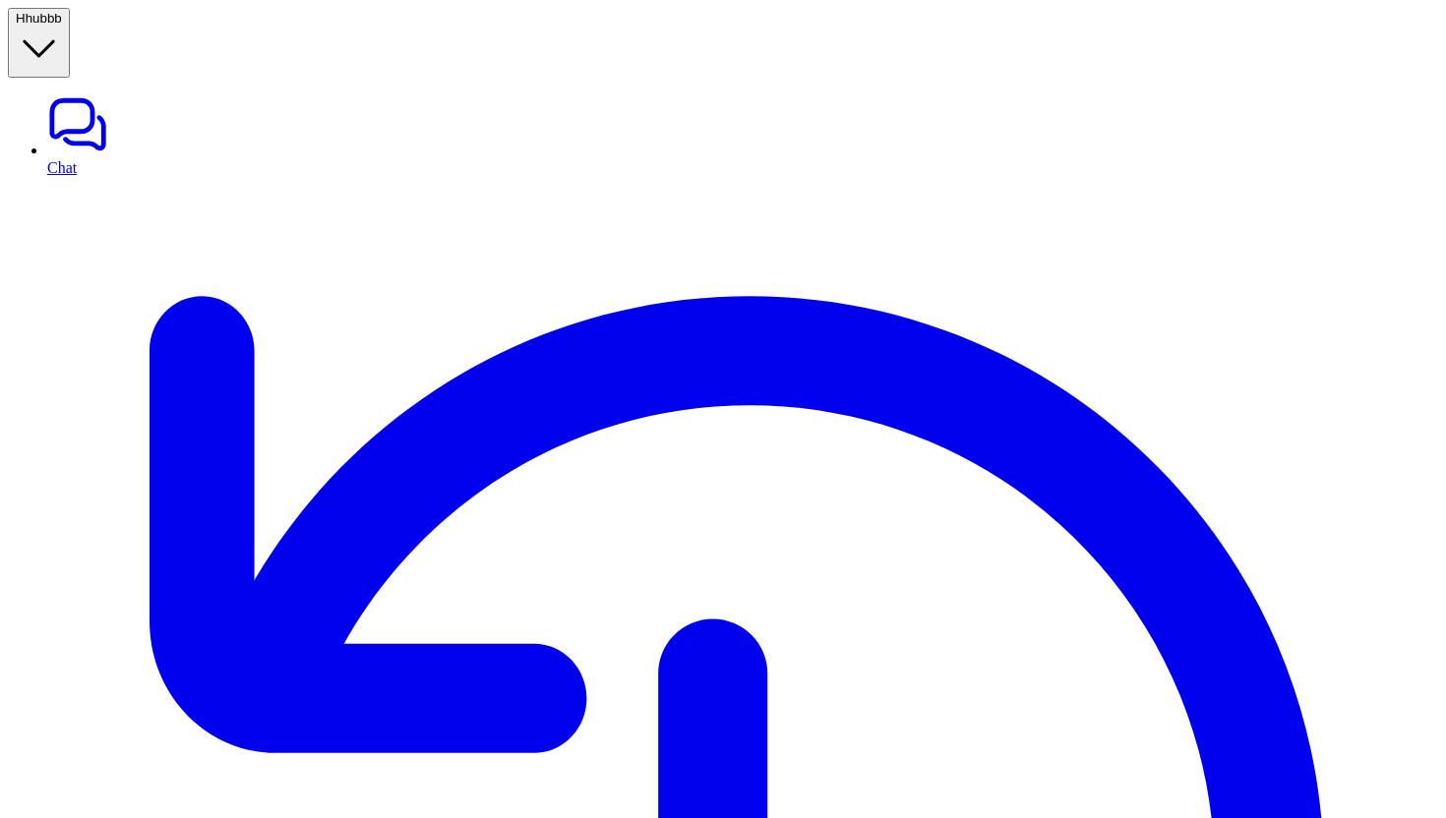
drag, startPoint x: 333, startPoint y: 221, endPoint x: 545, endPoint y: 395, distance: 273.9
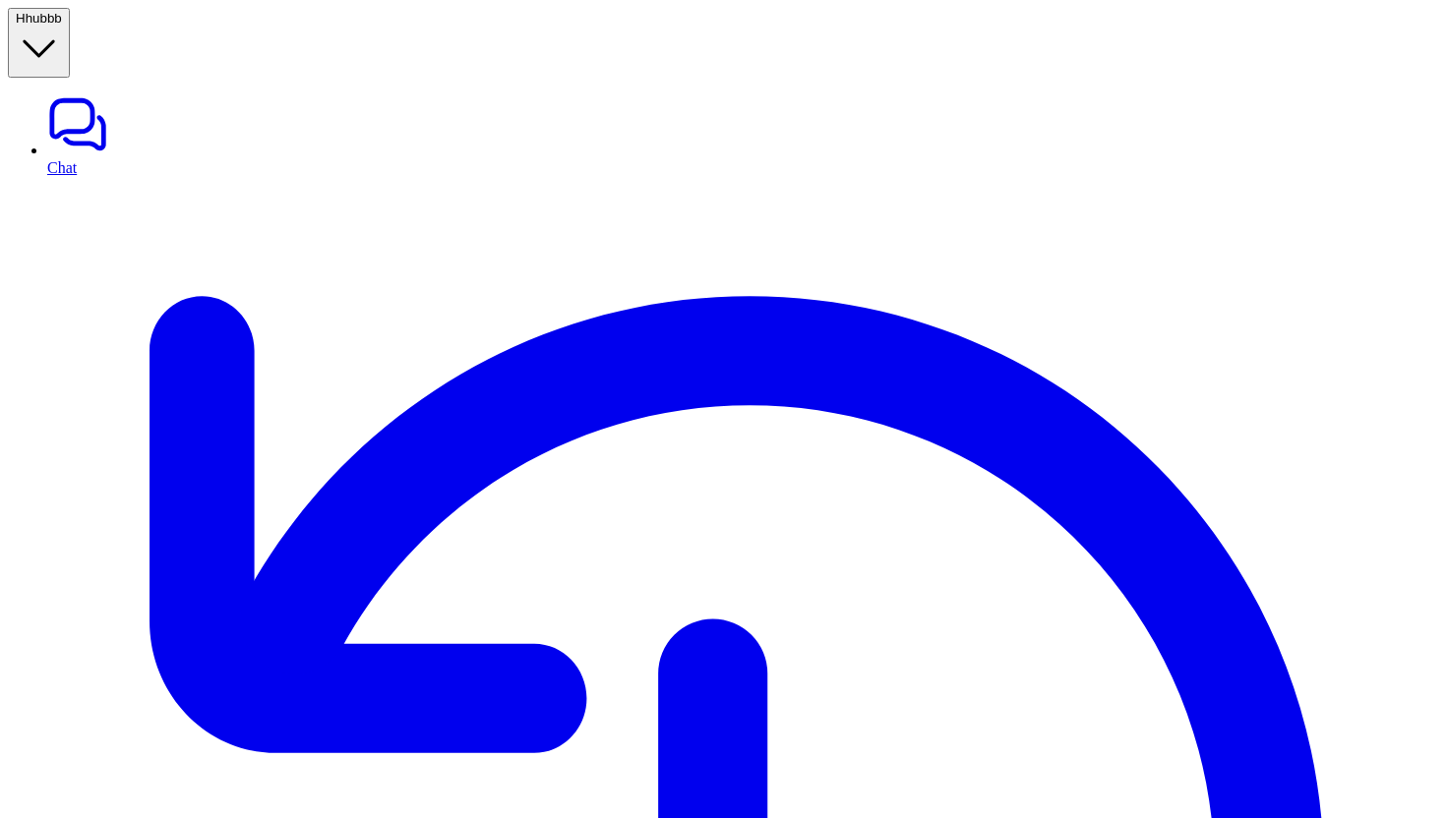
drag, startPoint x: 593, startPoint y: 530, endPoint x: 420, endPoint y: 337, distance: 259.1
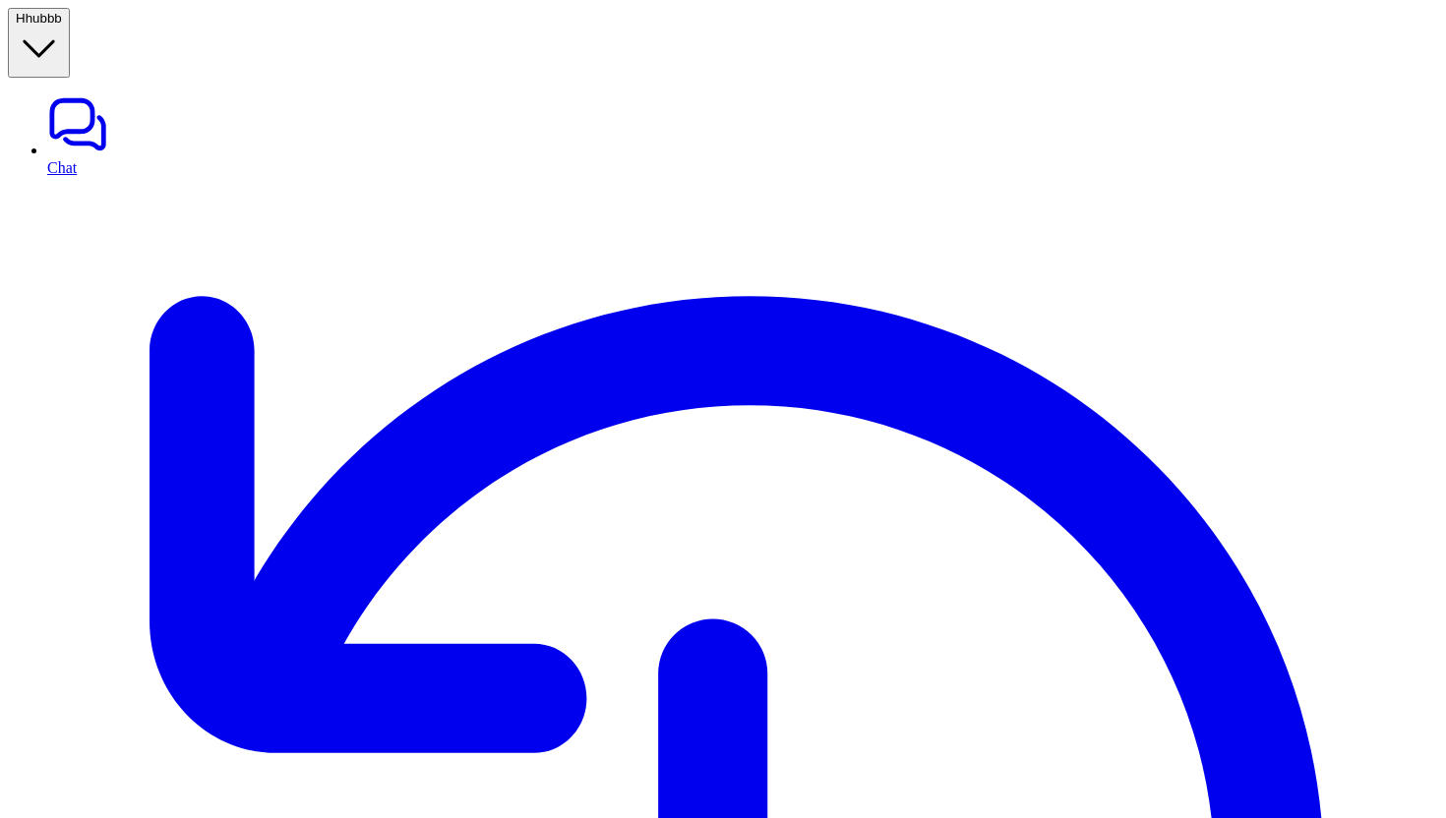
drag, startPoint x: 338, startPoint y: 224, endPoint x: 522, endPoint y: 568, distance: 389.4
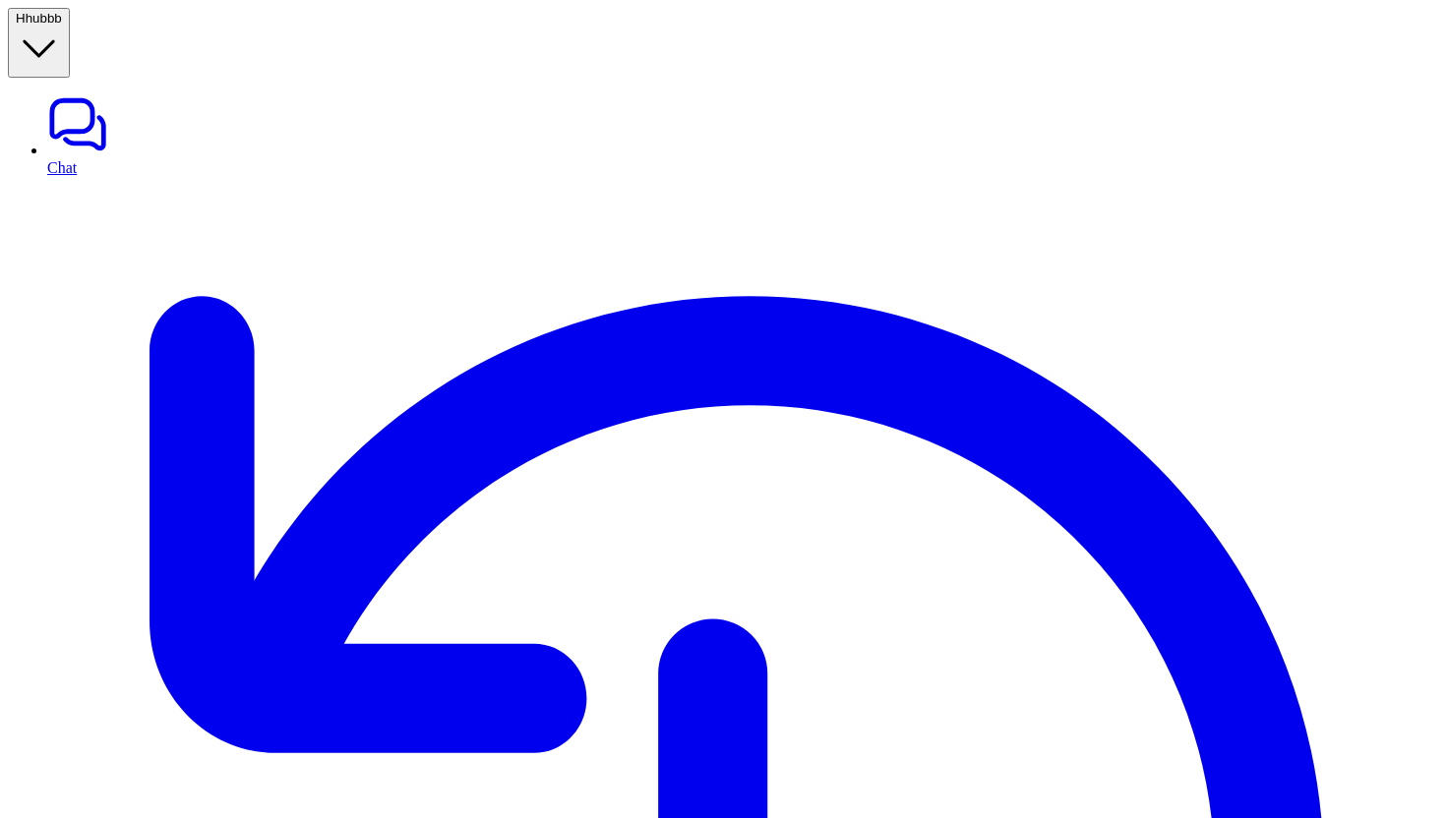
scroll to position [0, 0]
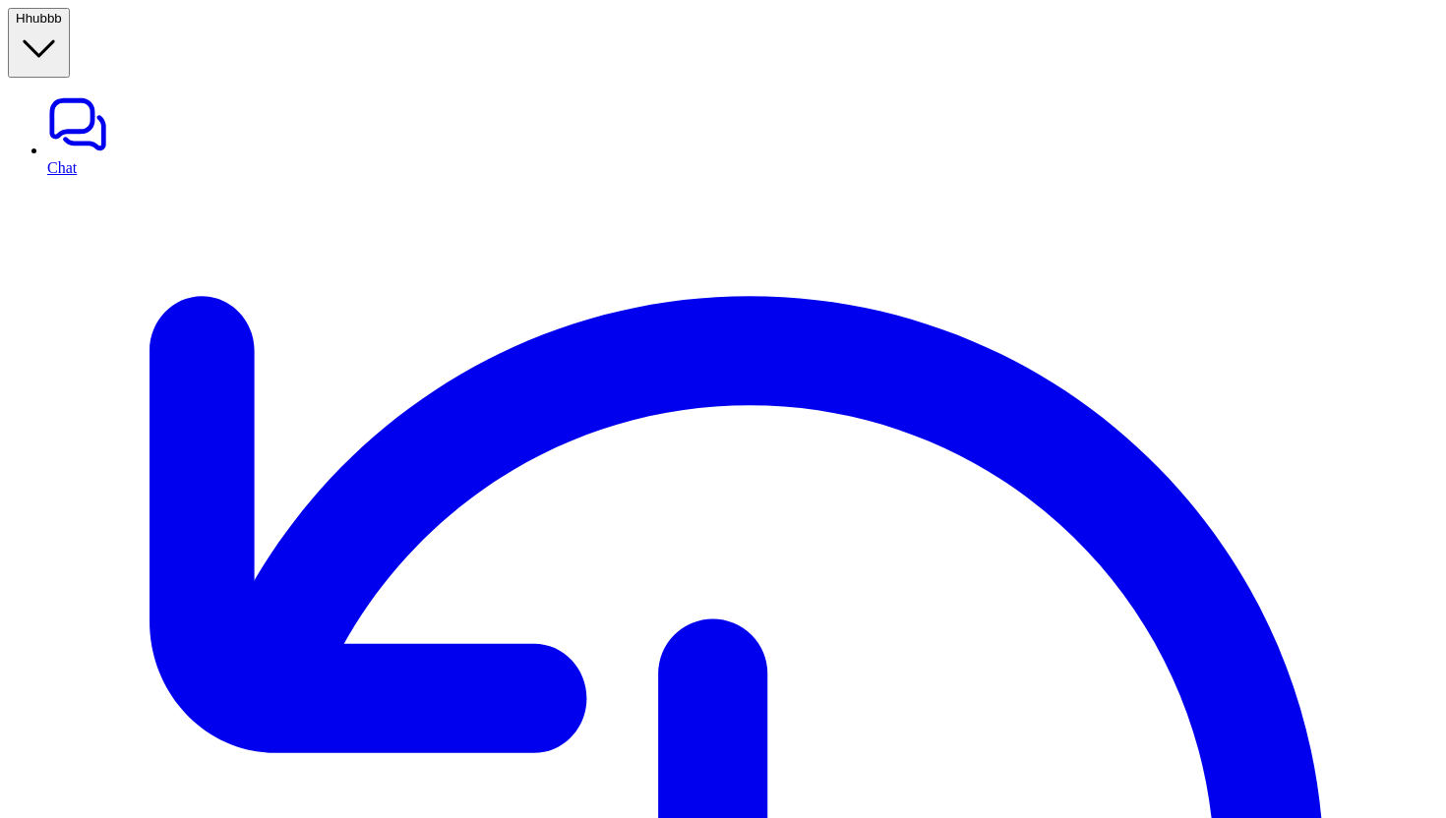
drag, startPoint x: 628, startPoint y: 534, endPoint x: 589, endPoint y: 490, distance: 58.6
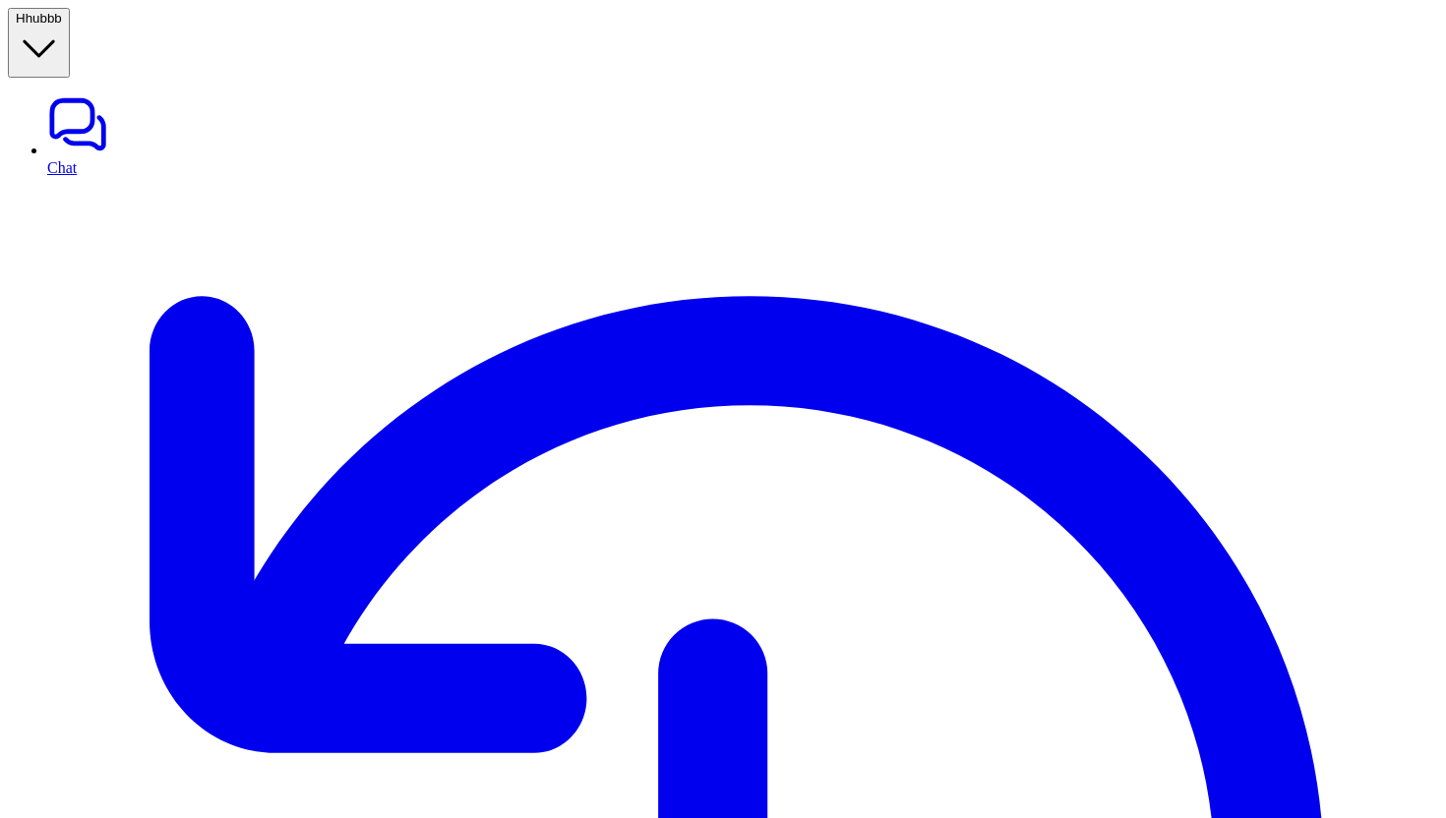
drag, startPoint x: 335, startPoint y: 222, endPoint x: 576, endPoint y: 380, distance: 287.8
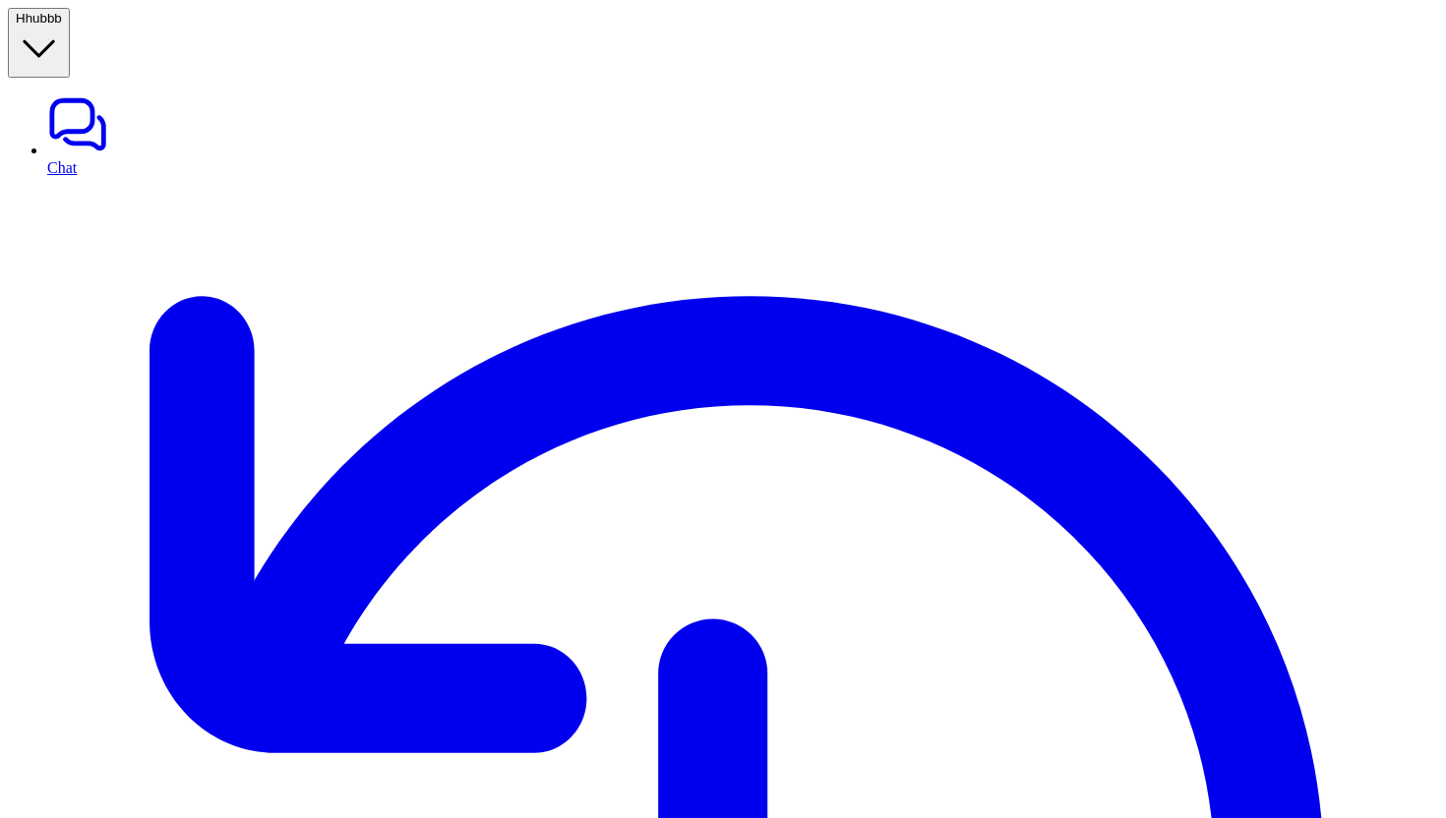
drag, startPoint x: 340, startPoint y: 228, endPoint x: 555, endPoint y: 393, distance: 270.7
drag, startPoint x: 540, startPoint y: 382, endPoint x: 337, endPoint y: 238, distance: 248.3
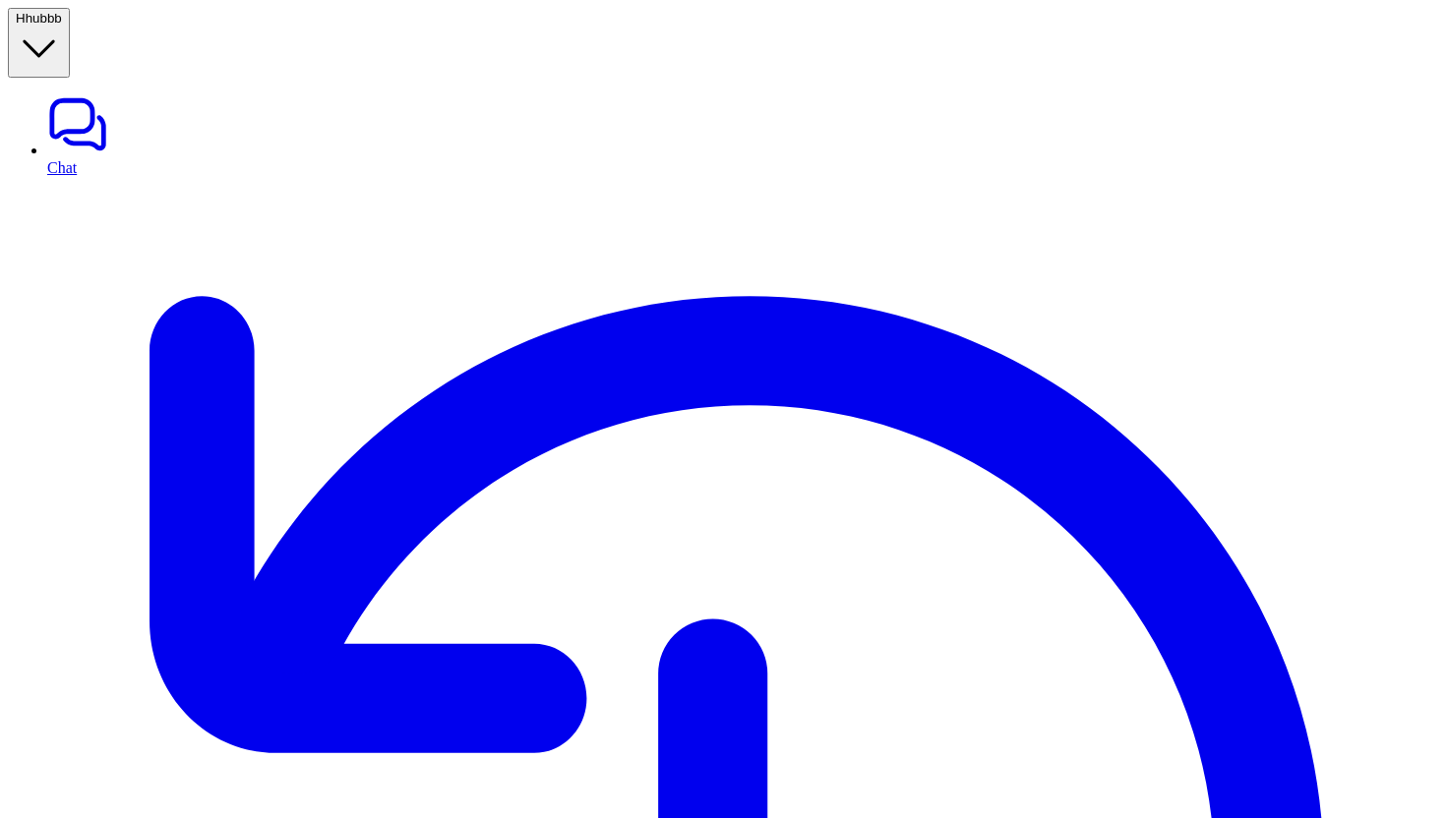
drag, startPoint x: 337, startPoint y: 238, endPoint x: 543, endPoint y: 386, distance: 253.0
drag, startPoint x: 543, startPoint y: 386, endPoint x: 339, endPoint y: 237, distance: 252.0
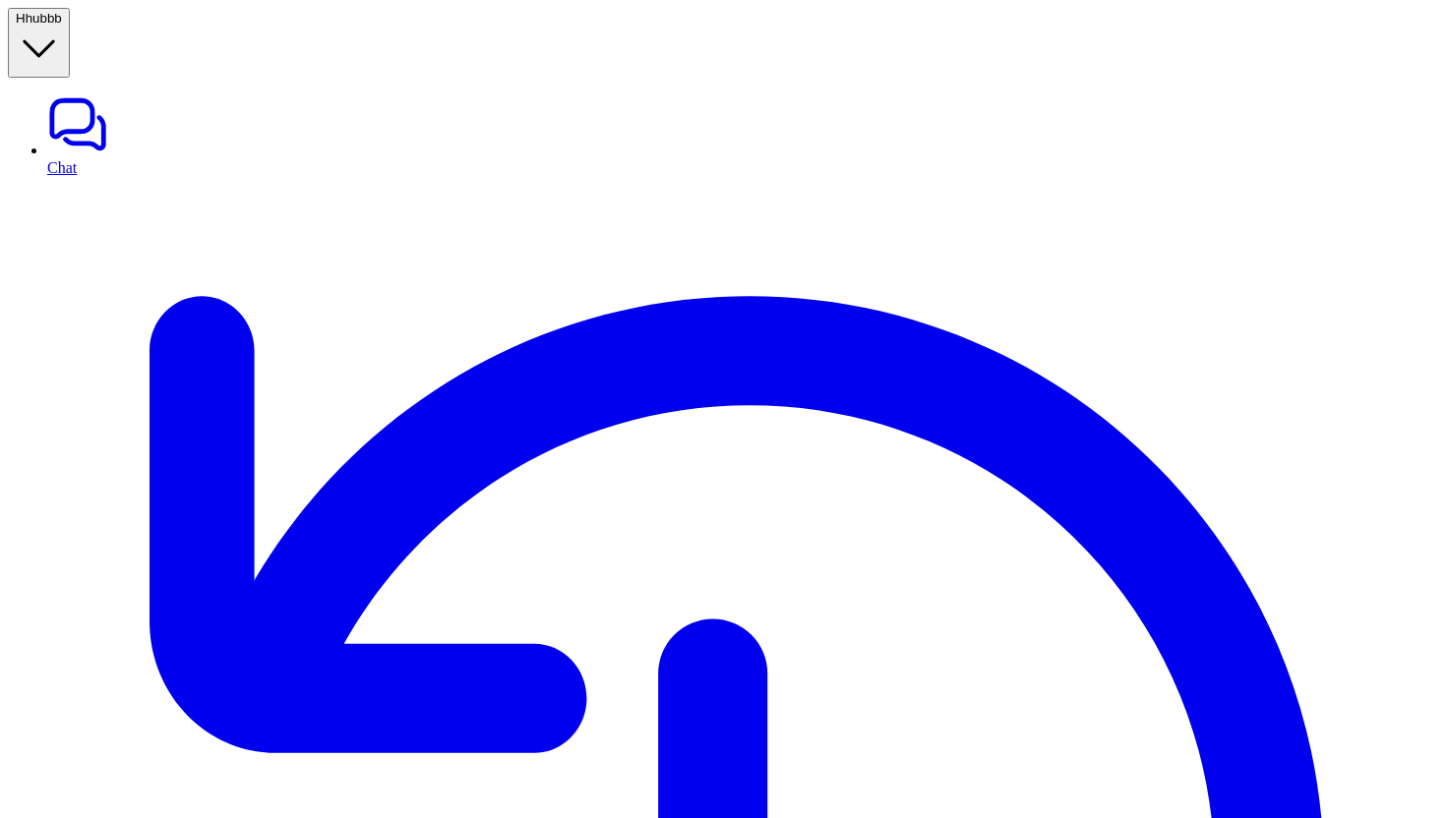
drag, startPoint x: 339, startPoint y: 237, endPoint x: 537, endPoint y: 371, distance: 238.7
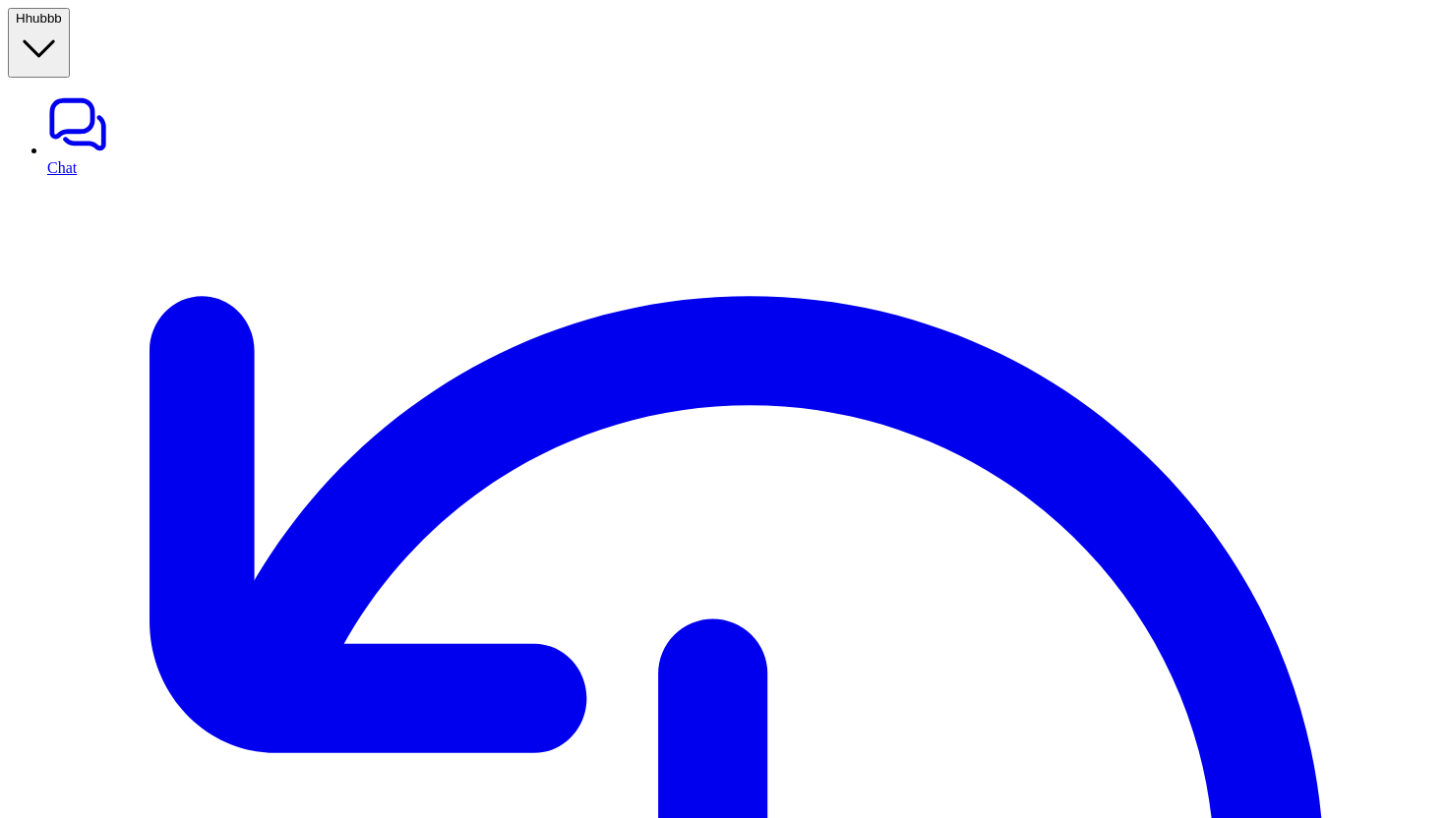
drag, startPoint x: 537, startPoint y: 371, endPoint x: 334, endPoint y: 233, distance: 245.0
drag, startPoint x: 335, startPoint y: 233, endPoint x: 548, endPoint y: 390, distance: 264.4
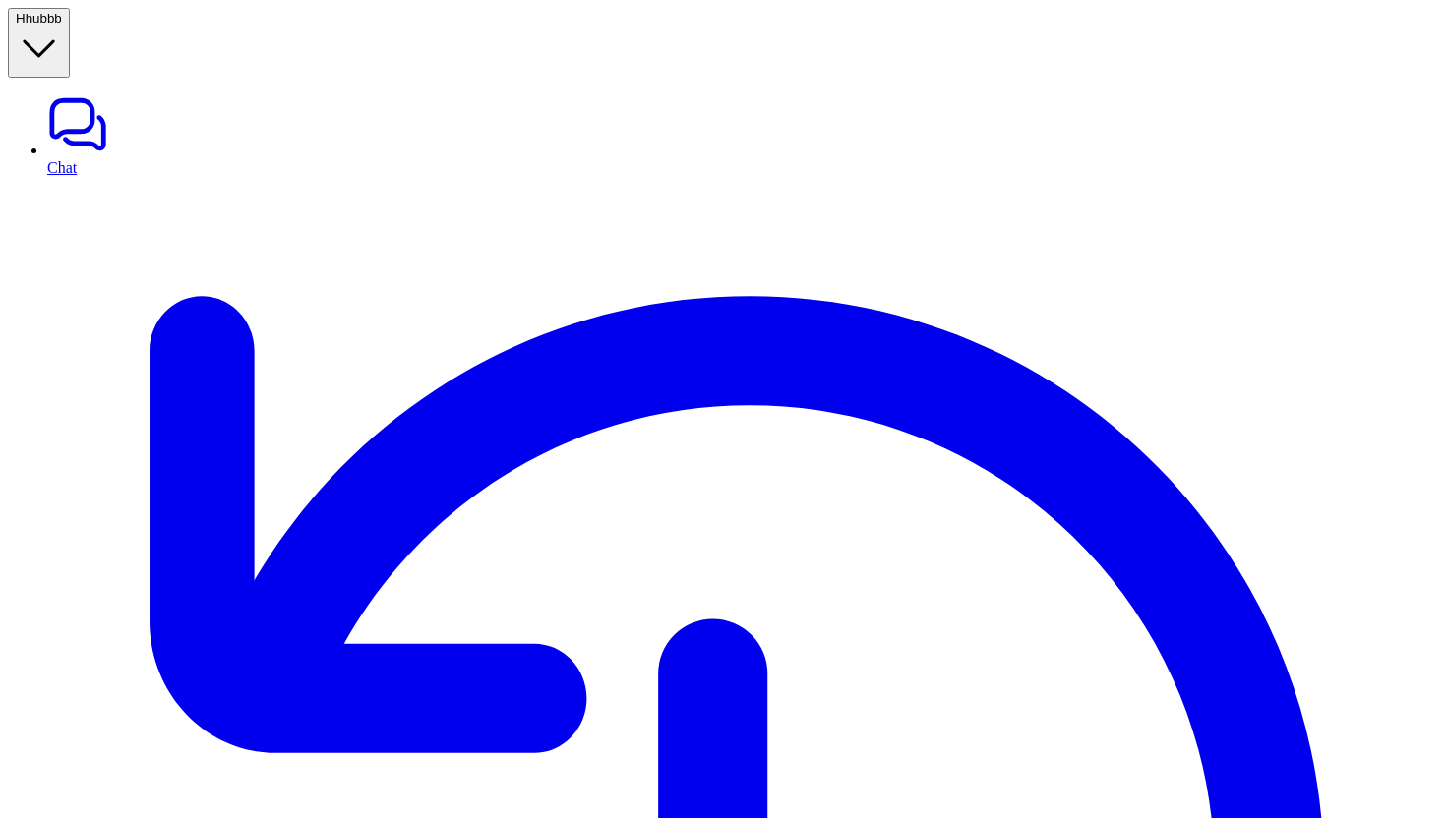
scroll to position [99, 0]
drag, startPoint x: 397, startPoint y: 344, endPoint x: 694, endPoint y: 510, distance: 340.4
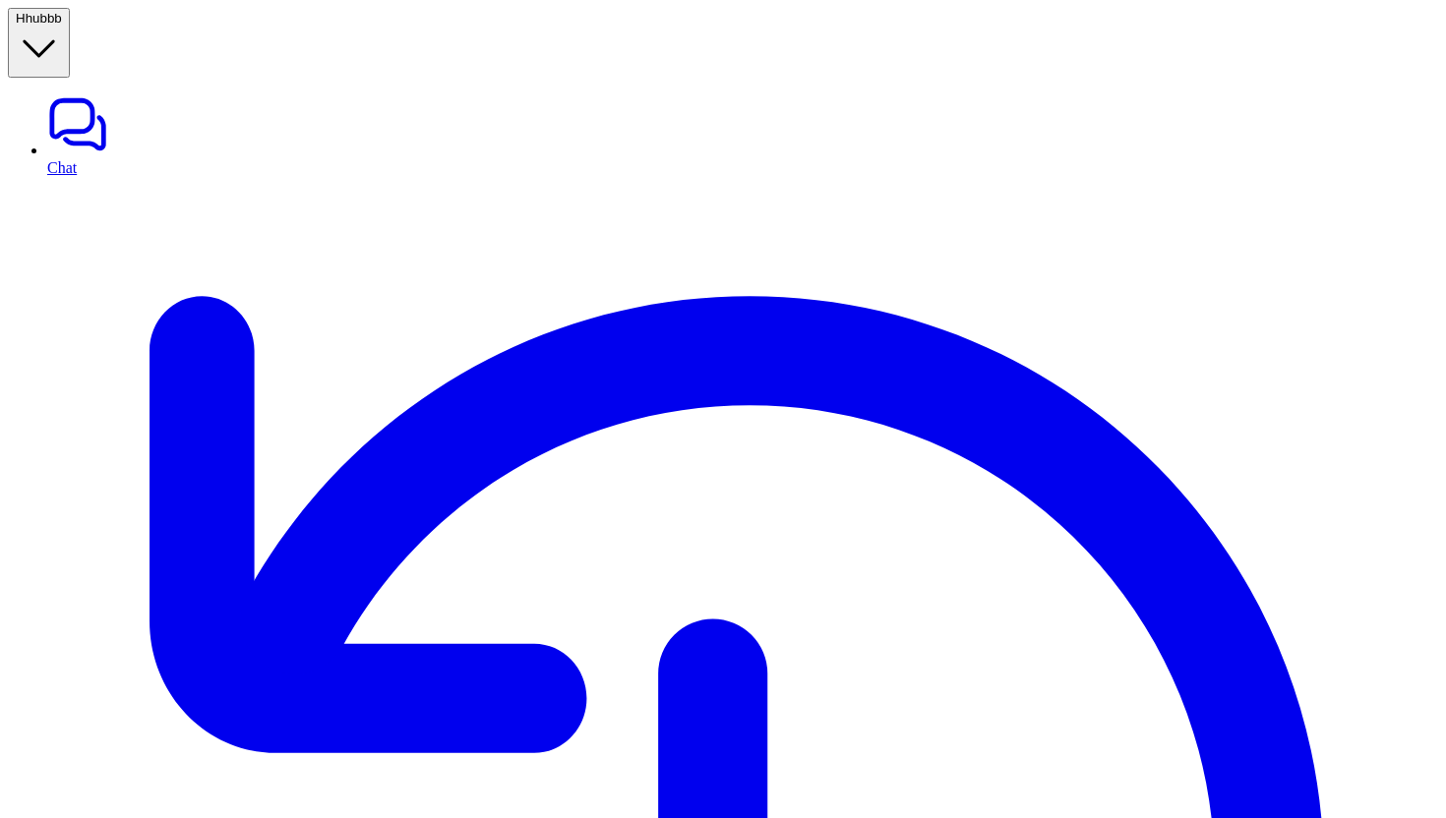
scroll to position [0, 0]
drag, startPoint x: 337, startPoint y: 227, endPoint x: 546, endPoint y: 388, distance: 263.0
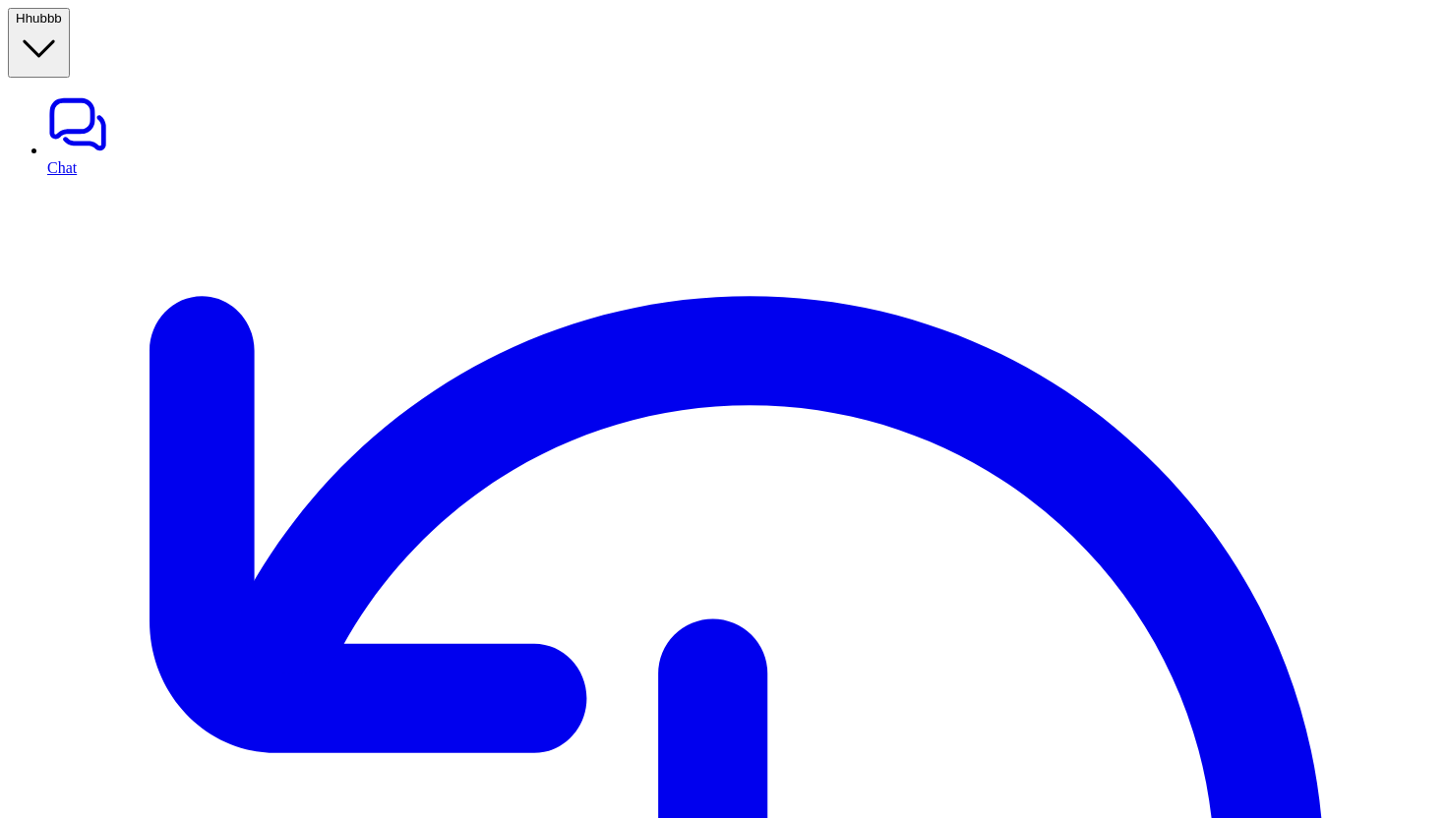
drag, startPoint x: 338, startPoint y: 232, endPoint x: 551, endPoint y: 383, distance: 260.4
drag, startPoint x: 551, startPoint y: 383, endPoint x: 334, endPoint y: 236, distance: 261.3
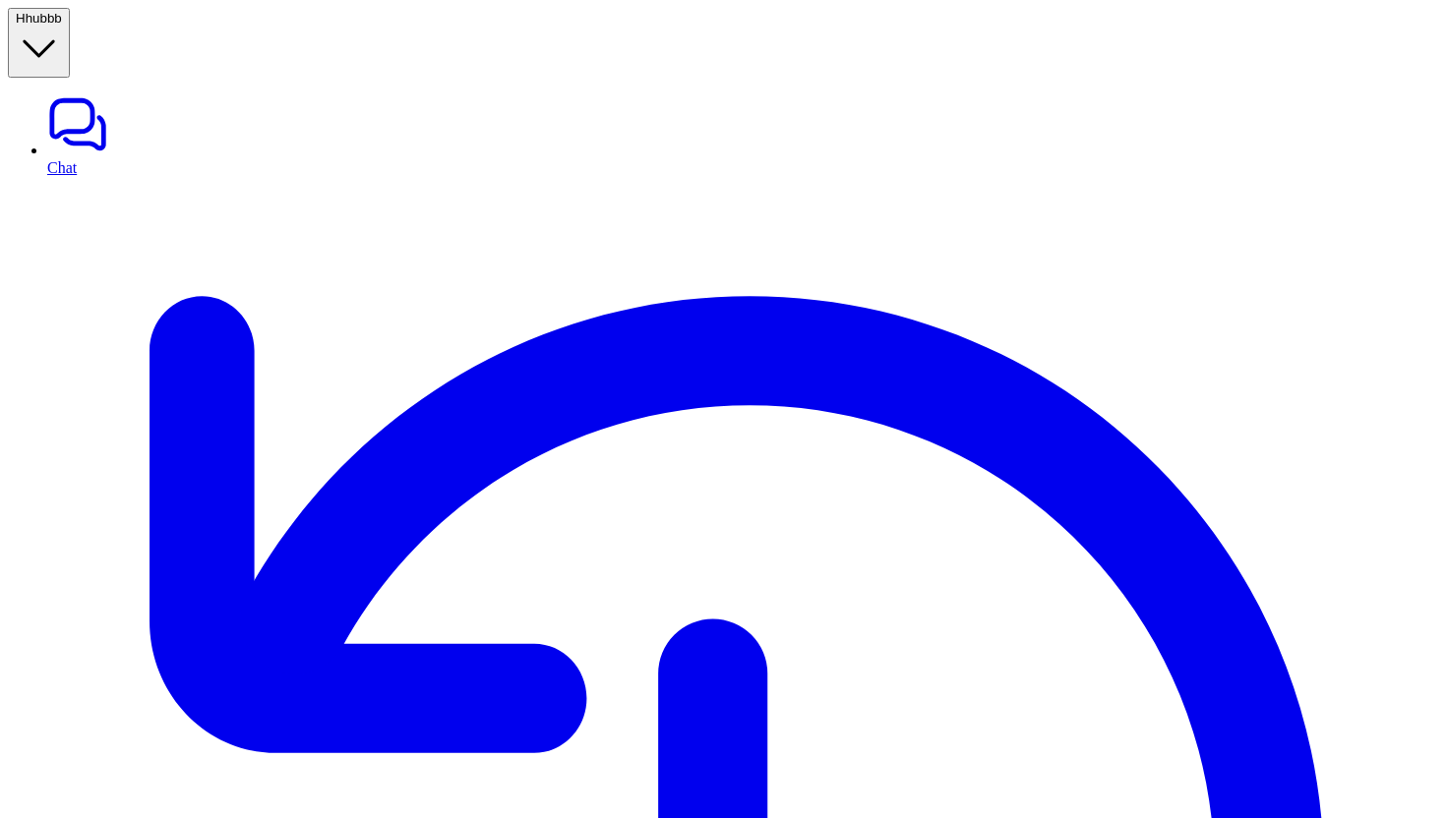
drag, startPoint x: 334, startPoint y: 236, endPoint x: 563, endPoint y: 406, distance: 284.6
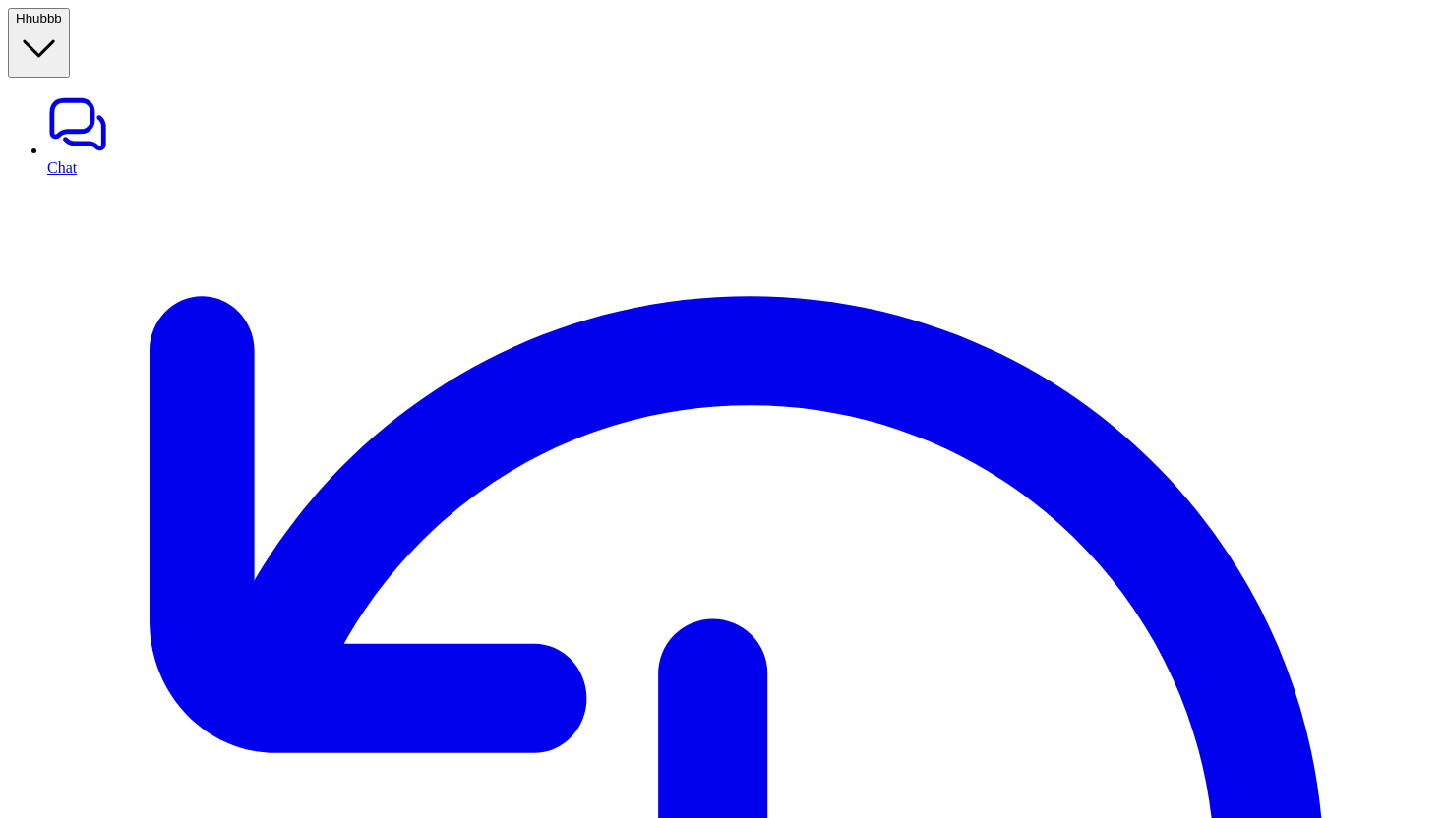
drag, startPoint x: 549, startPoint y: 380, endPoint x: 329, endPoint y: 238, distance: 261.9
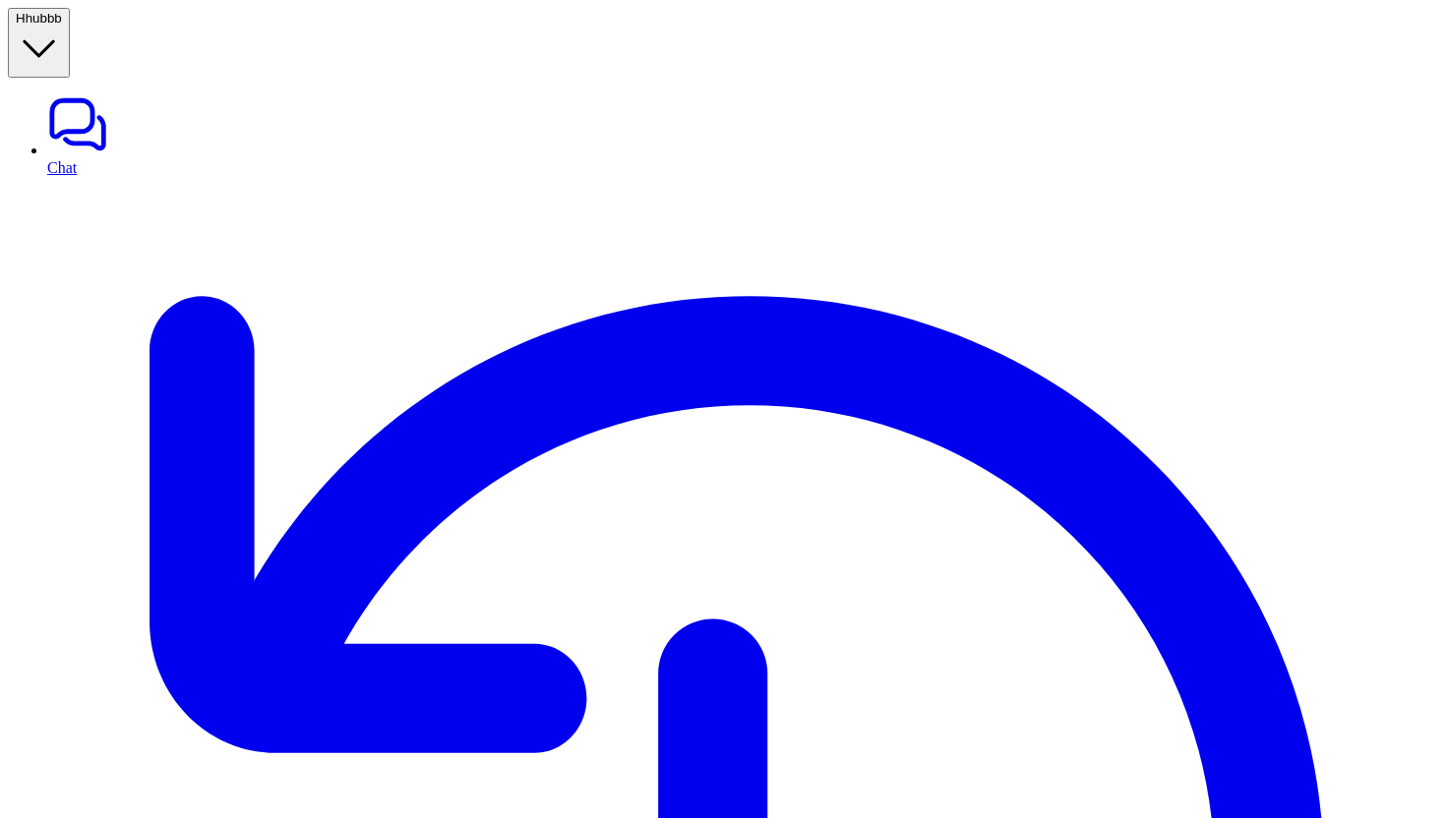
drag, startPoint x: 335, startPoint y: 225, endPoint x: 556, endPoint y: 391, distance: 276.0
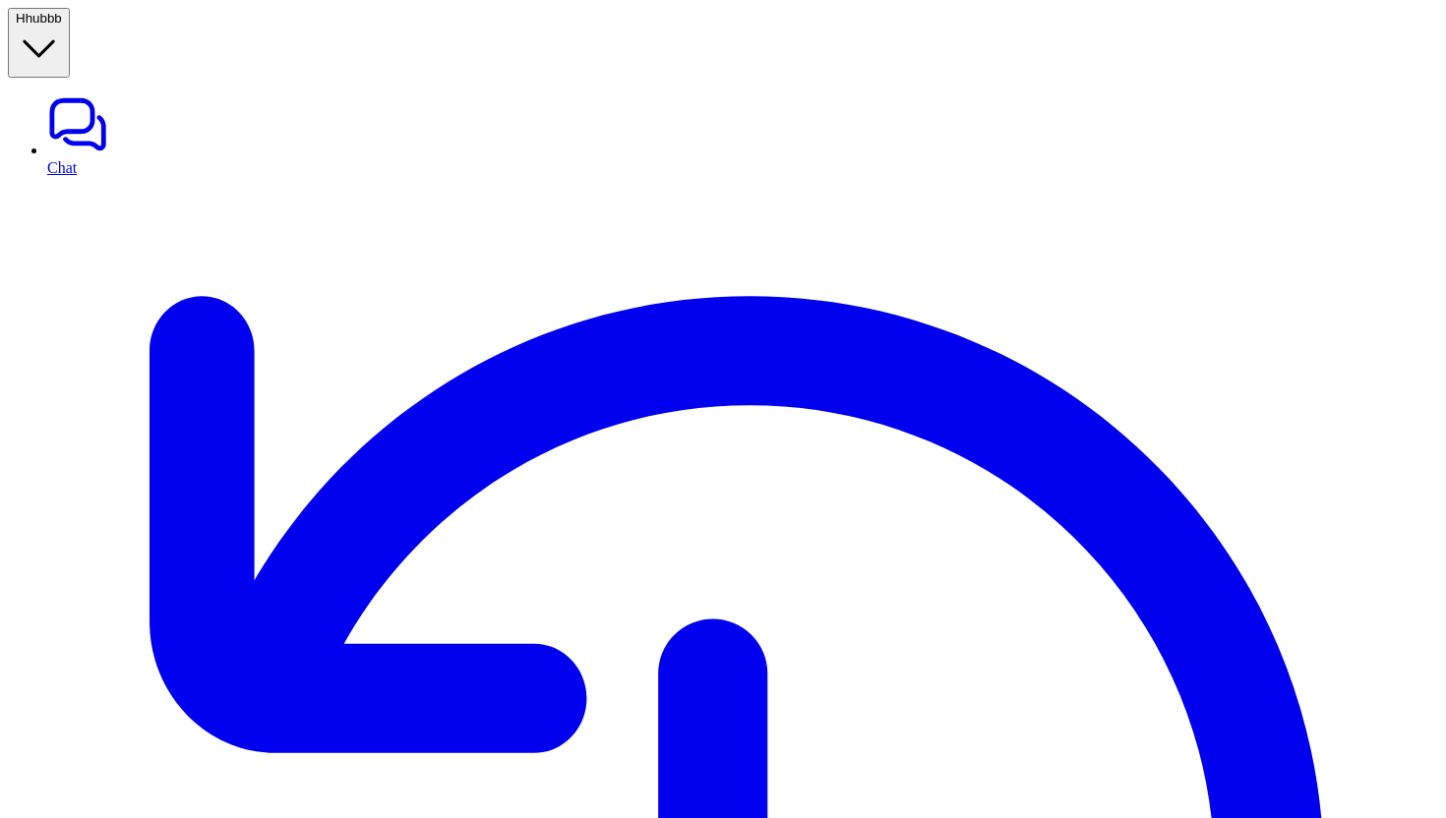
drag, startPoint x: 340, startPoint y: 222, endPoint x: 552, endPoint y: 376, distance: 261.3
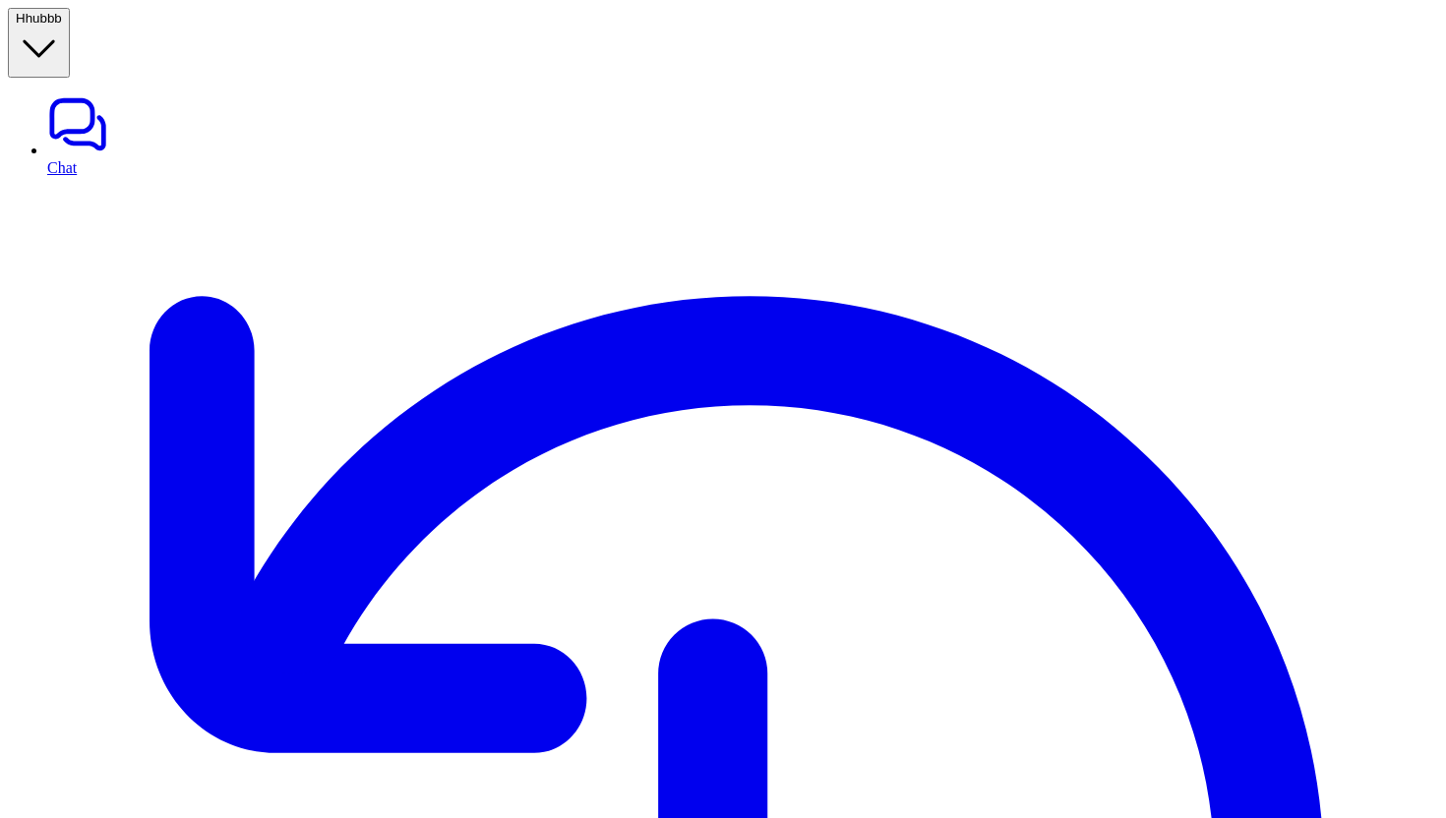
drag, startPoint x: 552, startPoint y: 376, endPoint x: 341, endPoint y: 234, distance: 253.7
drag, startPoint x: 341, startPoint y: 234, endPoint x: 551, endPoint y: 380, distance: 255.1
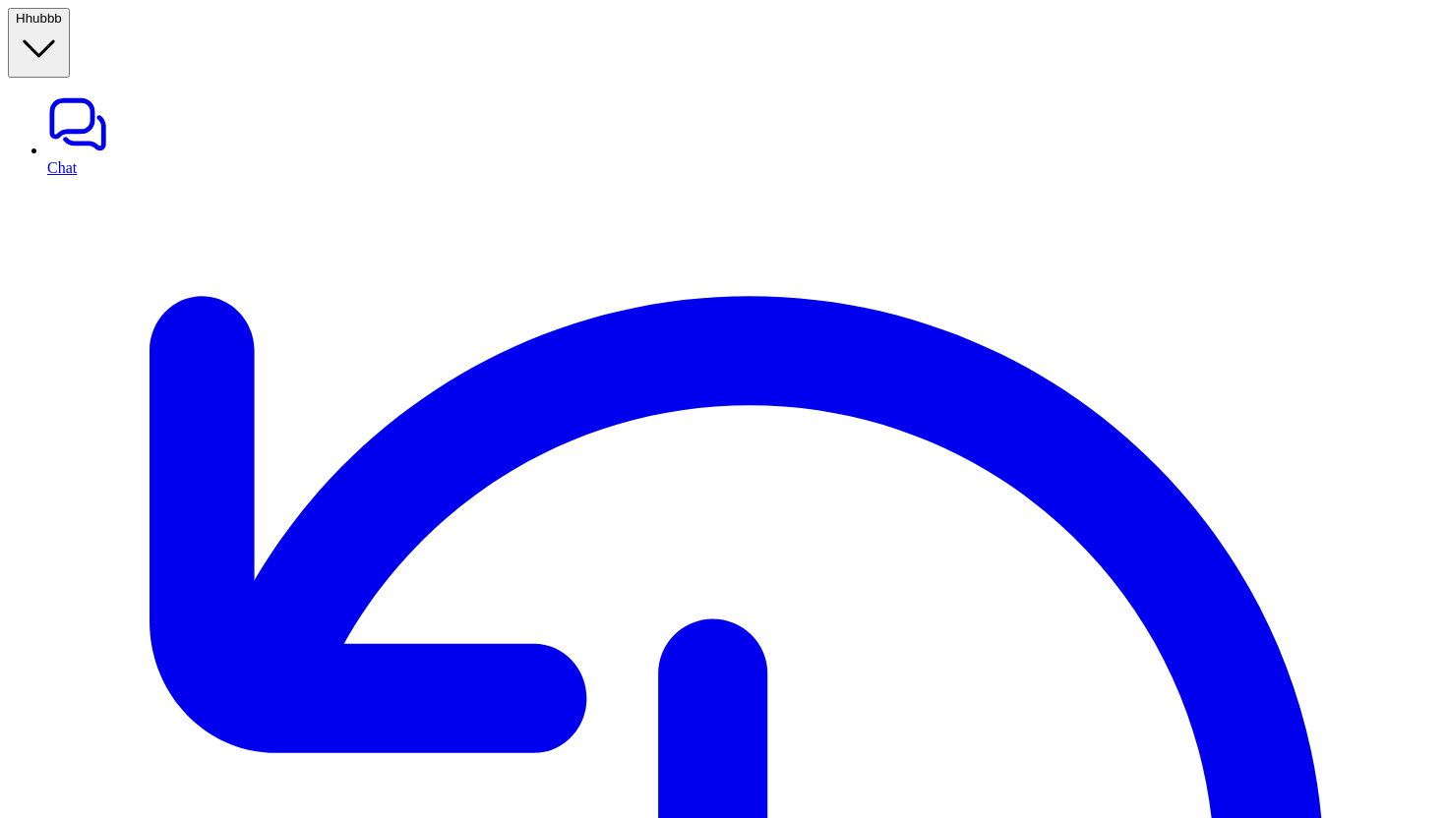
scroll to position [850, 0]
drag, startPoint x: 337, startPoint y: 230, endPoint x: 584, endPoint y: 440, distance: 323.8
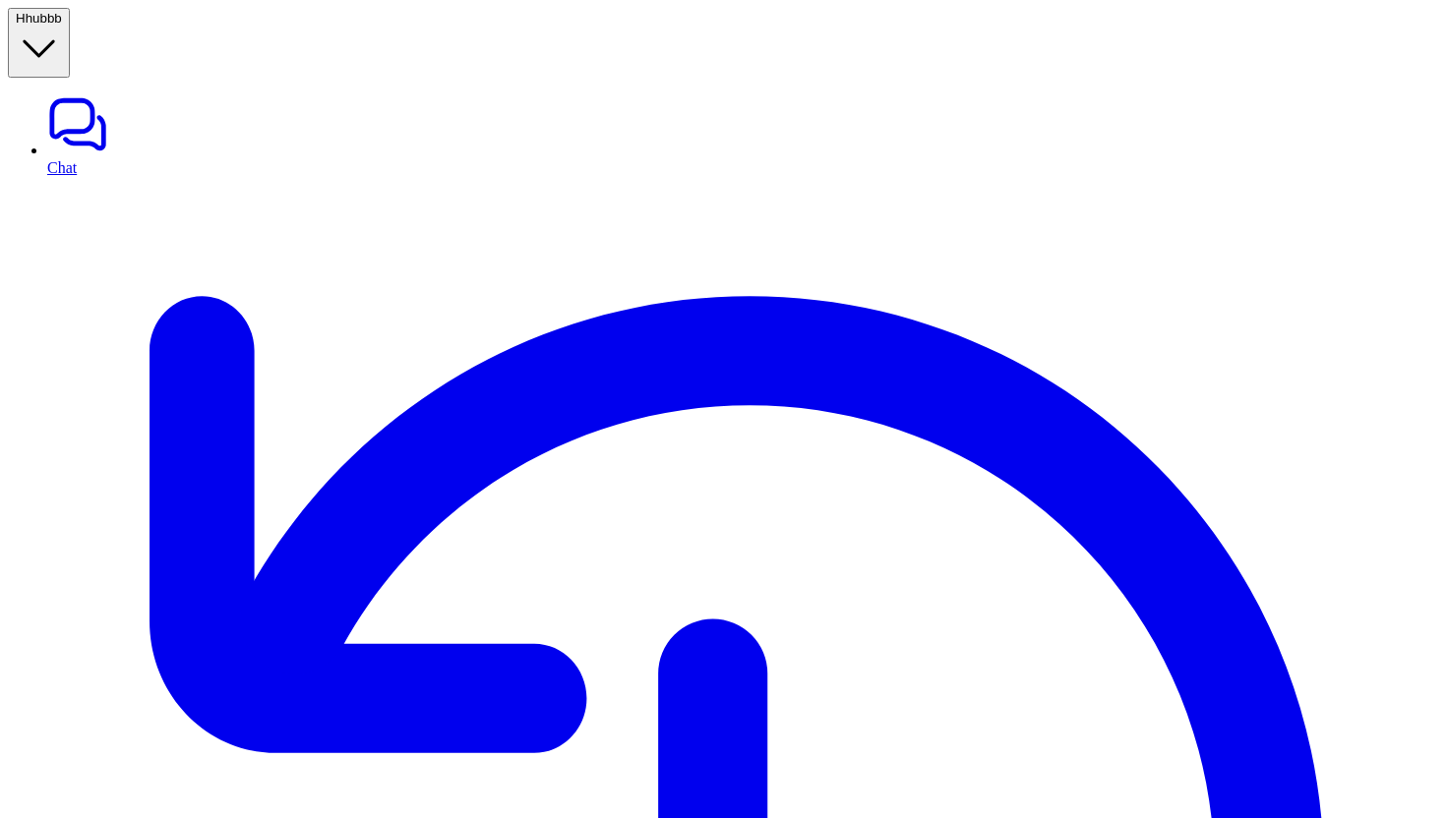
copy div "can you add comment to ticket with id 165773014726 with message hello im here H"
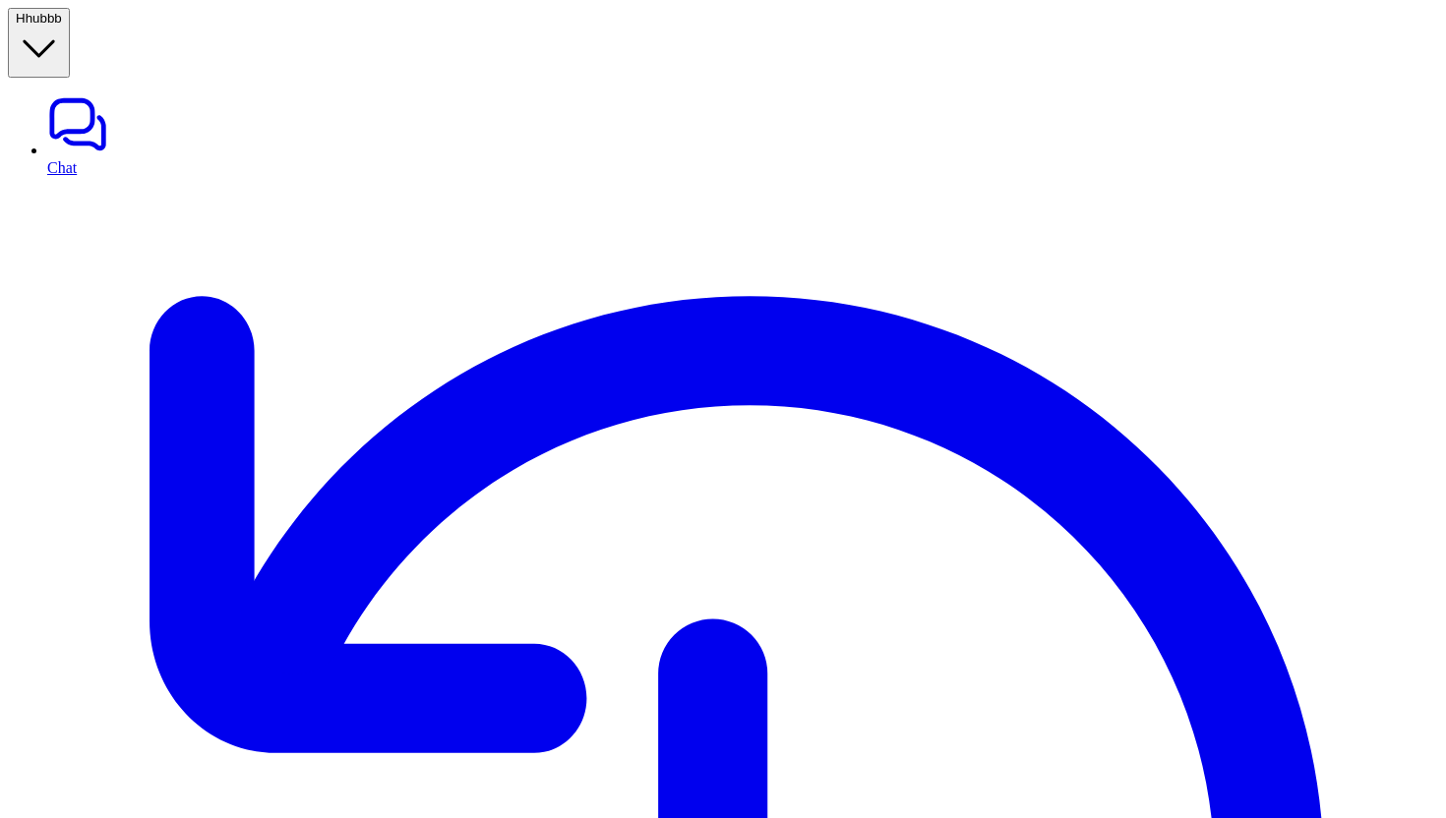
paste div
copy div "**********"
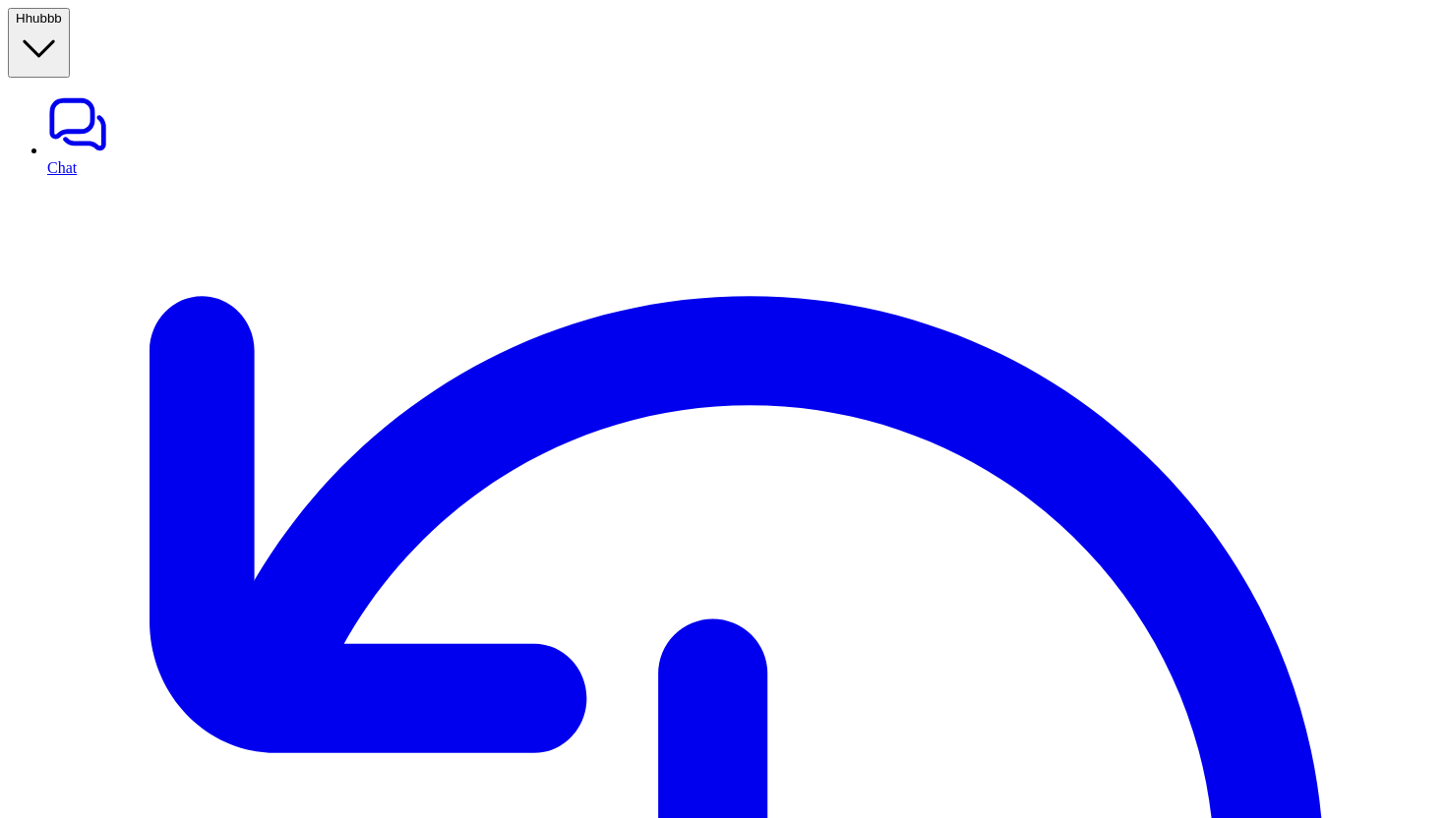
copy div "**********"
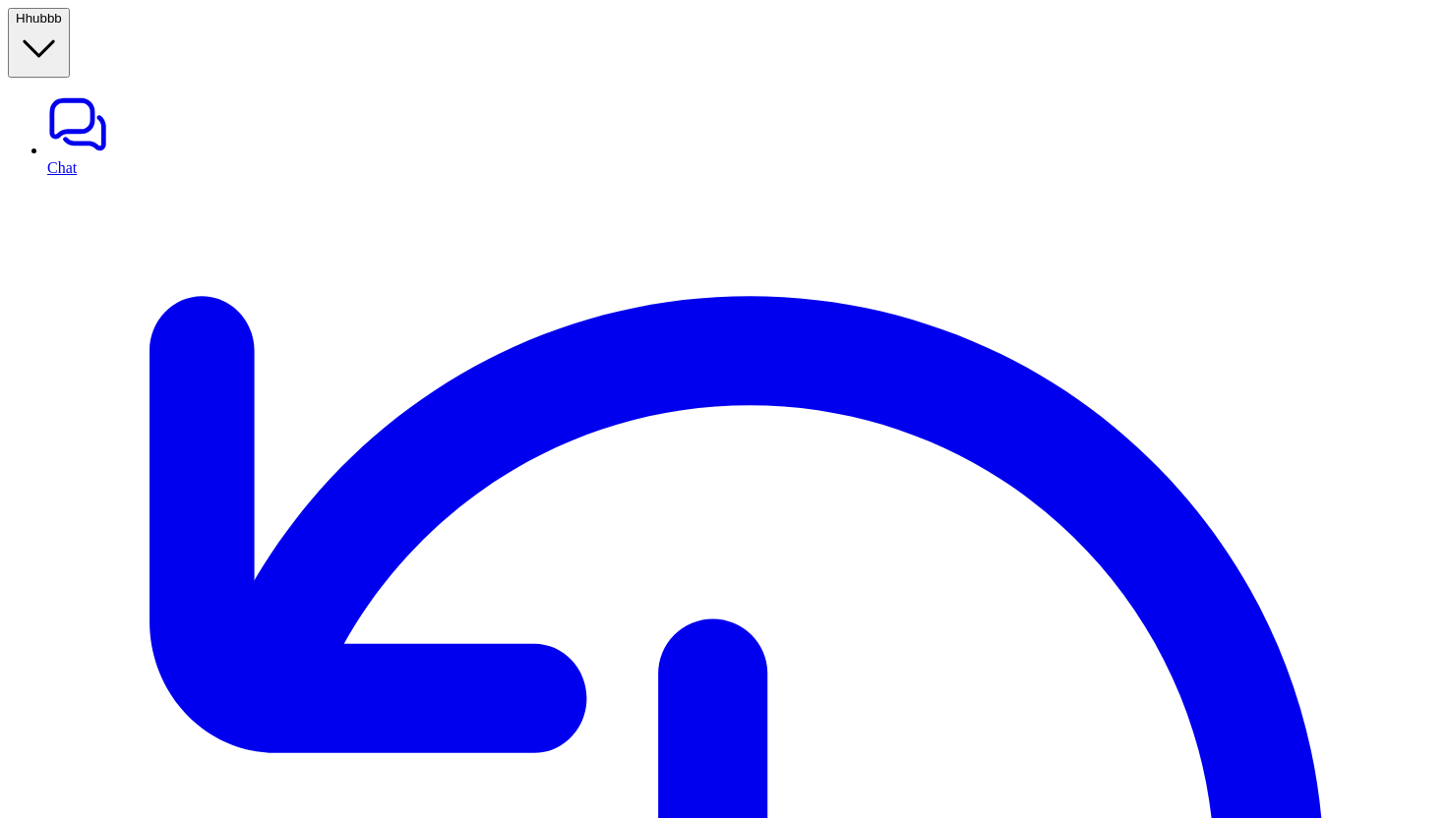
copy div "can you add comment to ticket with id 165773014726 with message hello im here H"
paste div
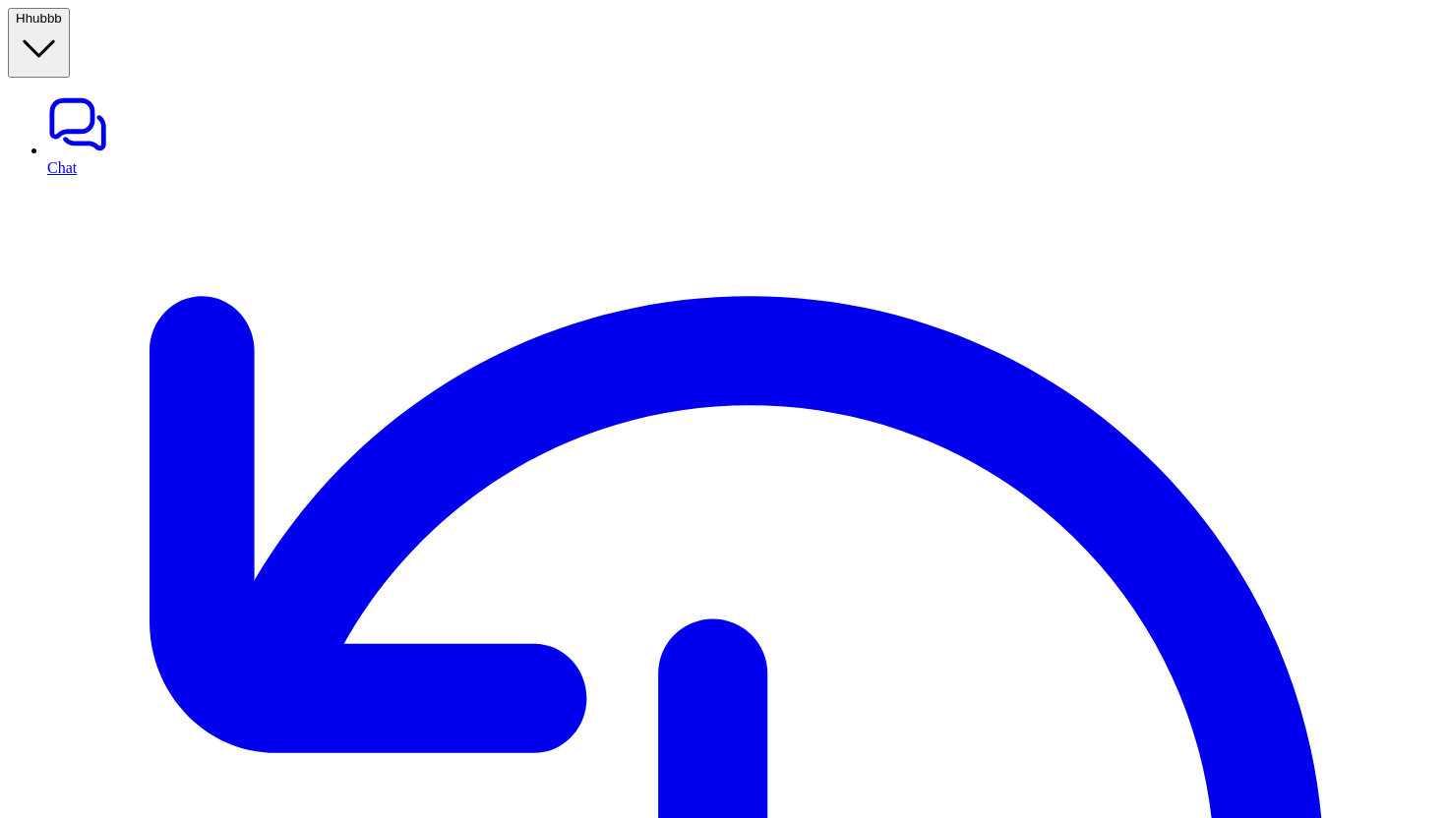
scroll to position [106, 0]
copy div "can you add comment to ticket with id 165773014726 with message hello im here H"
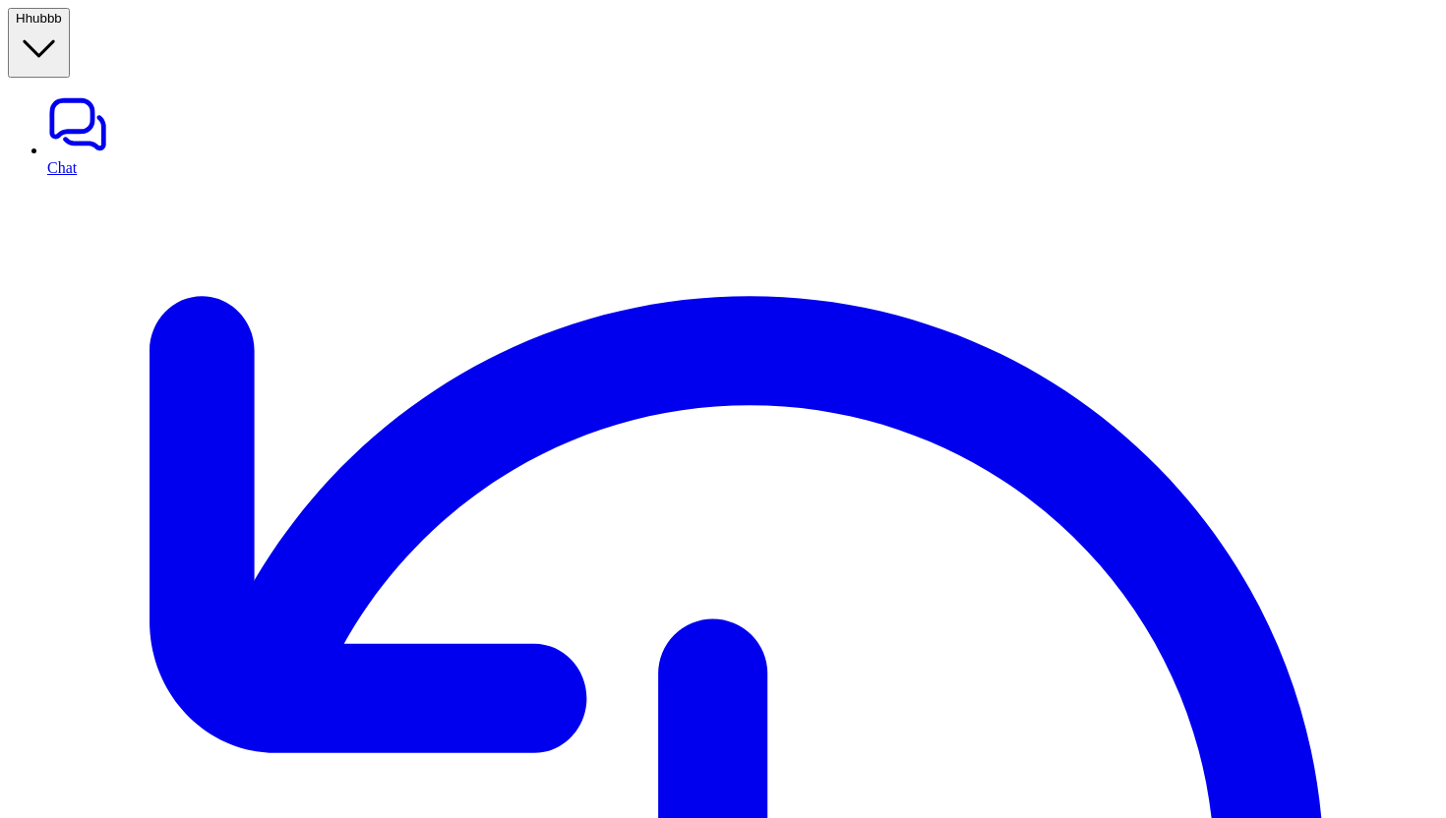
copy div "can you add comment to ticket with id 165773014726 with message hello im here H"
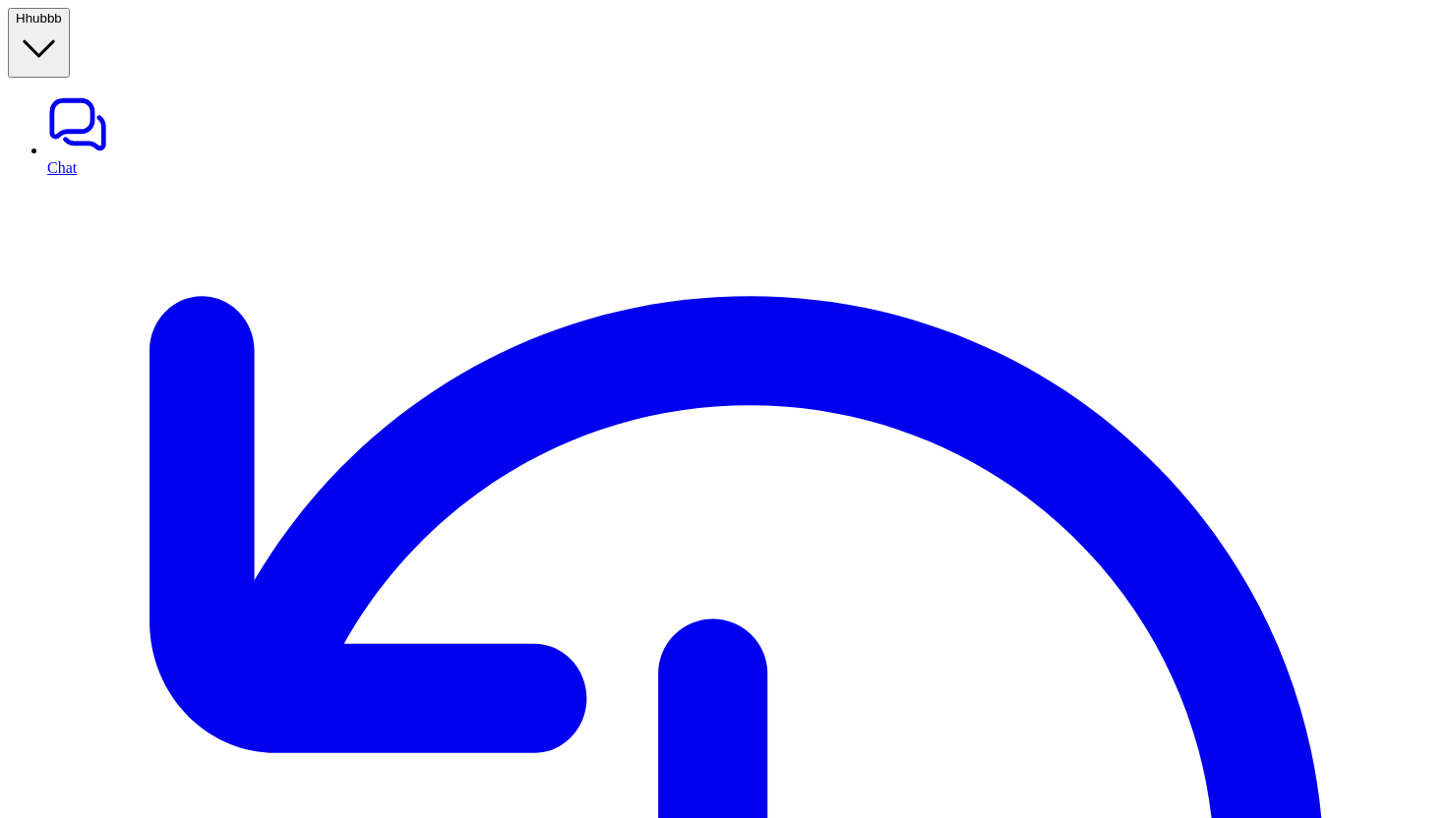
copy div "can you add comment to ticket with id 165773014726 with message hello im here H"
paste div
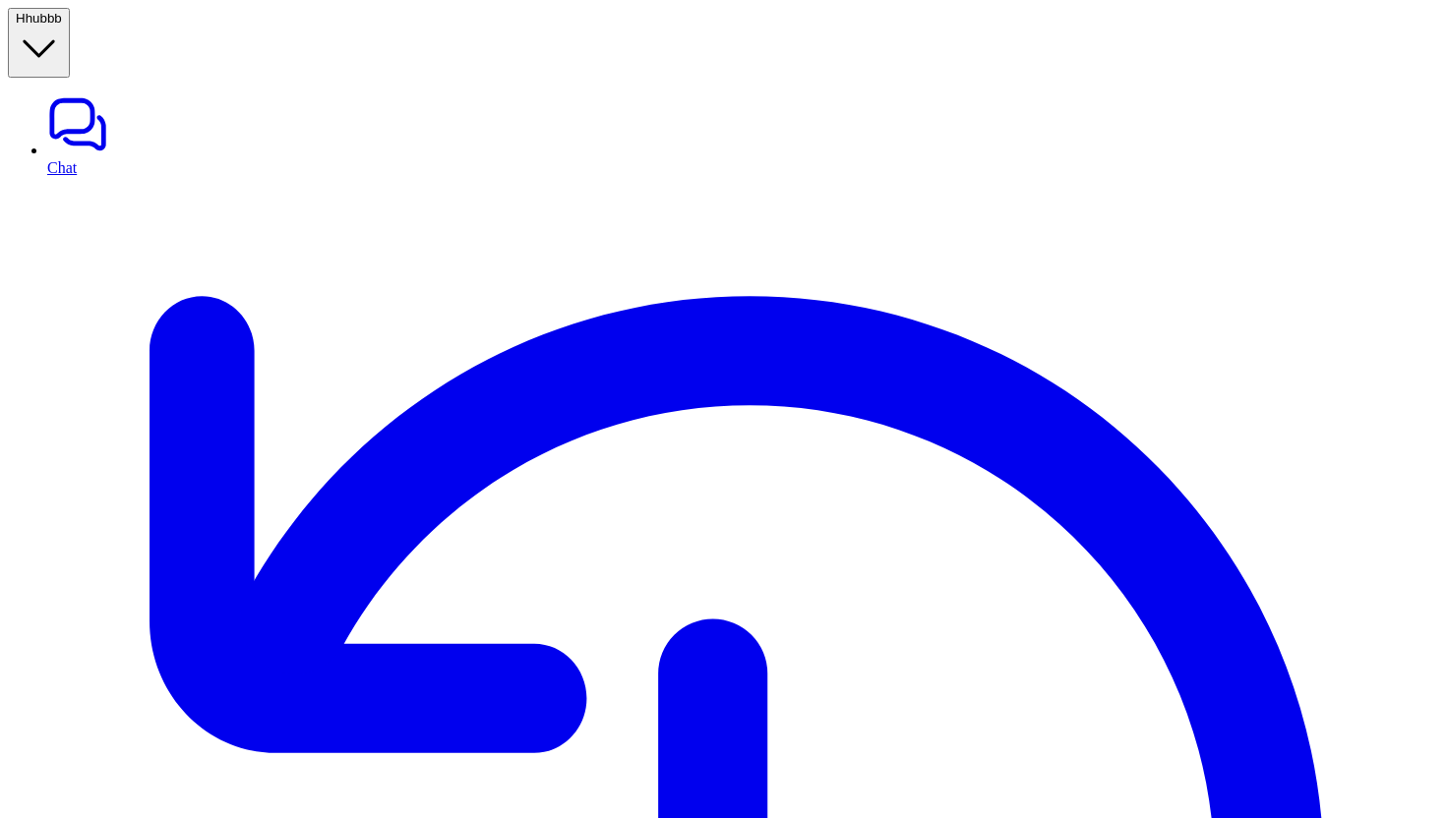
paste div
